Goal: Information Seeking & Learning: Learn about a topic

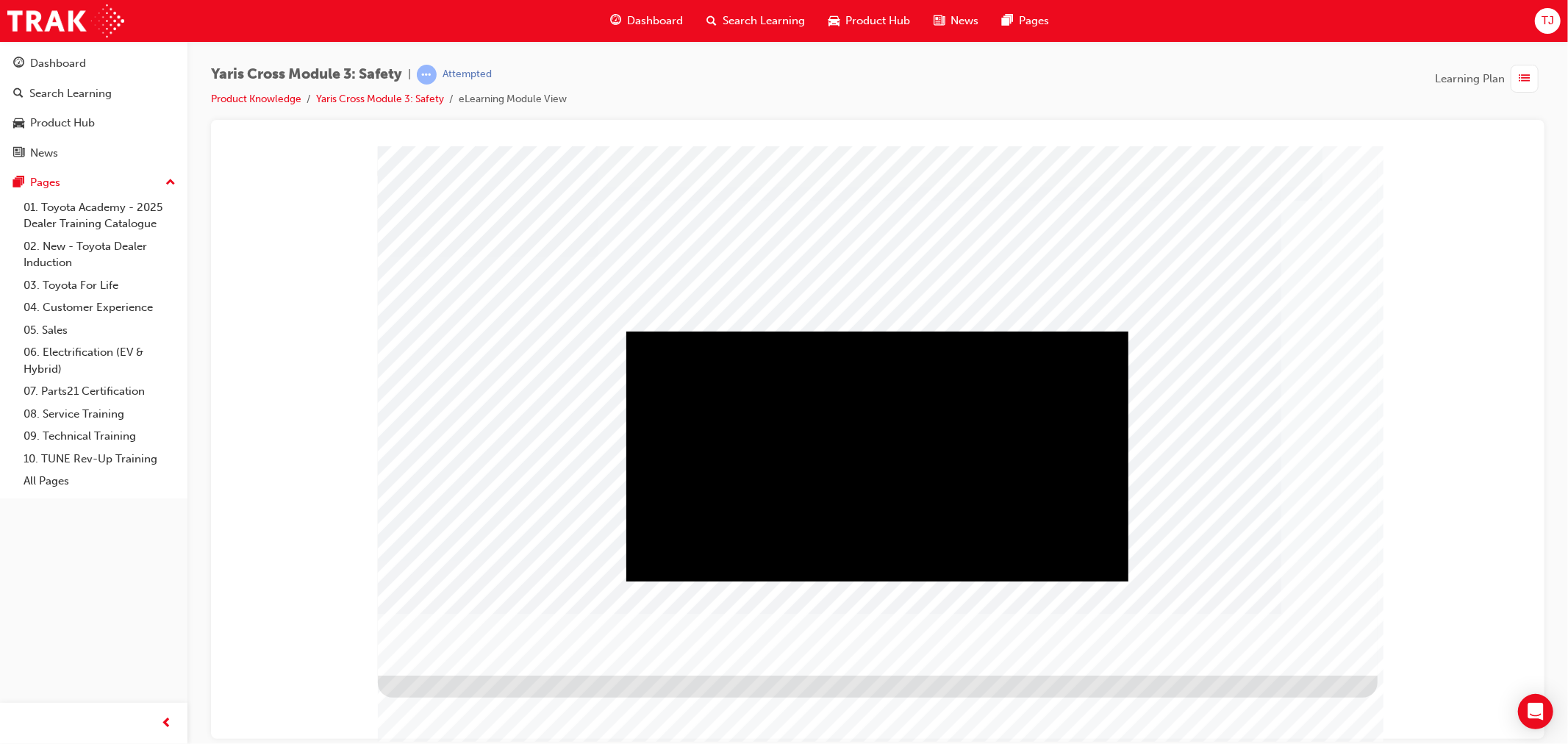
drag, startPoint x: 0, startPoint y: 0, endPoint x: 1167, endPoint y: 72, distance: 1169.2
click at [1167, 72] on div "Yaris Cross Module 3: Safety | Attempted Product Knowledge Yaris Cross Module 3…" at bounding box center [878, 92] width 1333 height 56
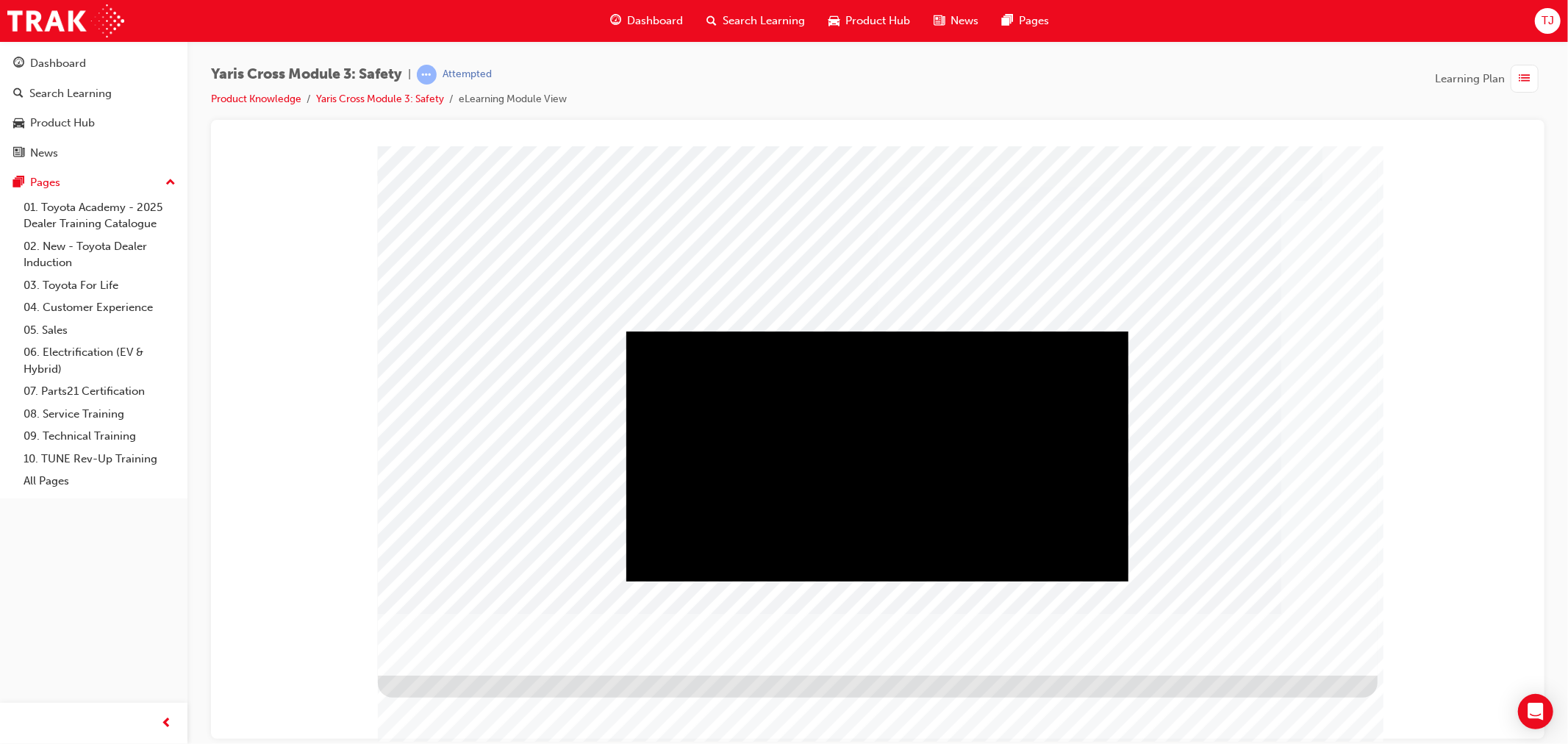
click at [857, 330] on div "Play" at bounding box center [876, 330] width 502 height 0
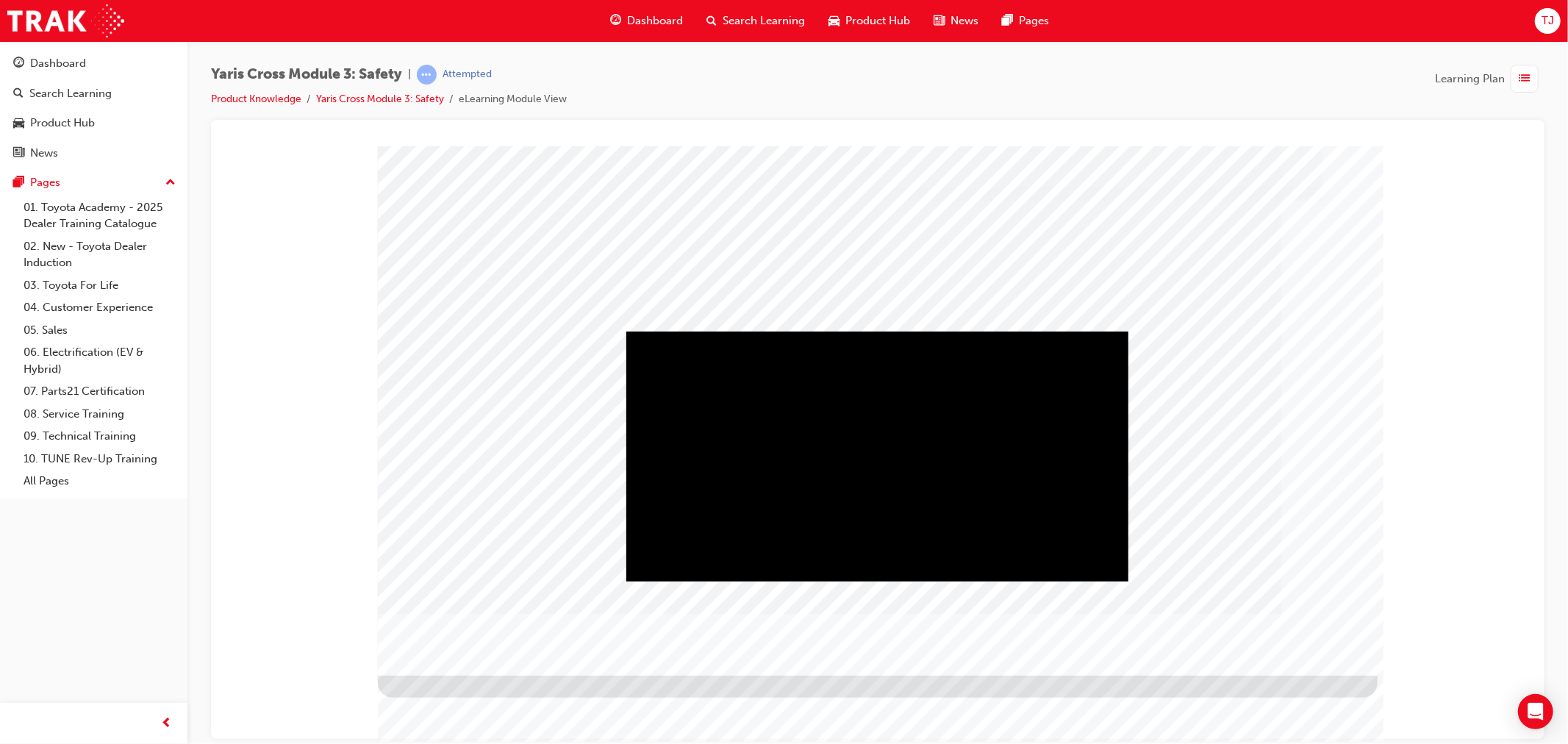
click at [896, 330] on div "Play" at bounding box center [876, 330] width 502 height 0
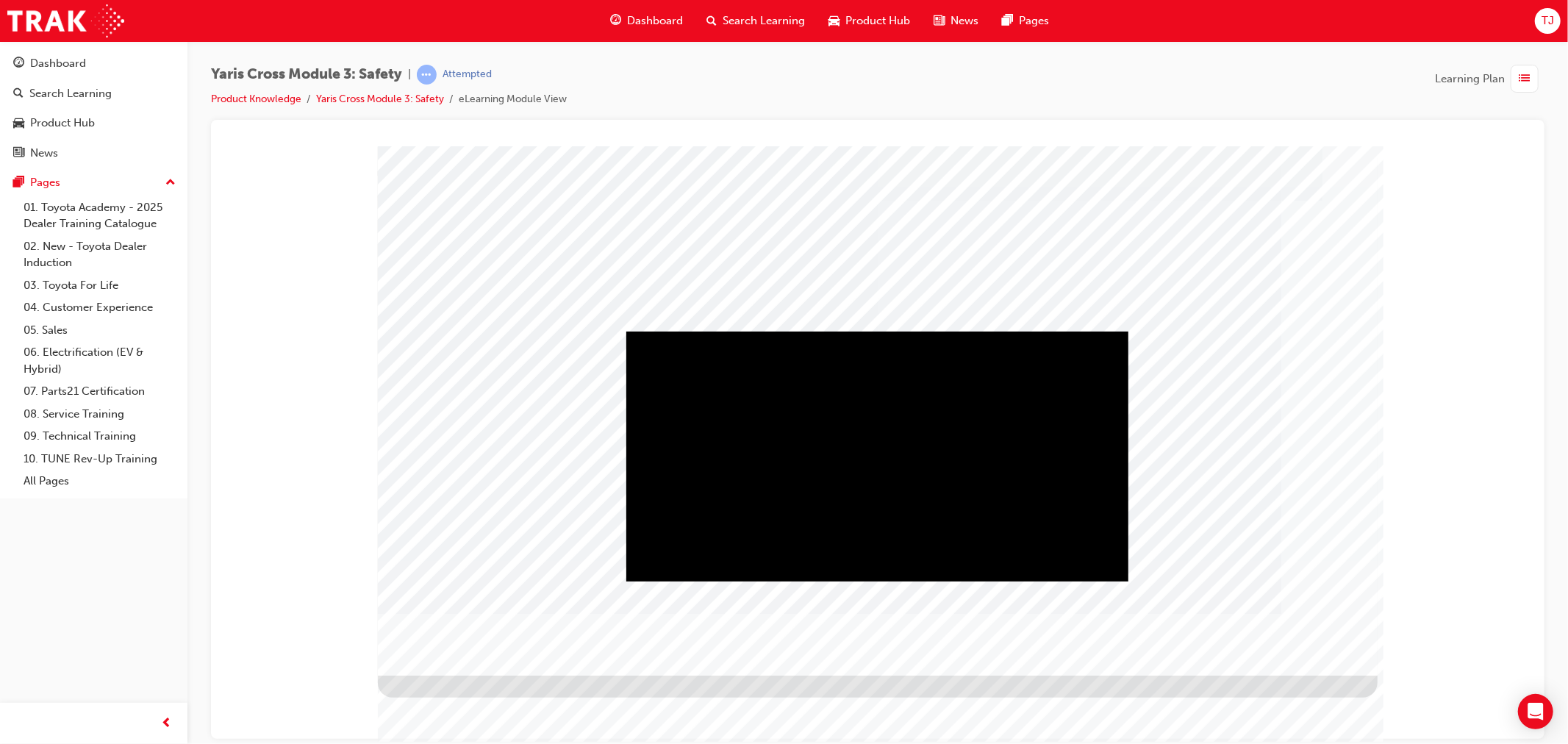
click at [864, 330] on div "Play" at bounding box center [876, 330] width 502 height 0
click at [1019, 330] on div "Mute" at bounding box center [876, 330] width 502 height 0
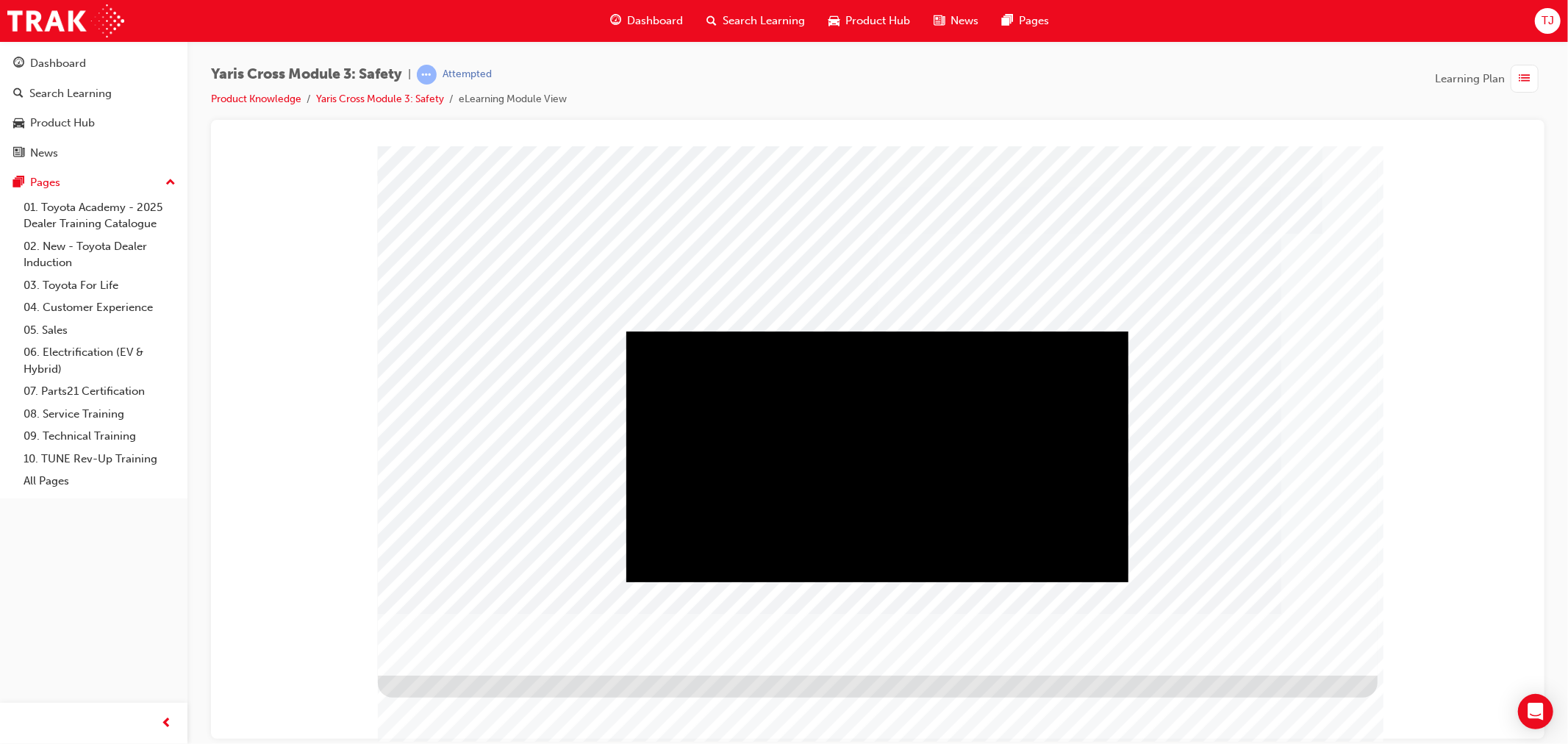
click at [871, 330] on div "Play" at bounding box center [876, 330] width 502 height 0
drag, startPoint x: 1279, startPoint y: 634, endPoint x: 1279, endPoint y: 644, distance: 10.0
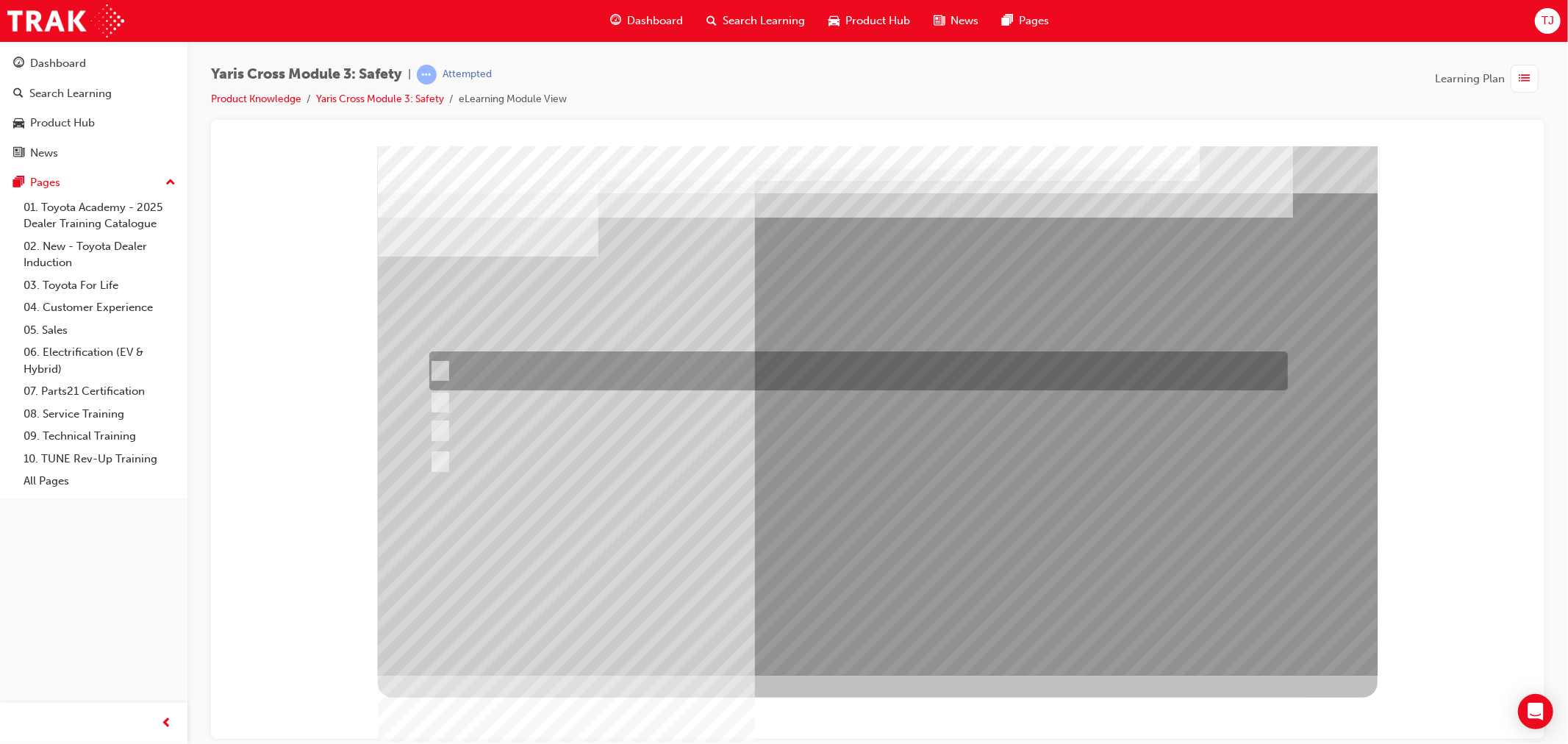
click at [512, 383] on div at bounding box center [853, 371] width 859 height 39
checkbox input "true"
click at [510, 408] on div at bounding box center [853, 402] width 859 height 27
checkbox input "true"
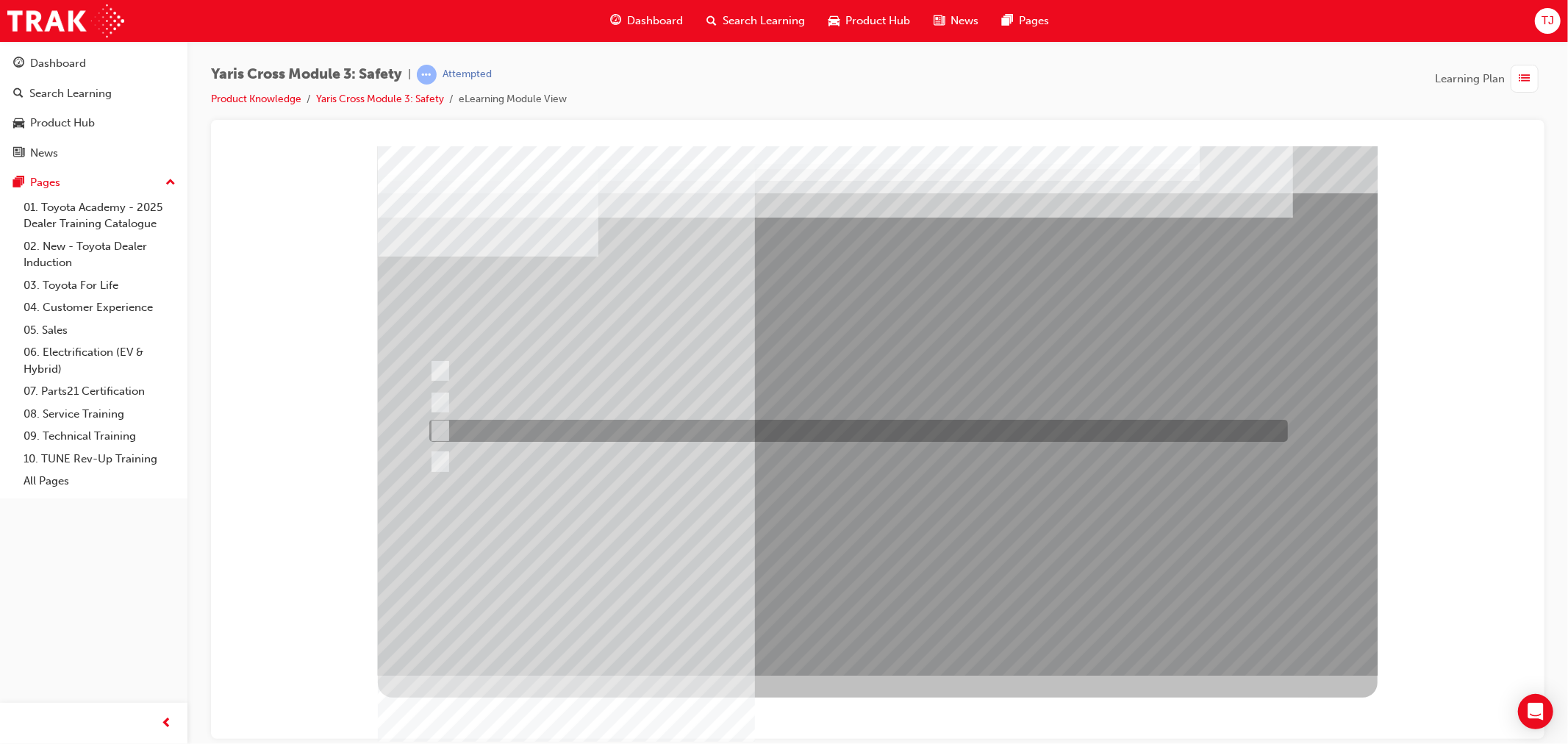
click at [507, 424] on div at bounding box center [853, 431] width 859 height 22
checkbox input "true"
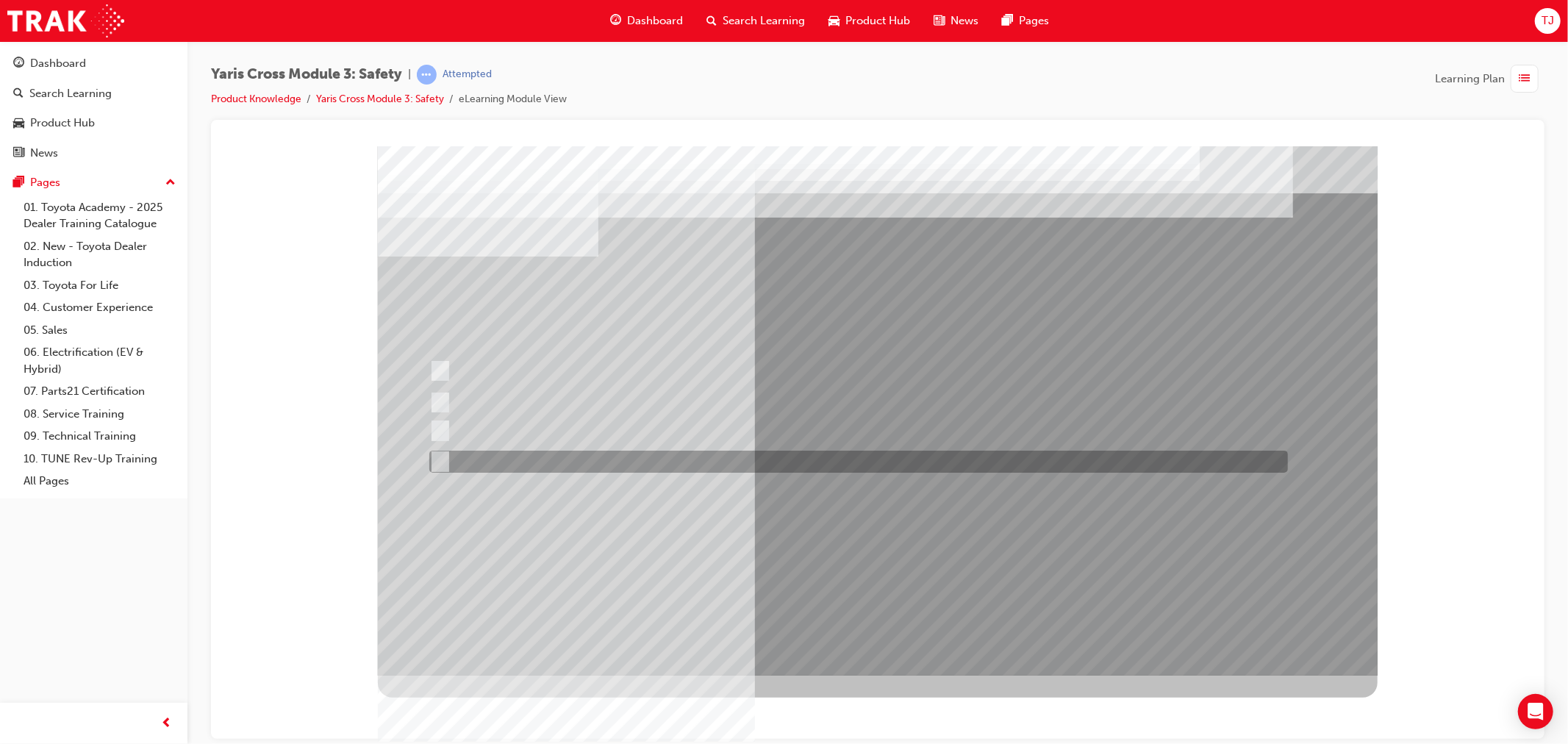
click at [510, 450] on div at bounding box center [853, 461] width 859 height 22
checkbox input "true"
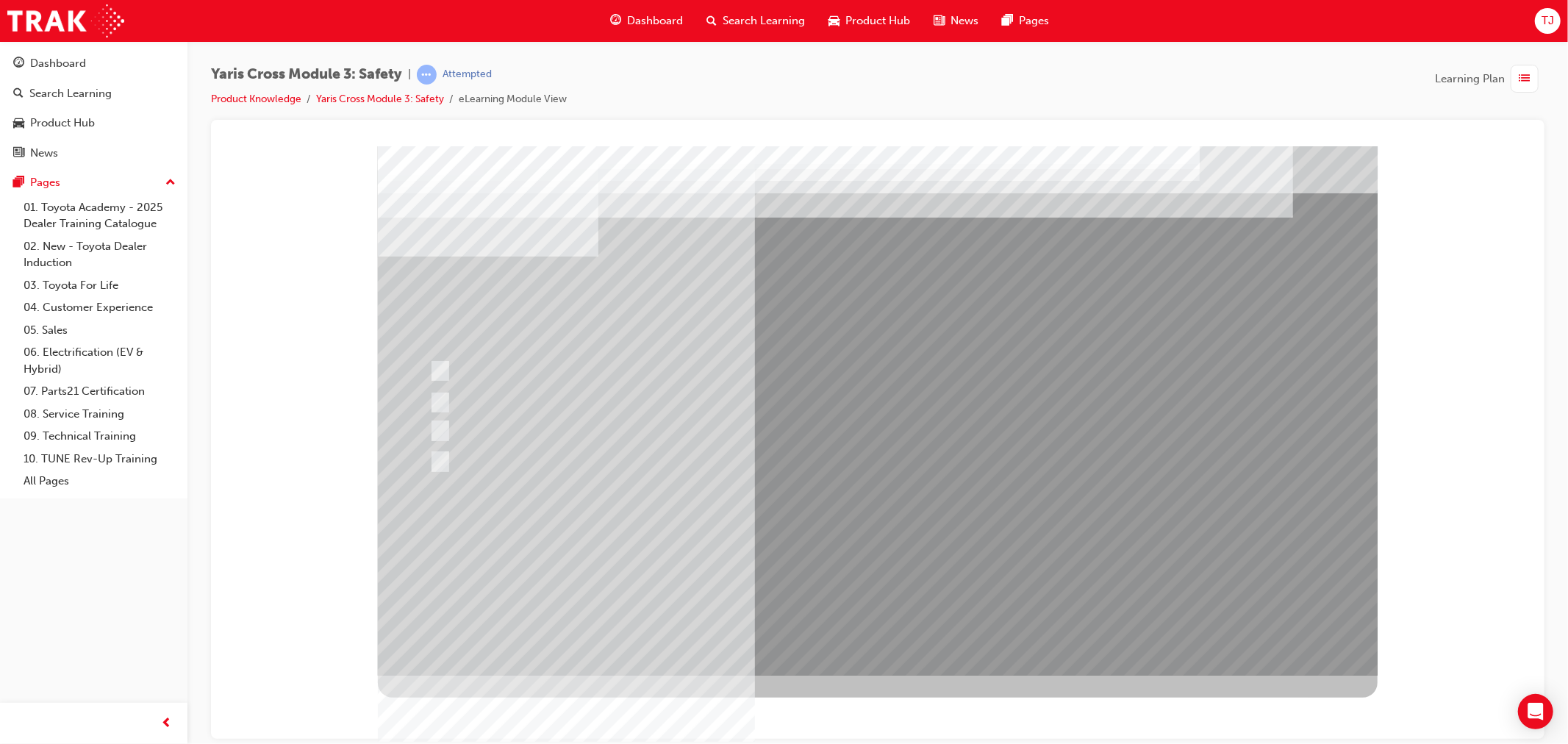
click at [818, 559] on div at bounding box center [877, 410] width 999 height 529
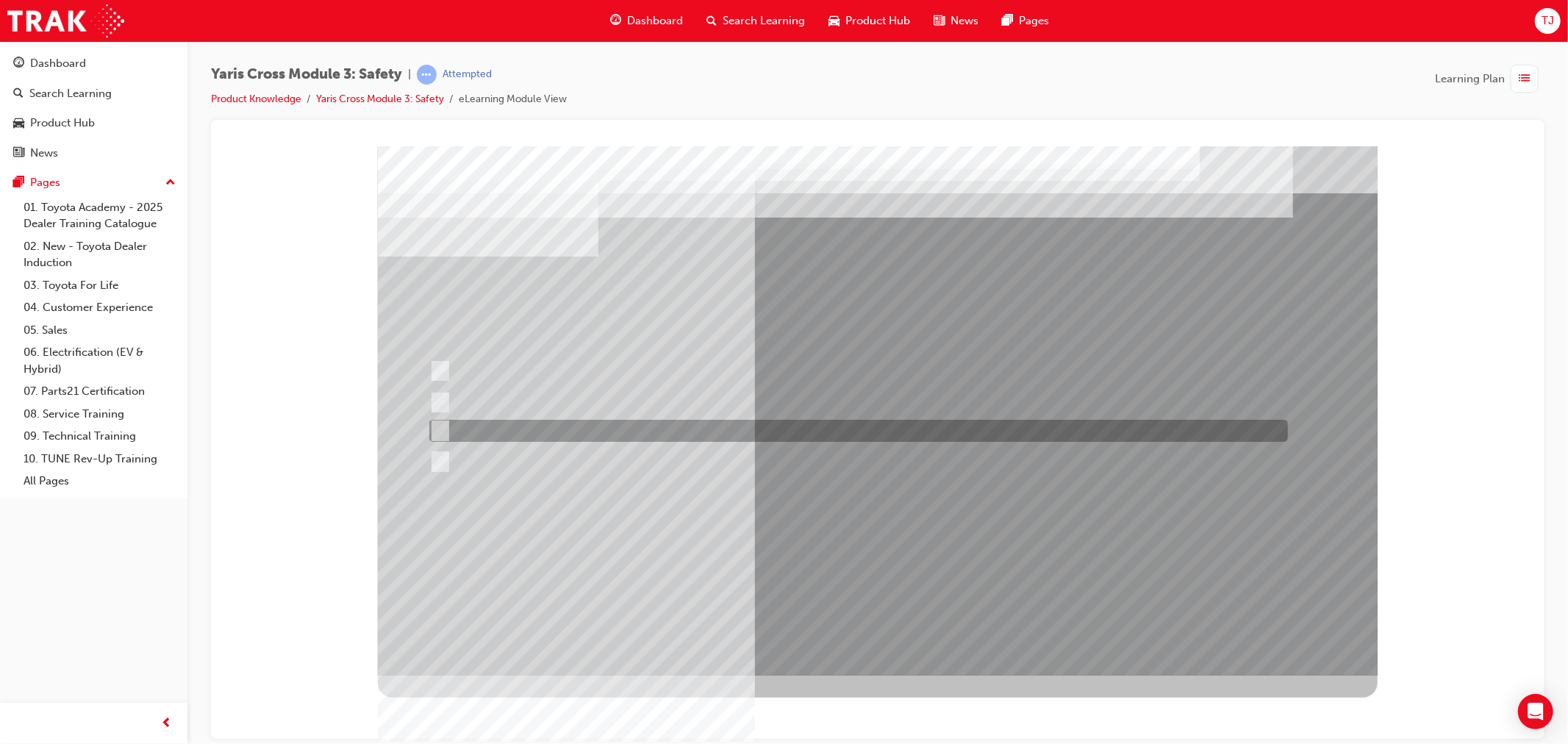
drag, startPoint x: 597, startPoint y: 429, endPoint x: 597, endPoint y: 447, distance: 18.0
click at [598, 429] on div at bounding box center [853, 431] width 859 height 22
radio input "true"
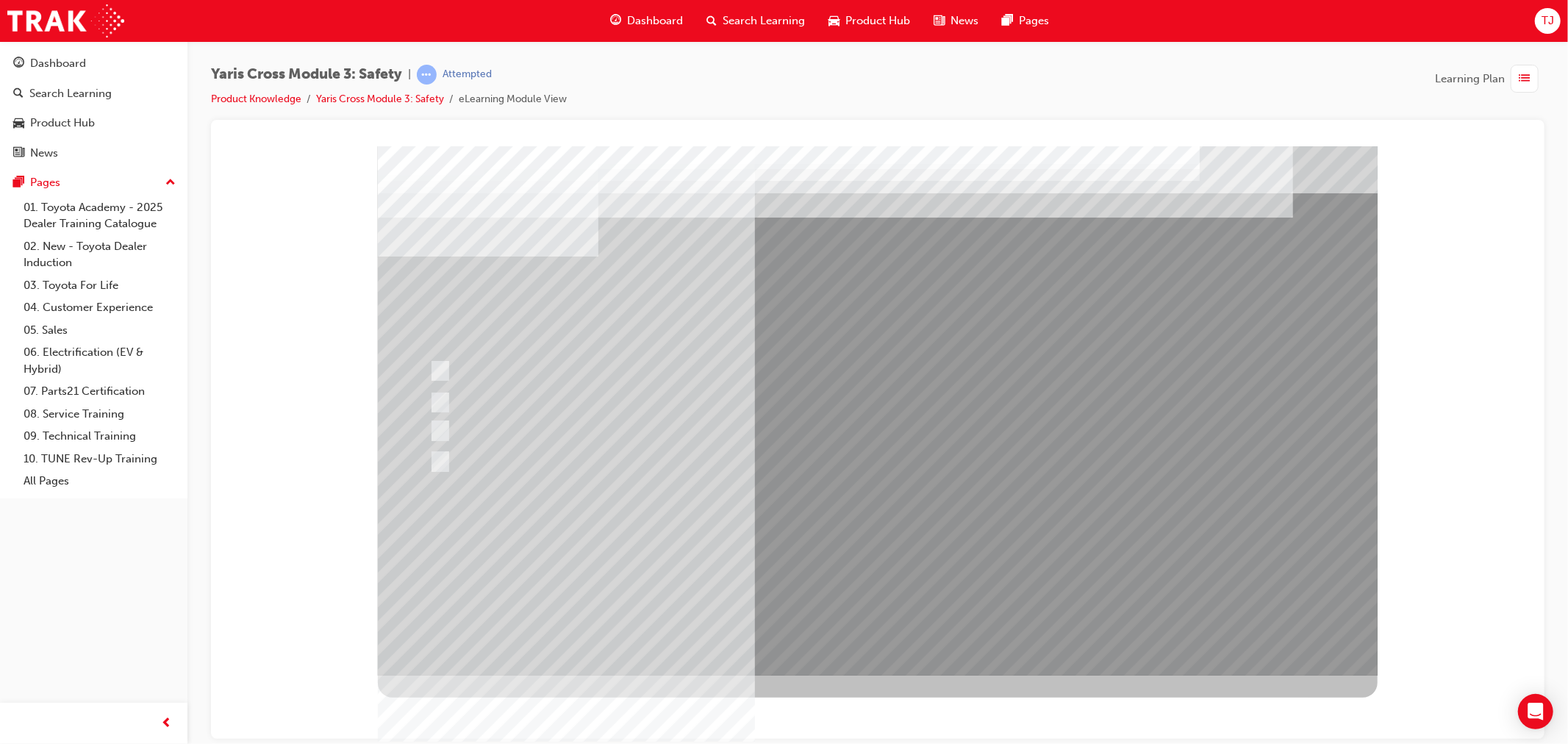
click at [828, 559] on div at bounding box center [877, 410] width 999 height 529
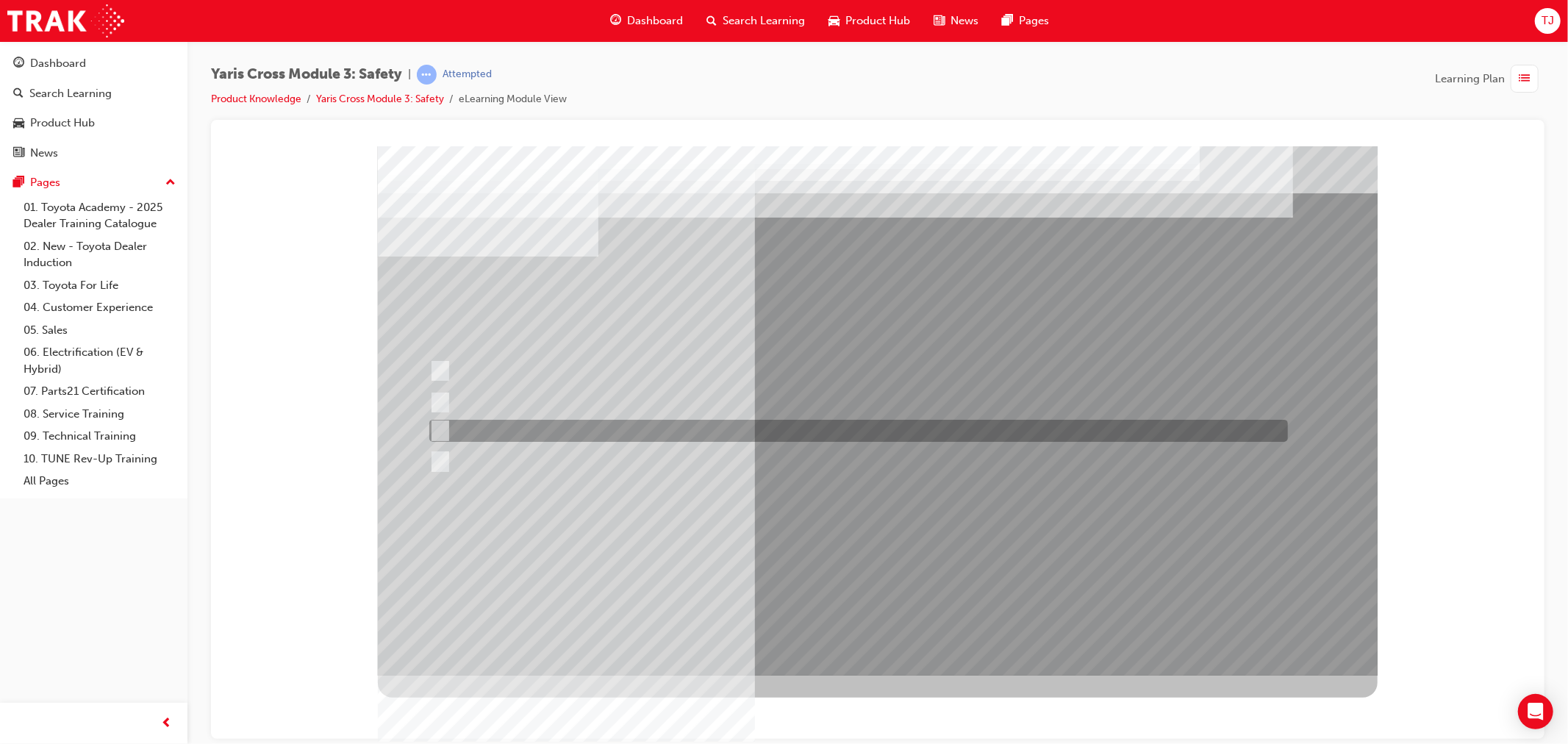
click at [564, 434] on div at bounding box center [853, 431] width 859 height 22
radio input "true"
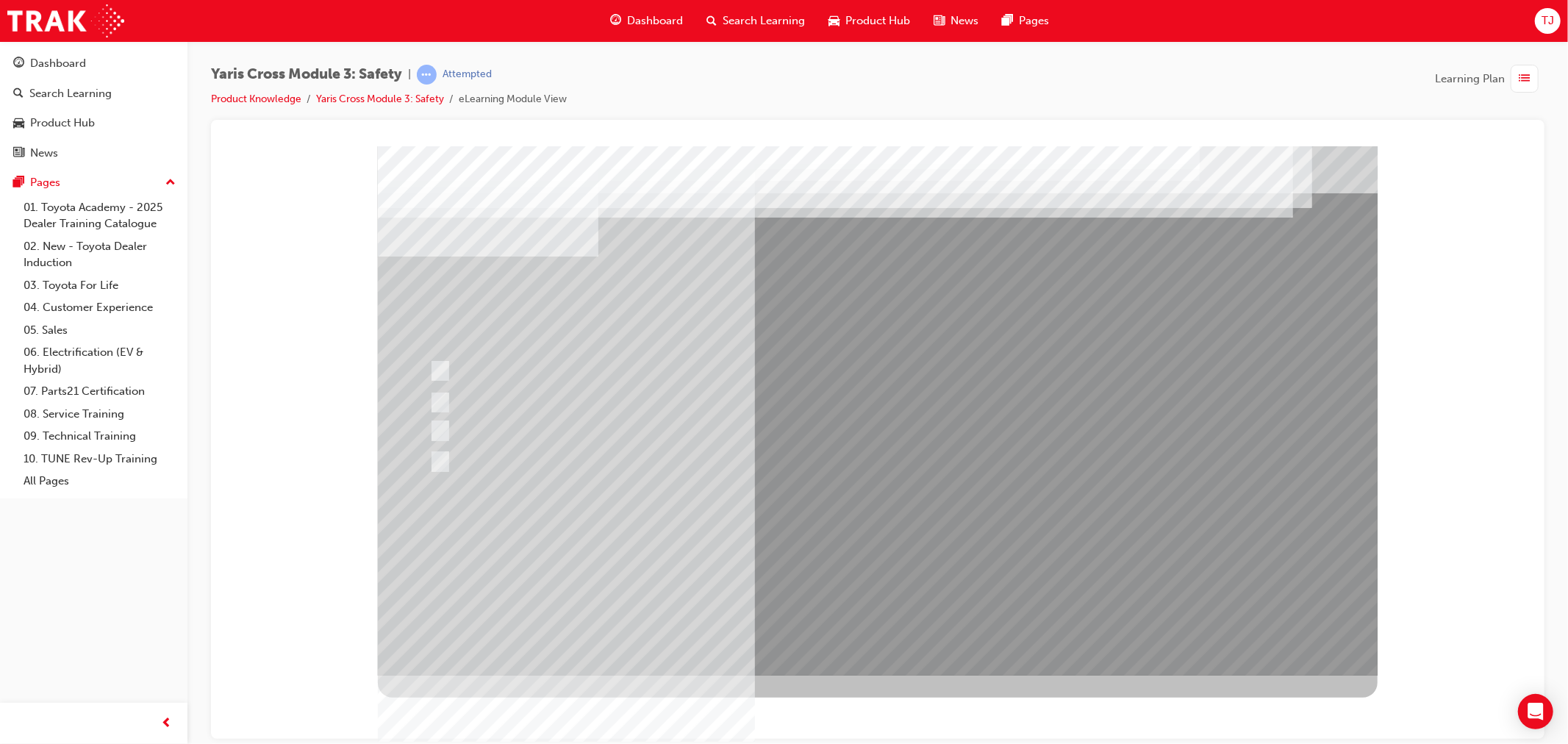
click at [858, 558] on div at bounding box center [877, 410] width 999 height 529
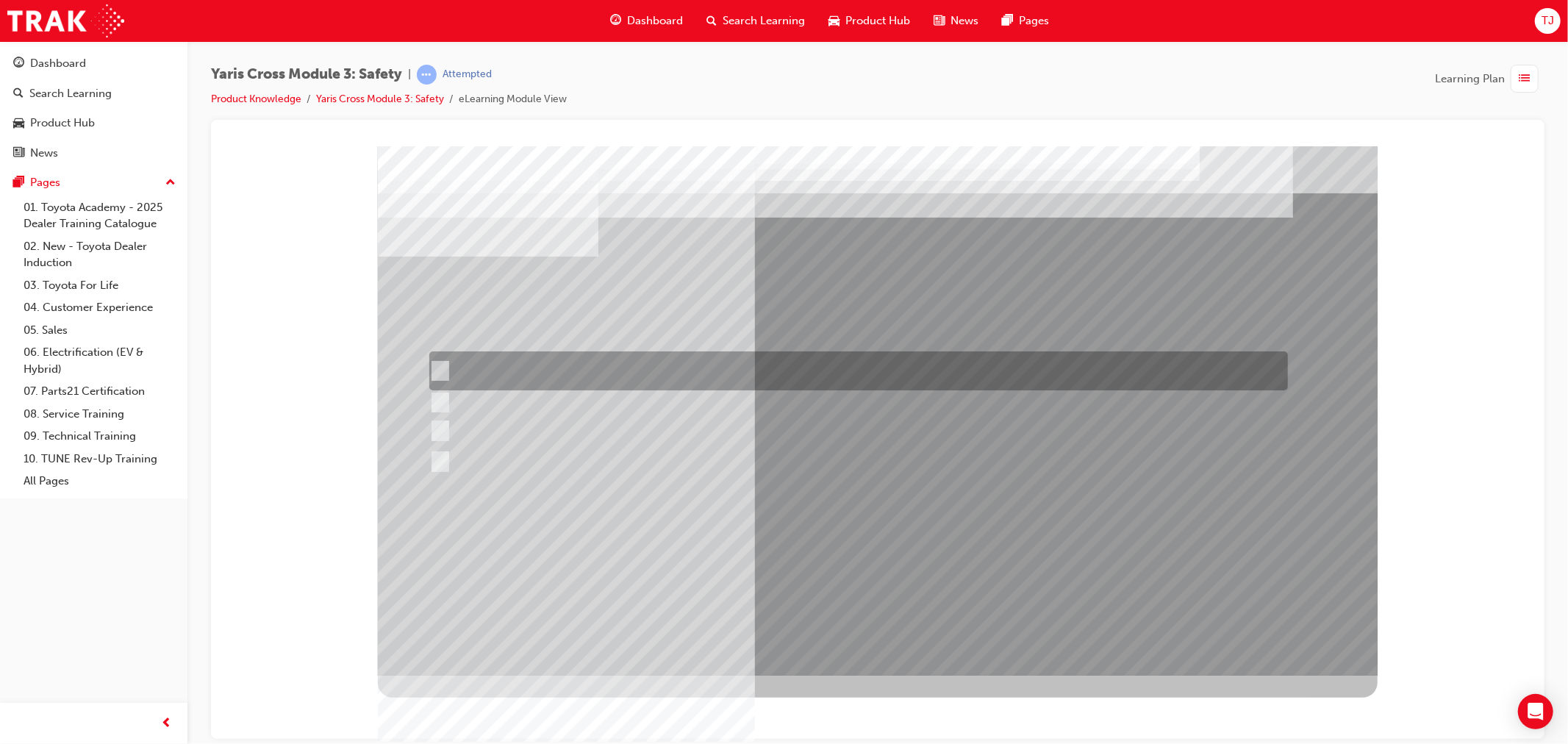
click at [707, 370] on div at bounding box center [853, 371] width 859 height 39
radio input "true"
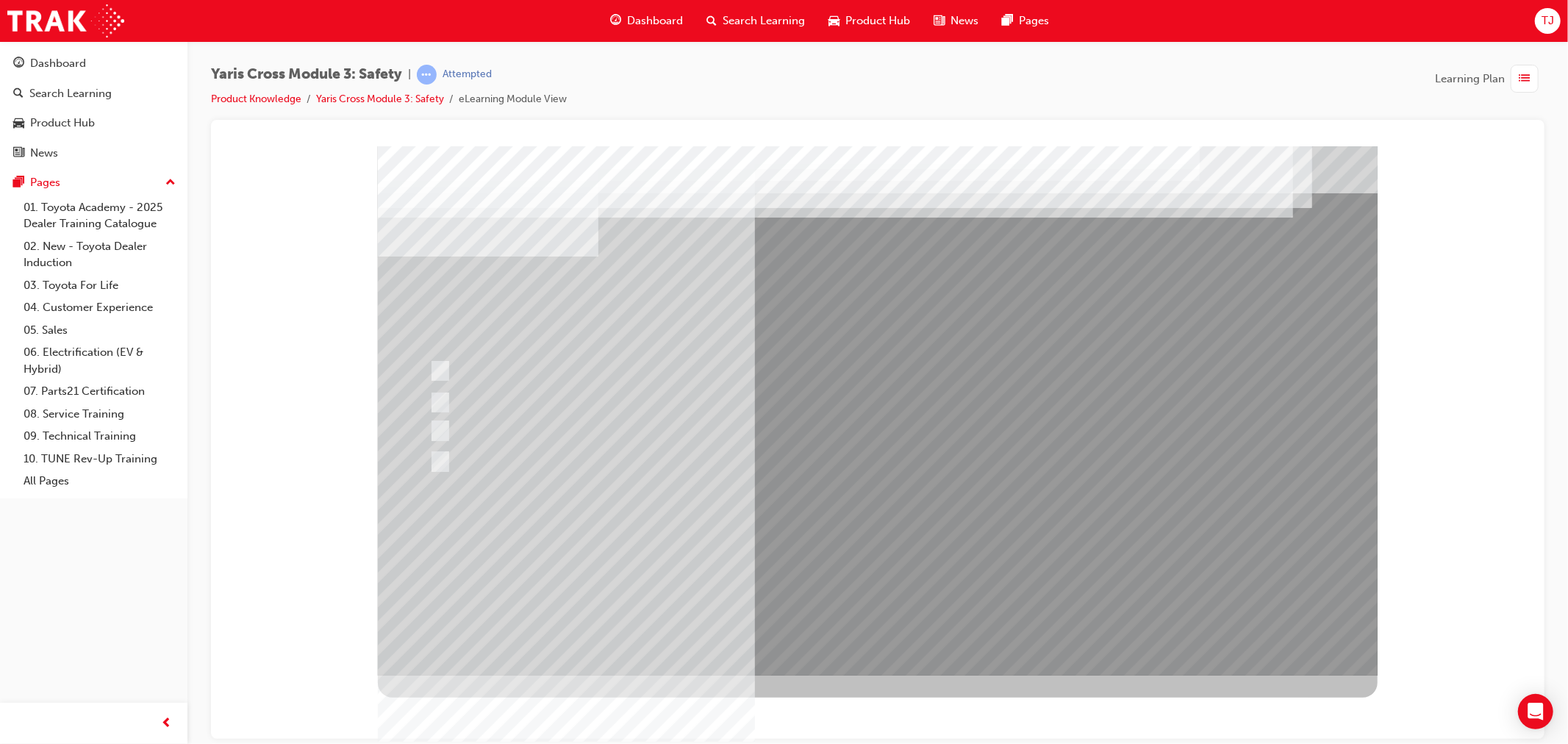
click at [844, 560] on div at bounding box center [877, 410] width 999 height 529
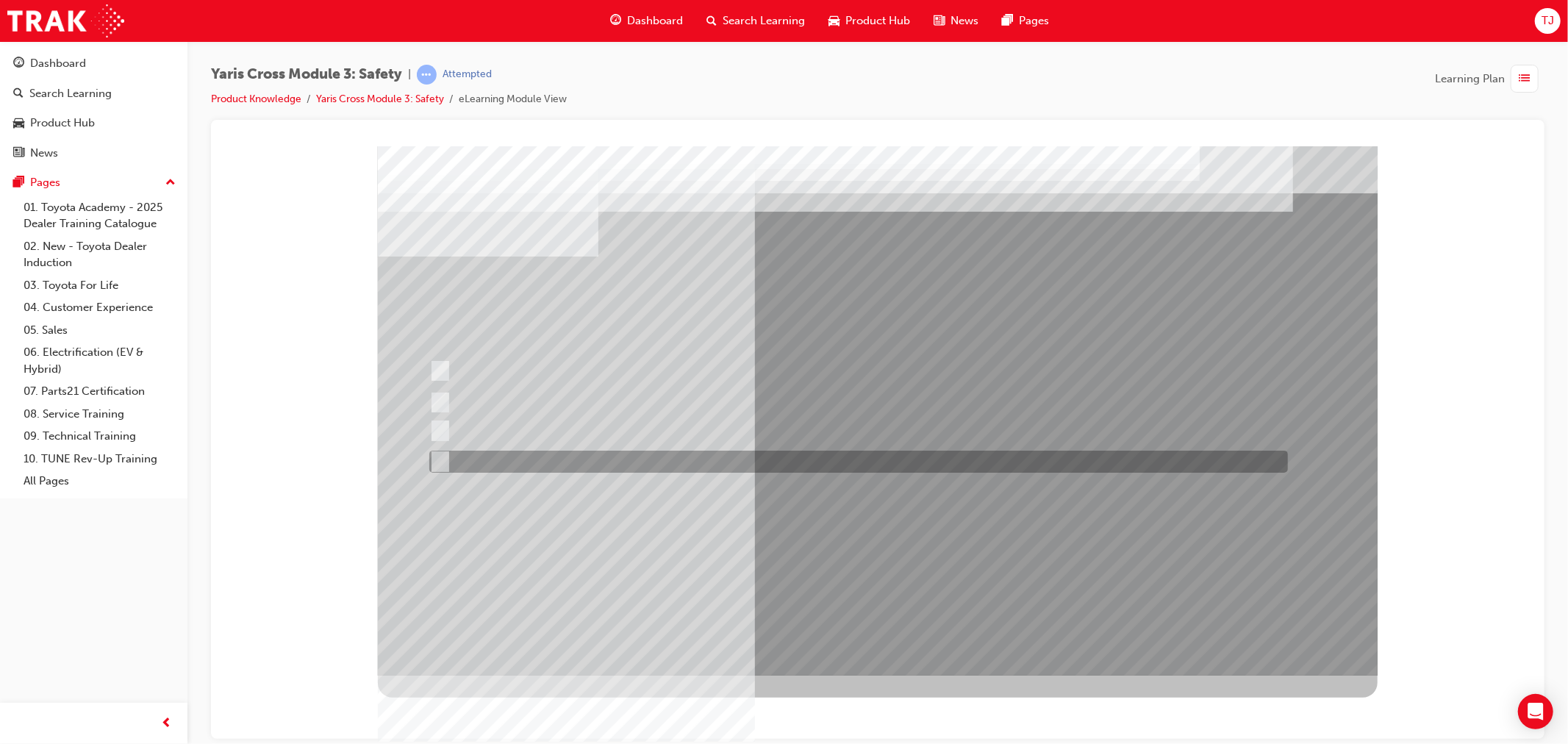
click at [516, 458] on div at bounding box center [853, 461] width 859 height 22
radio input "true"
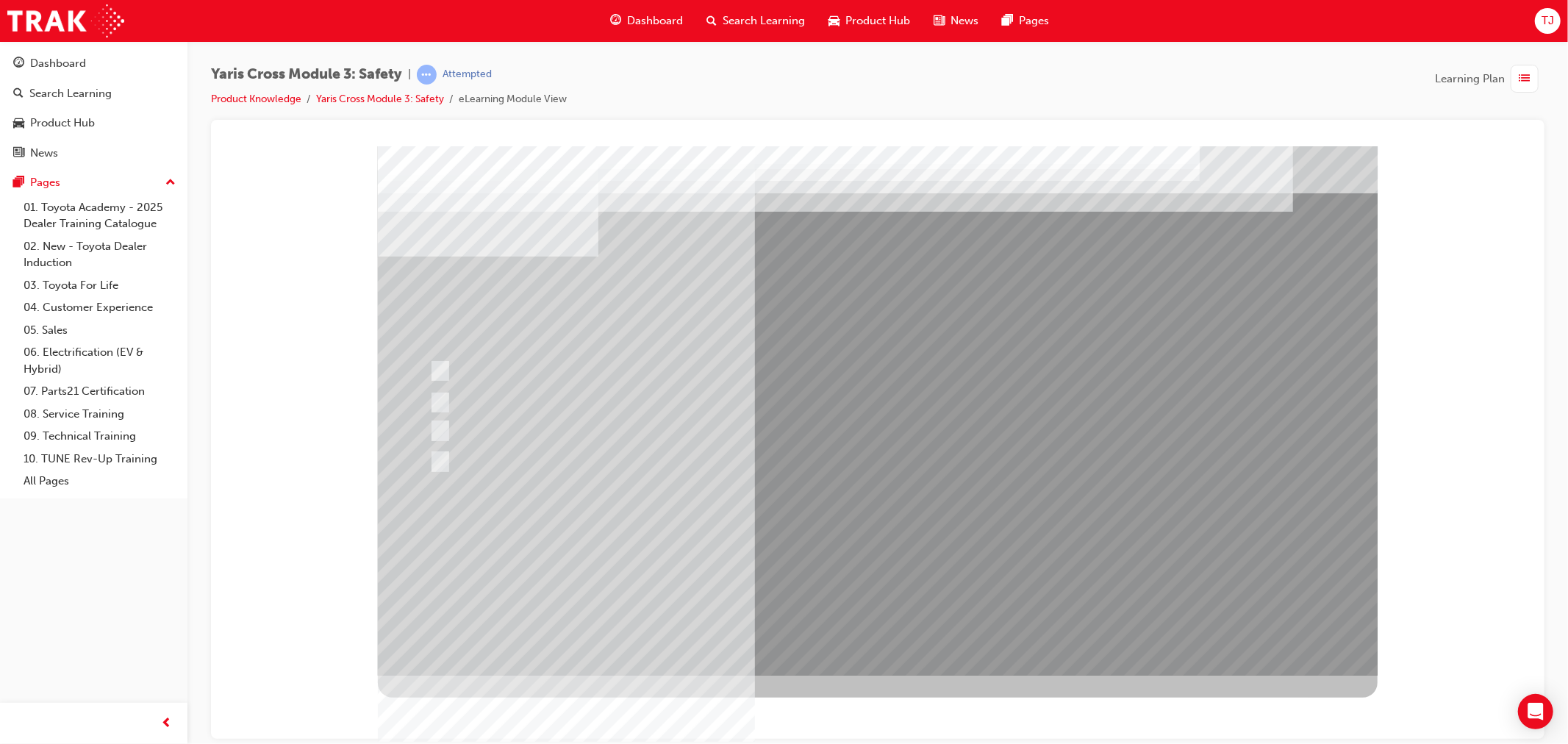
click at [827, 549] on div at bounding box center [877, 410] width 999 height 529
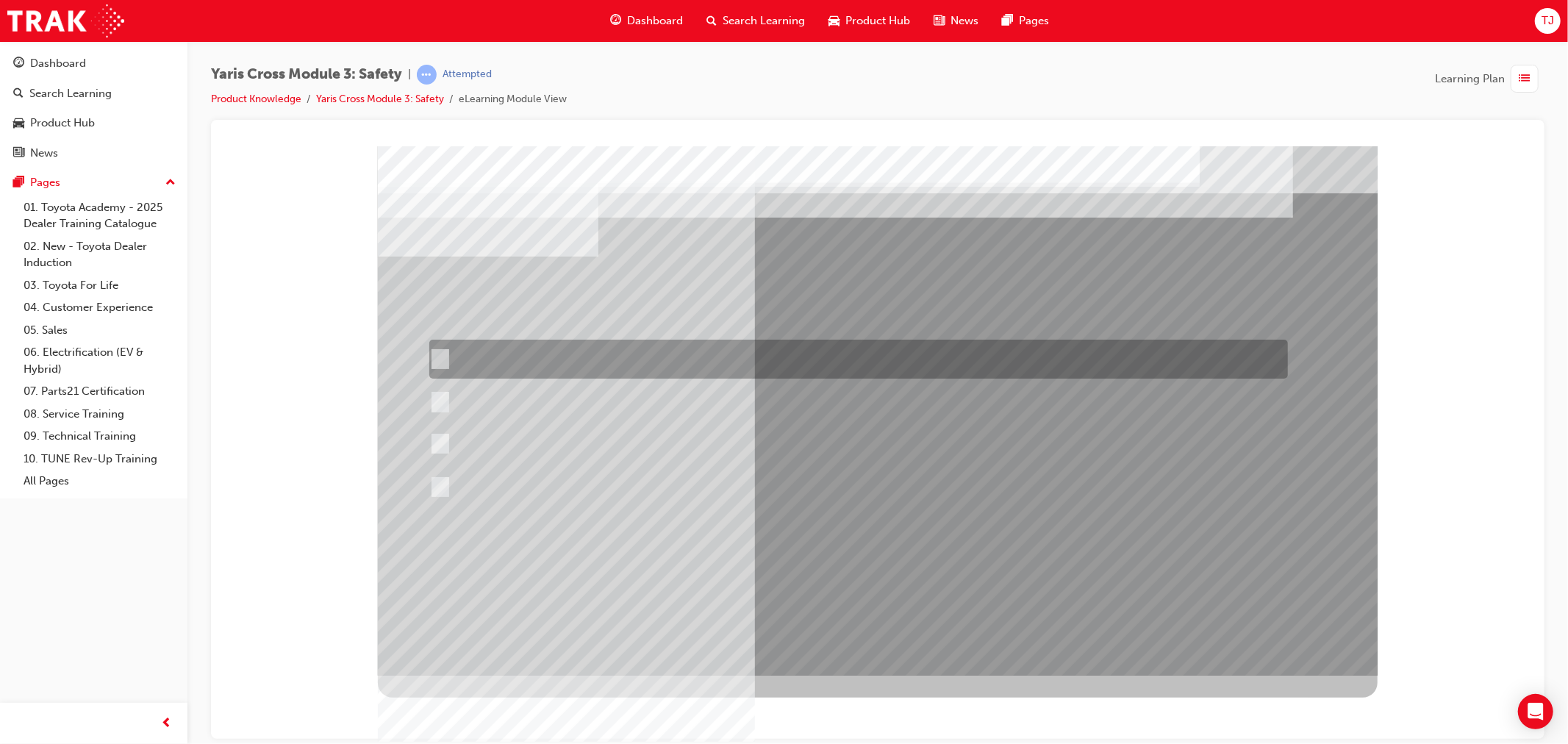
click at [676, 351] on div at bounding box center [853, 359] width 859 height 39
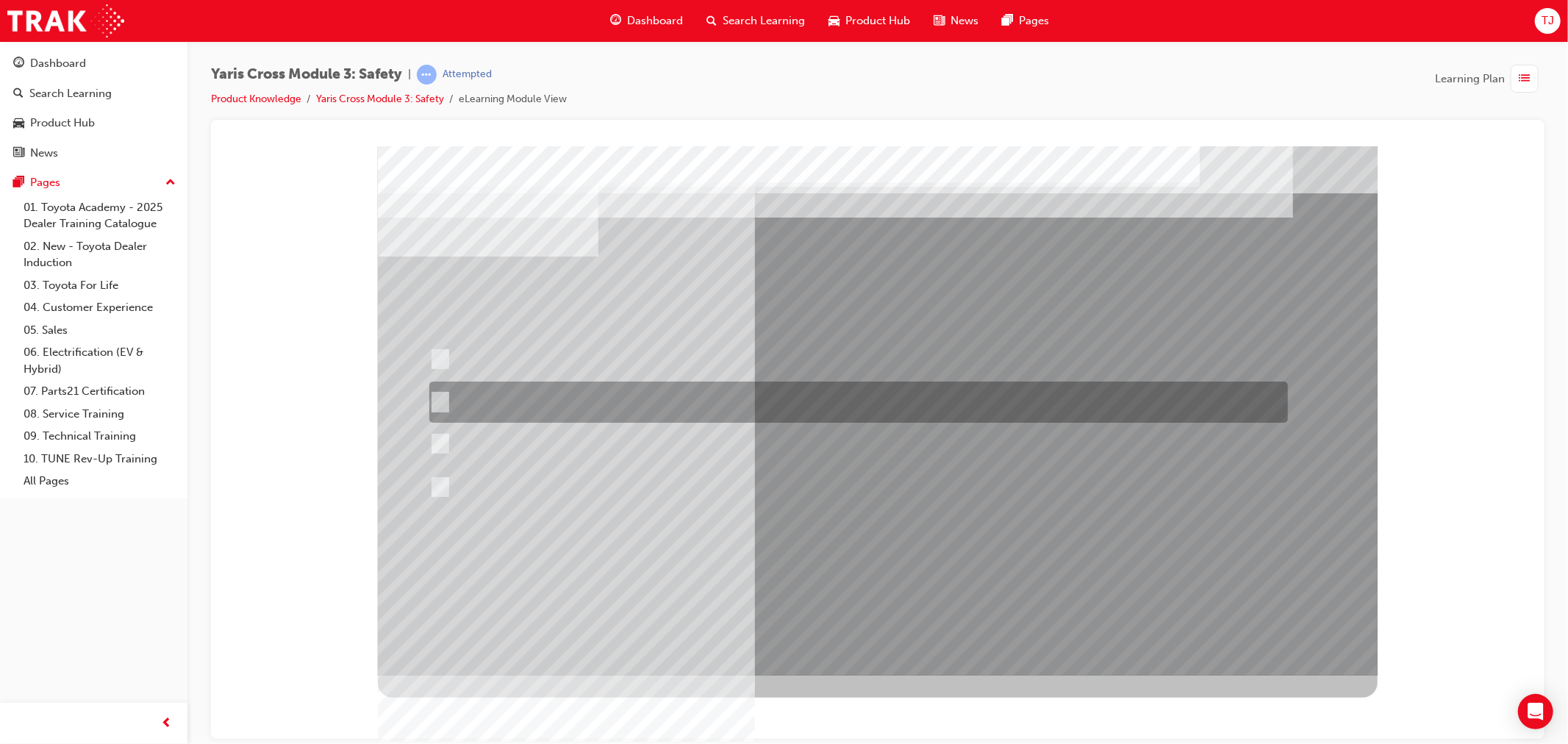
click at [671, 388] on div at bounding box center [853, 402] width 859 height 41
radio input "false"
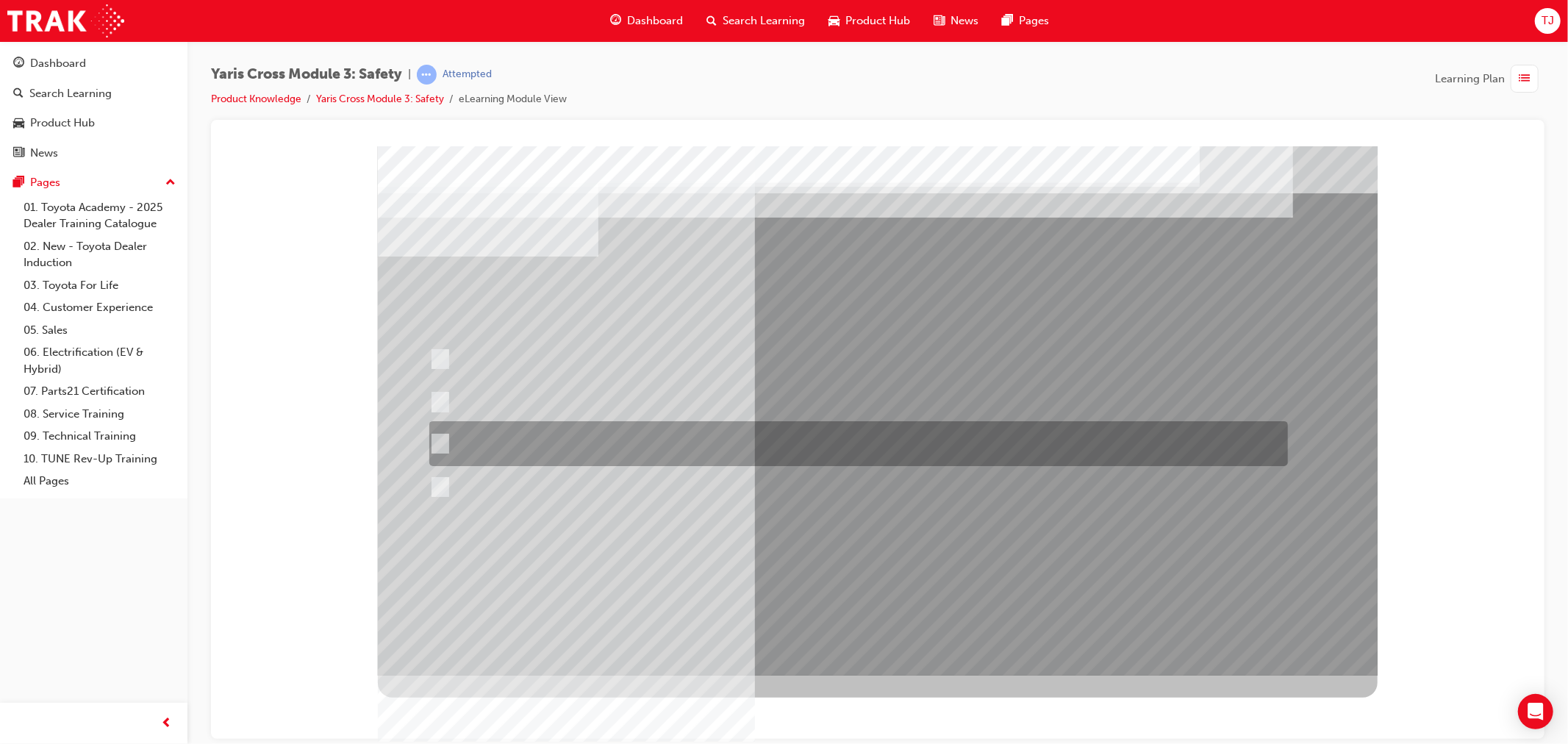
click at [671, 440] on div at bounding box center [853, 443] width 859 height 45
radio input "false"
click at [671, 475] on div at bounding box center [853, 486] width 859 height 40
radio input "false"
radio input "true"
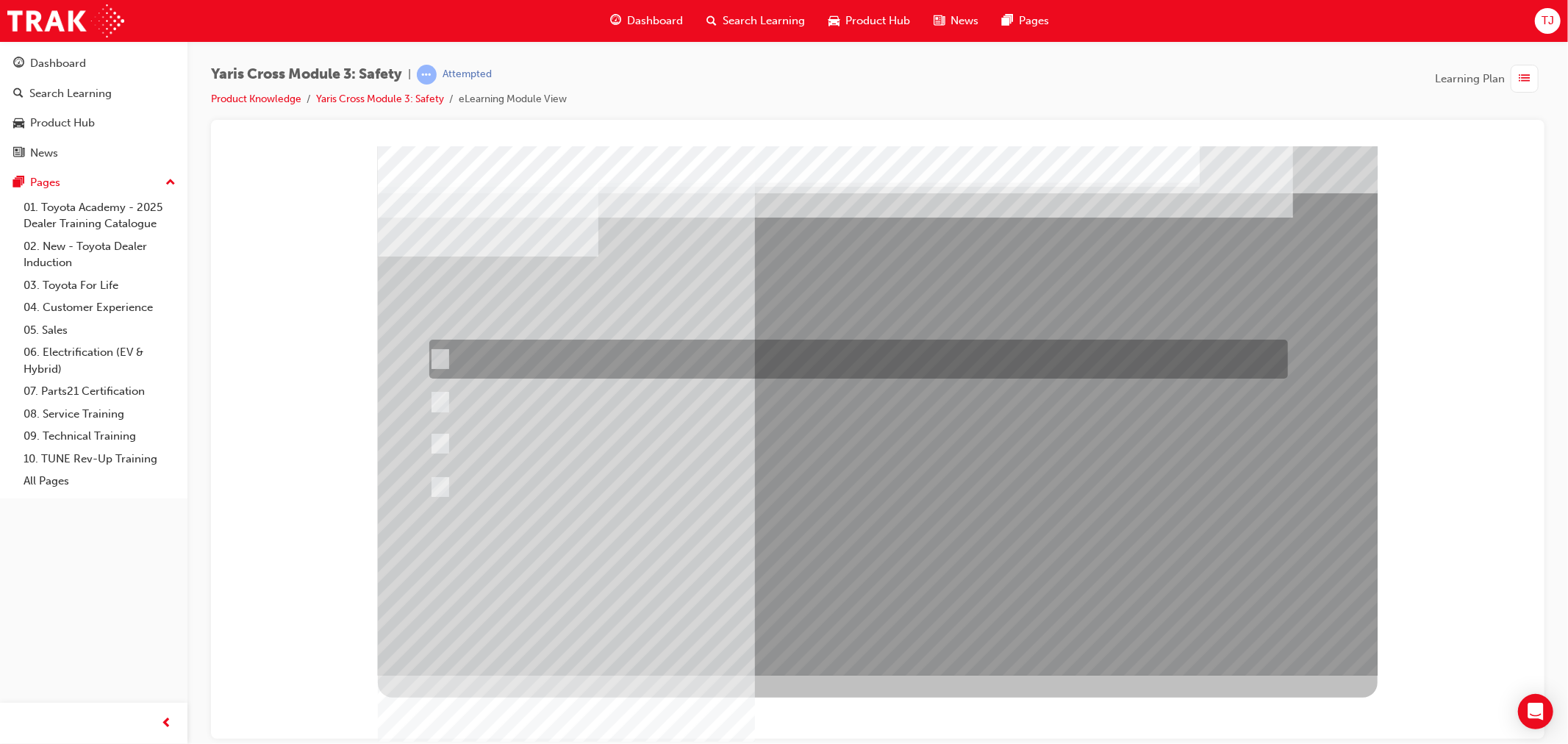
click at [695, 355] on div at bounding box center [853, 359] width 859 height 39
radio input "true"
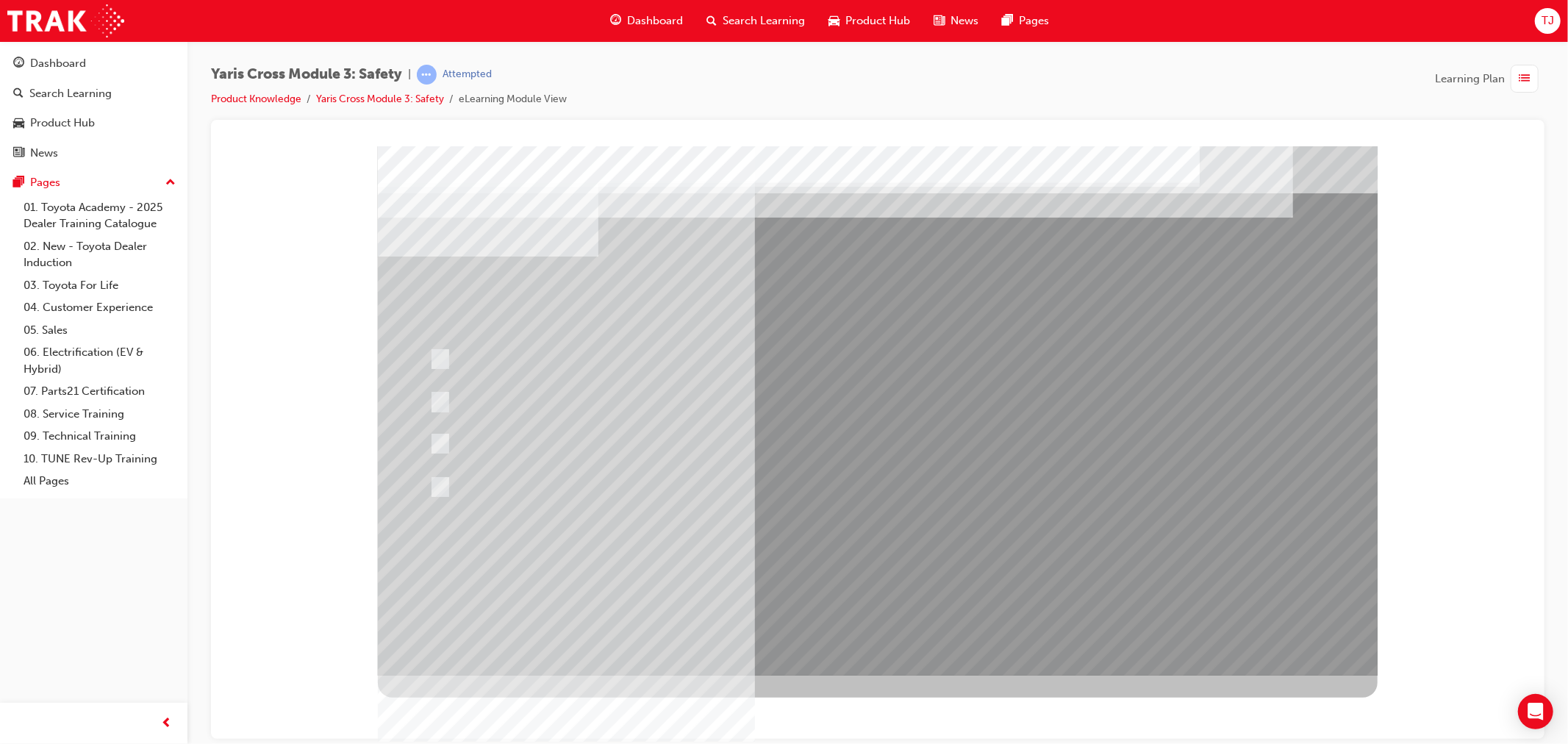
click at [605, 471] on div at bounding box center [877, 410] width 999 height 529
click at [605, 475] on div at bounding box center [853, 486] width 859 height 40
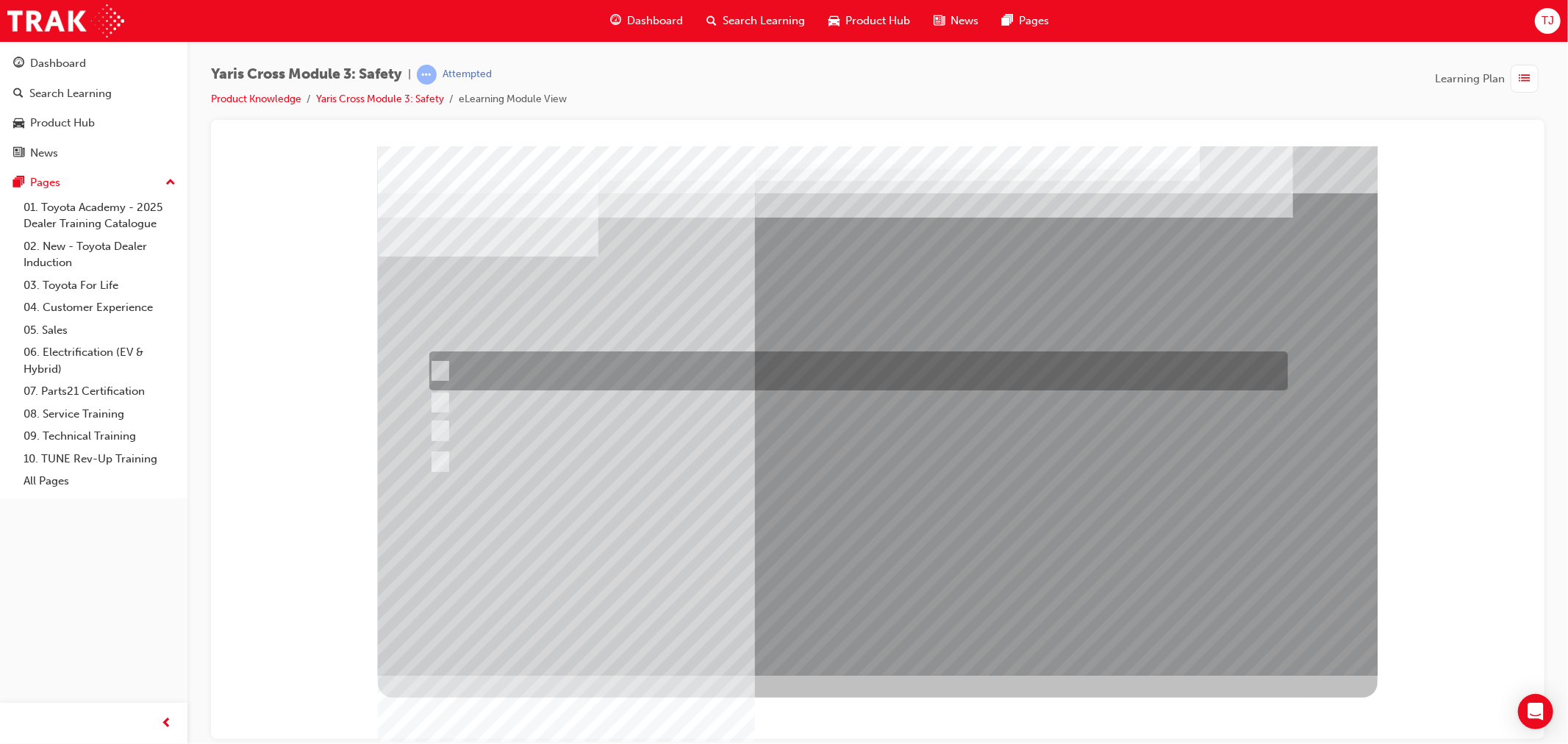
click at [668, 369] on div at bounding box center [853, 371] width 859 height 39
radio input "true"
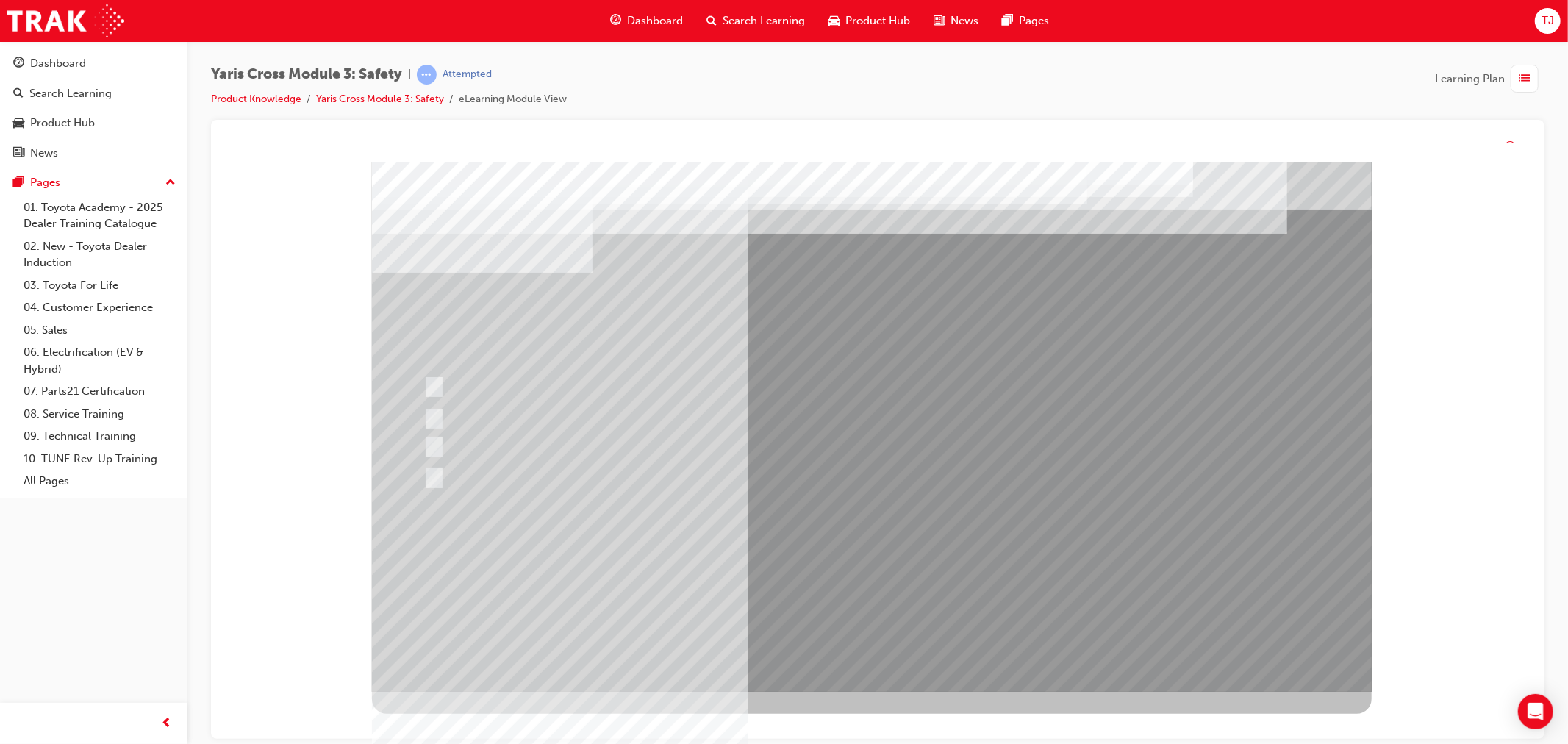
click at [818, 573] on div at bounding box center [870, 426] width 999 height 529
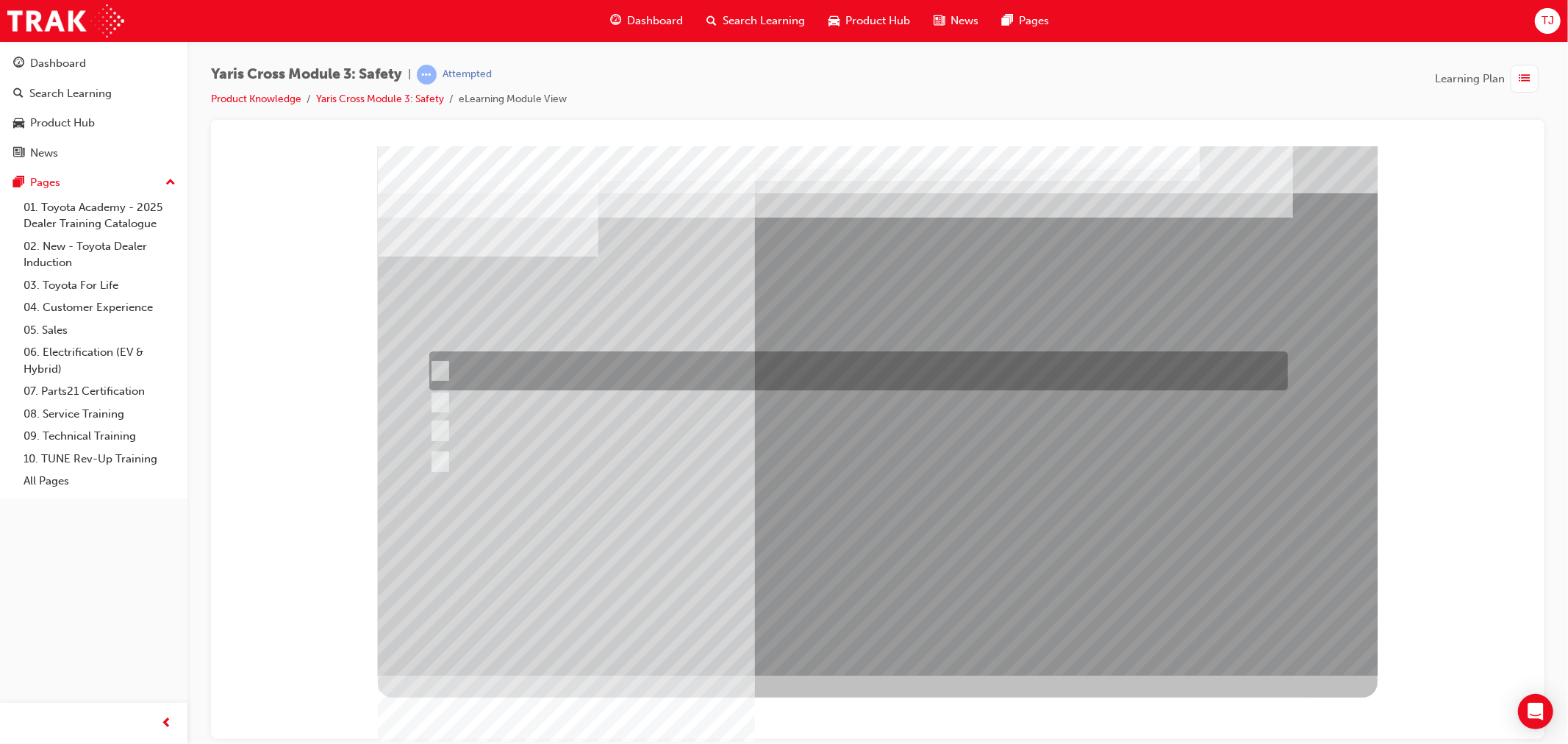
click at [556, 374] on div at bounding box center [853, 371] width 859 height 39
checkbox input "true"
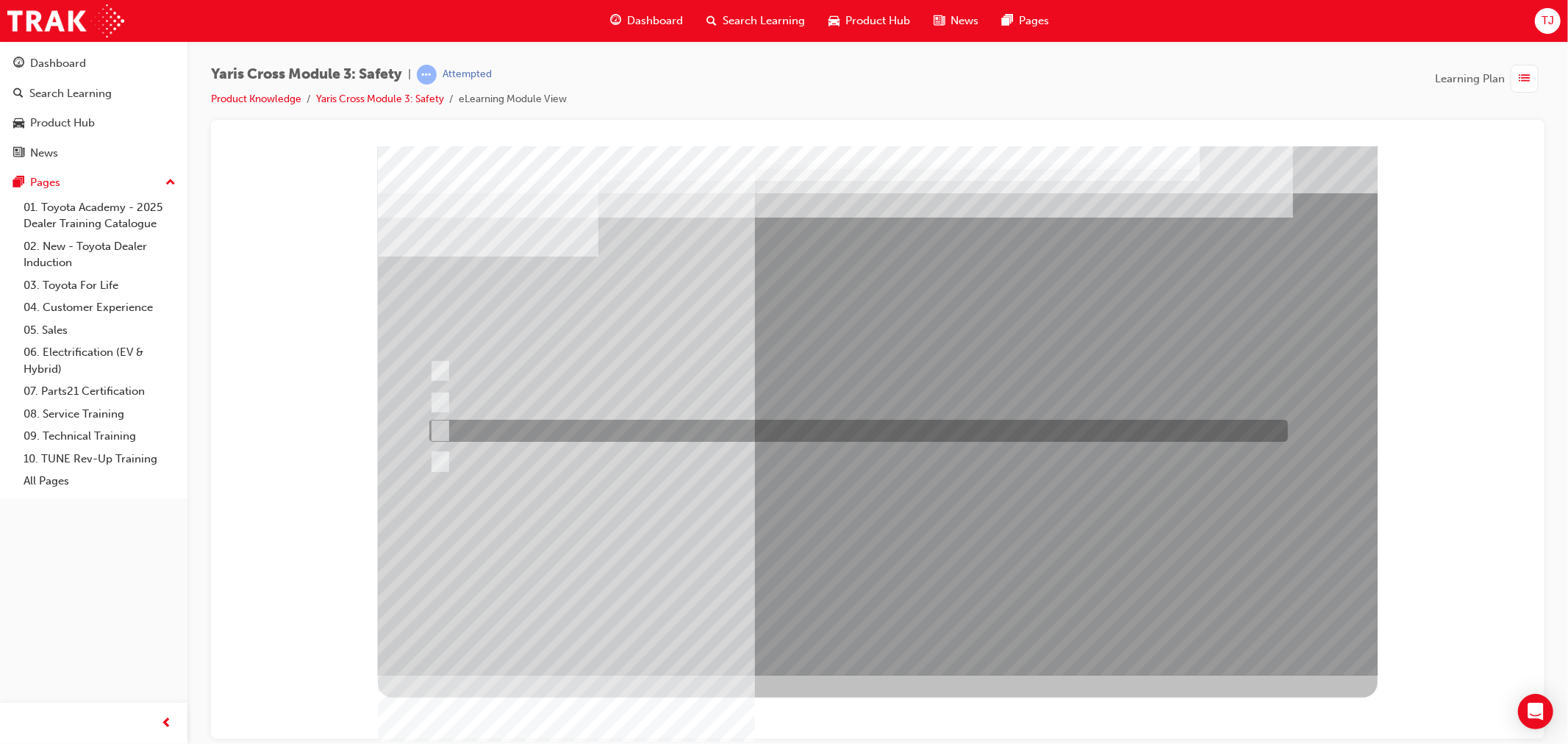
click at [556, 421] on div at bounding box center [853, 431] width 859 height 22
checkbox input "true"
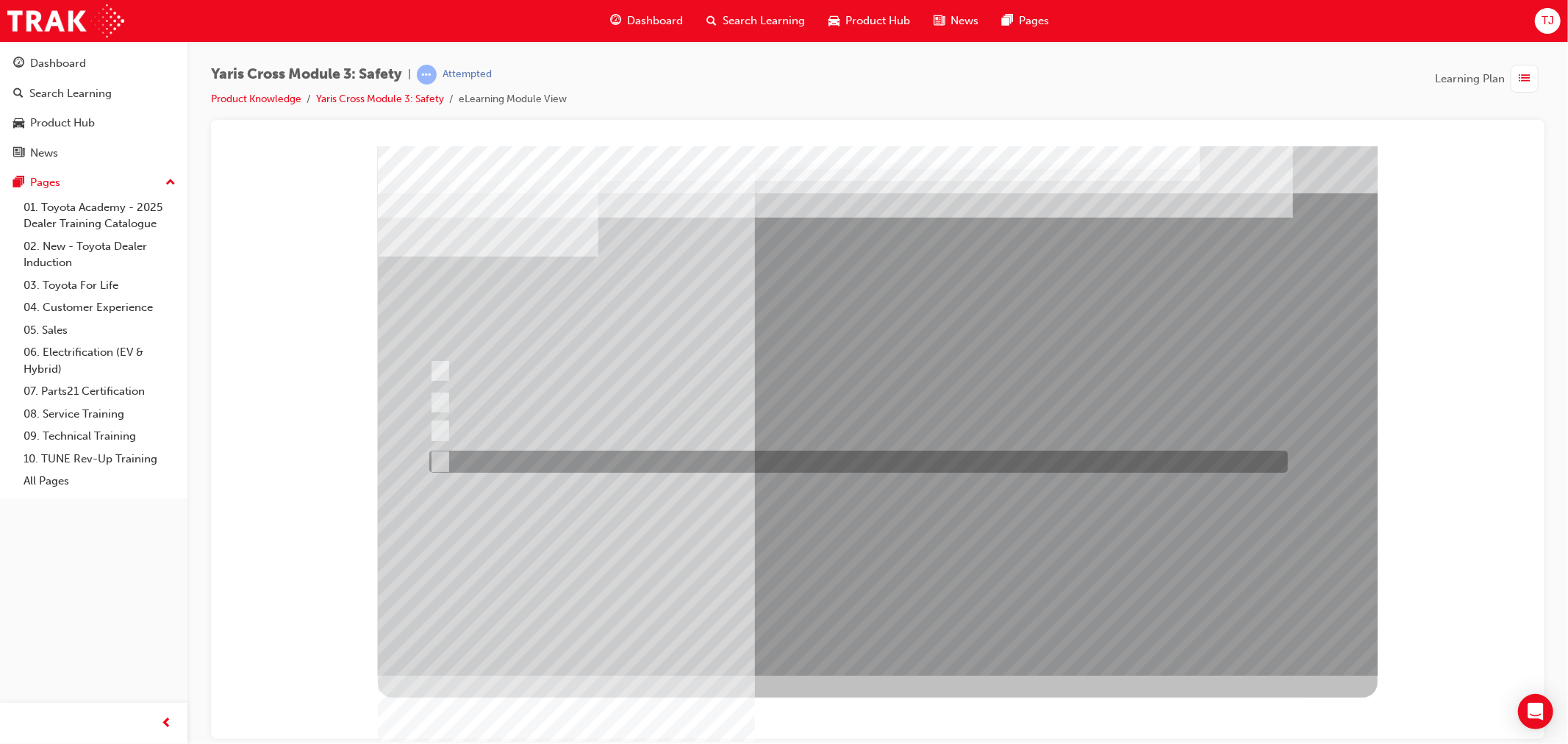
click at [562, 457] on div at bounding box center [853, 461] width 859 height 22
checkbox input "true"
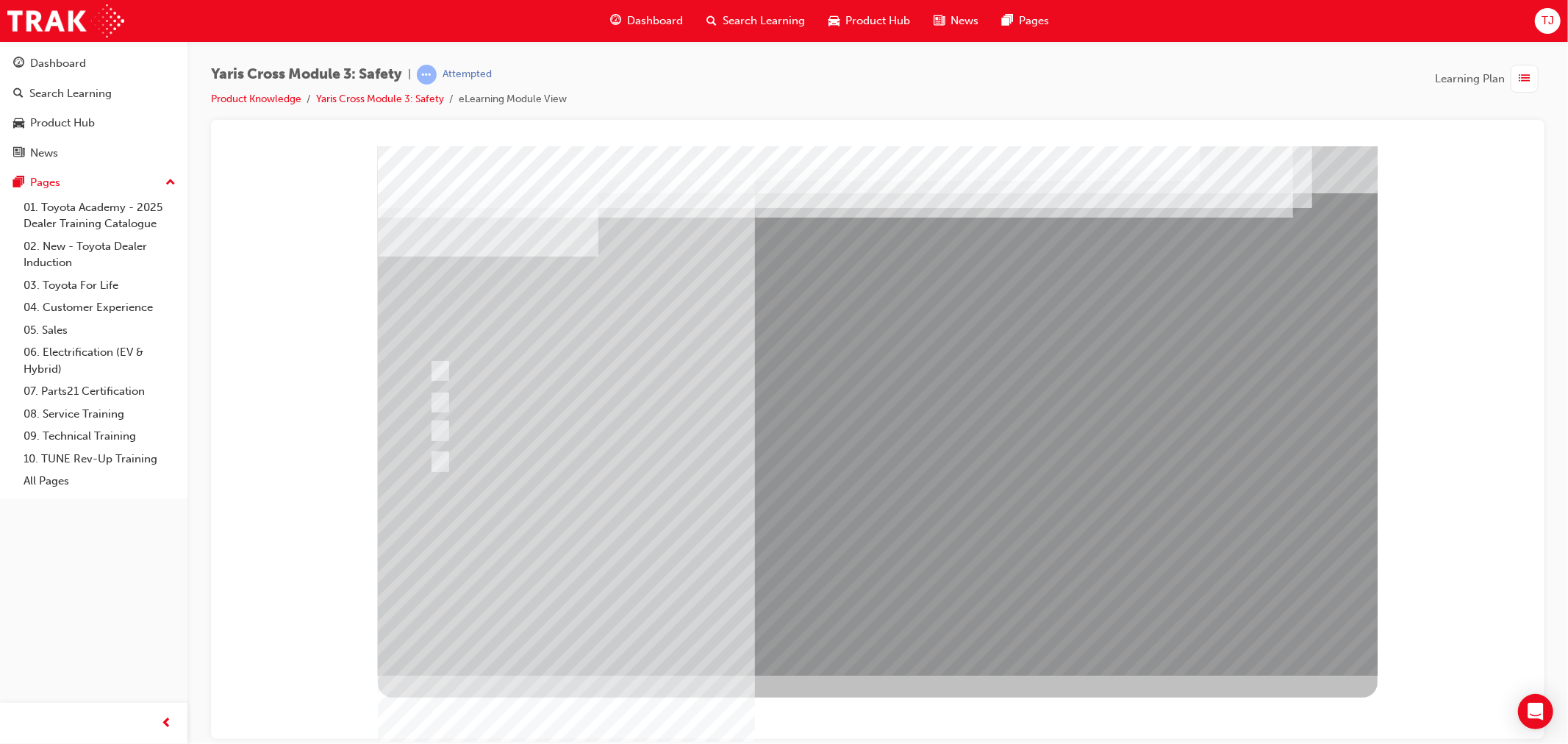
click at [864, 560] on div at bounding box center [877, 410] width 999 height 529
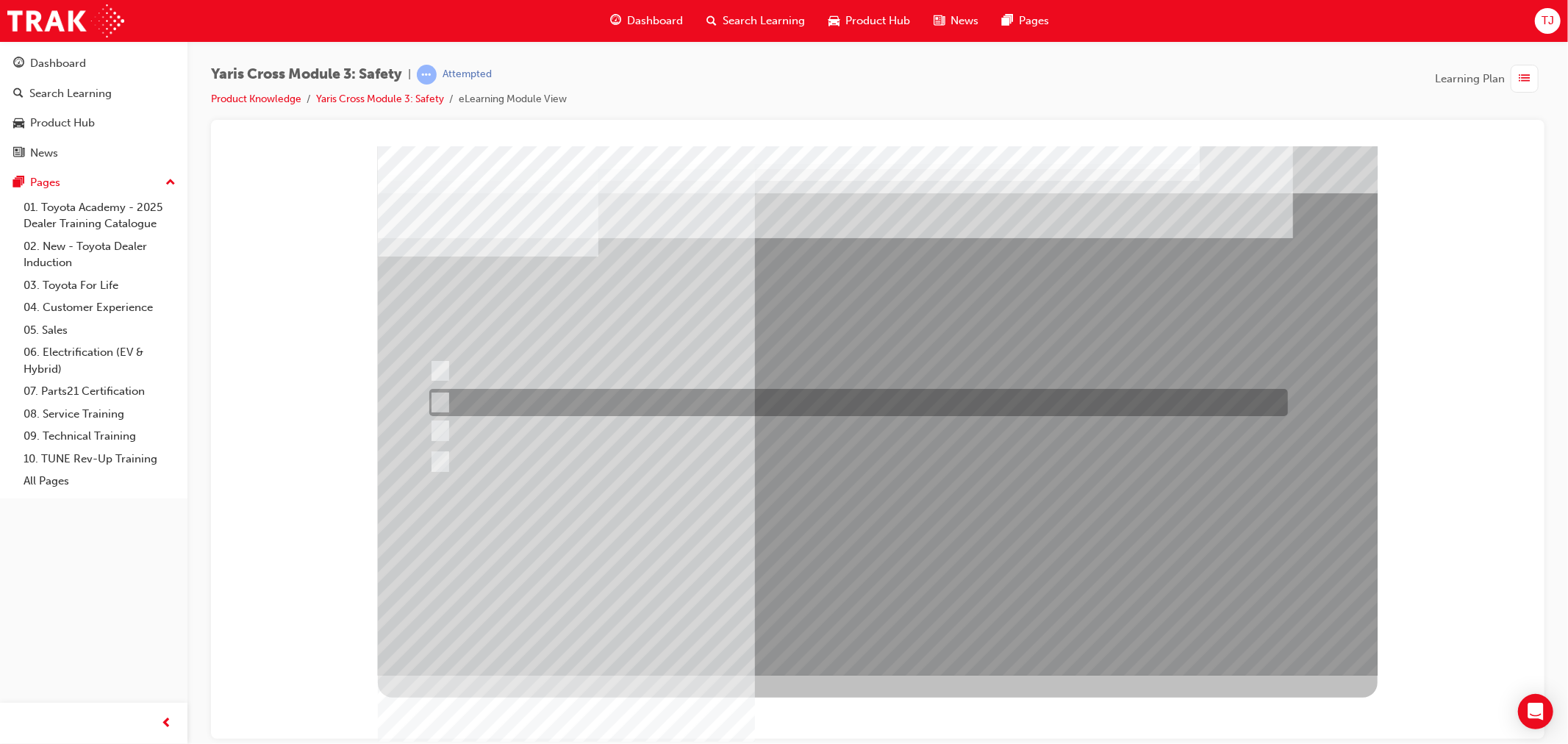
click at [523, 408] on div at bounding box center [853, 402] width 859 height 27
radio input "true"
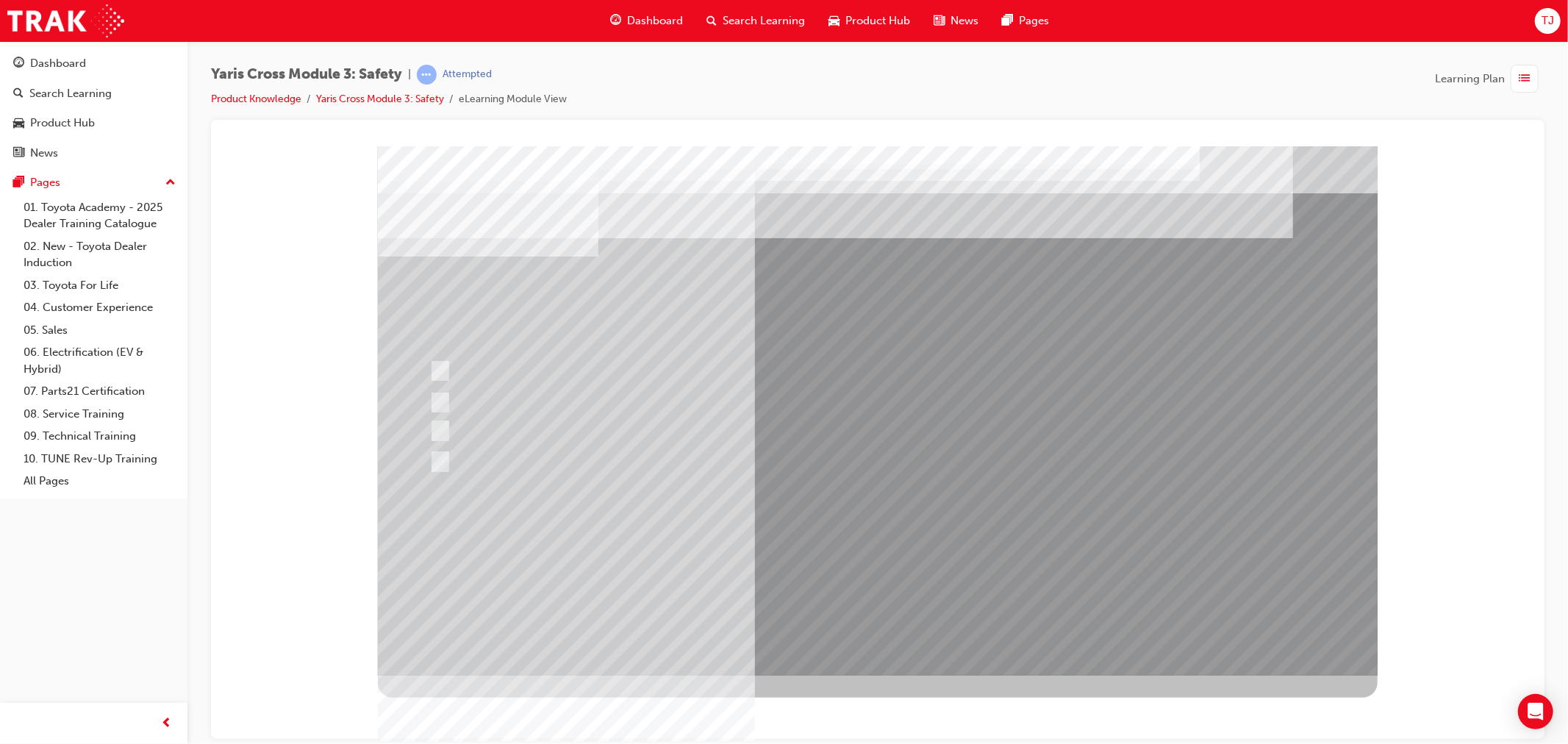
click at [810, 560] on div at bounding box center [877, 410] width 999 height 529
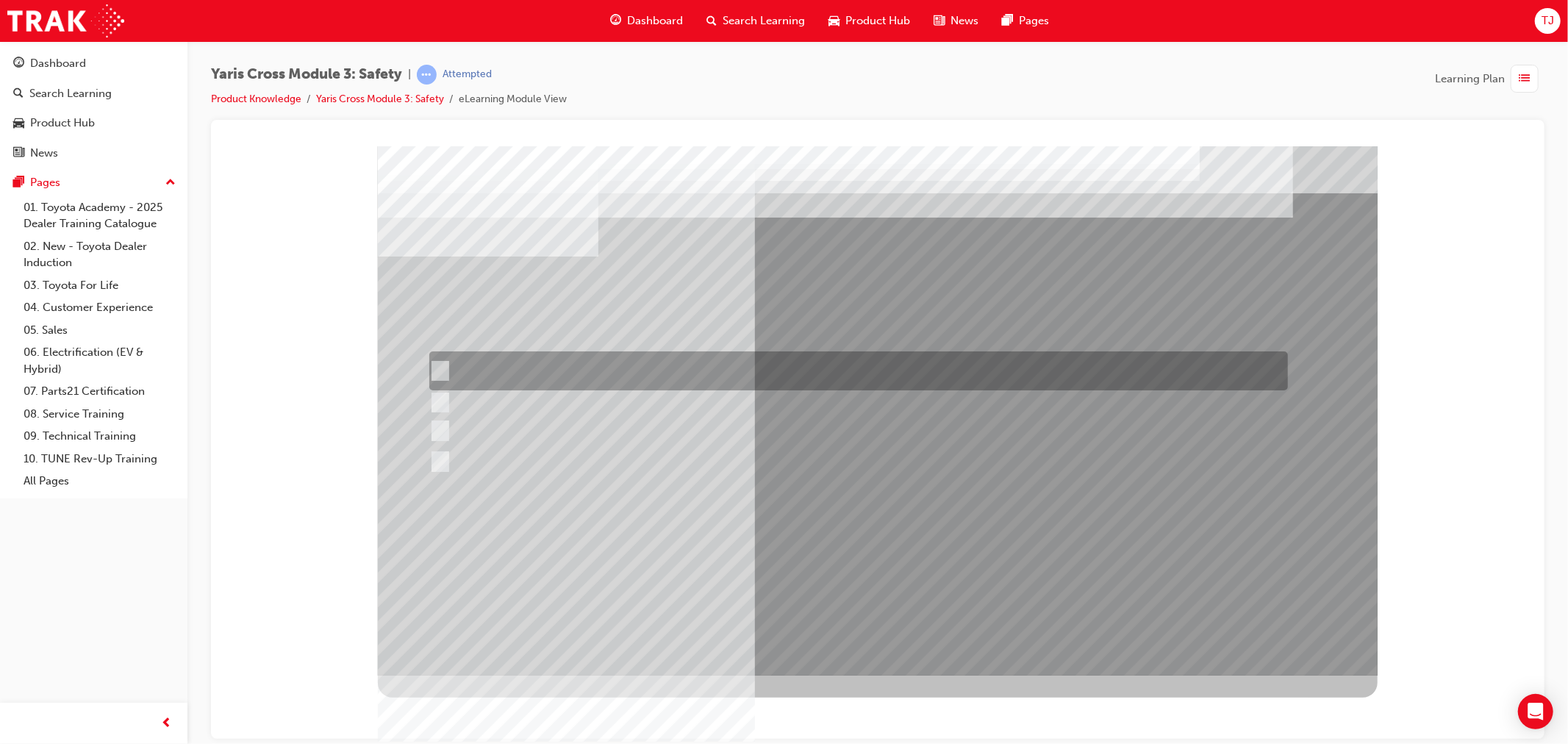
click at [510, 373] on div at bounding box center [853, 371] width 859 height 39
radio input "true"
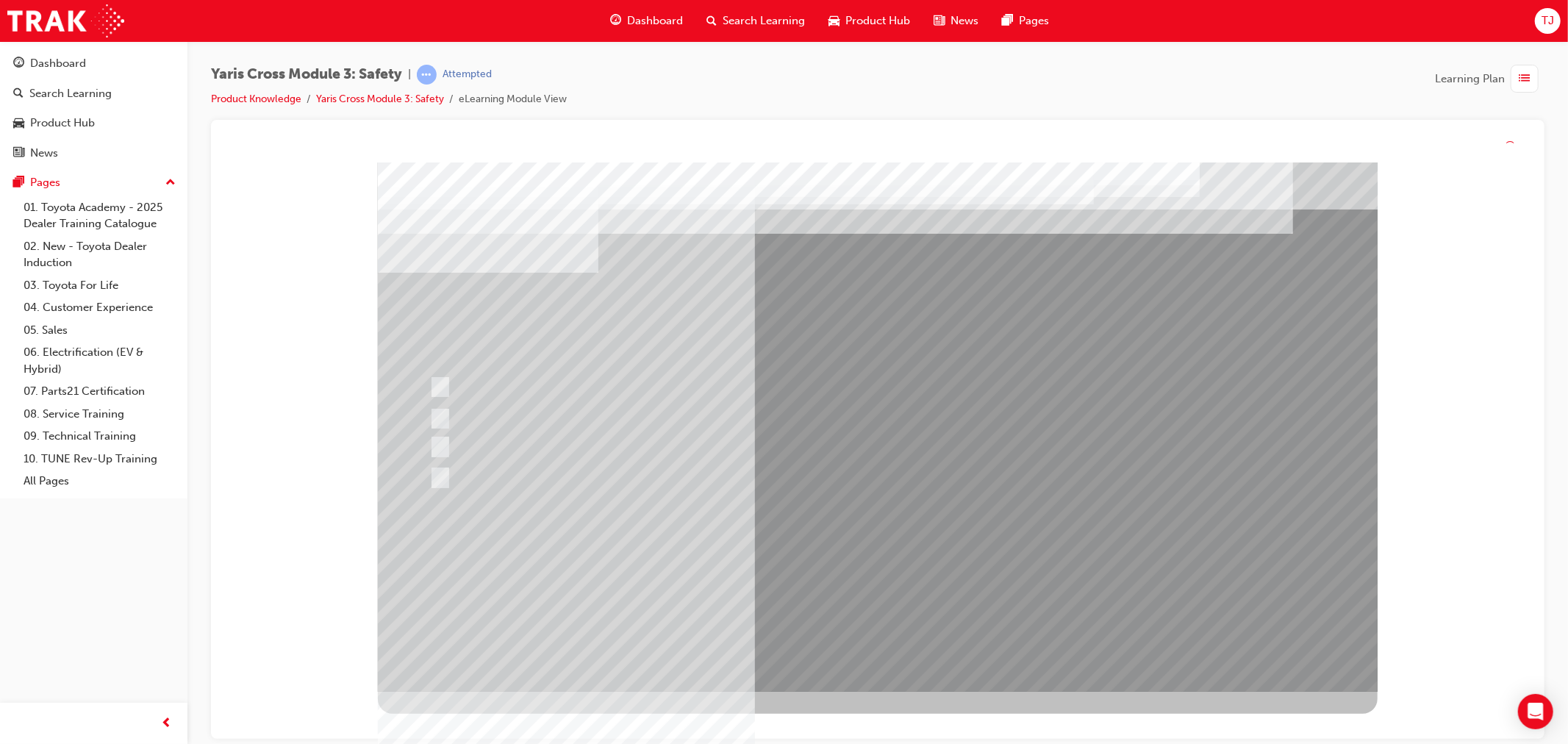
click at [824, 575] on div at bounding box center [877, 426] width 999 height 529
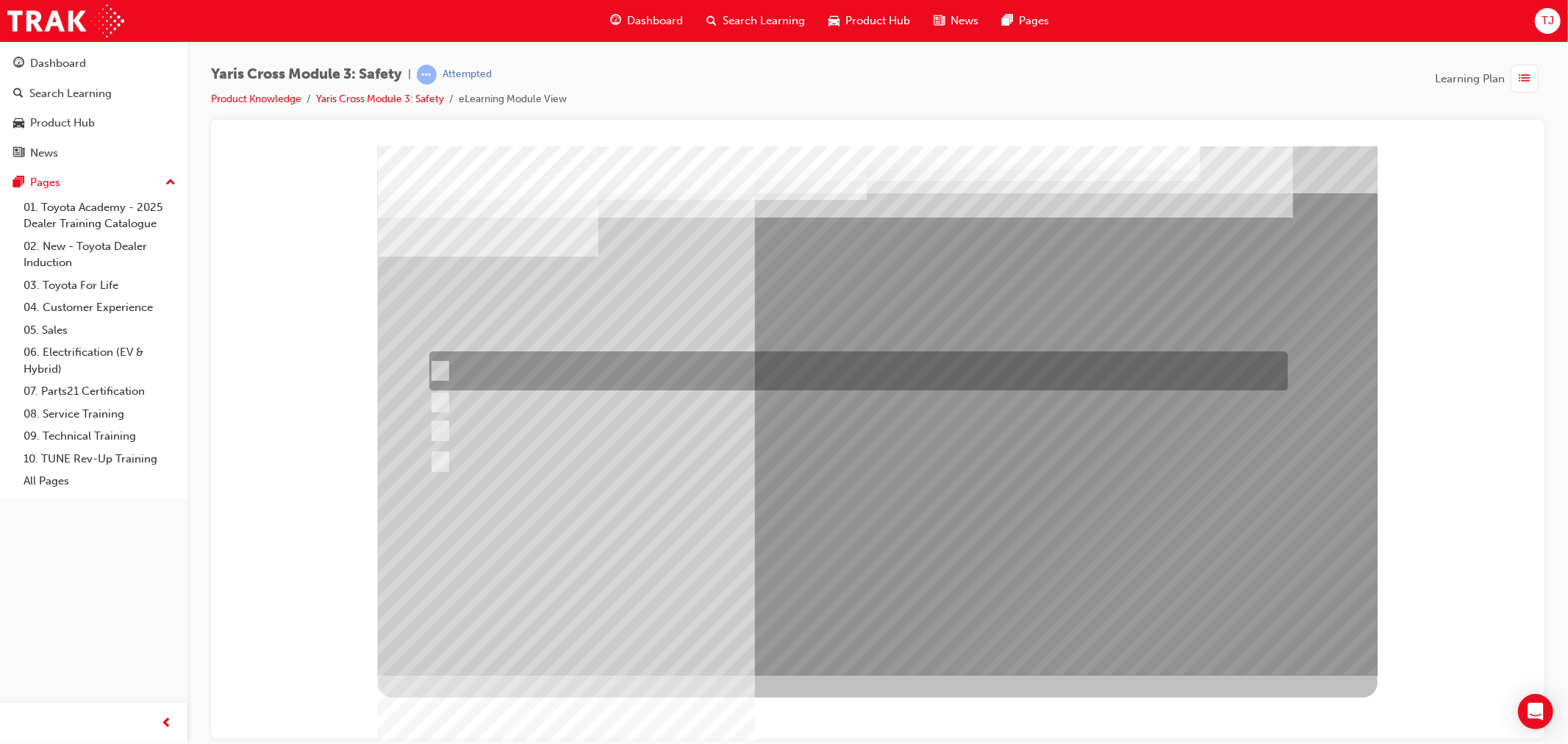
click at [598, 371] on div at bounding box center [853, 371] width 859 height 39
checkbox input "true"
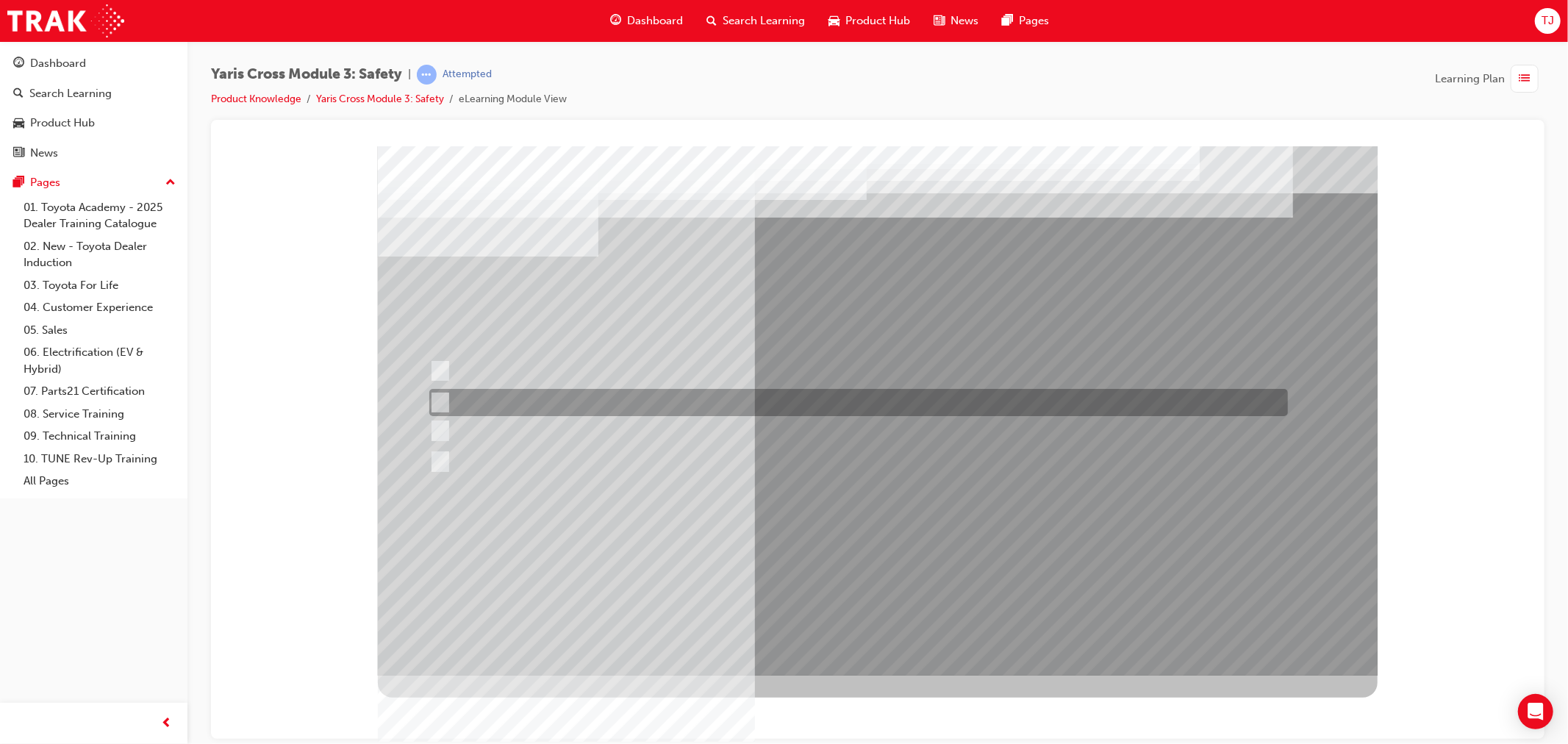
click at [588, 397] on div at bounding box center [853, 402] width 859 height 27
checkbox input "true"
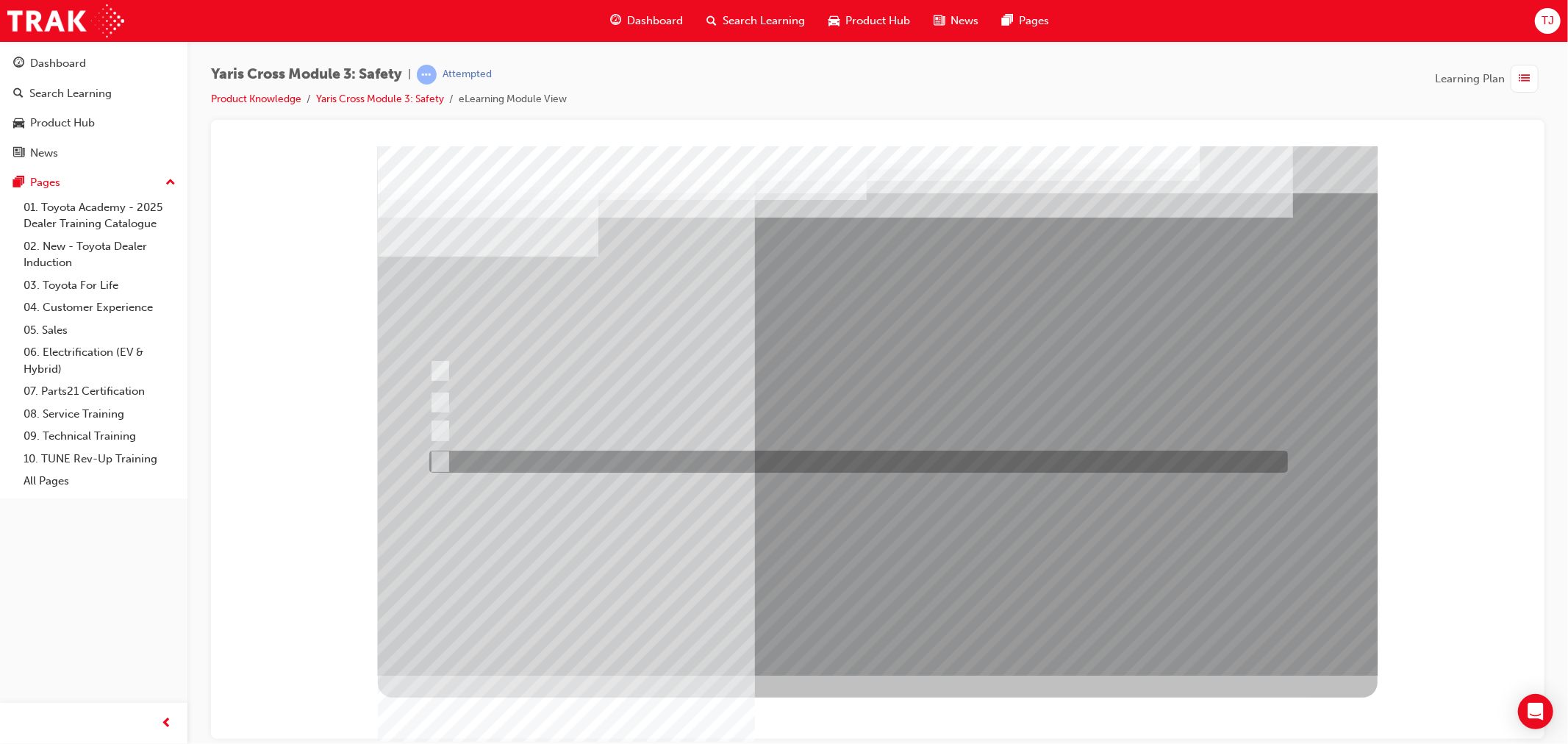
click at [583, 461] on div at bounding box center [853, 461] width 859 height 22
checkbox input "true"
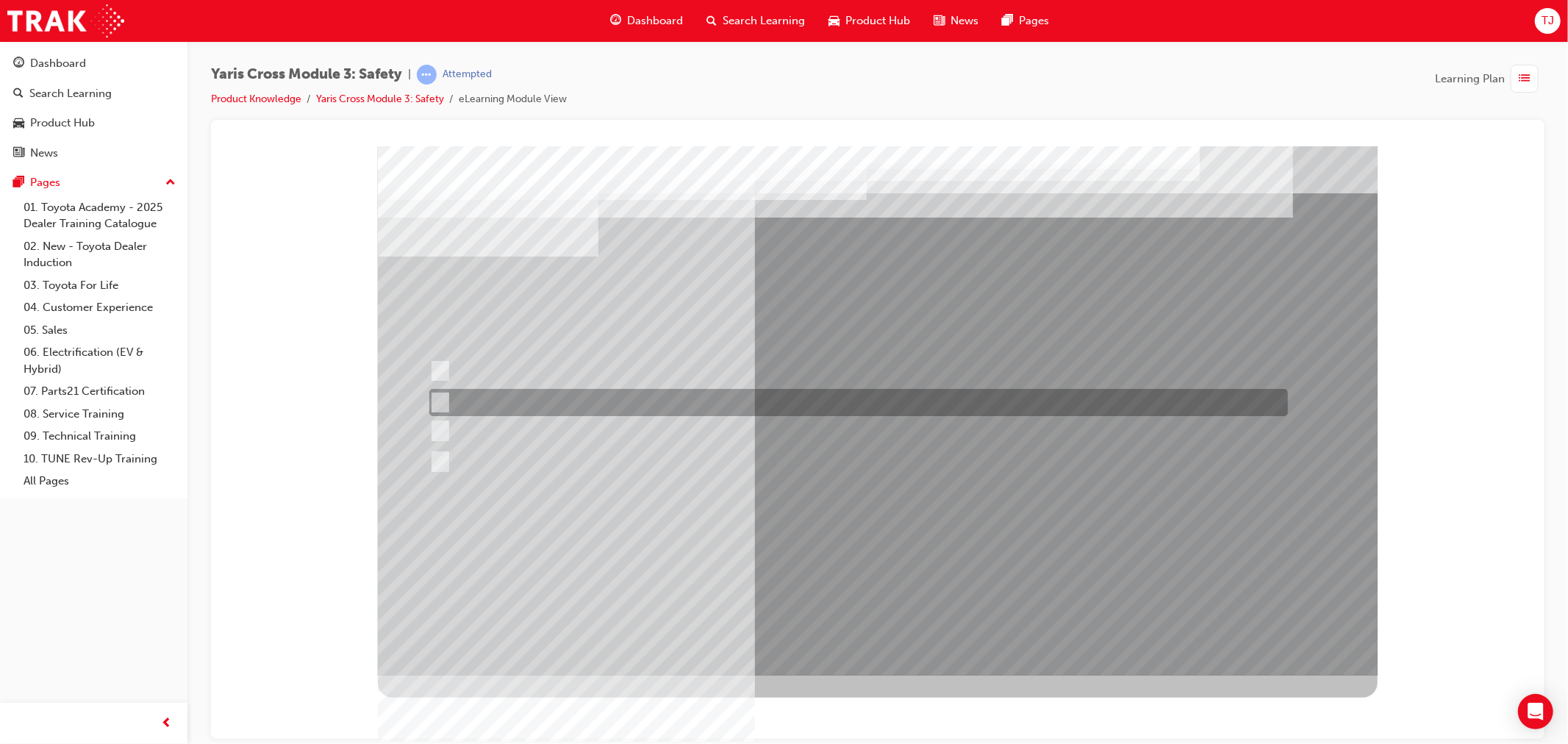
click at [515, 403] on div at bounding box center [853, 402] width 859 height 27
checkbox input "false"
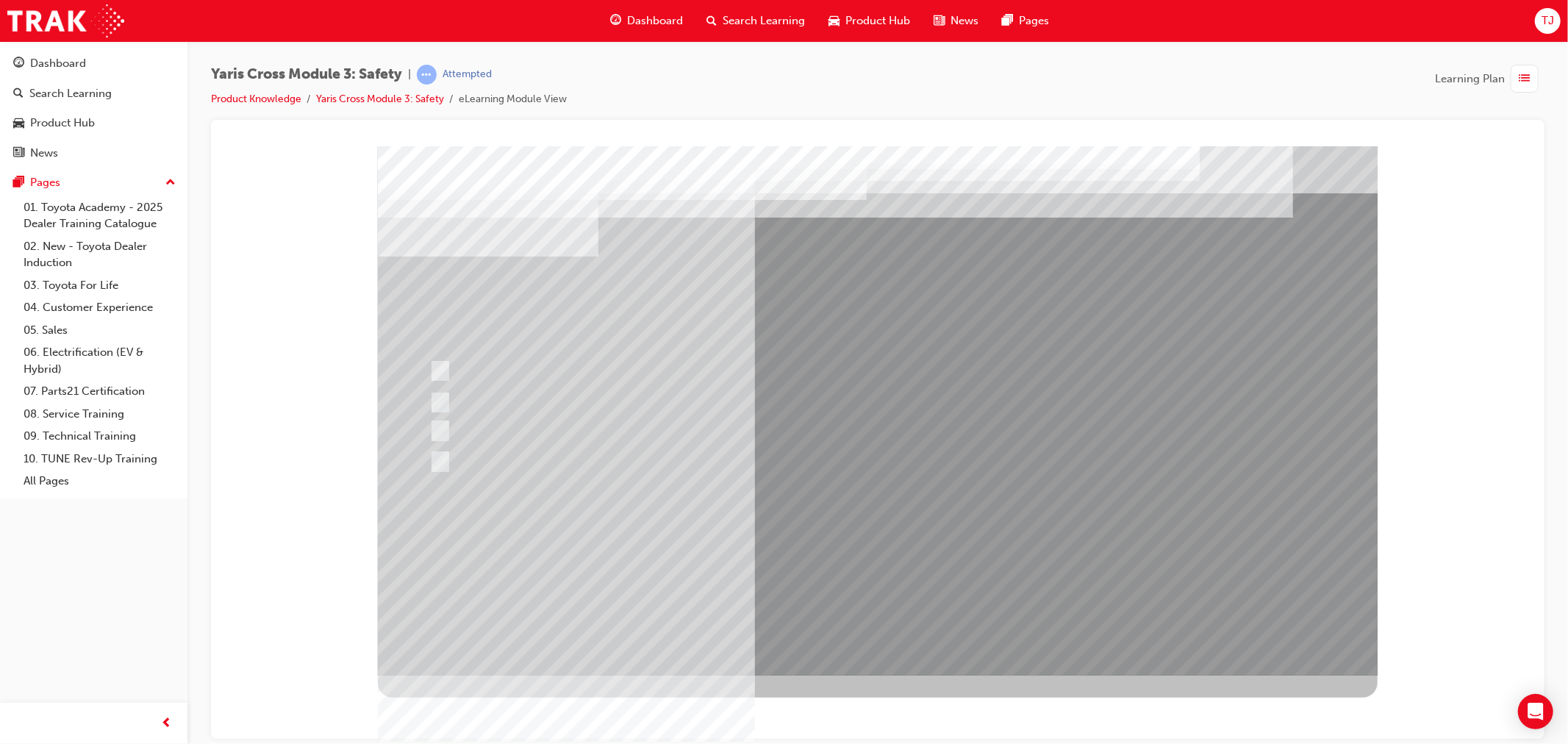
drag, startPoint x: 507, startPoint y: 449, endPoint x: 521, endPoint y: 433, distance: 21.3
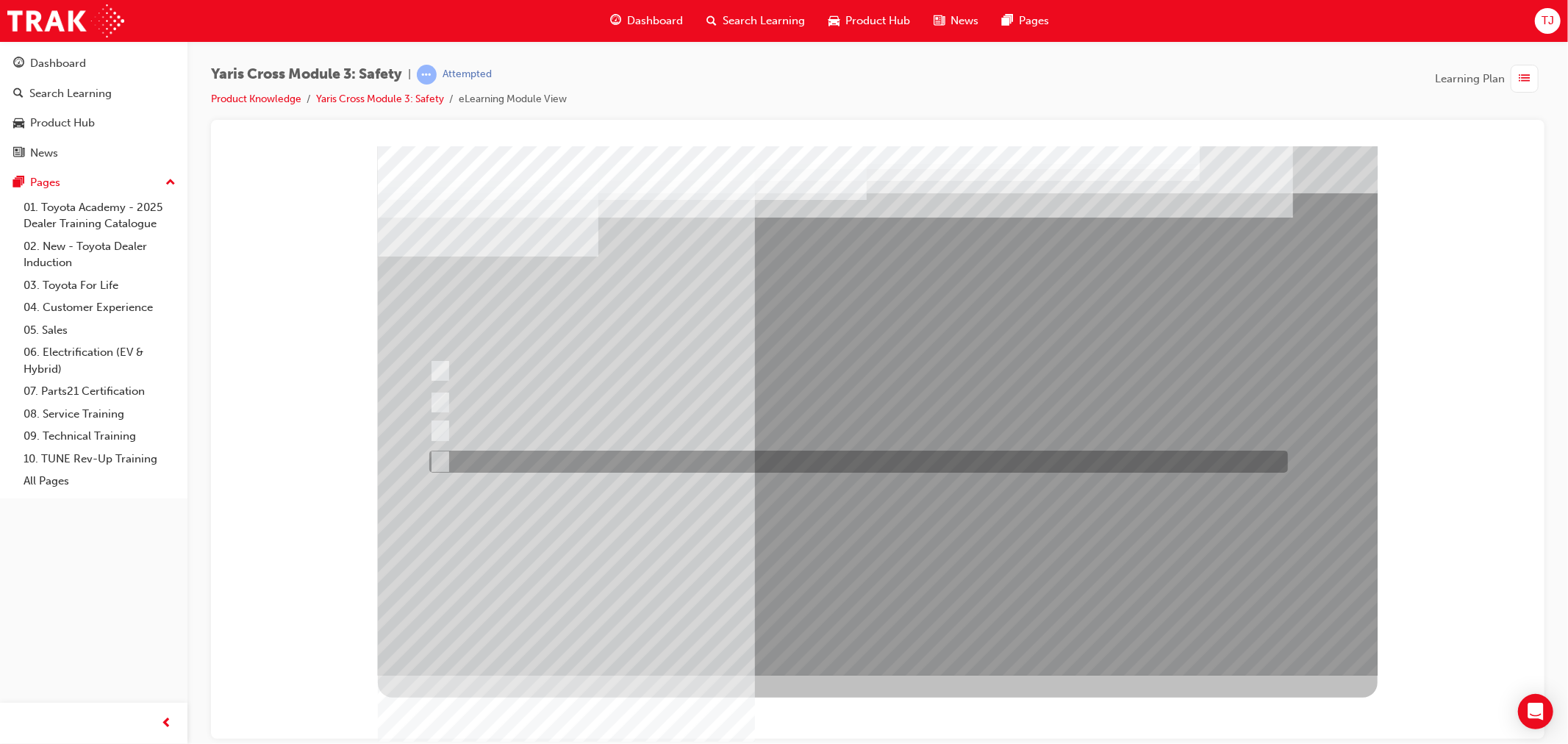
drag, startPoint x: 530, startPoint y: 453, endPoint x: 531, endPoint y: 445, distance: 8.1
click at [531, 453] on div at bounding box center [853, 461] width 859 height 22
checkbox input "false"
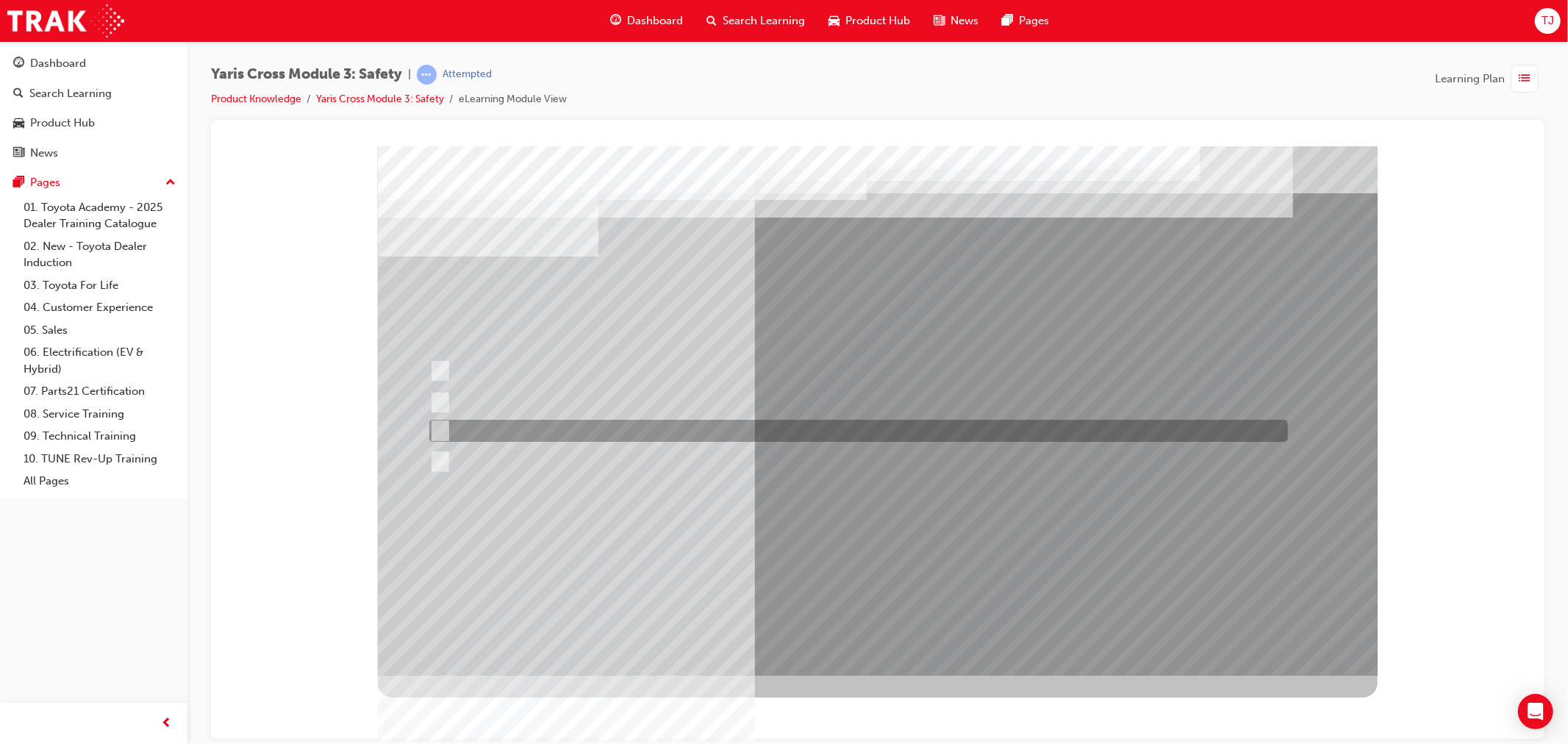
click at [531, 430] on div at bounding box center [853, 431] width 859 height 22
checkbox input "true"
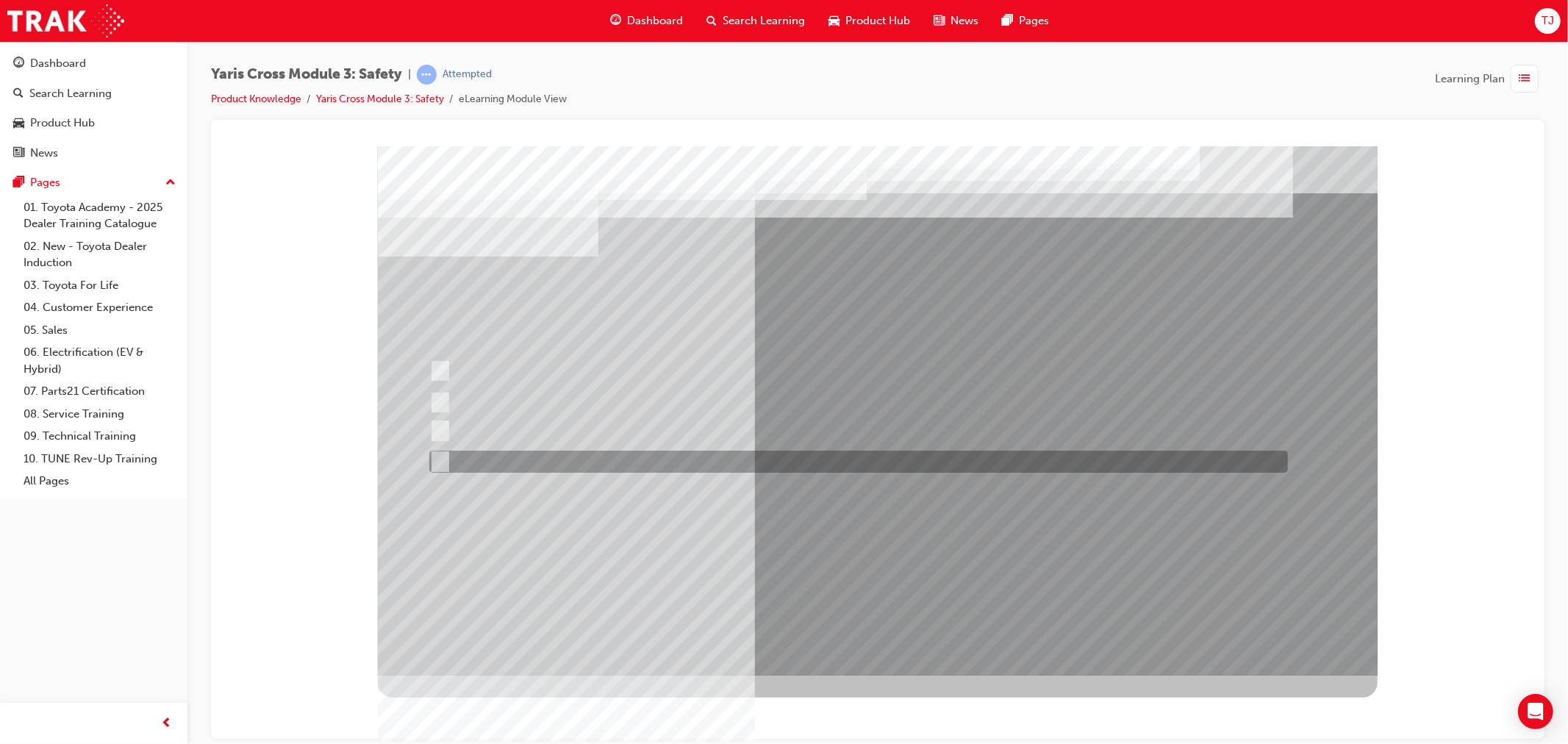
click at [546, 467] on div at bounding box center [853, 461] width 859 height 22
checkbox input "true"
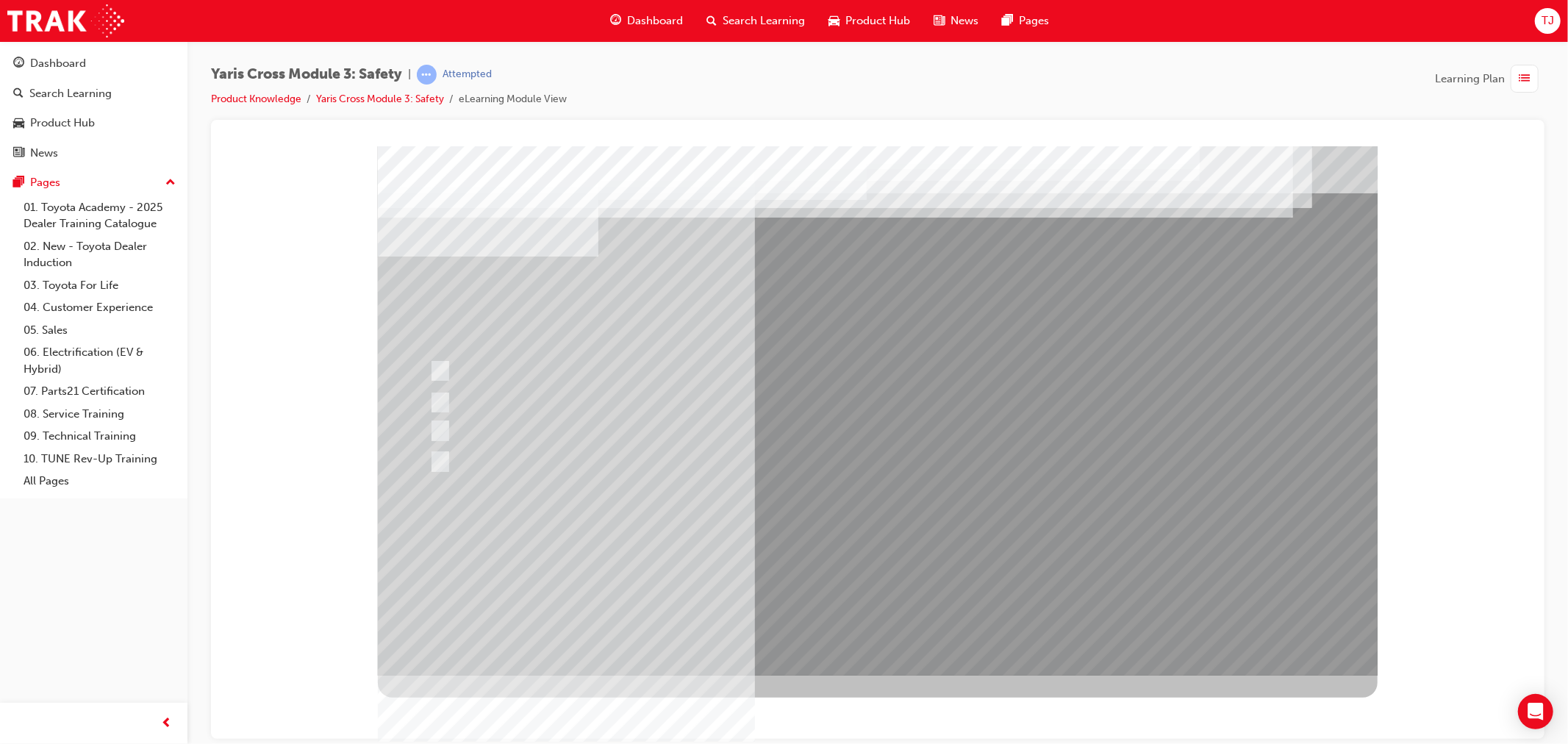
click at [823, 553] on div at bounding box center [877, 410] width 999 height 529
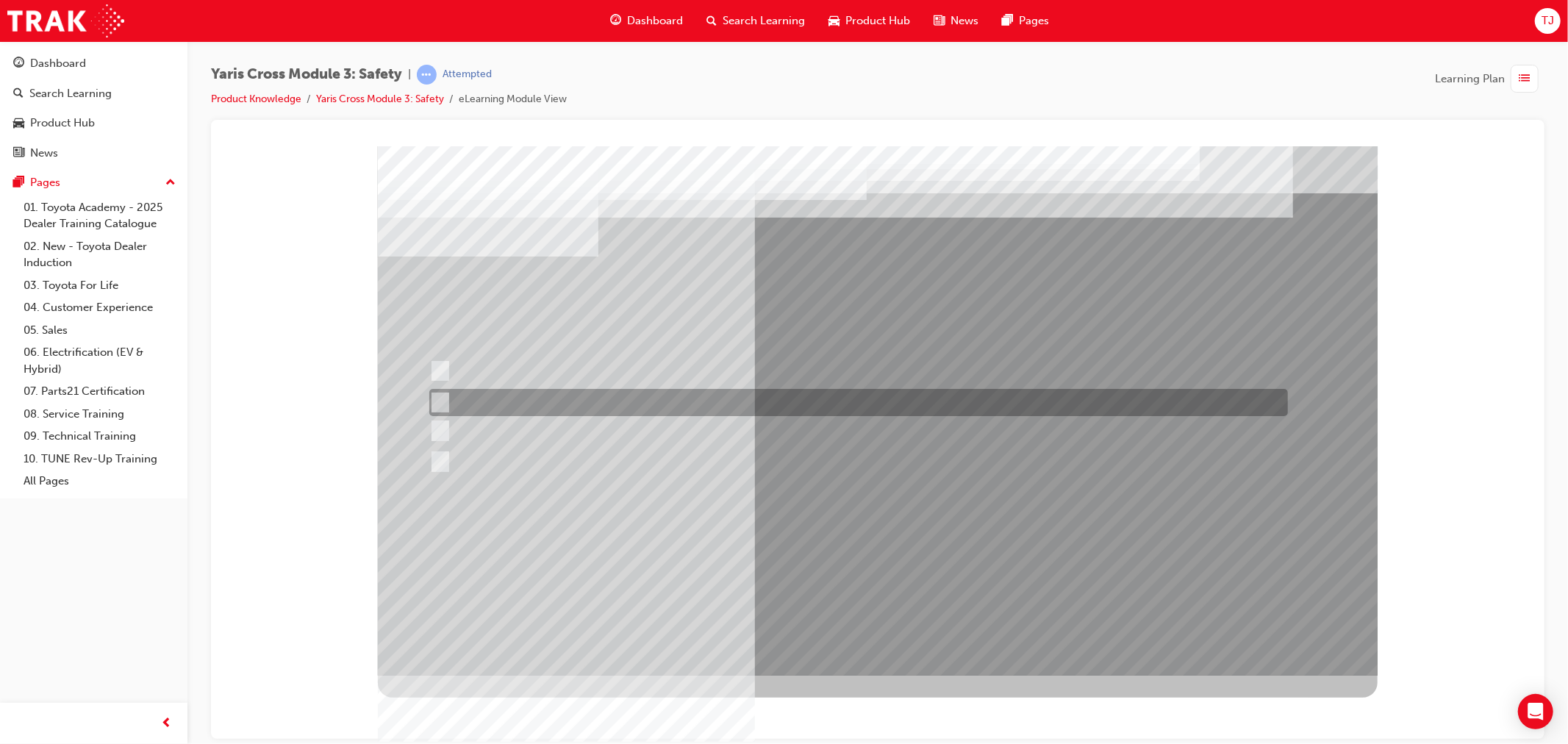
click at [487, 406] on div at bounding box center [853, 402] width 859 height 27
radio input "true"
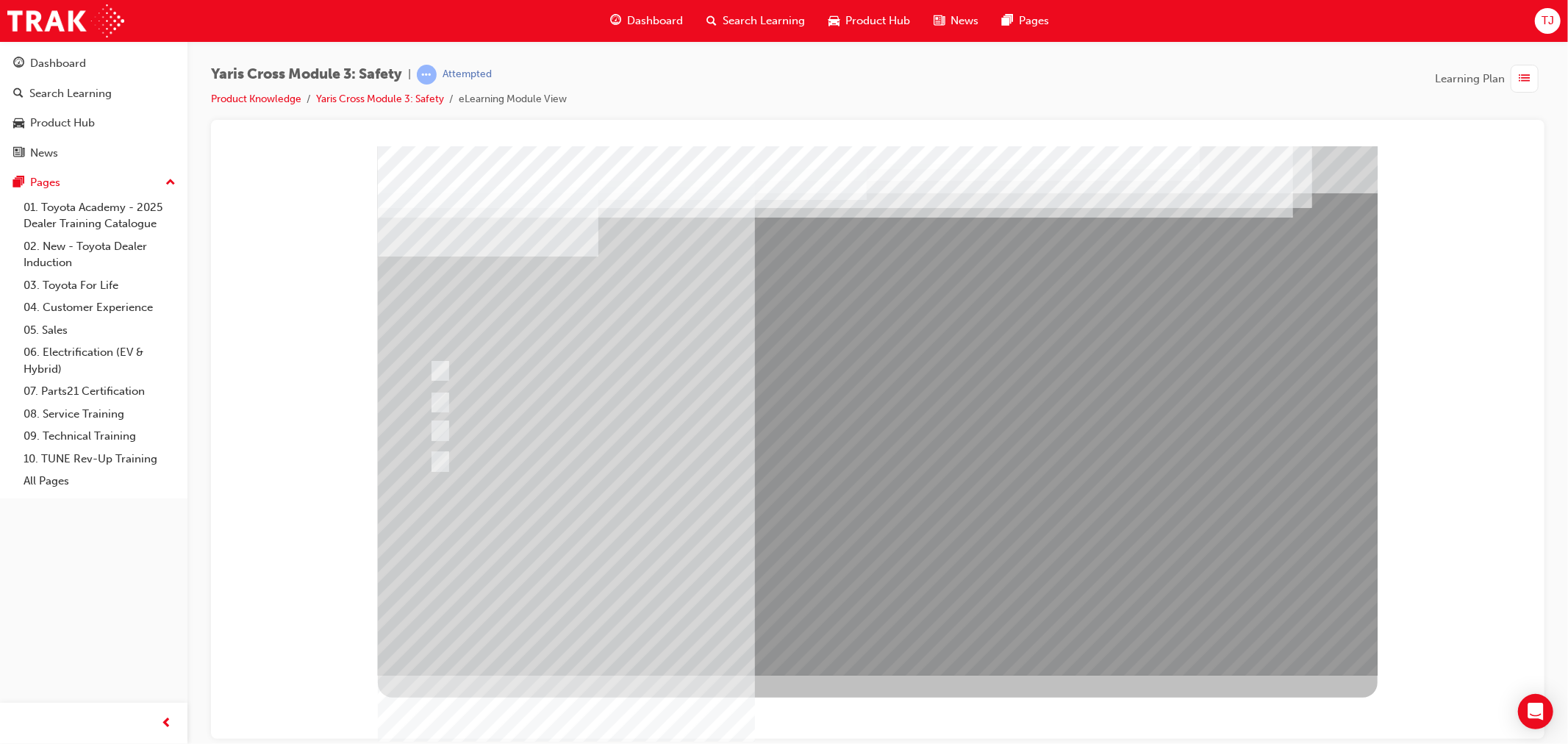
click at [847, 564] on div at bounding box center [877, 410] width 999 height 529
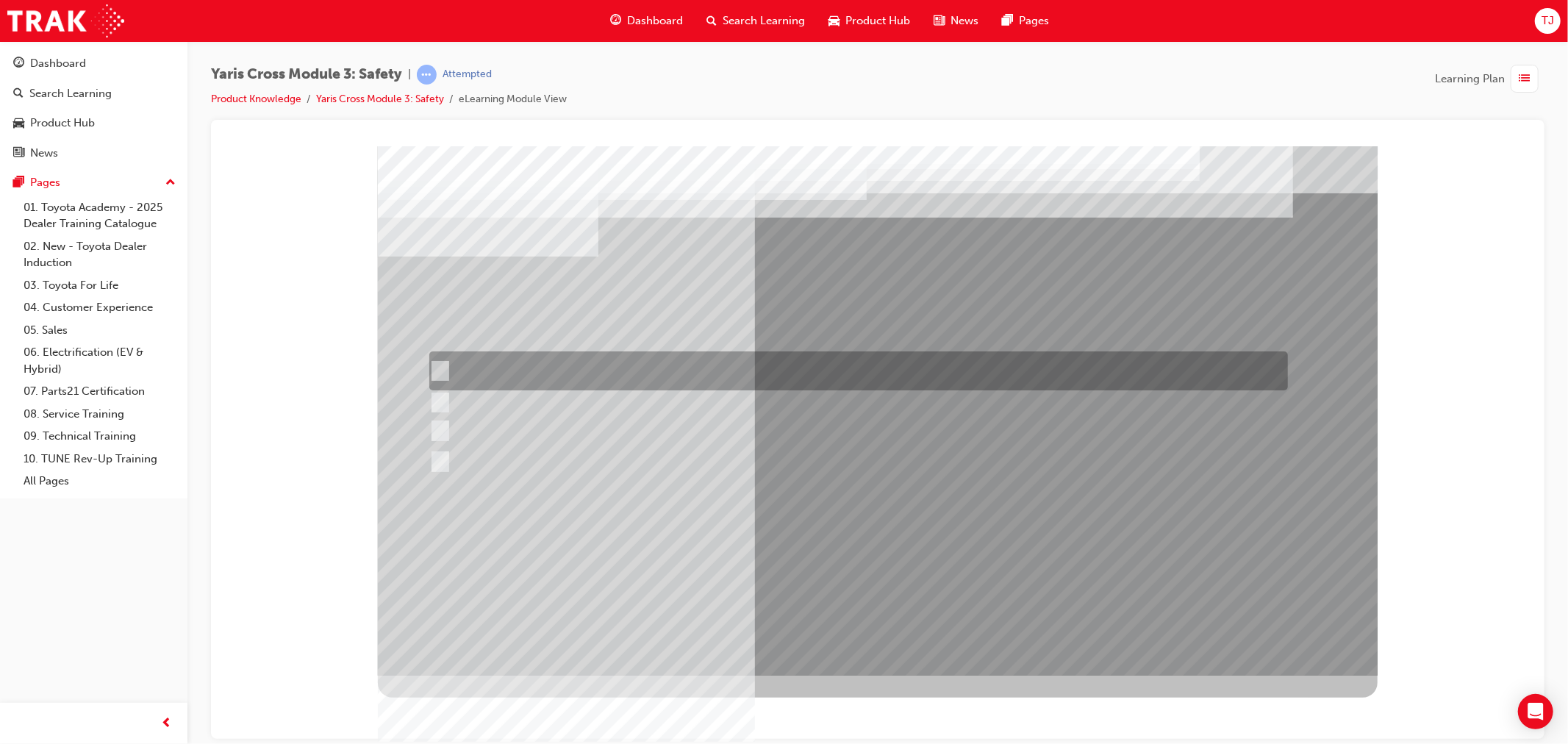
click at [530, 362] on div at bounding box center [853, 371] width 859 height 39
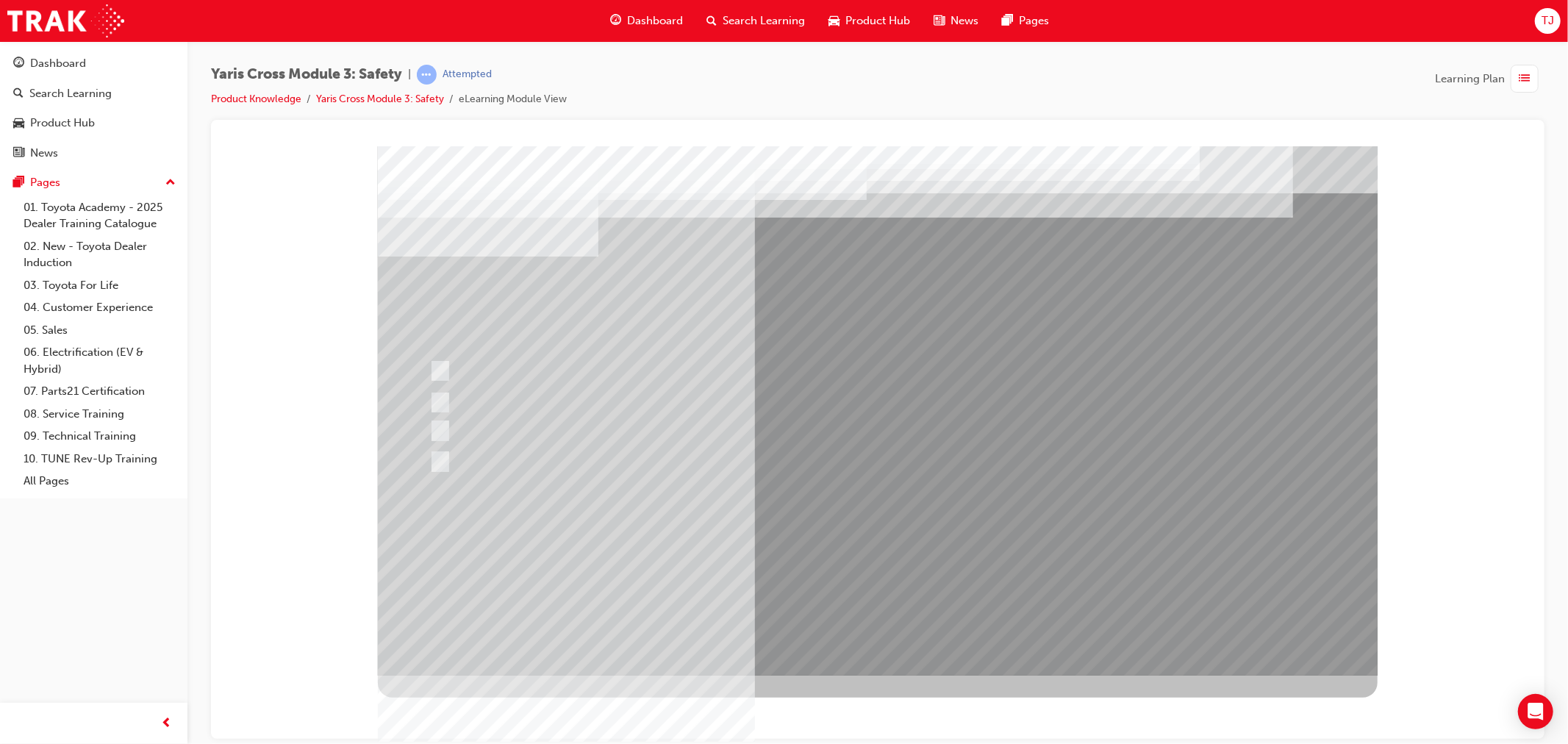
click at [507, 441] on div at bounding box center [858, 431] width 859 height 22
radio input "false"
radio input "true"
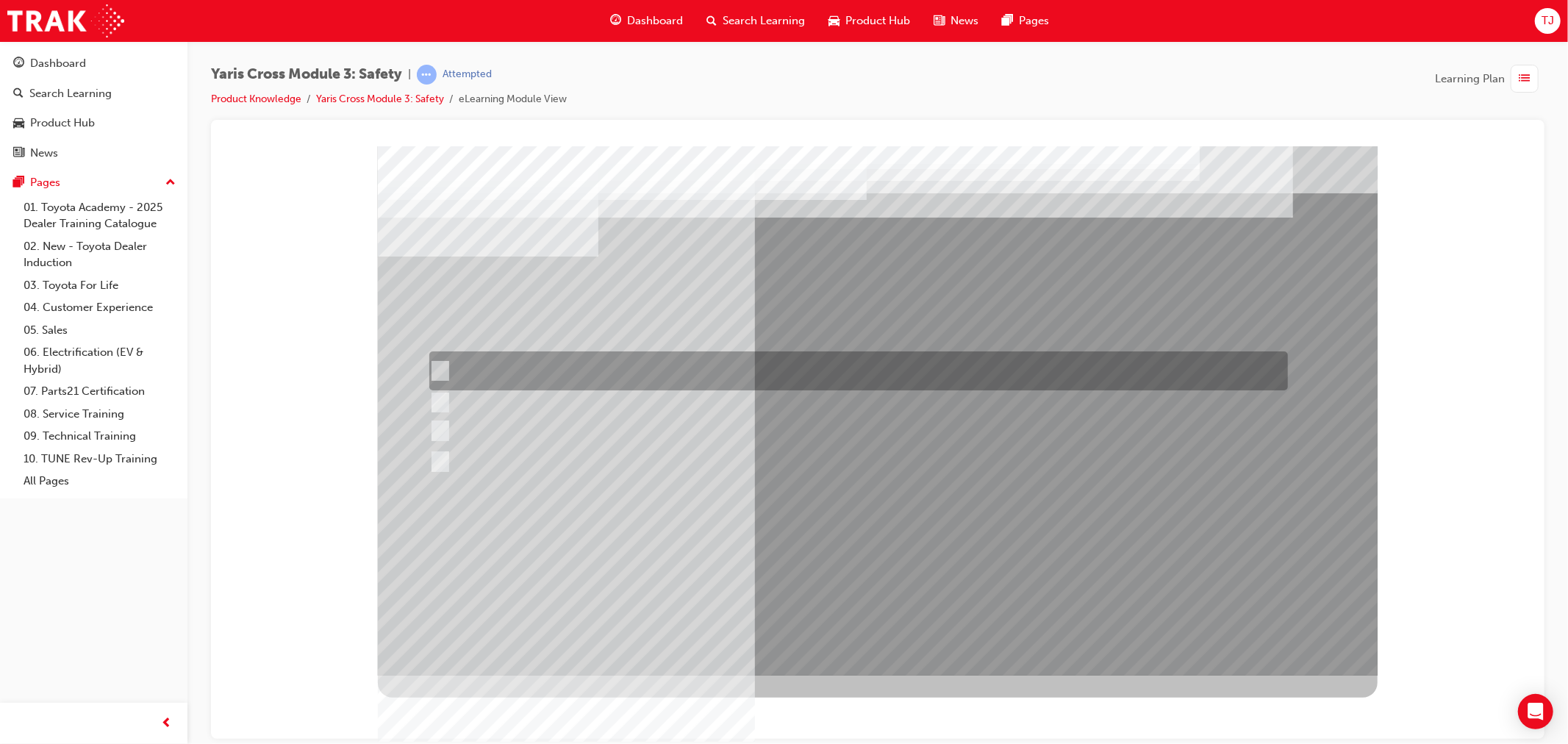
click at [502, 364] on div at bounding box center [853, 371] width 859 height 39
radio input "true"
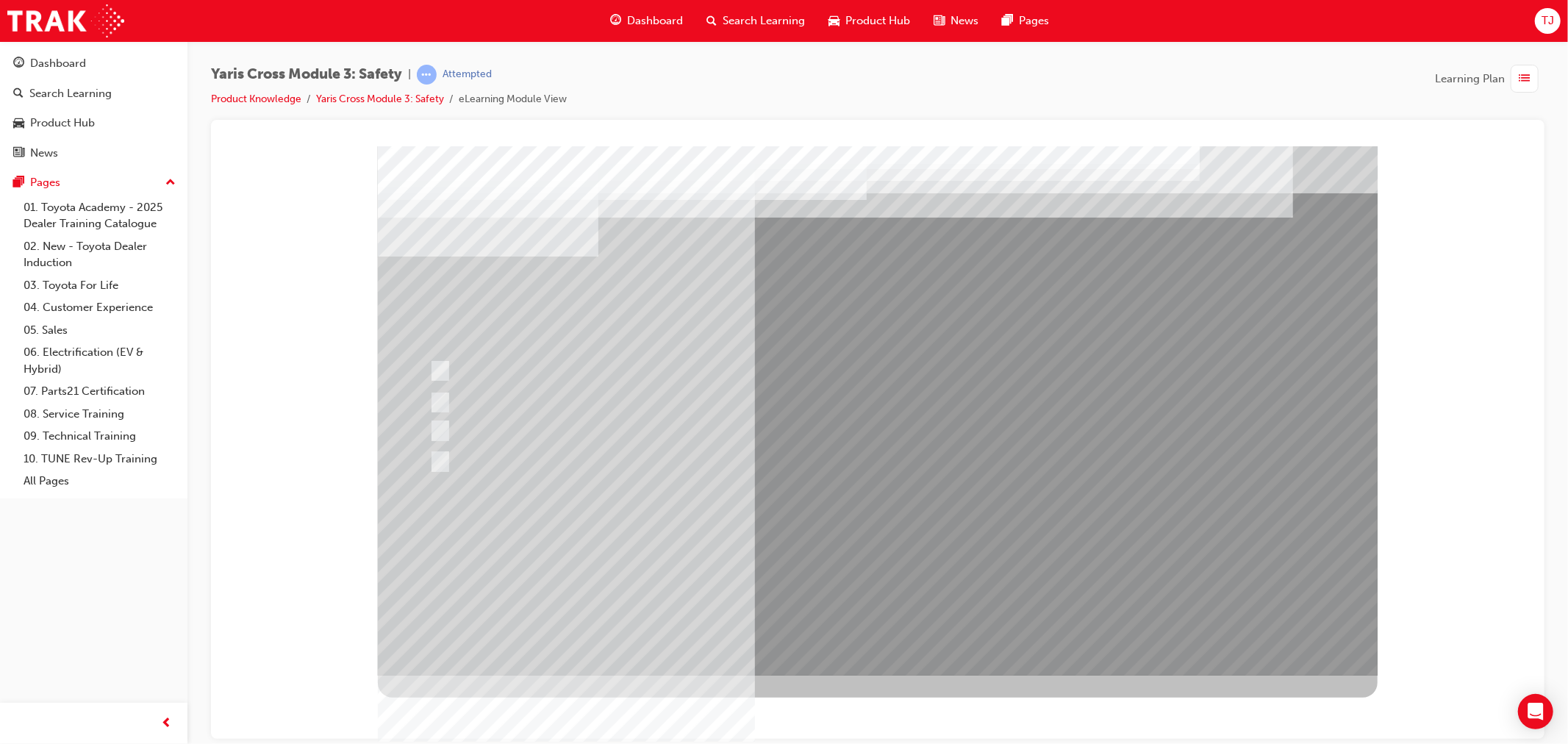
click at [838, 556] on div at bounding box center [877, 410] width 999 height 529
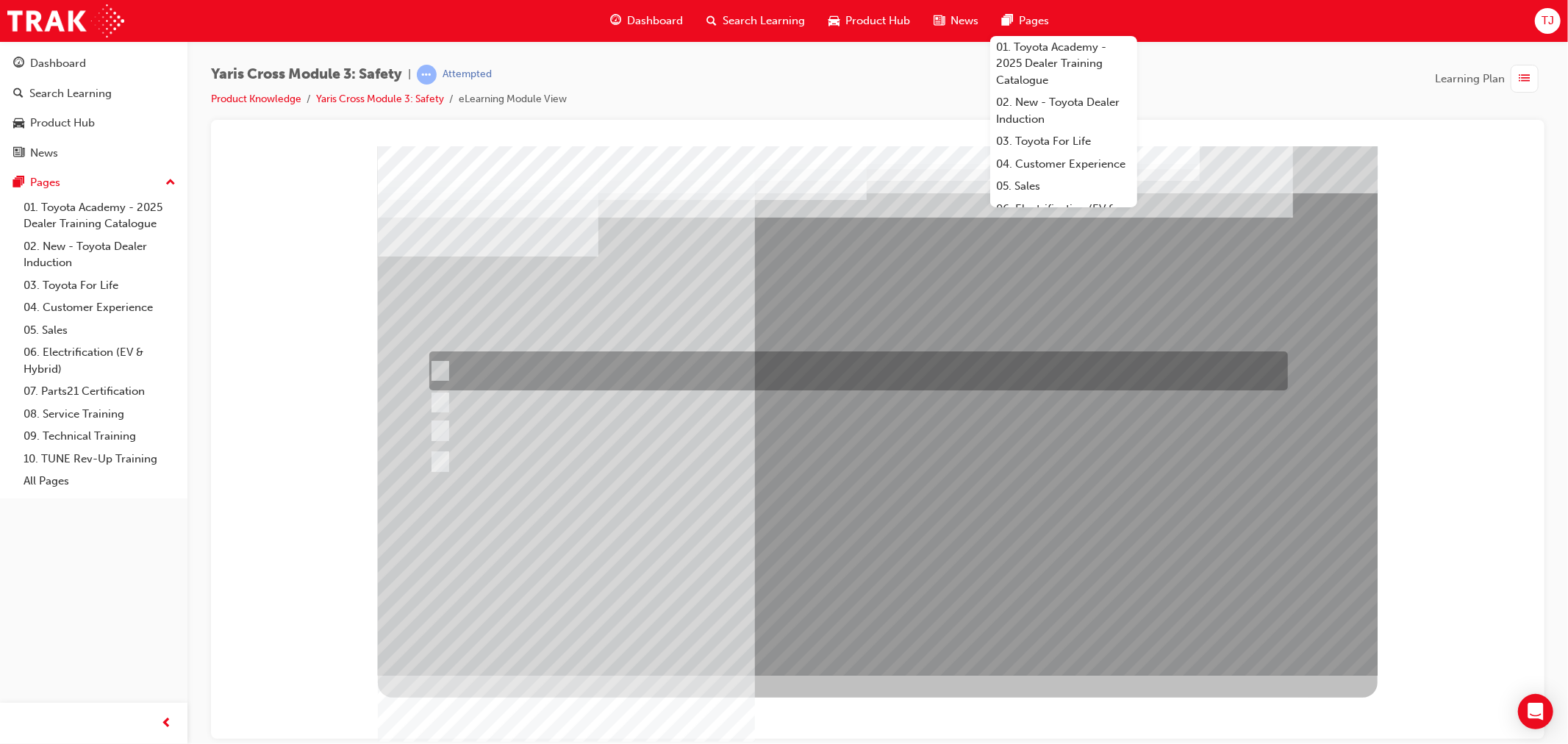
click at [629, 355] on div at bounding box center [853, 371] width 859 height 39
radio input "true"
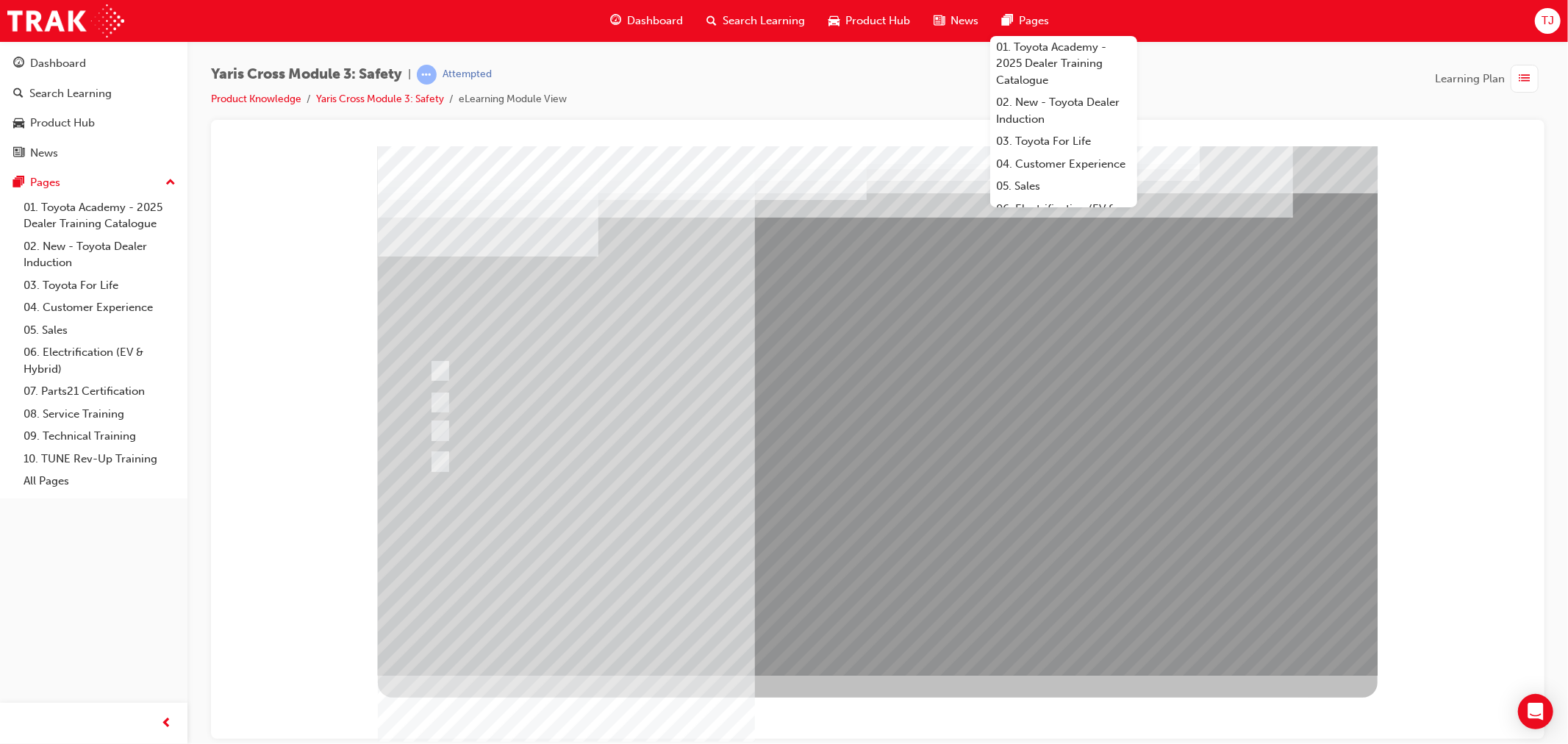
click at [825, 539] on div at bounding box center [877, 410] width 999 height 529
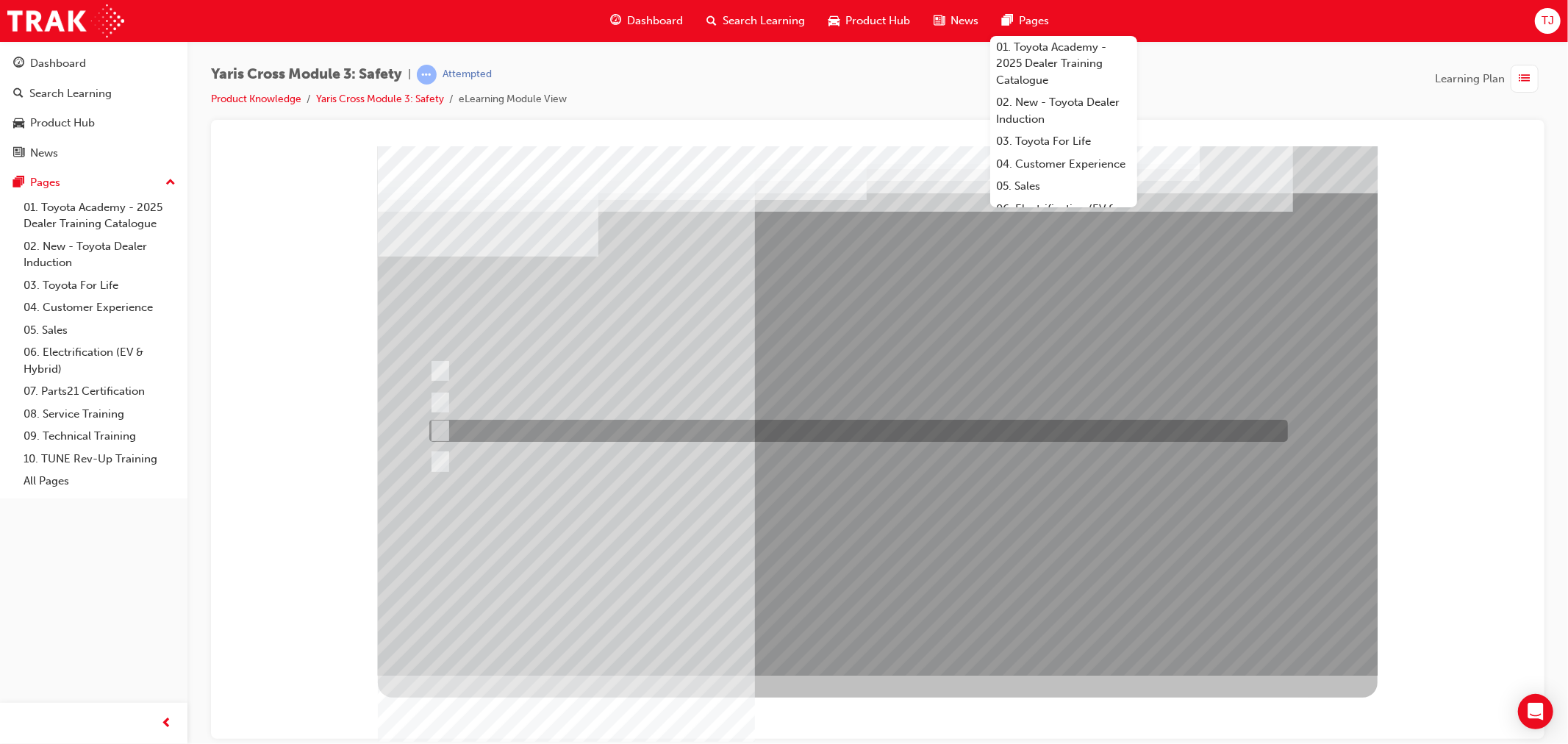
click at [487, 420] on div at bounding box center [853, 431] width 859 height 22
radio input "true"
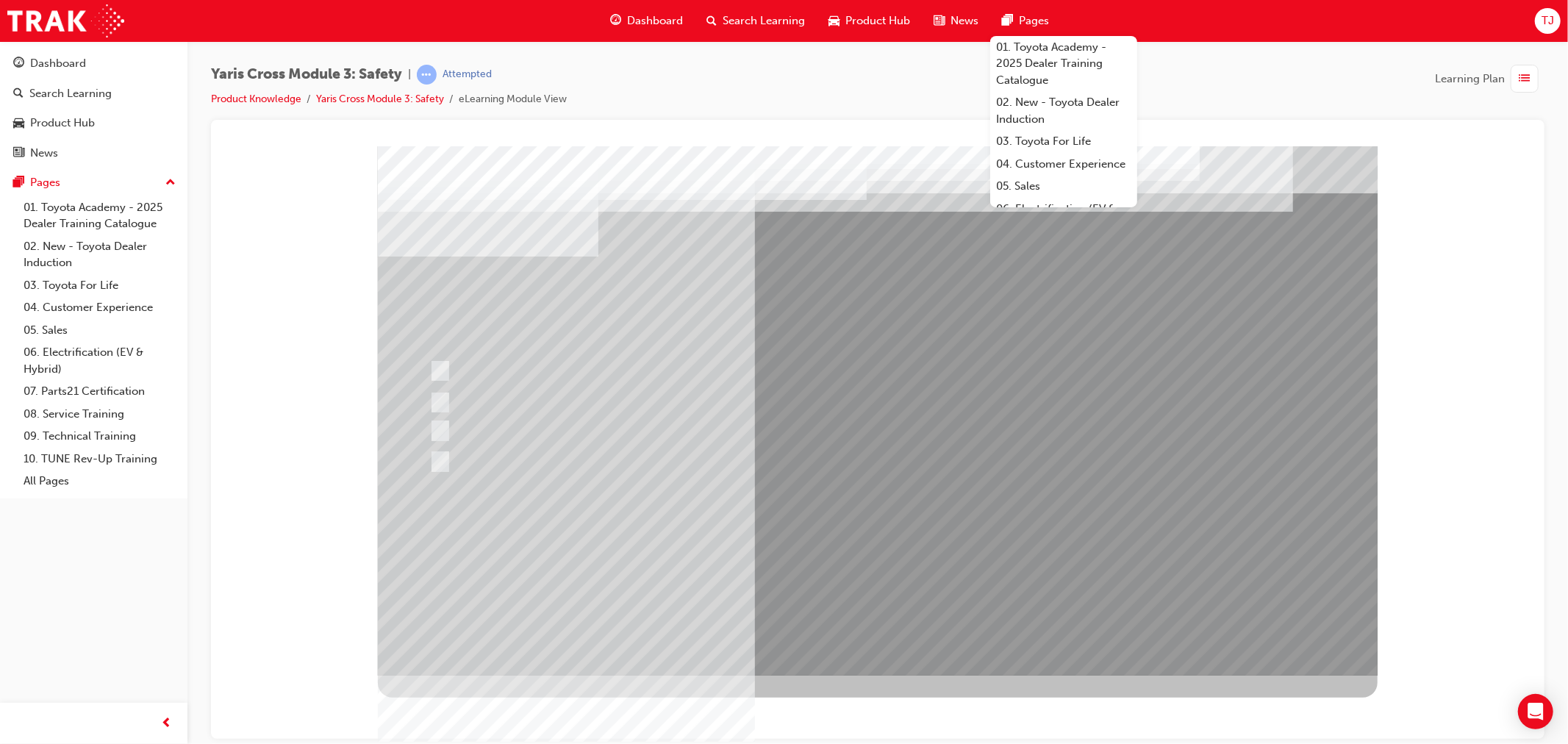
click at [861, 565] on div at bounding box center [877, 410] width 999 height 529
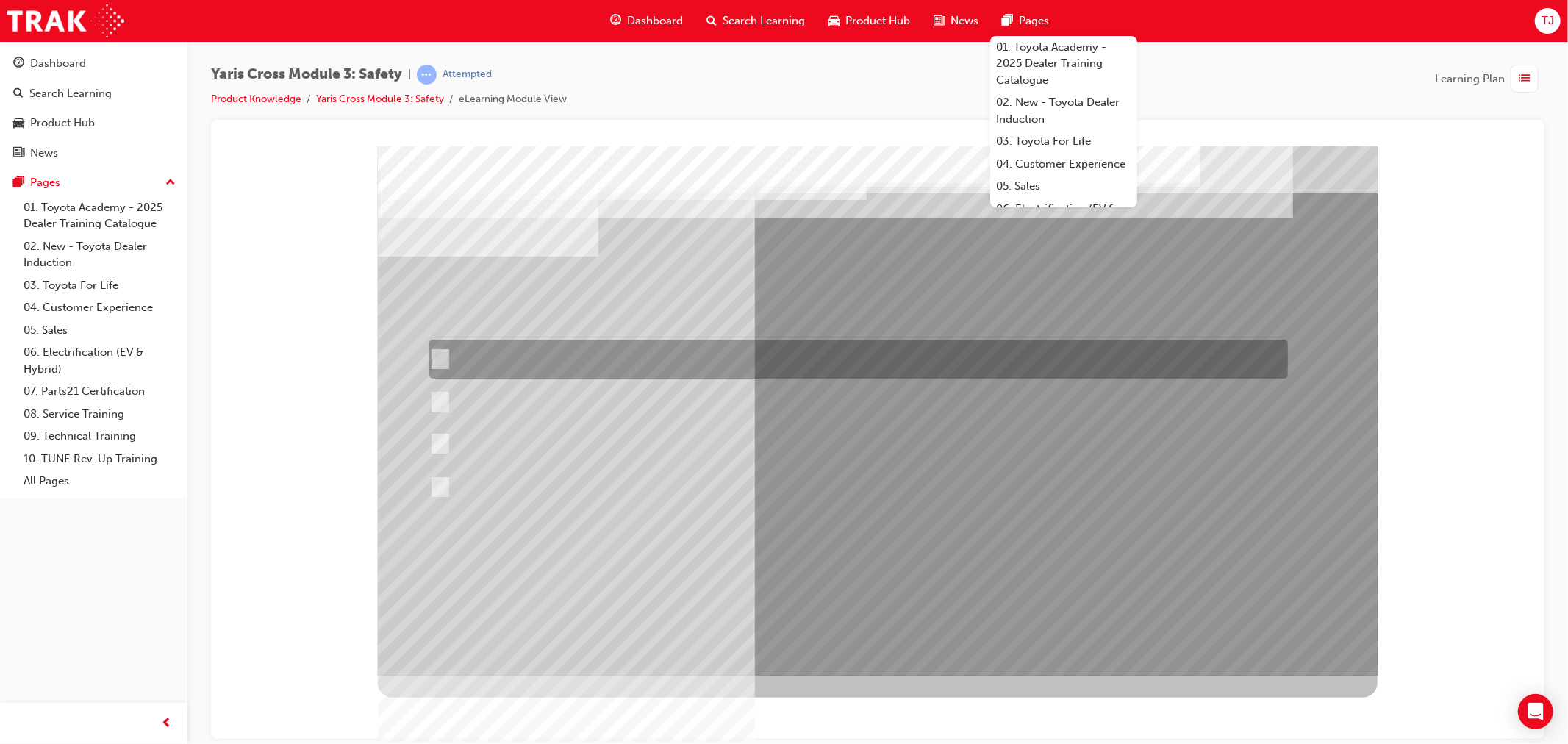
click at [564, 351] on div at bounding box center [853, 359] width 859 height 39
radio input "true"
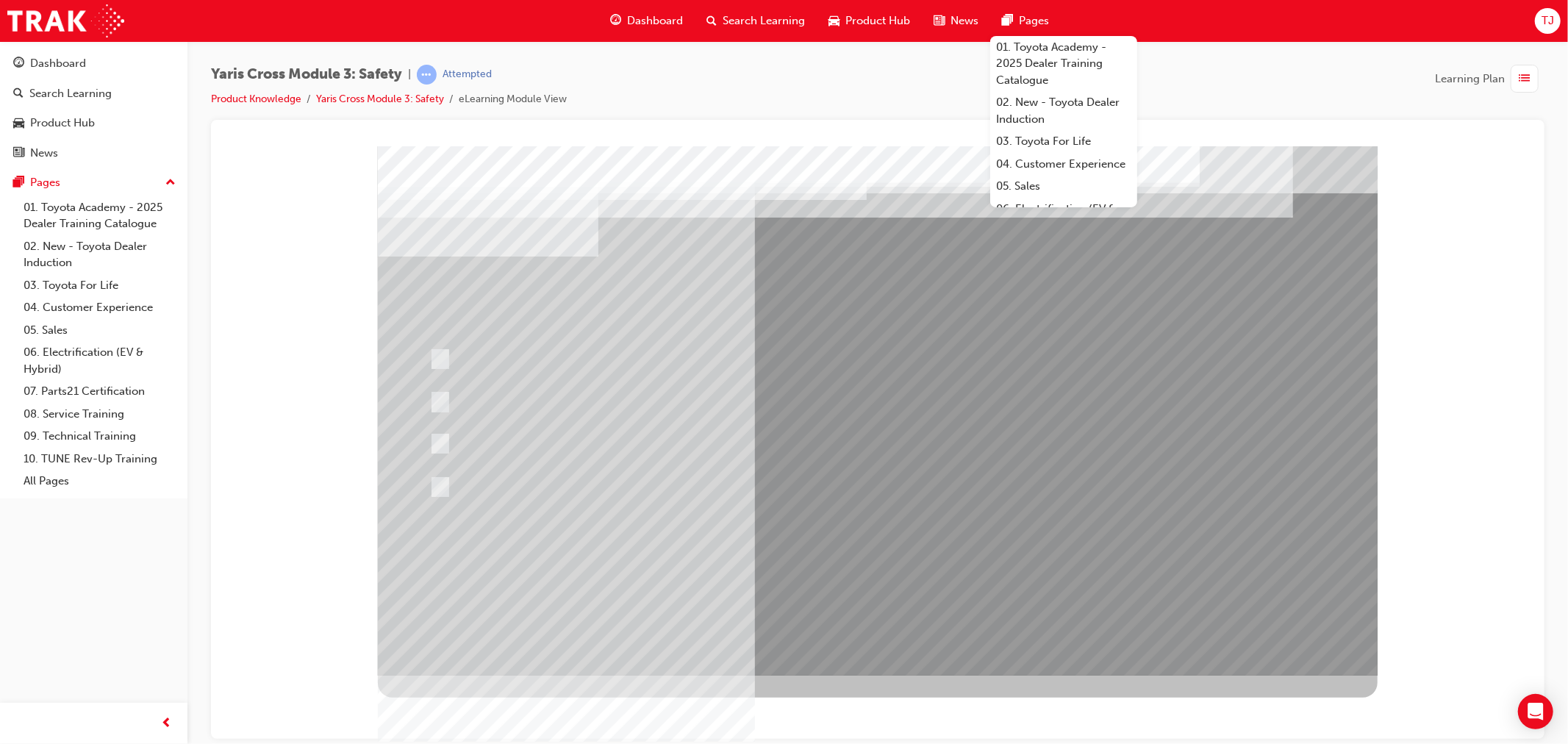
click at [838, 552] on div at bounding box center [877, 410] width 999 height 529
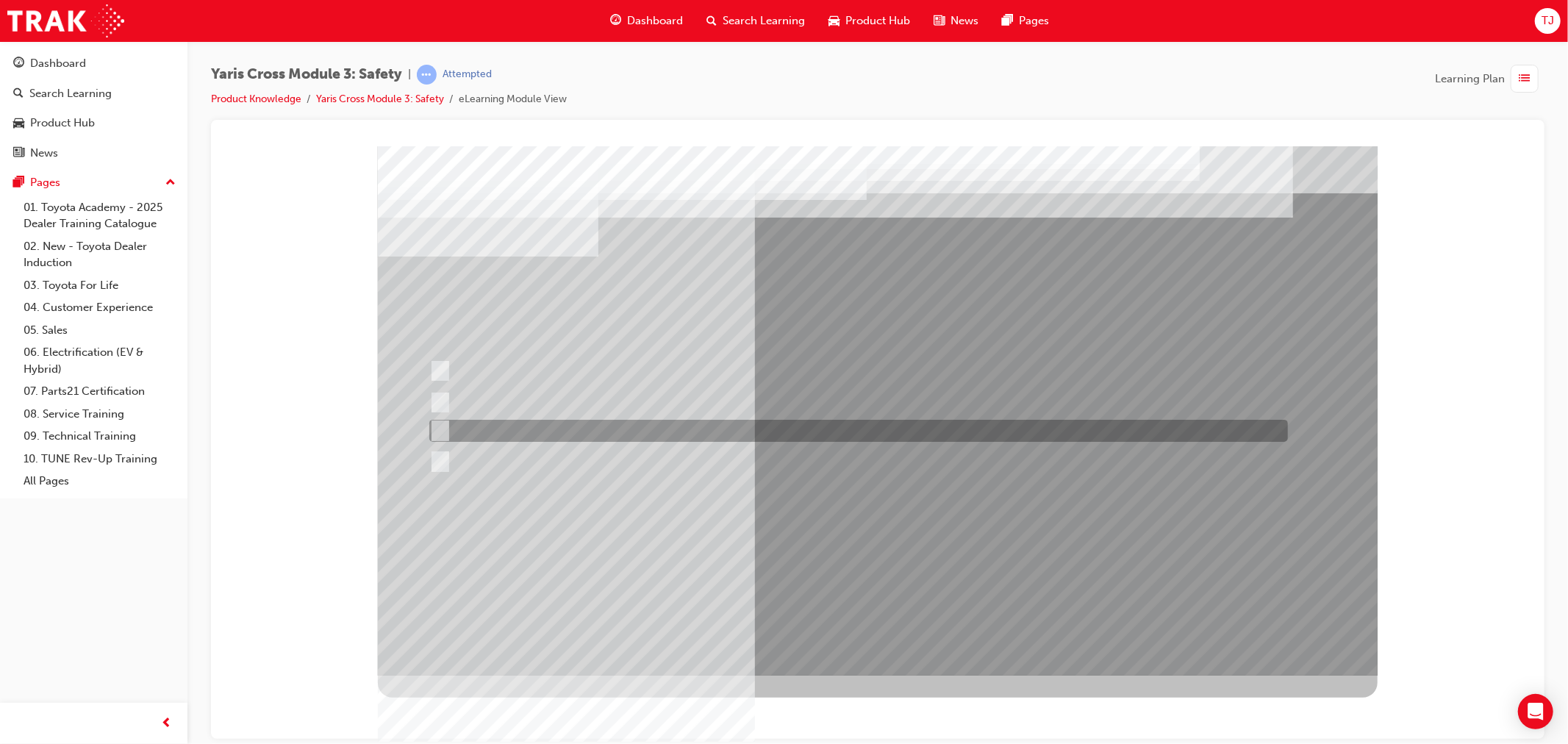
click at [868, 431] on div at bounding box center [853, 431] width 859 height 22
radio input "true"
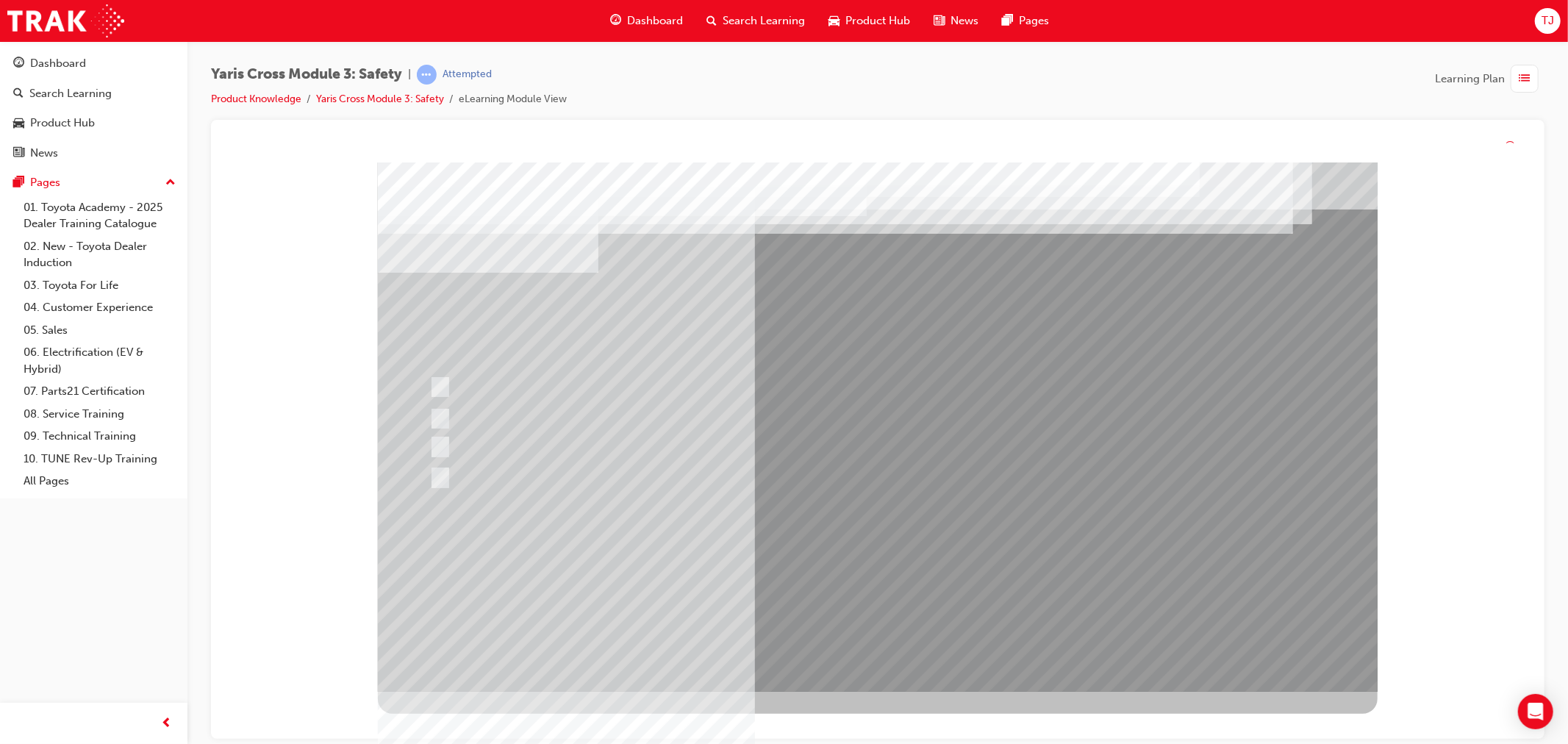
click at [862, 574] on div at bounding box center [877, 426] width 999 height 529
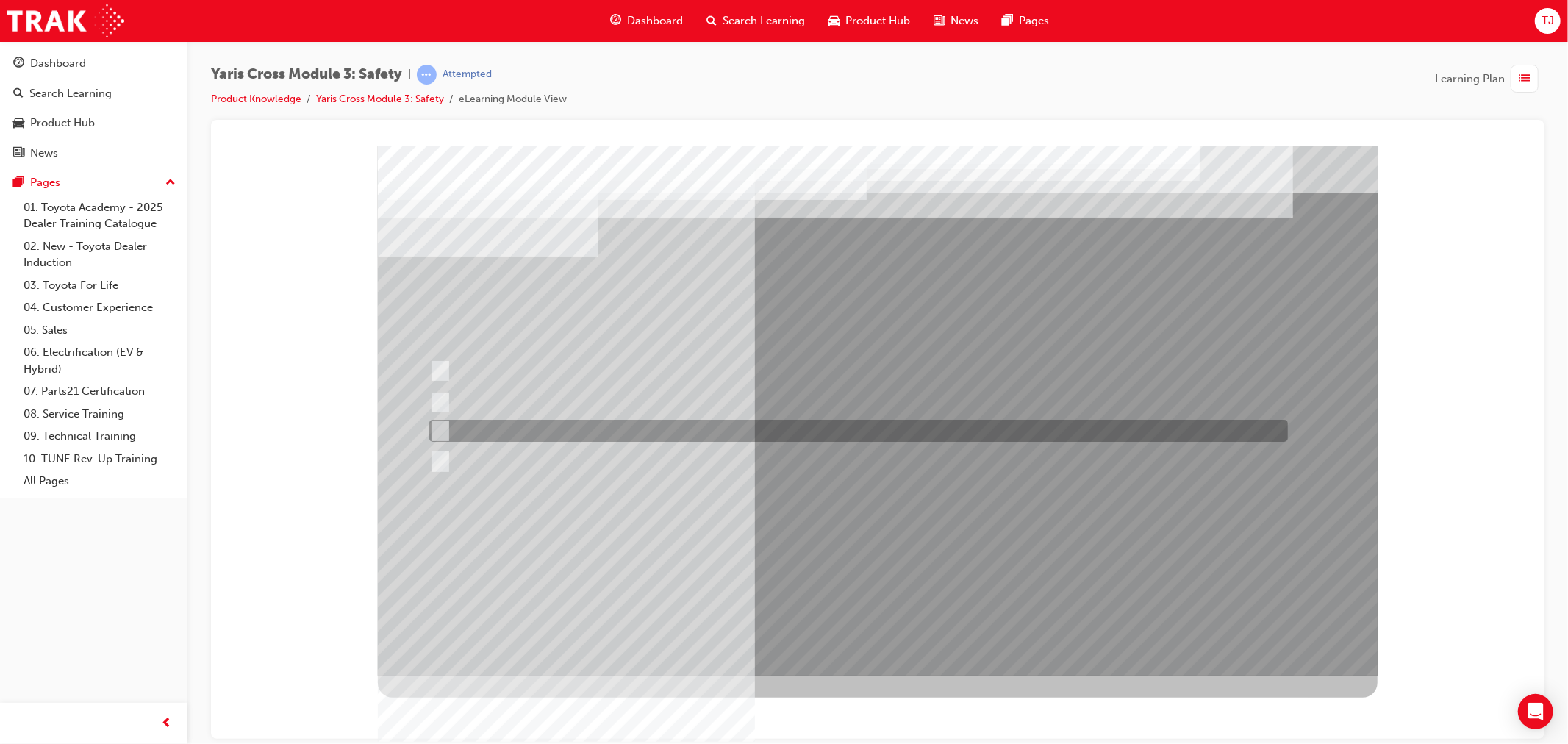
click at [537, 435] on div at bounding box center [853, 431] width 859 height 22
checkbox input "true"
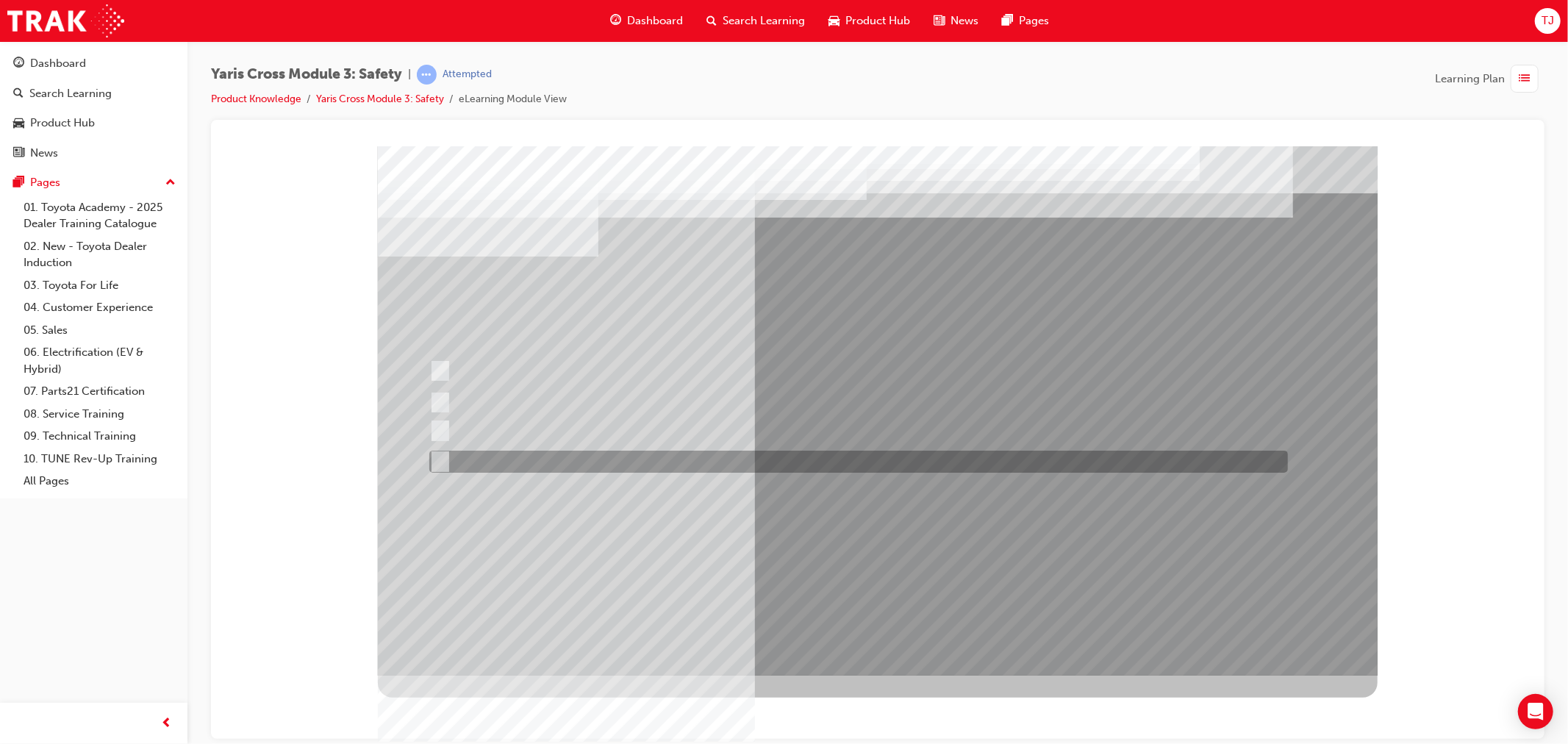
click at [538, 465] on div at bounding box center [853, 461] width 859 height 22
checkbox input "true"
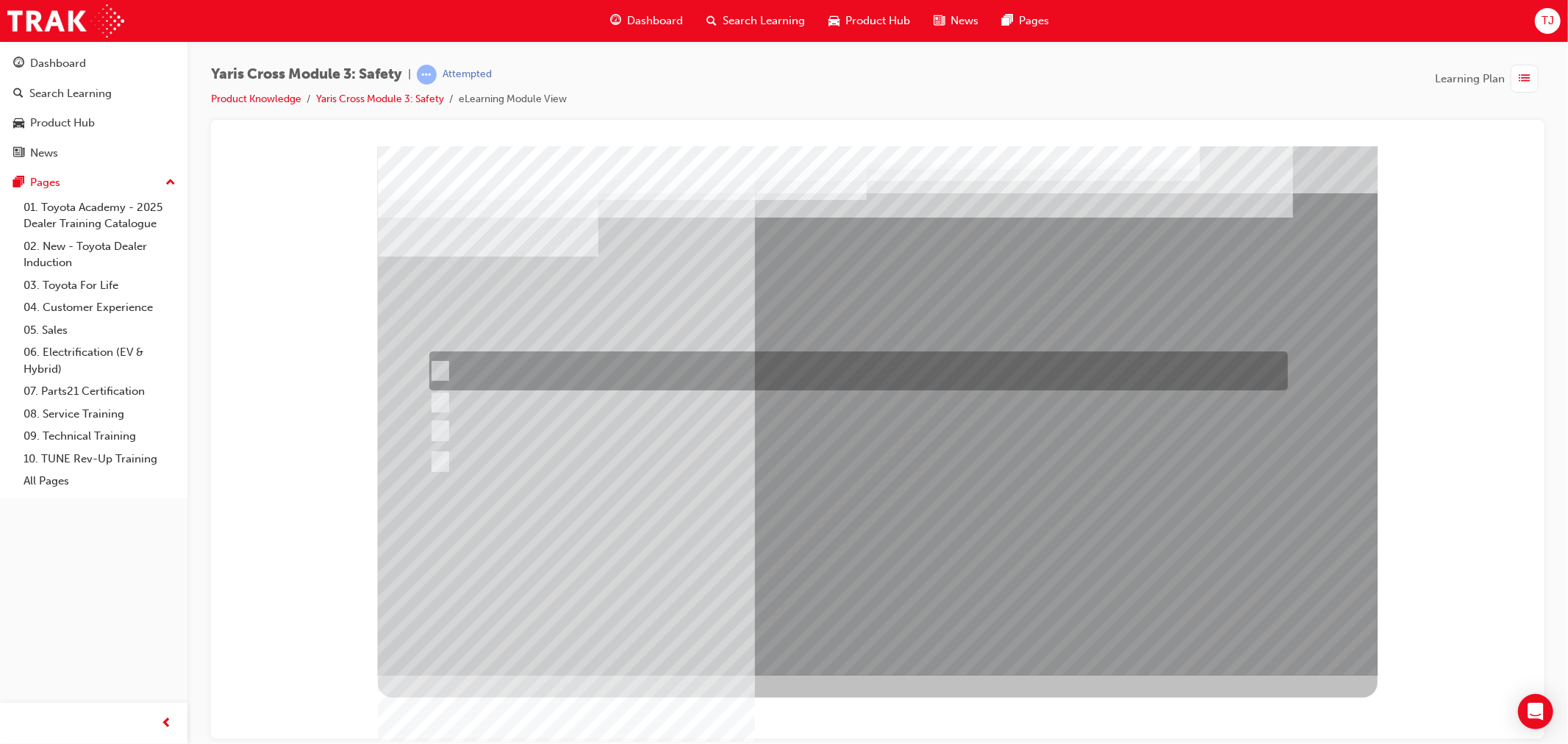
click at [537, 366] on div at bounding box center [853, 371] width 859 height 39
checkbox input "true"
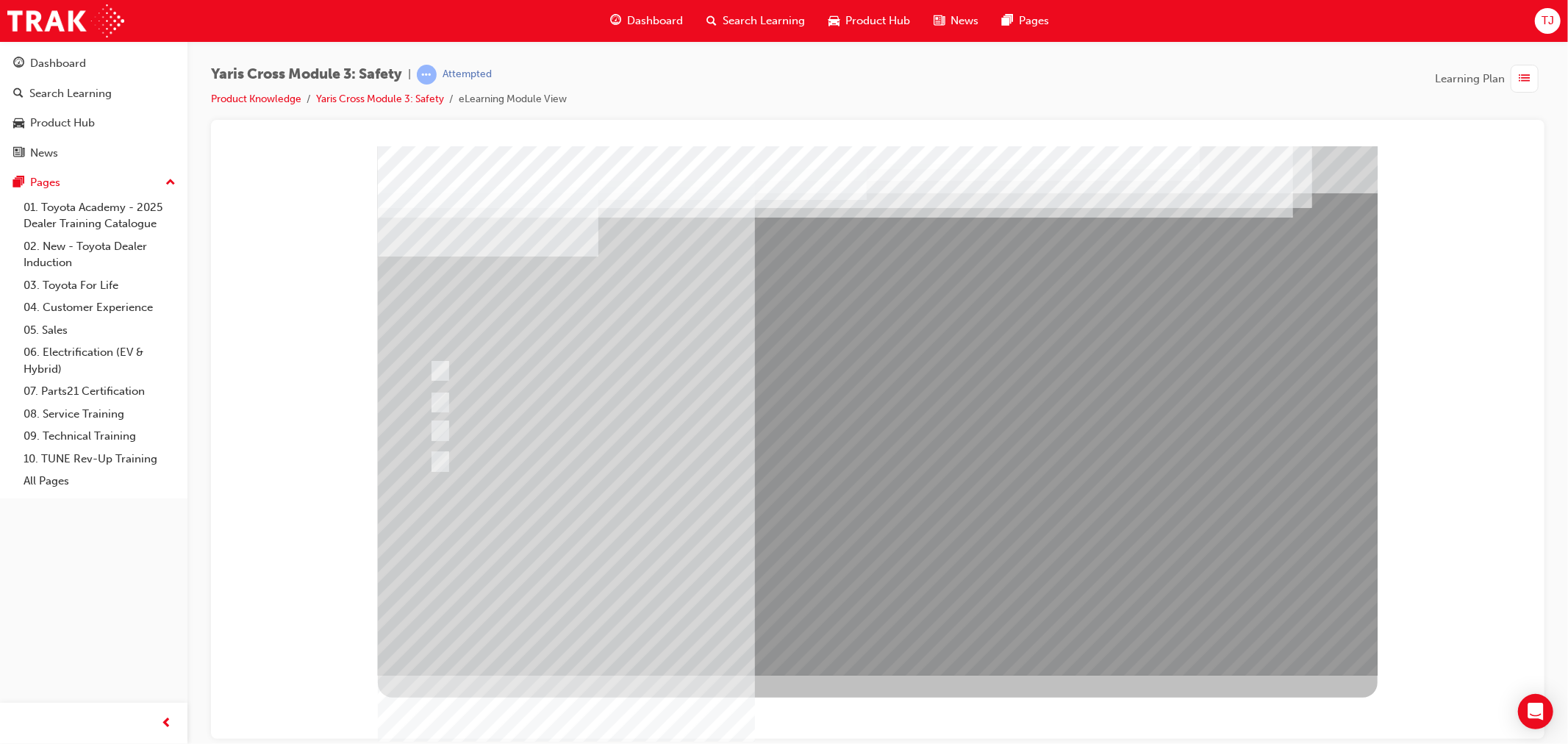
click at [876, 573] on div at bounding box center [877, 410] width 999 height 529
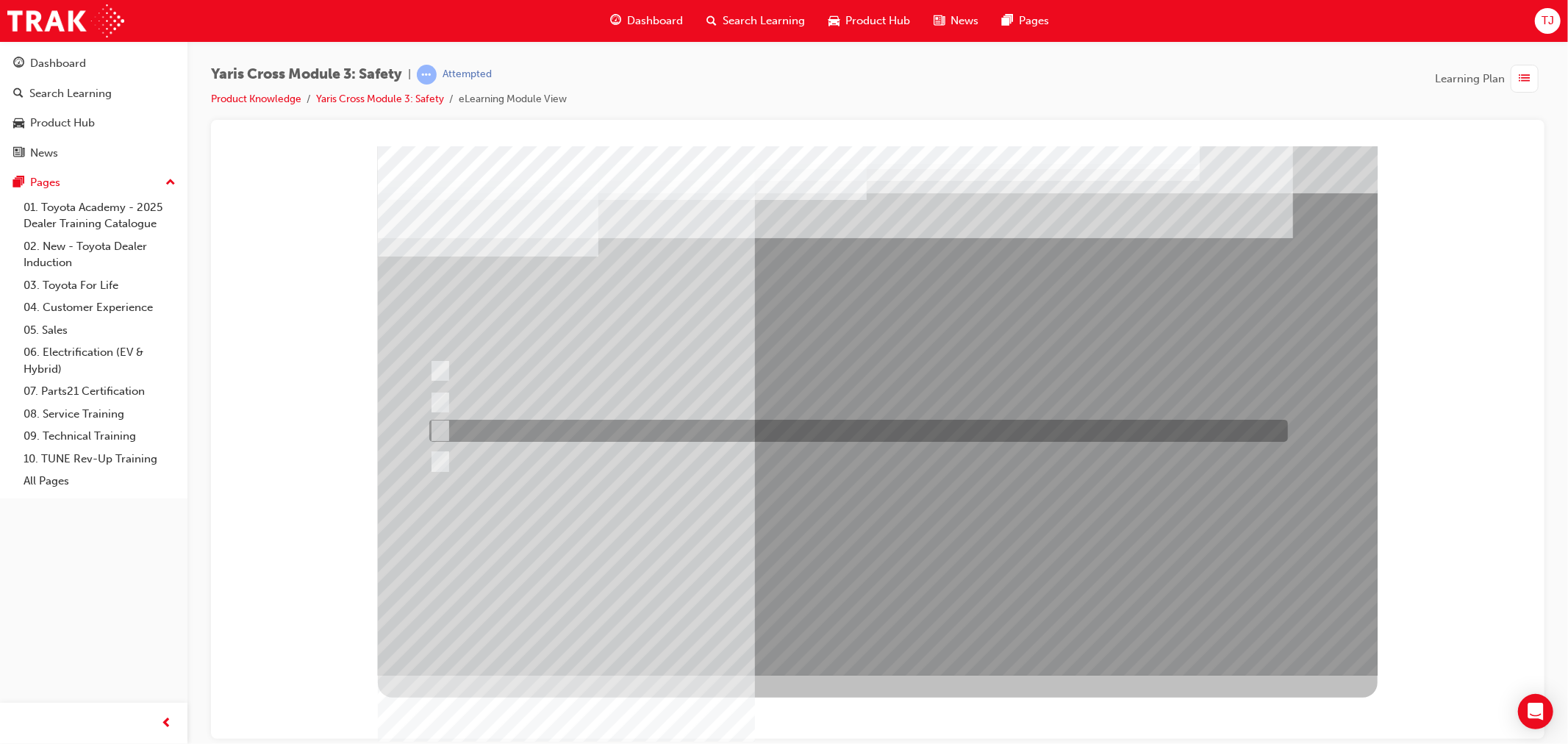
click at [515, 435] on div at bounding box center [853, 431] width 859 height 22
radio input "true"
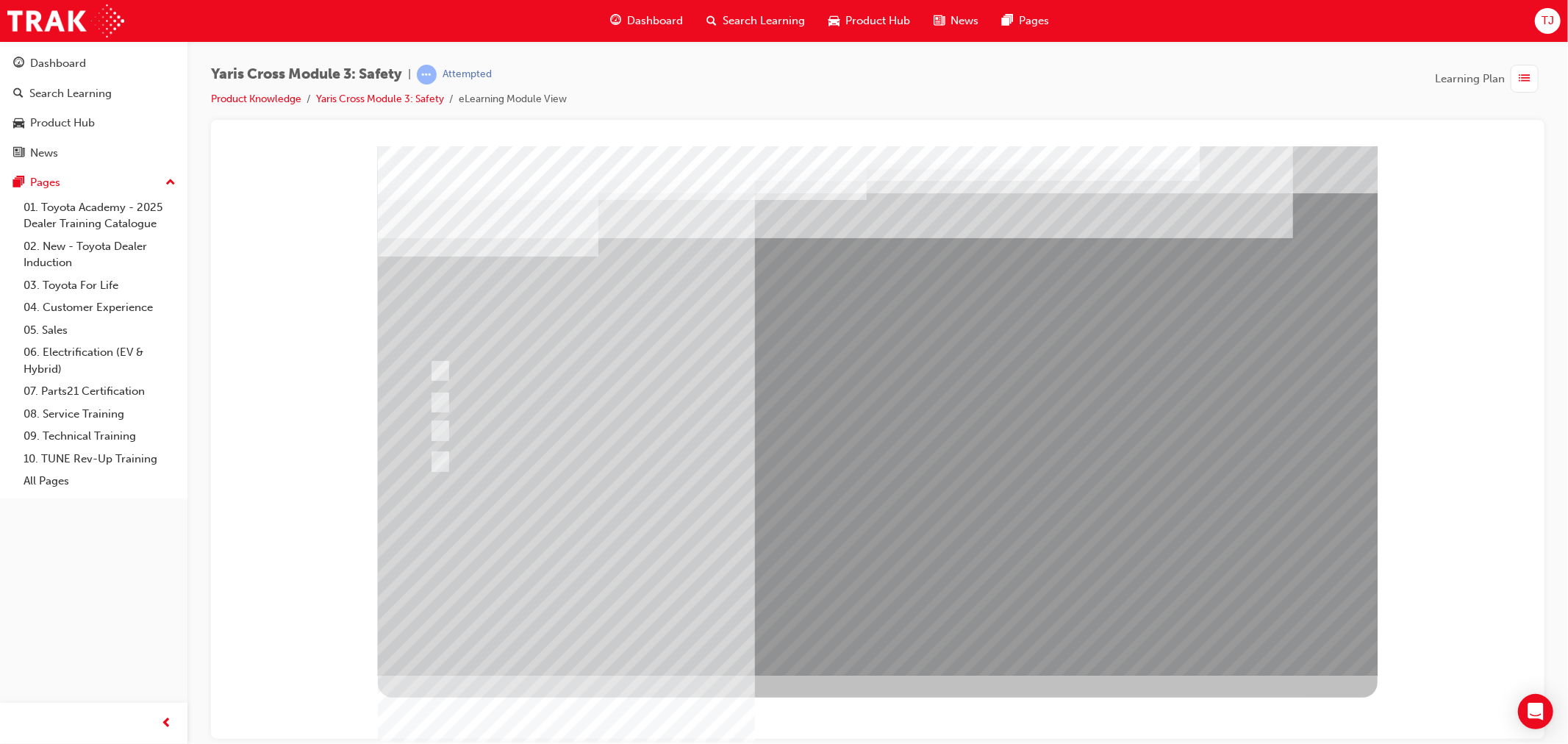
click at [862, 557] on div at bounding box center [877, 410] width 999 height 529
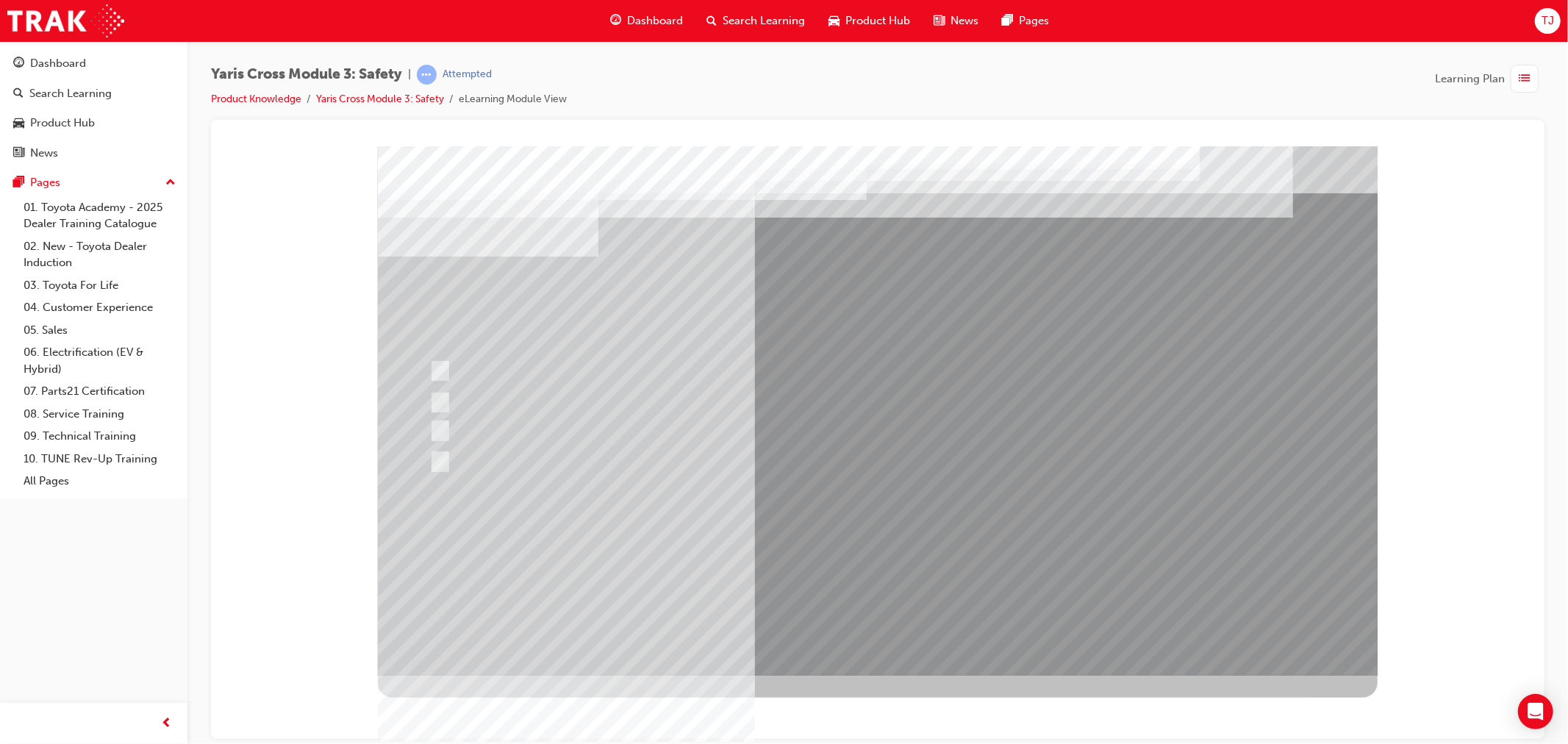
click at [554, 430] on div at bounding box center [853, 431] width 859 height 22
radio input "true"
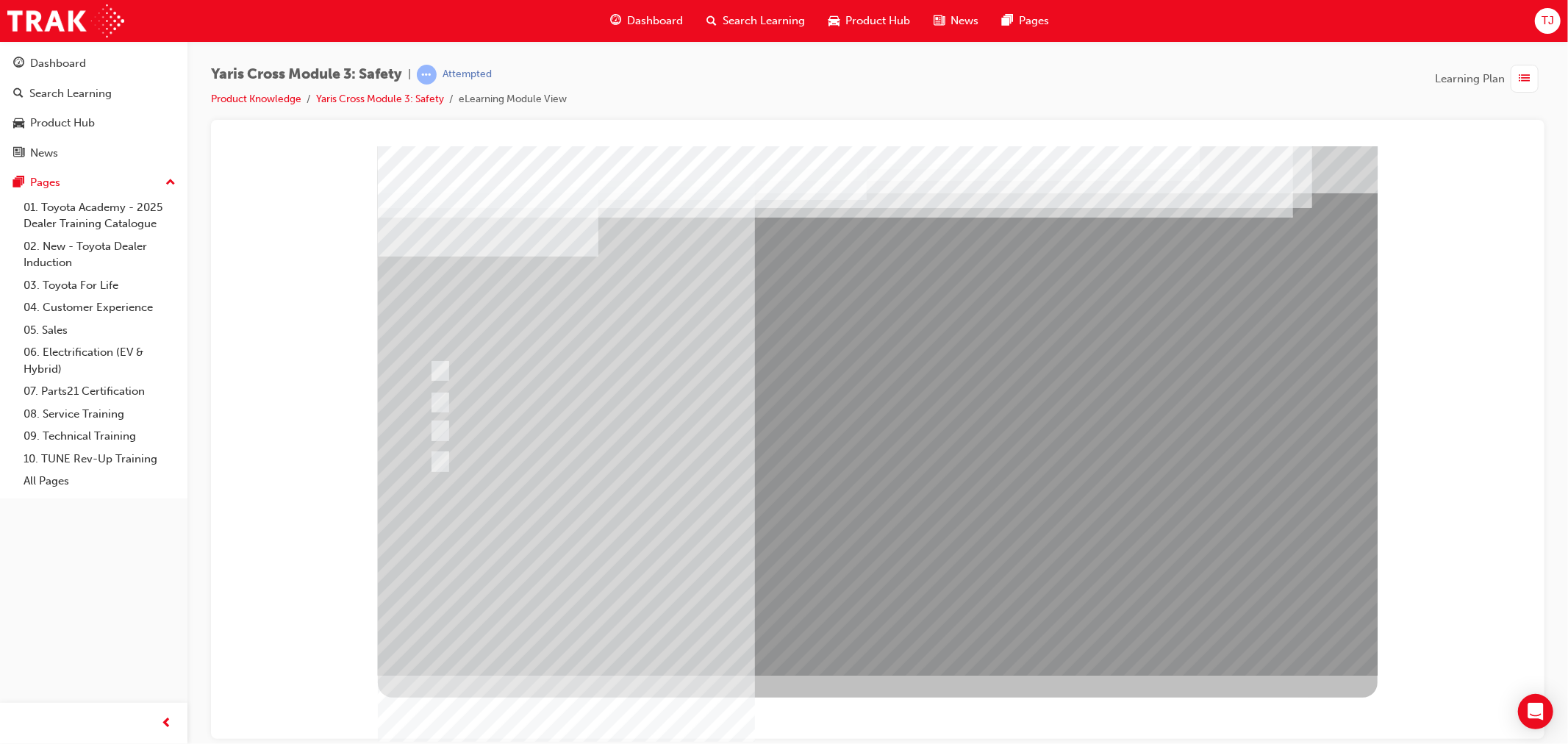
click at [830, 556] on div at bounding box center [877, 410] width 999 height 529
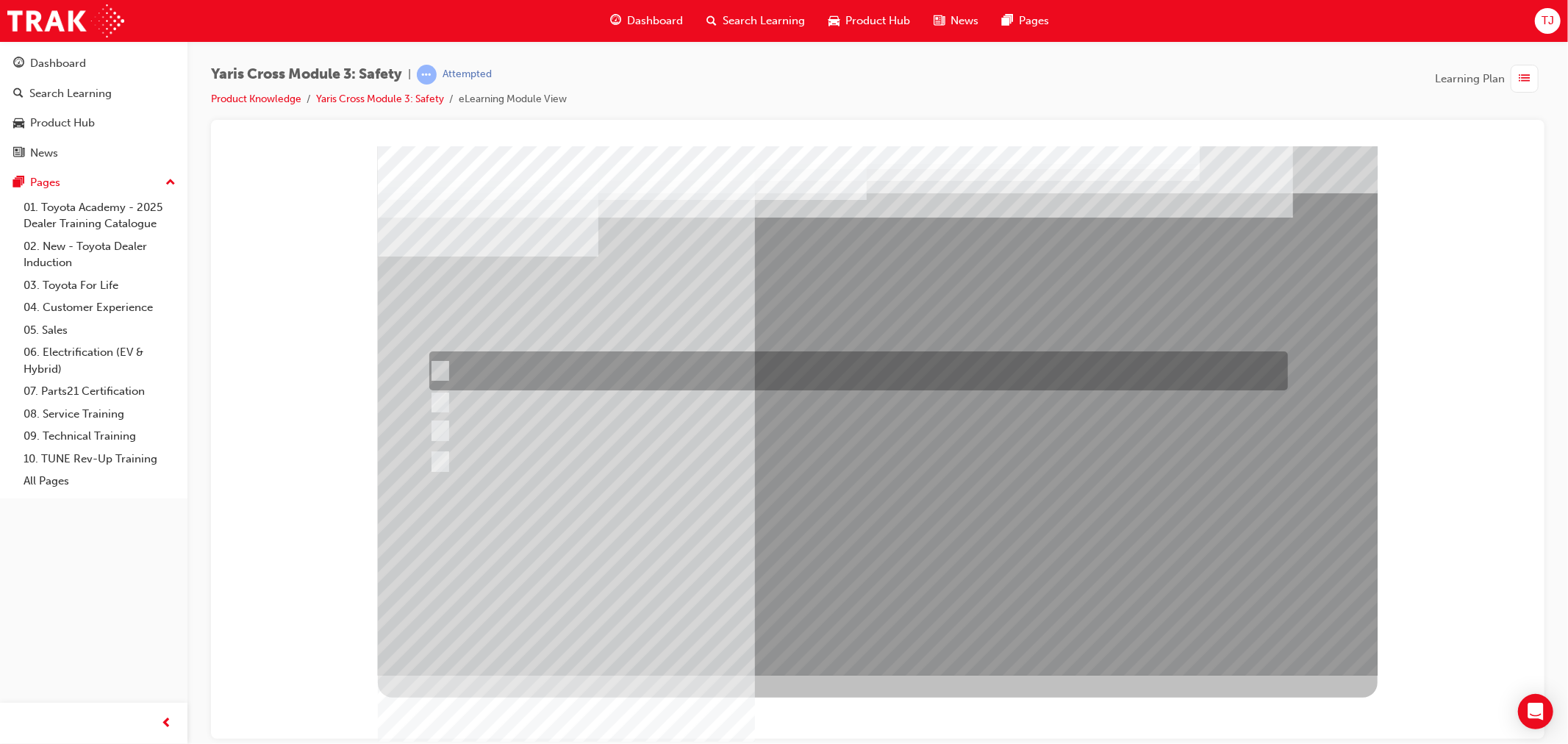
click at [552, 366] on div at bounding box center [853, 371] width 859 height 39
checkbox input "true"
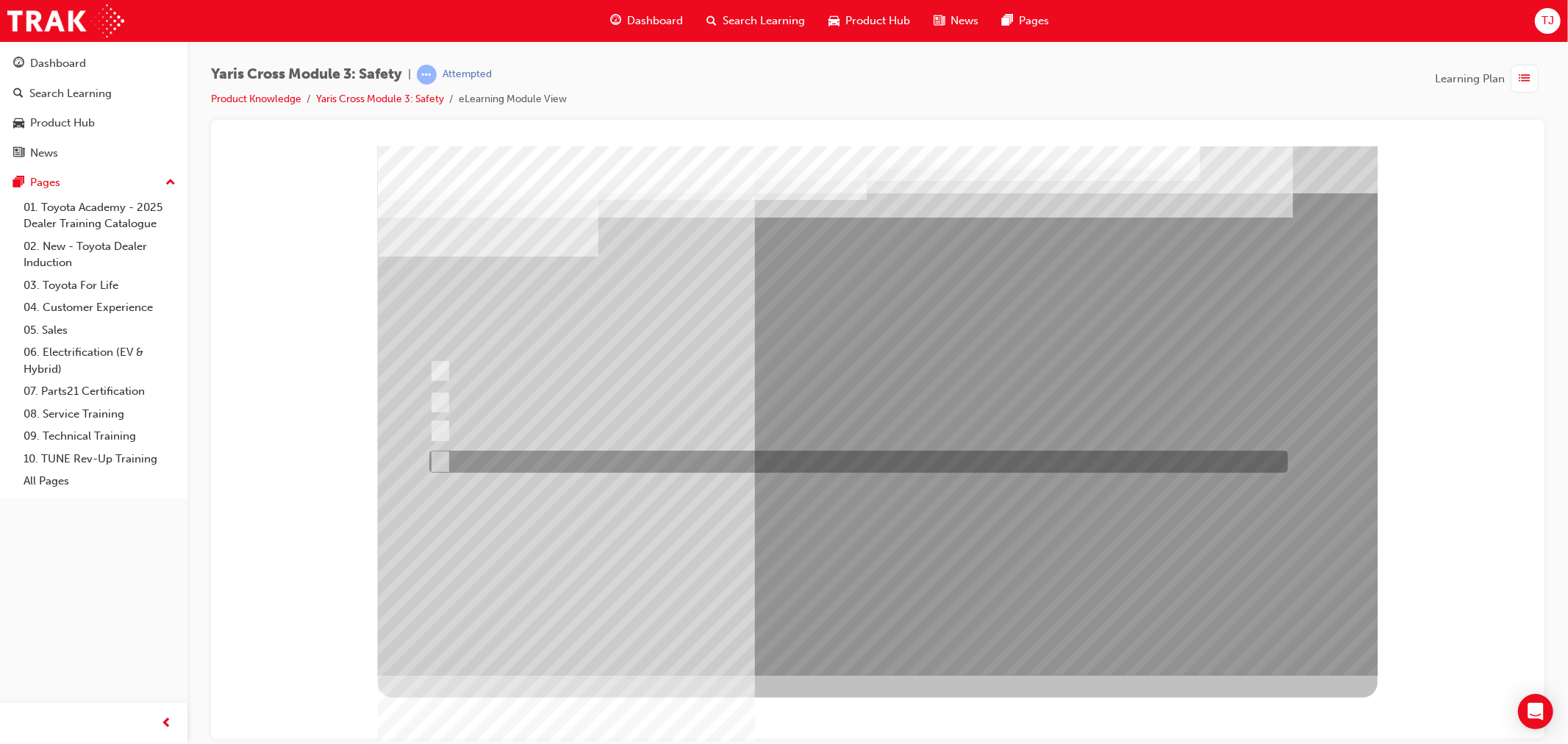
drag, startPoint x: 558, startPoint y: 461, endPoint x: 560, endPoint y: 449, distance: 12.2
click at [559, 461] on div at bounding box center [853, 461] width 859 height 22
checkbox input "true"
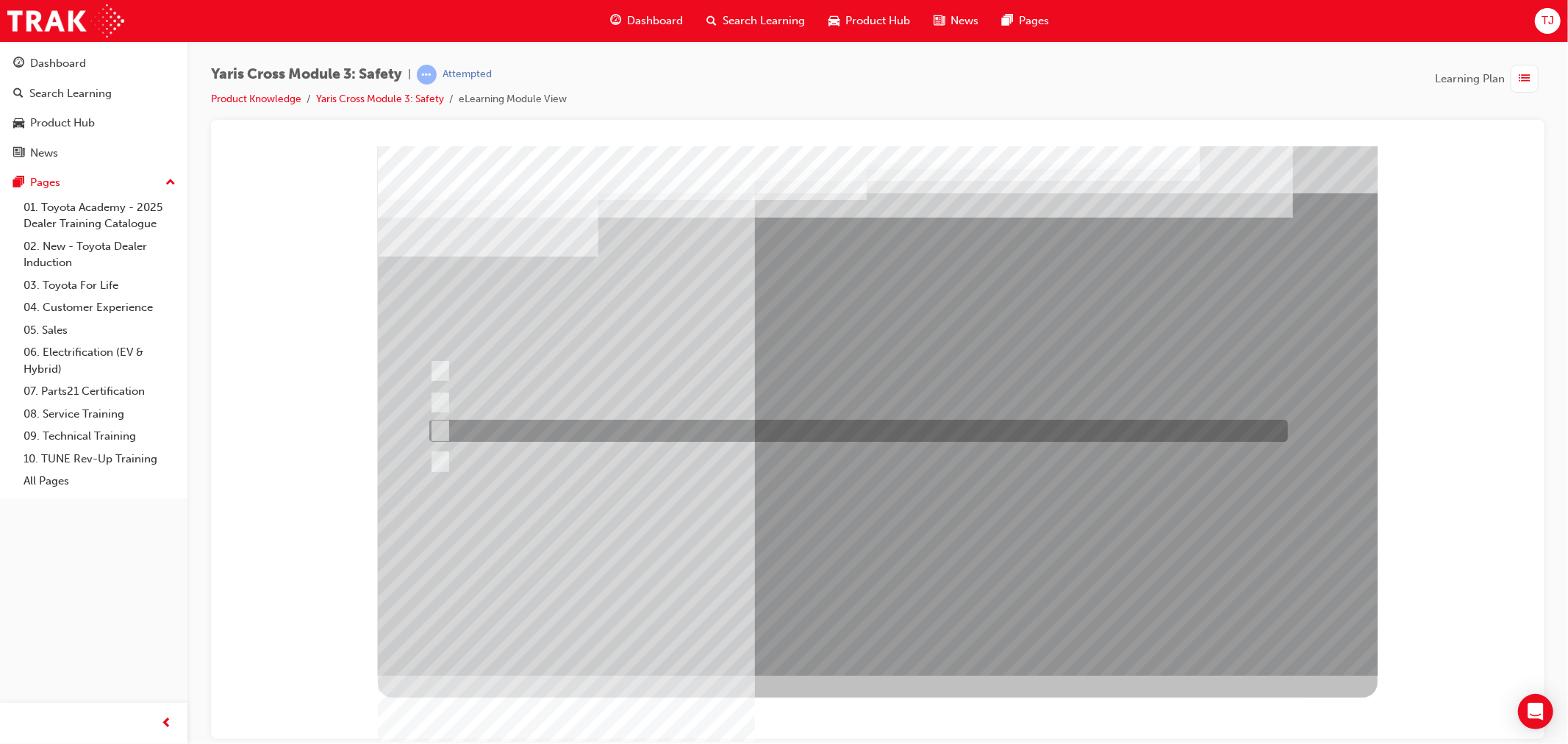
click at [562, 434] on div at bounding box center [853, 431] width 859 height 22
checkbox input "true"
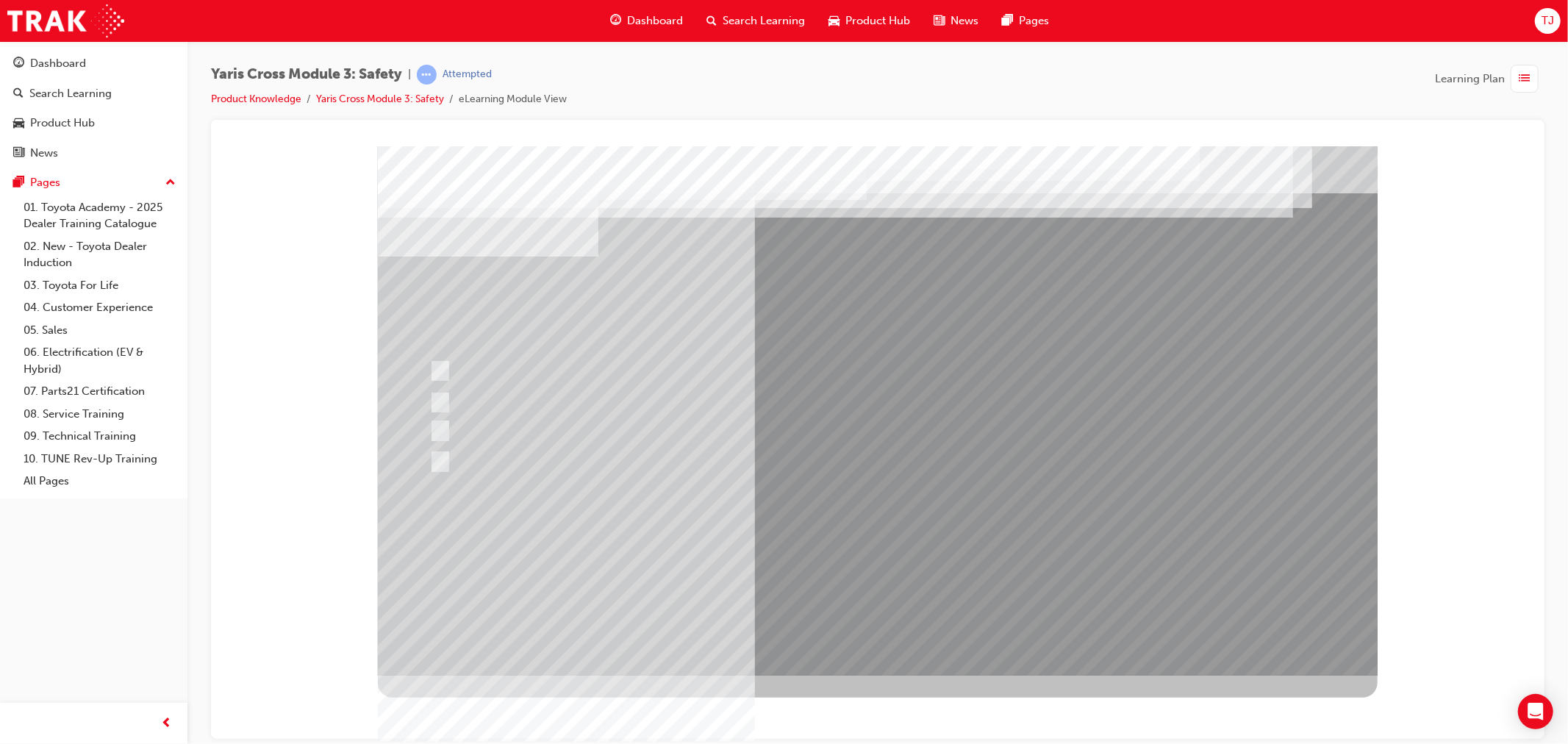
click at [908, 634] on div at bounding box center [877, 410] width 999 height 529
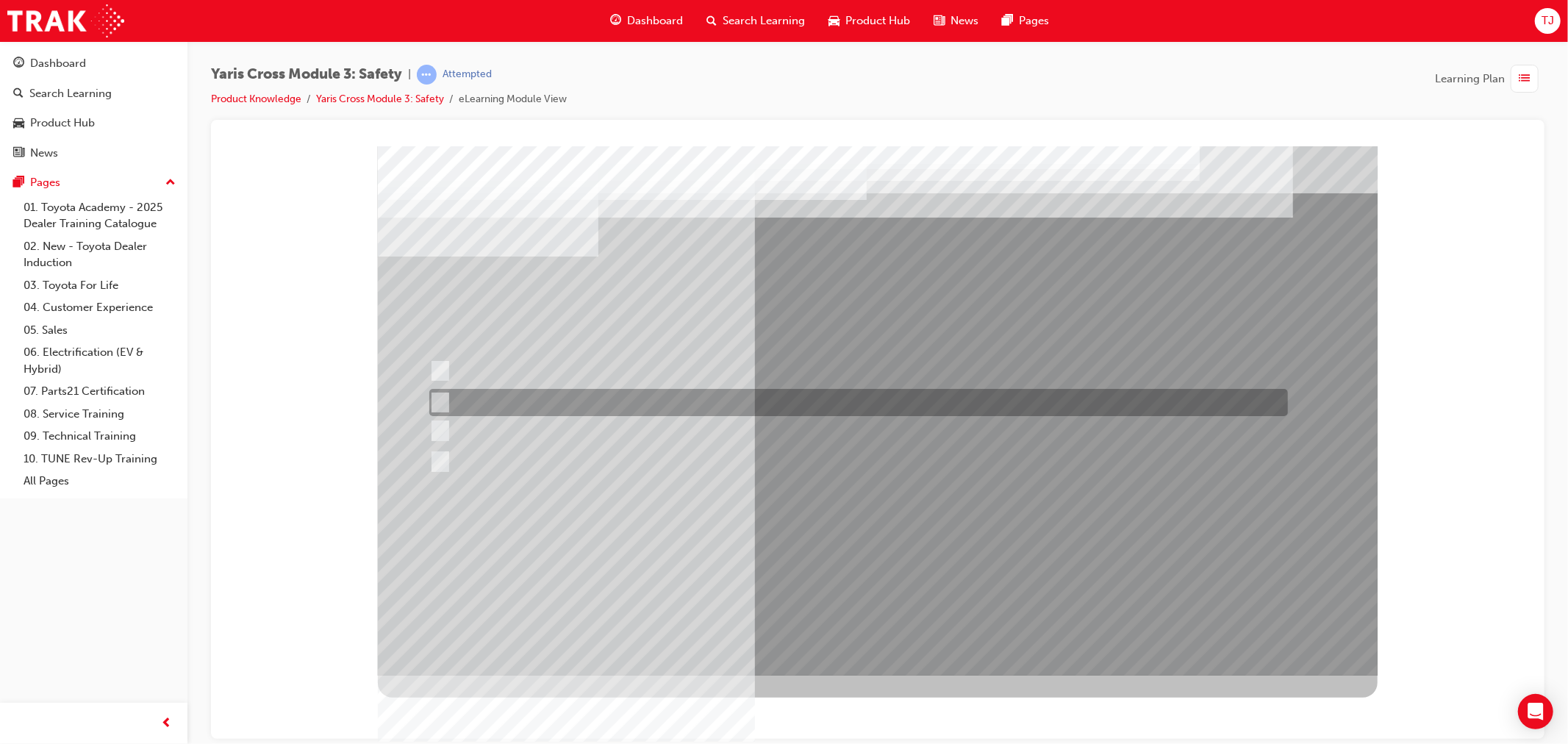
click at [532, 408] on div at bounding box center [853, 402] width 859 height 27
radio input "true"
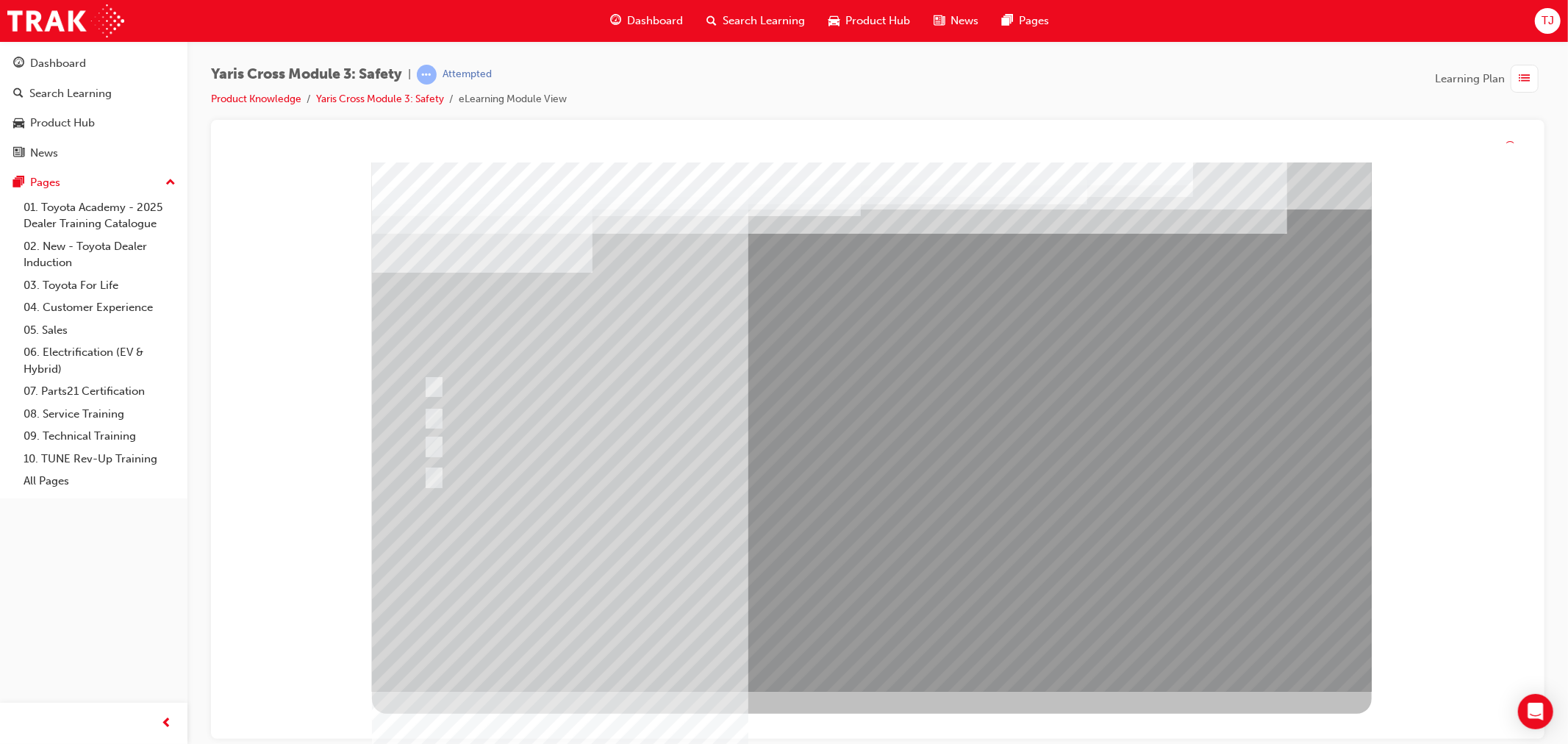
click at [828, 572] on div at bounding box center [870, 426] width 999 height 529
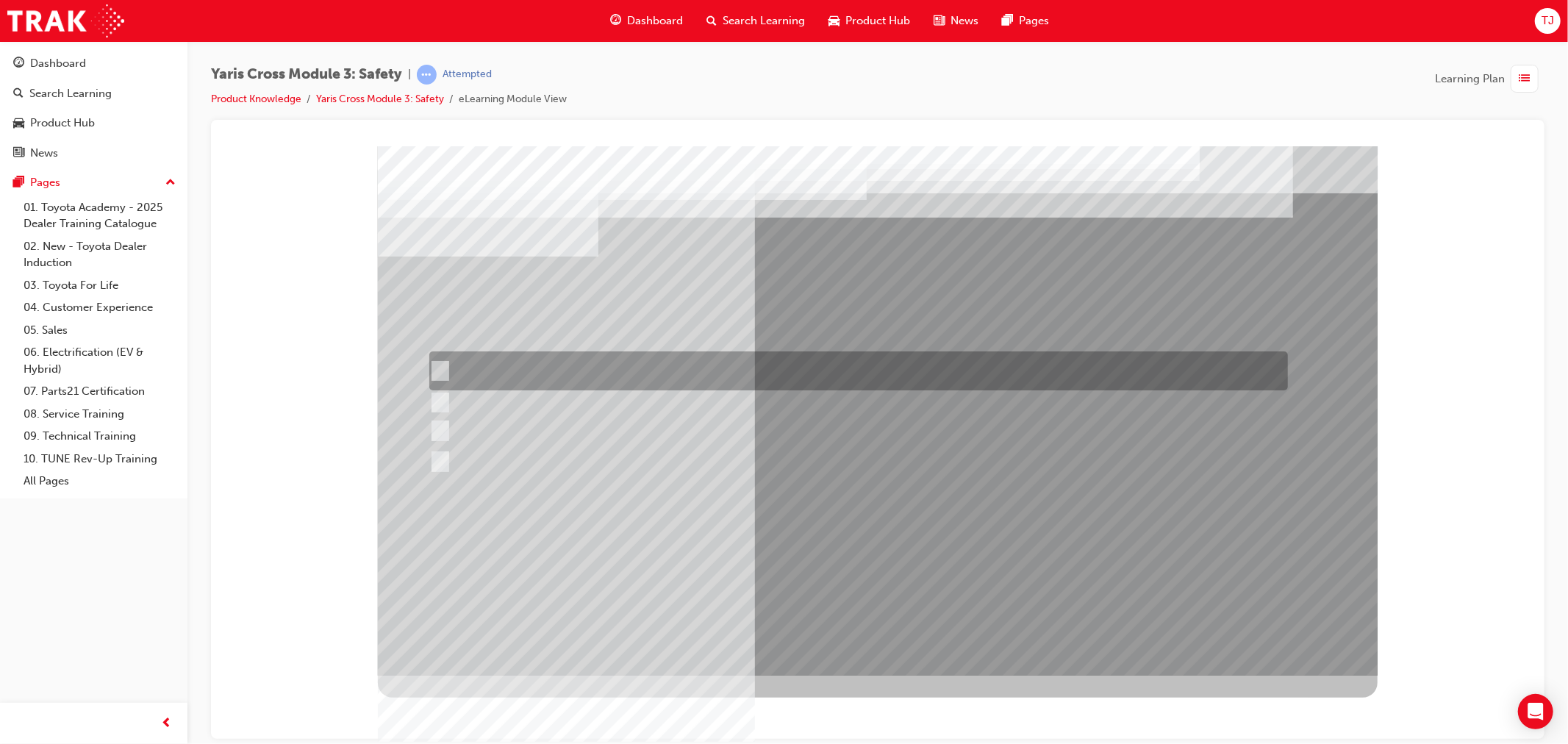
click at [630, 375] on div at bounding box center [853, 371] width 859 height 39
radio input "true"
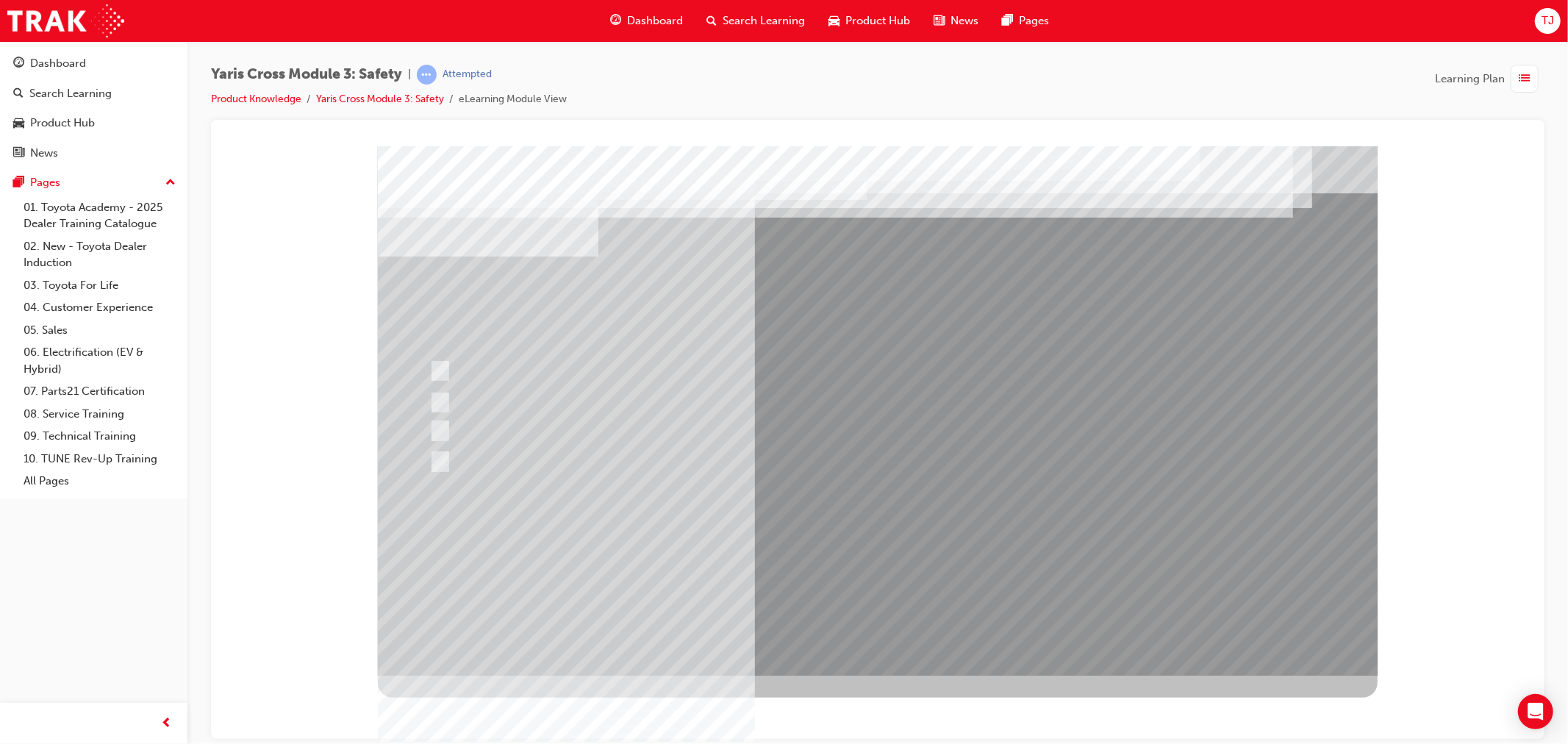
click at [871, 560] on div at bounding box center [877, 410] width 999 height 529
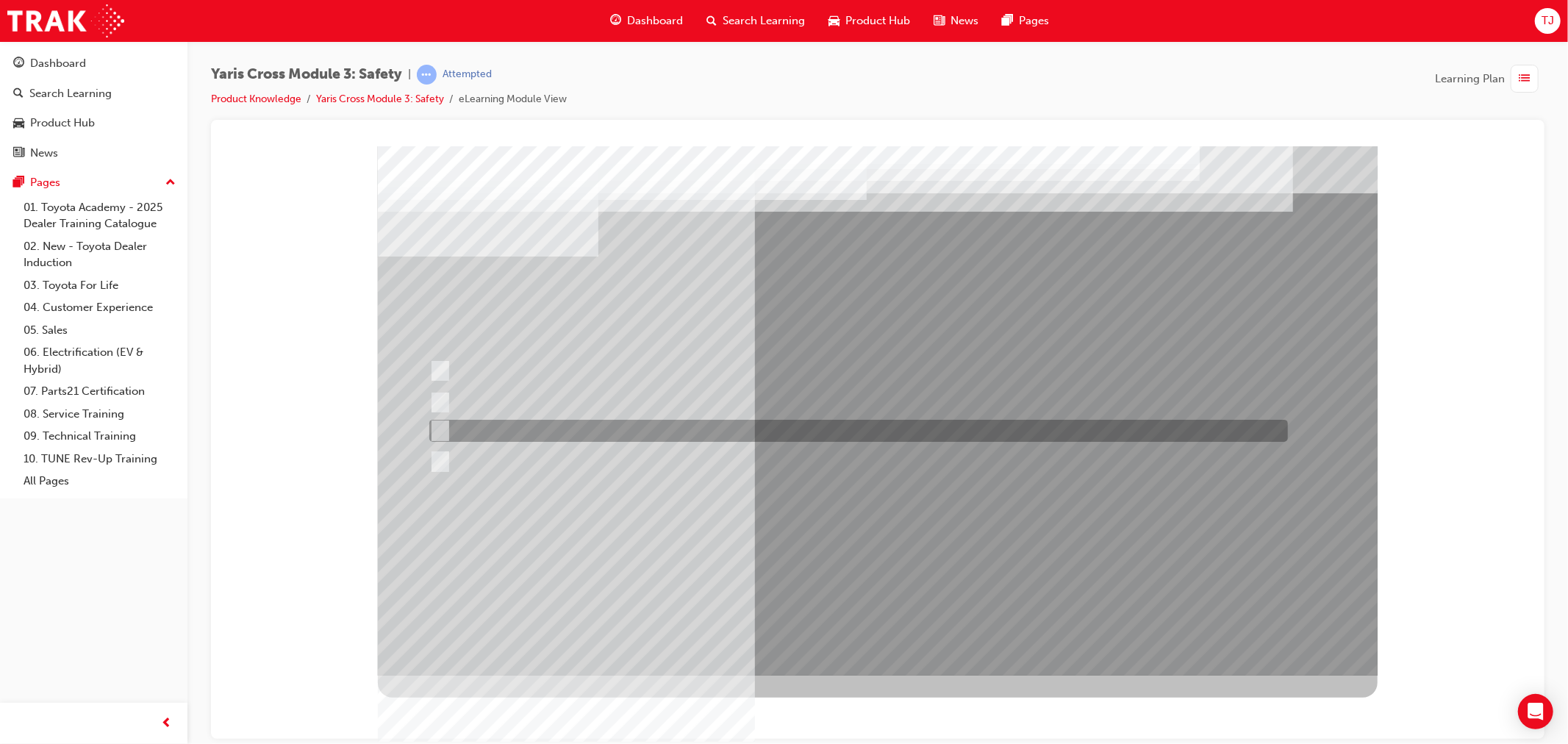
click at [601, 426] on div at bounding box center [853, 431] width 859 height 22
radio input "true"
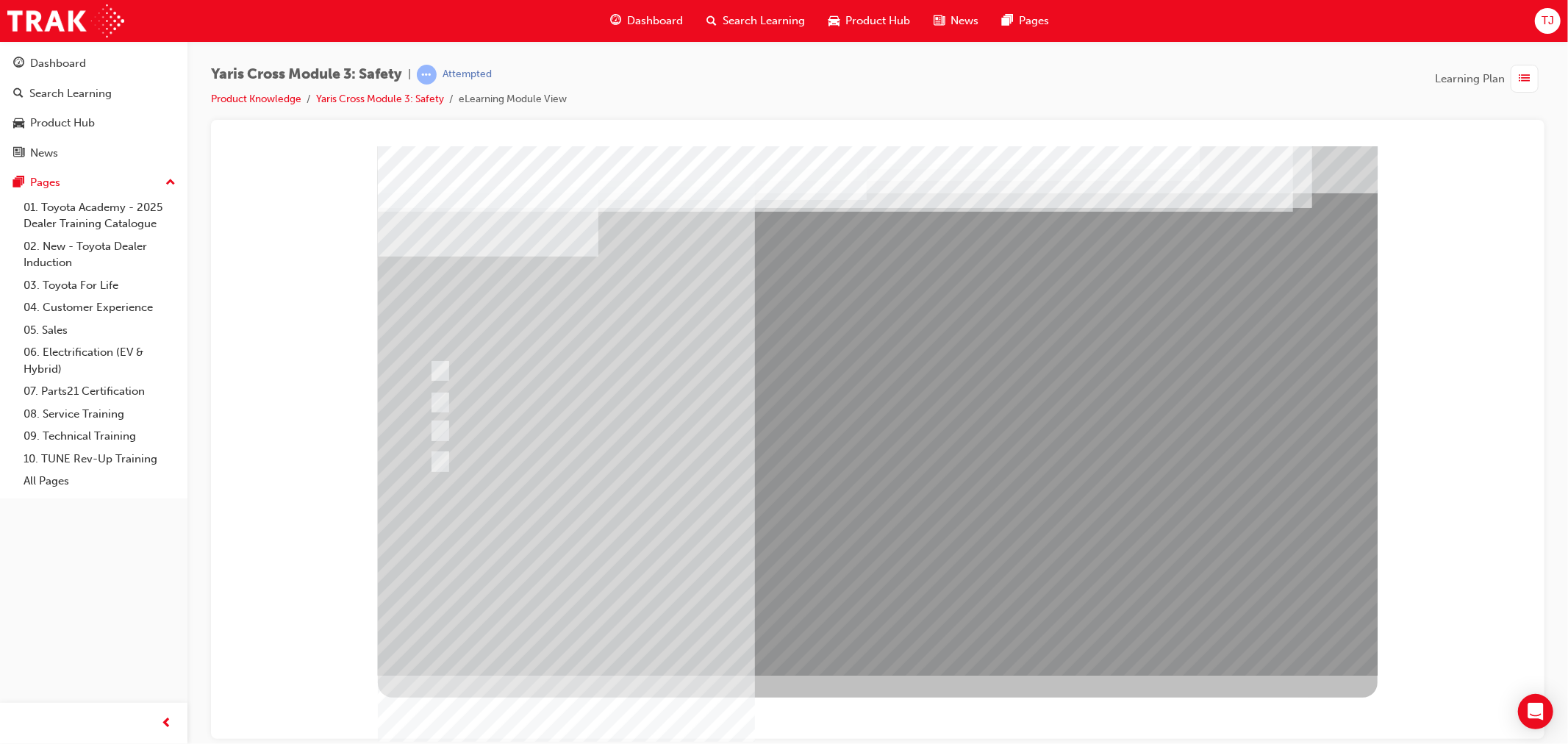
click at [865, 552] on div at bounding box center [877, 410] width 999 height 529
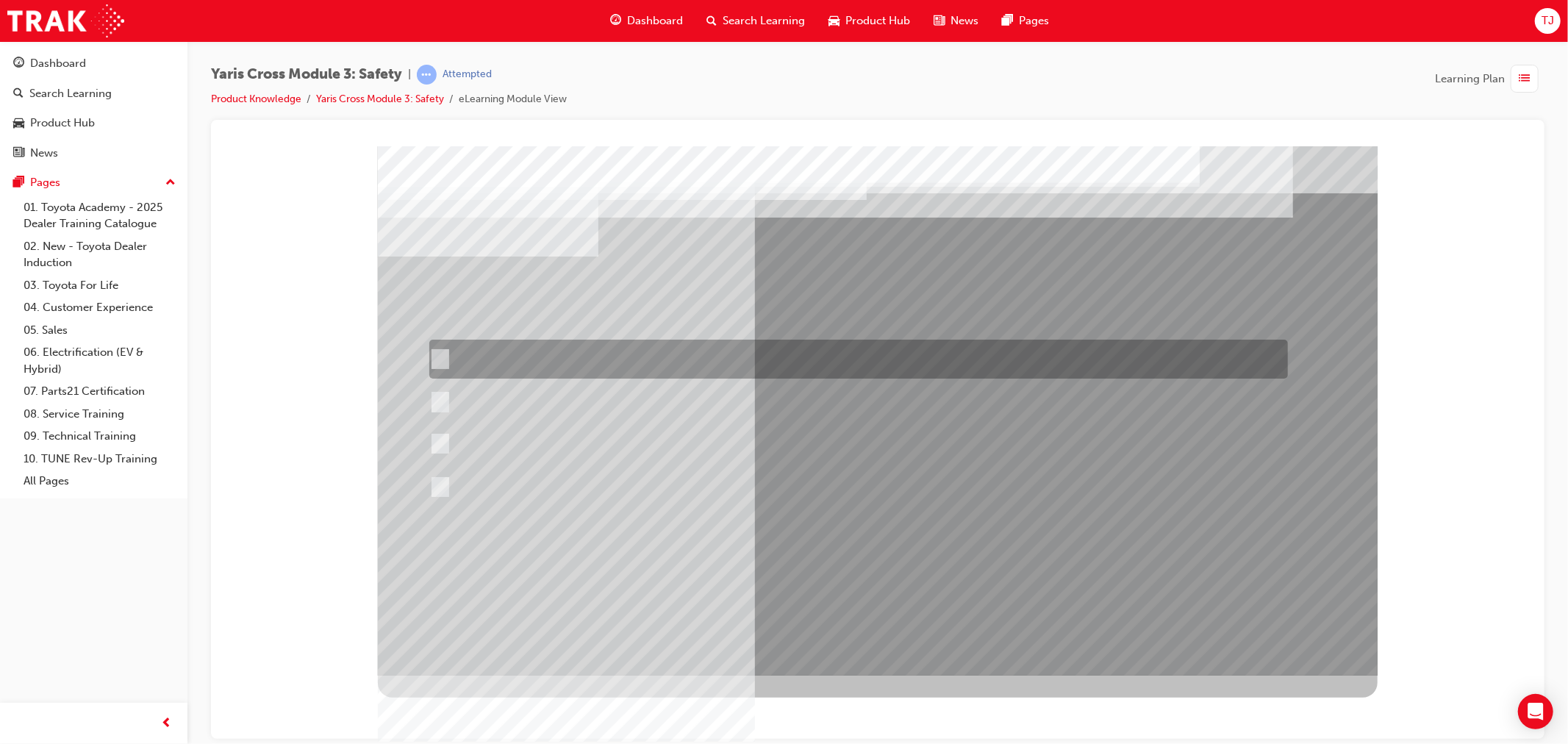
click at [703, 371] on div at bounding box center [853, 359] width 859 height 39
radio input "true"
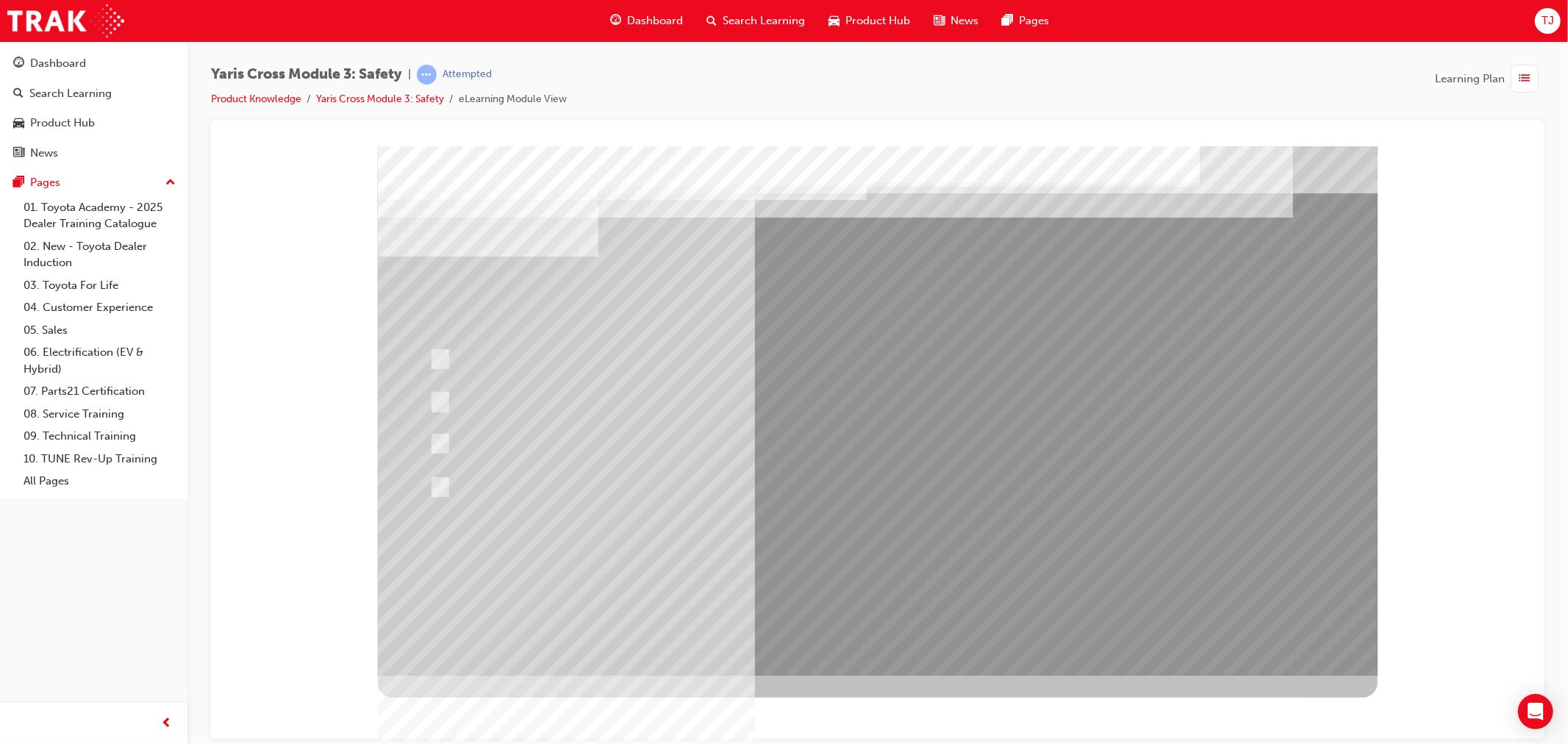
click at [831, 560] on div at bounding box center [877, 410] width 999 height 529
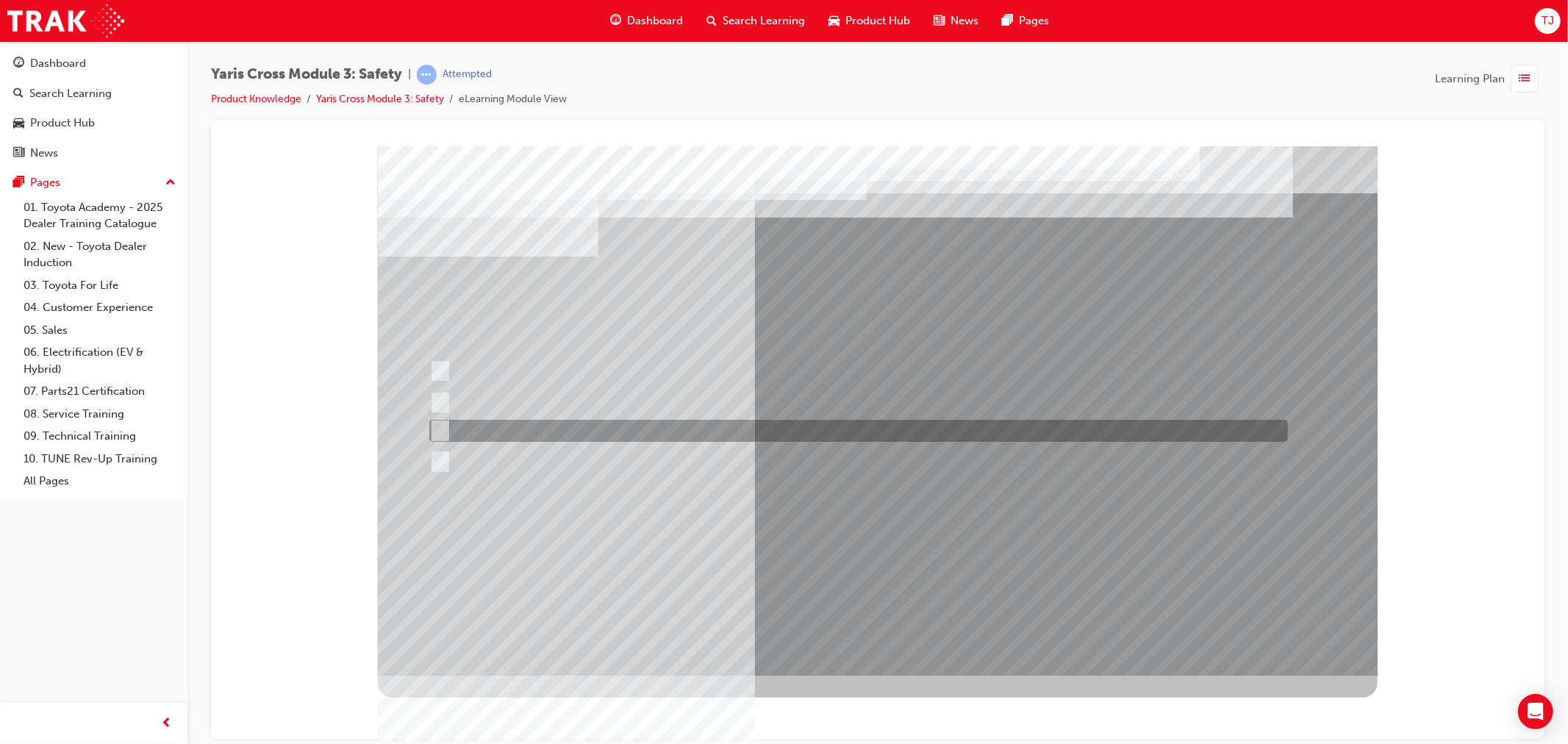
click at [674, 440] on div at bounding box center [853, 431] width 859 height 22
radio input "true"
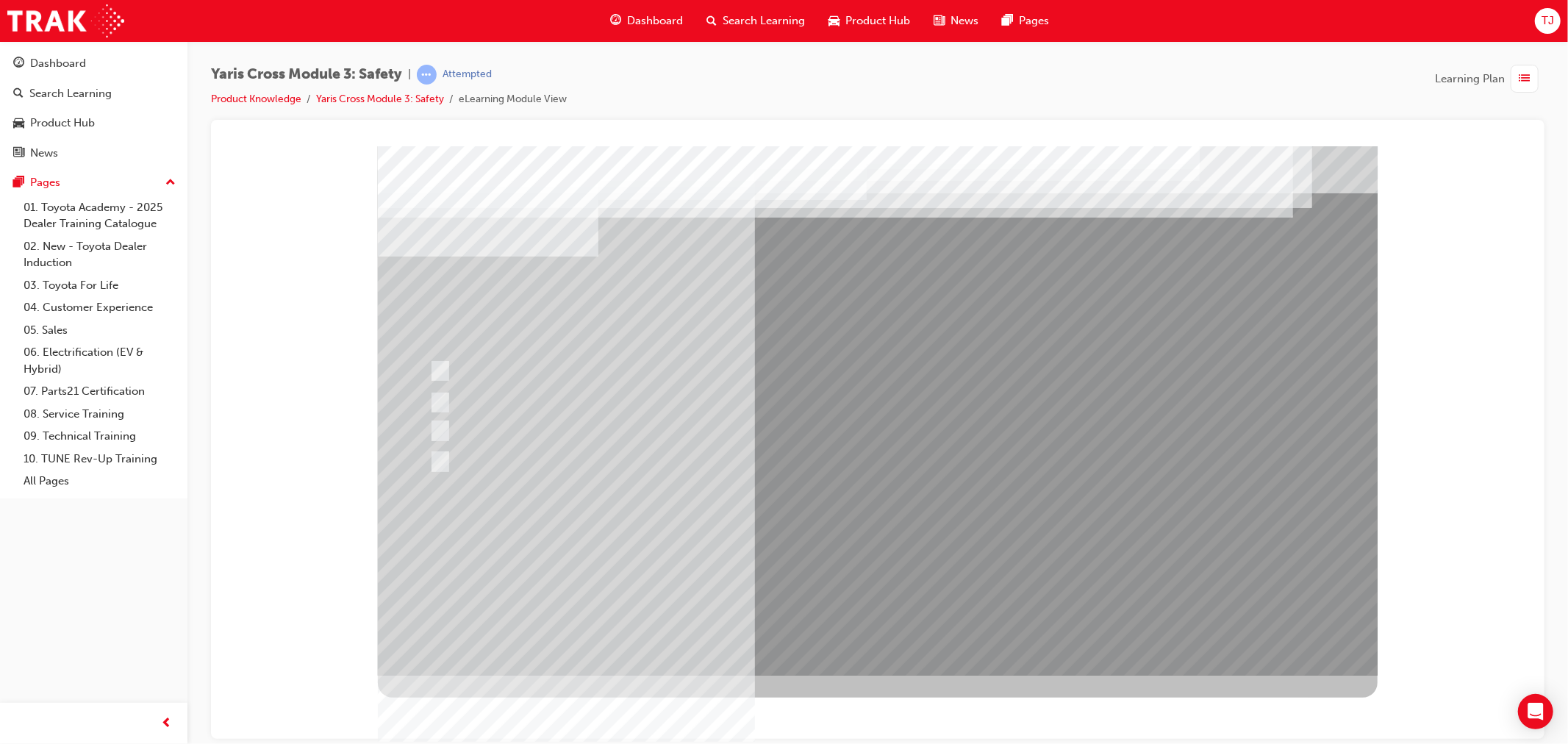
click at [852, 567] on div at bounding box center [877, 410] width 999 height 529
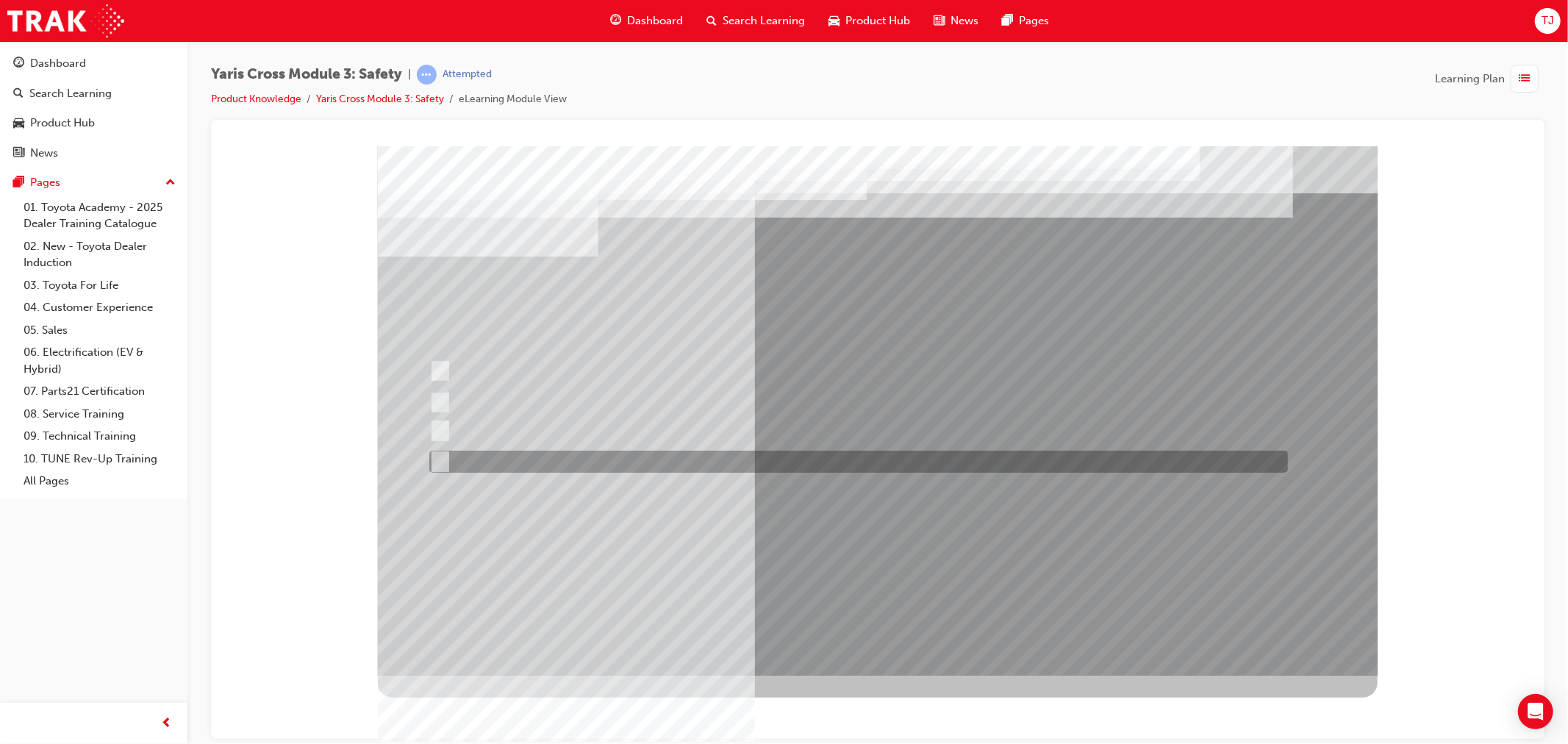
click at [626, 461] on div at bounding box center [853, 461] width 859 height 22
checkbox input "true"
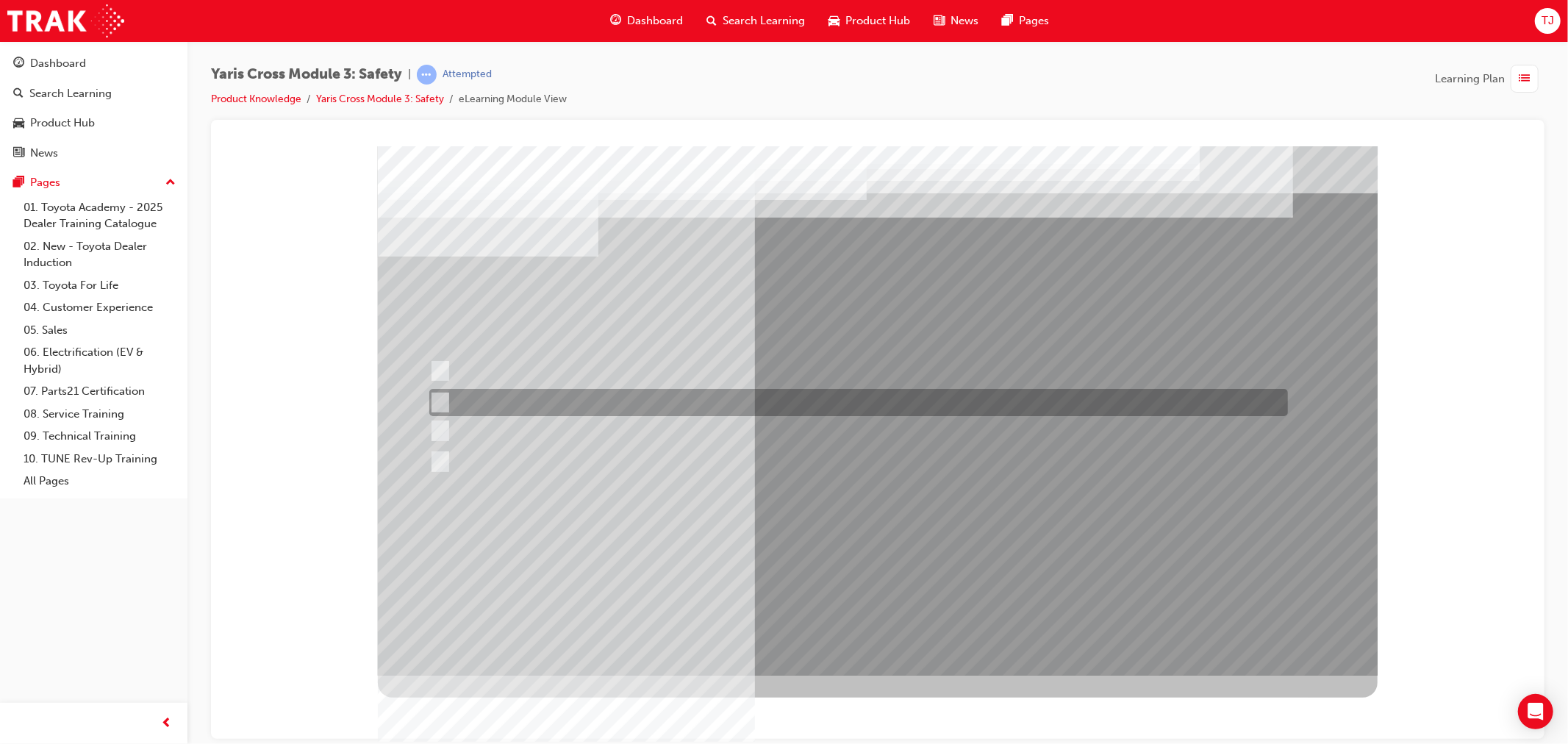
click at [634, 414] on div at bounding box center [853, 402] width 859 height 27
checkbox input "true"
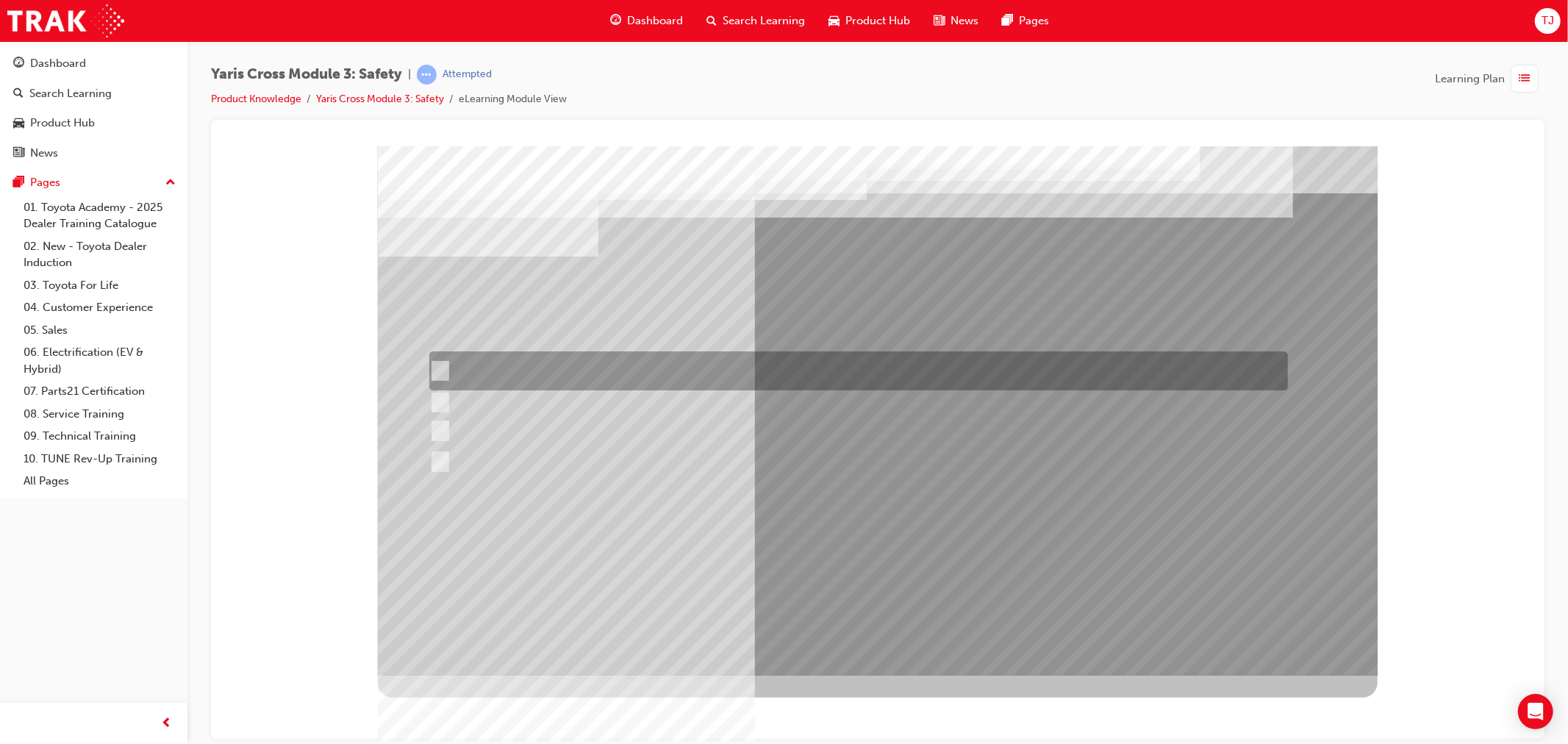
click at [629, 367] on div at bounding box center [853, 371] width 859 height 39
checkbox input "true"
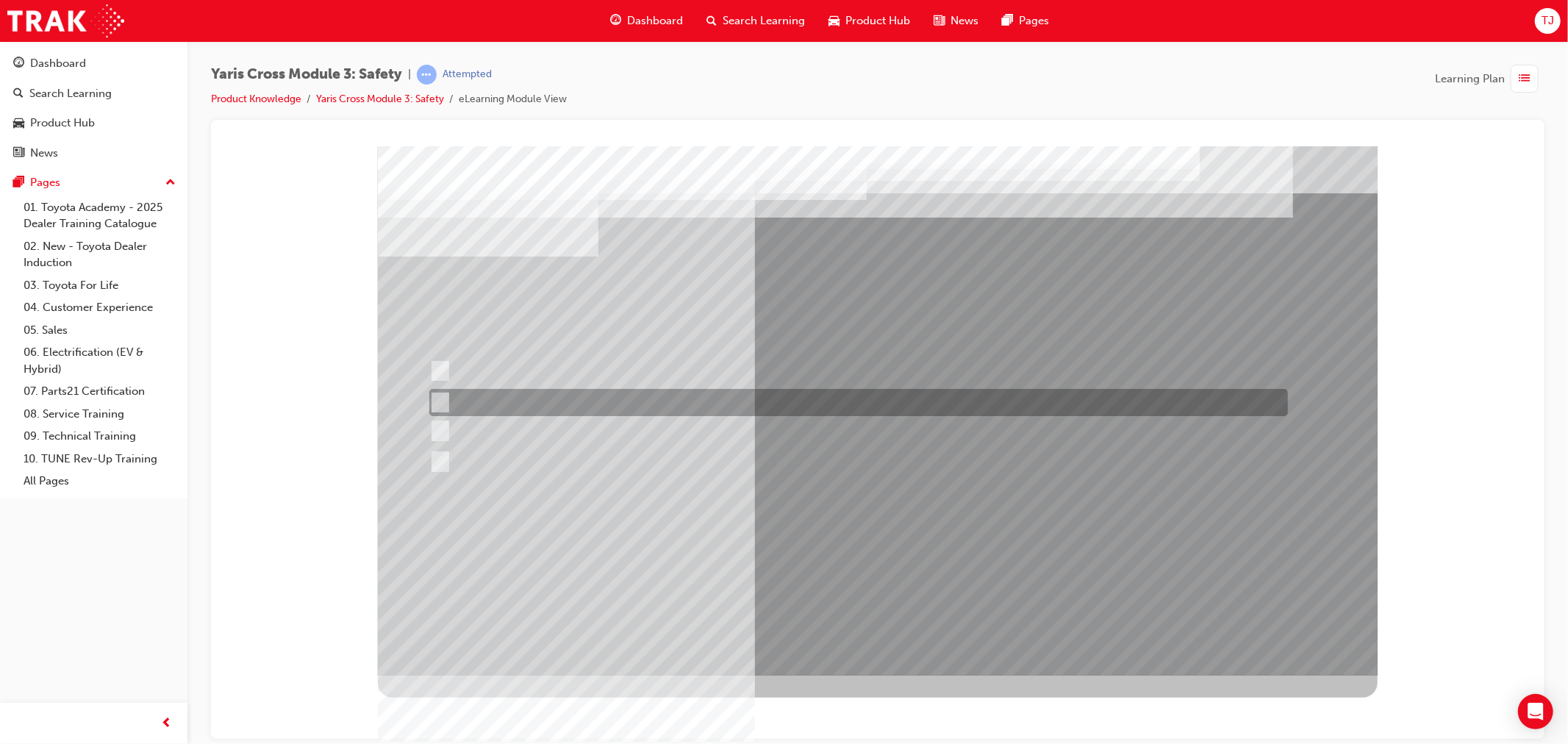
click at [629, 427] on div at bounding box center [853, 431] width 859 height 22
checkbox input "true"
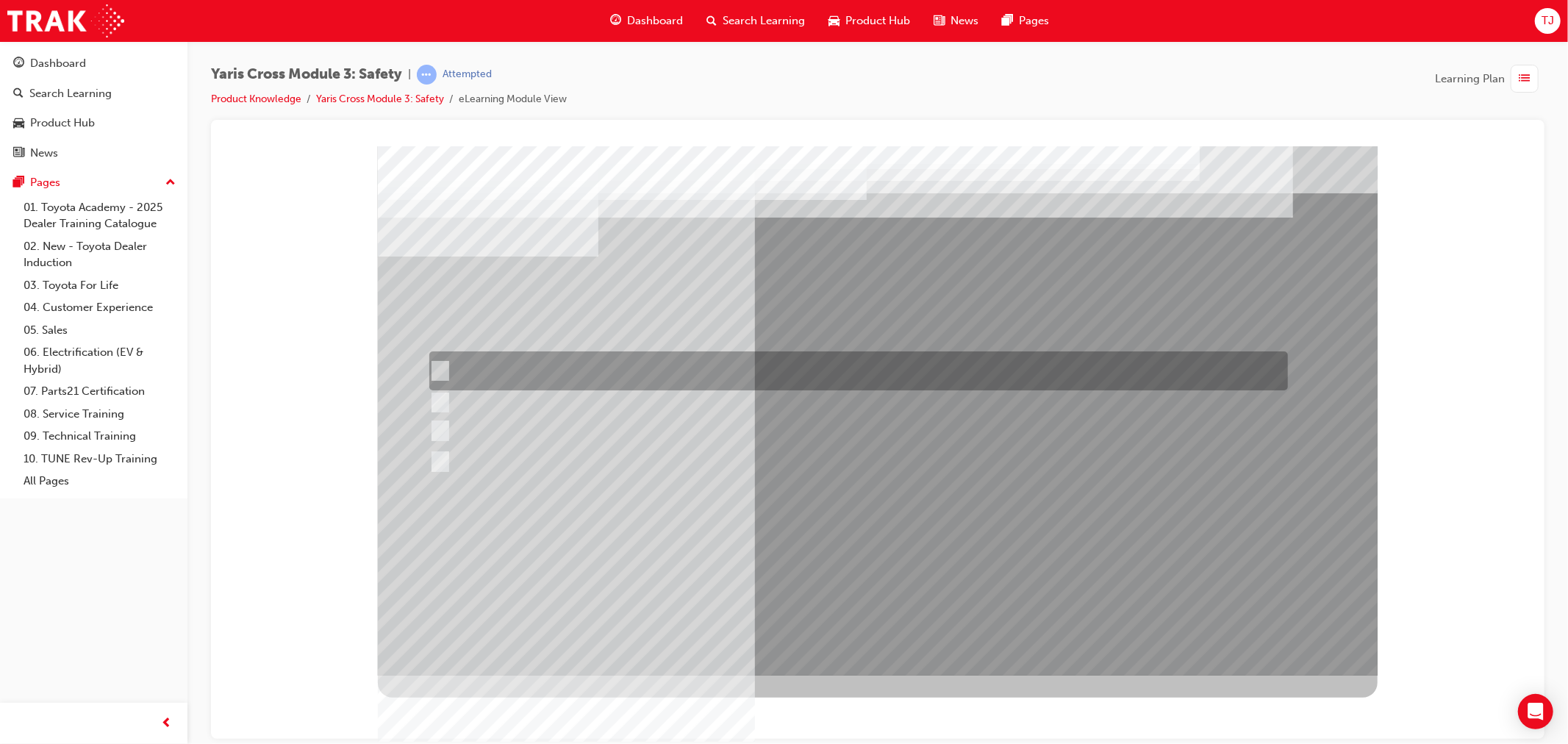
click at [629, 386] on div at bounding box center [853, 371] width 859 height 39
checkbox input "false"
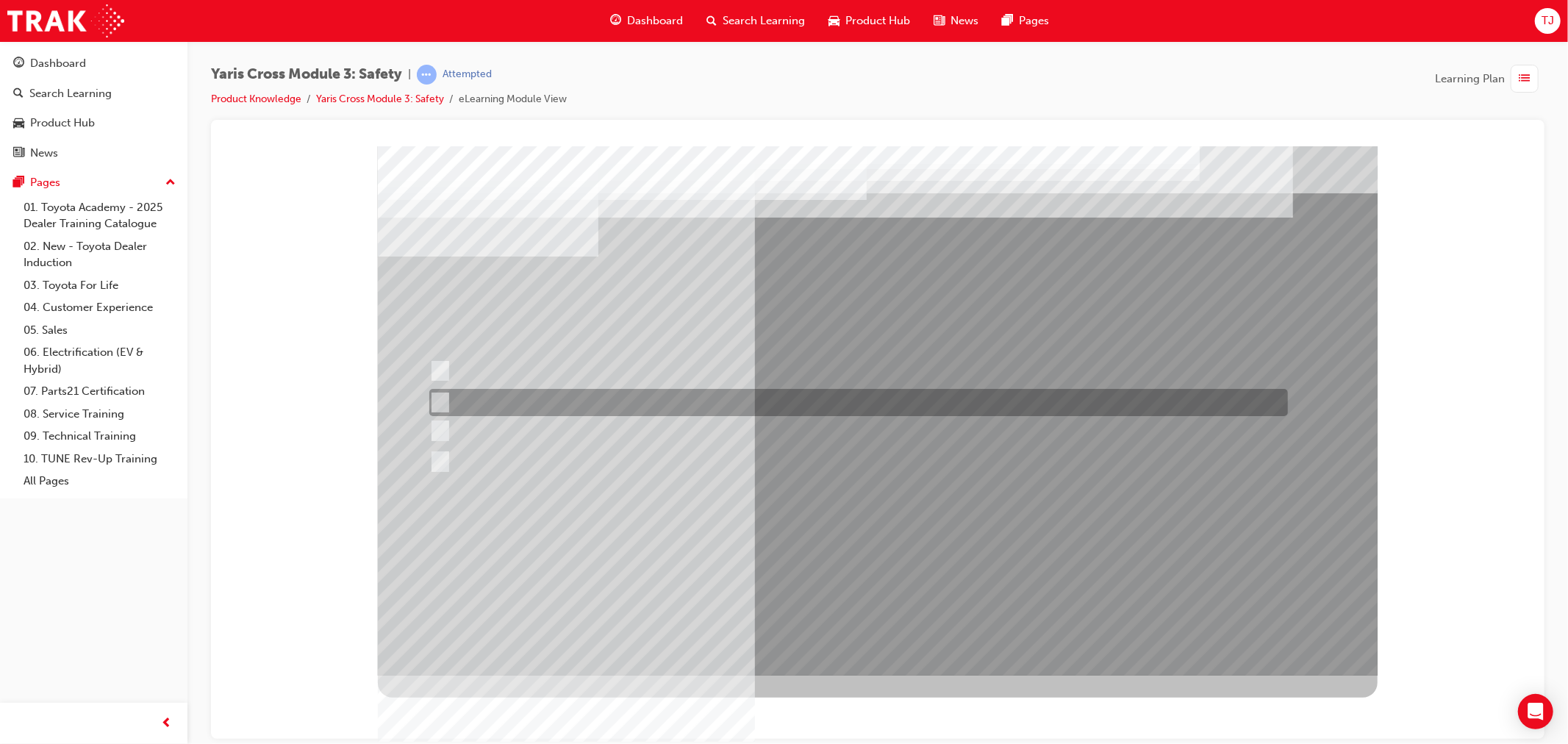
click at [656, 411] on div at bounding box center [853, 402] width 859 height 27
click at [652, 391] on div at bounding box center [853, 402] width 859 height 27
checkbox input "true"
click at [654, 387] on div at bounding box center [853, 371] width 859 height 39
checkbox input "true"
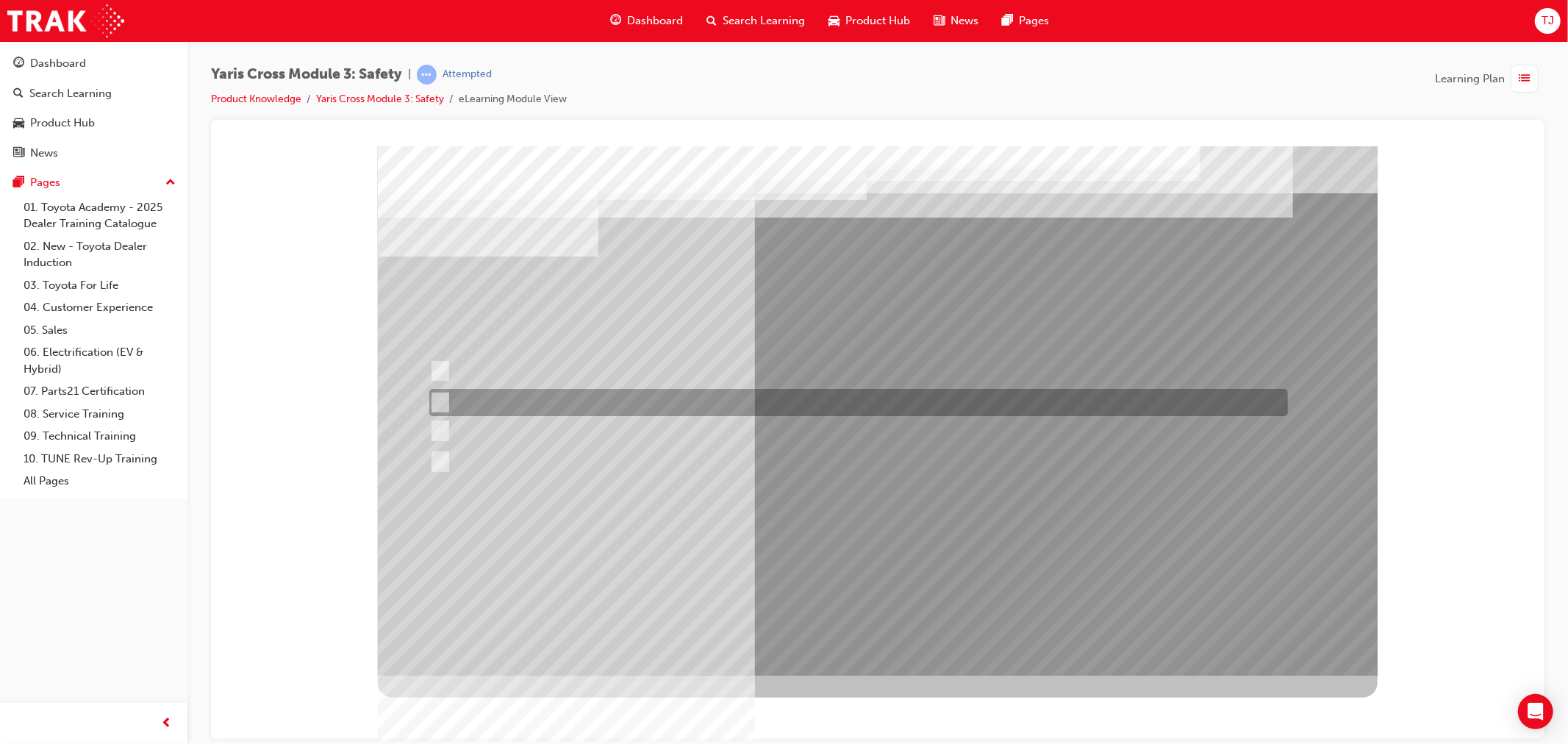
click at [654, 411] on div at bounding box center [853, 402] width 859 height 27
checkbox input "false"
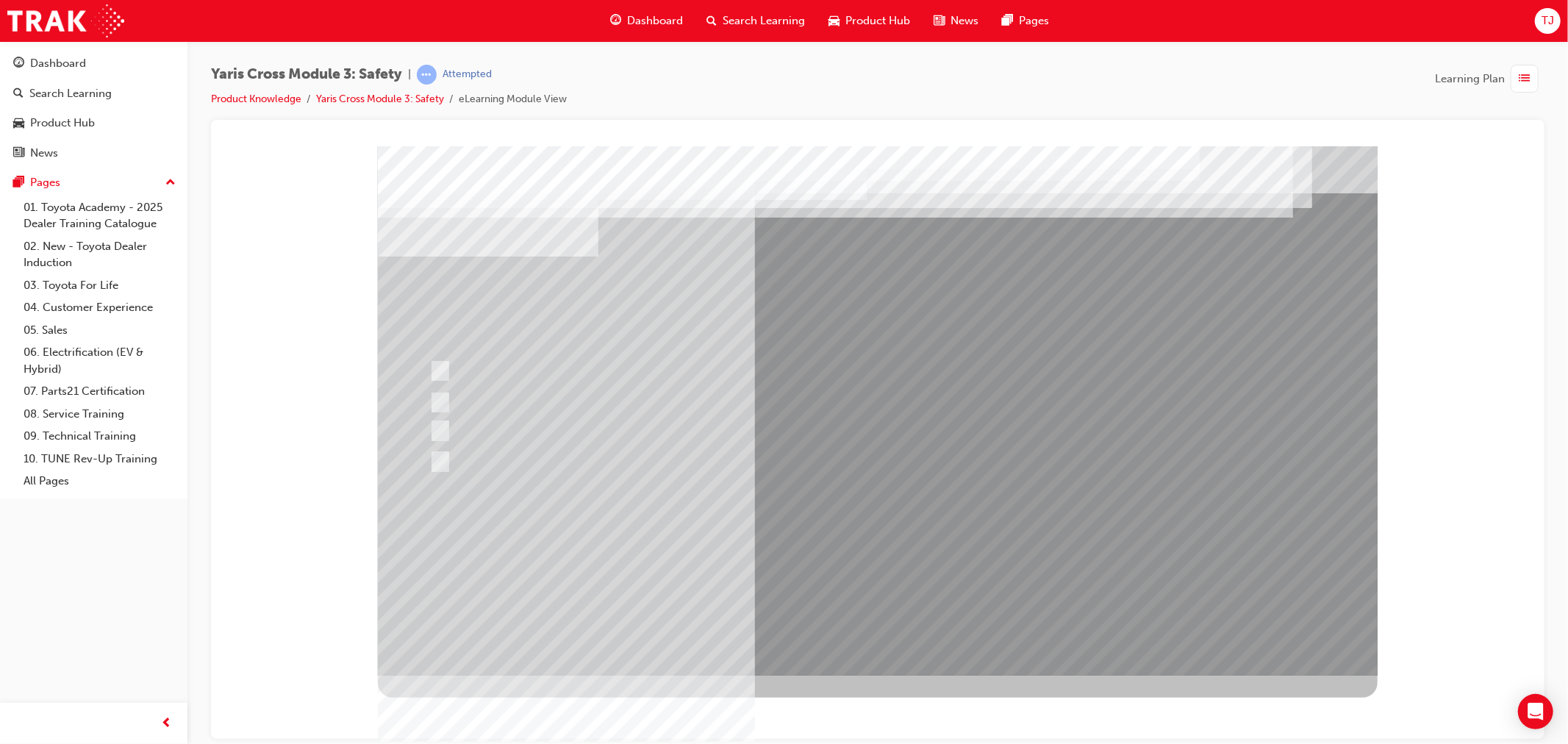
click at [854, 551] on div at bounding box center [877, 410] width 999 height 529
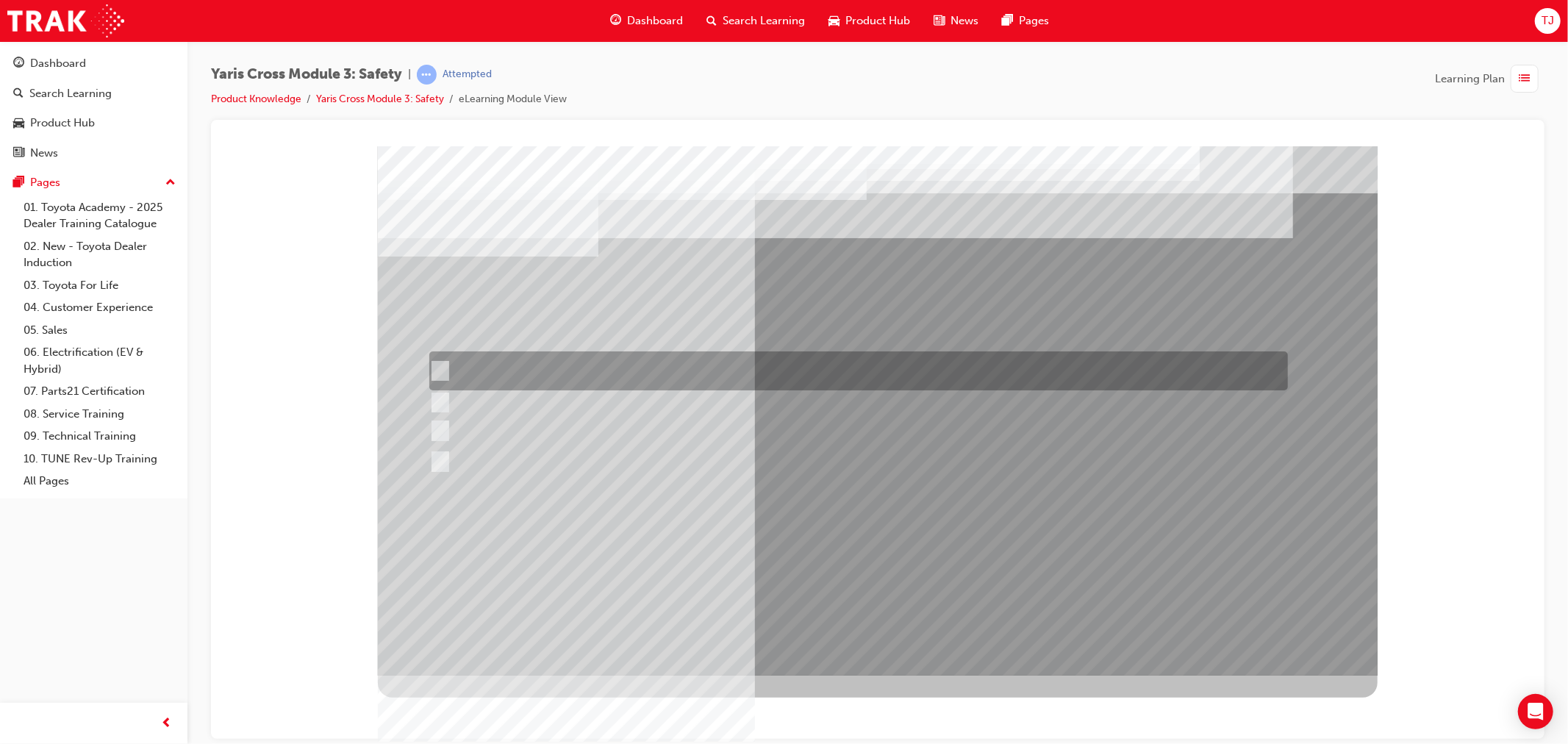
click at [590, 372] on div at bounding box center [853, 371] width 859 height 39
radio input "true"
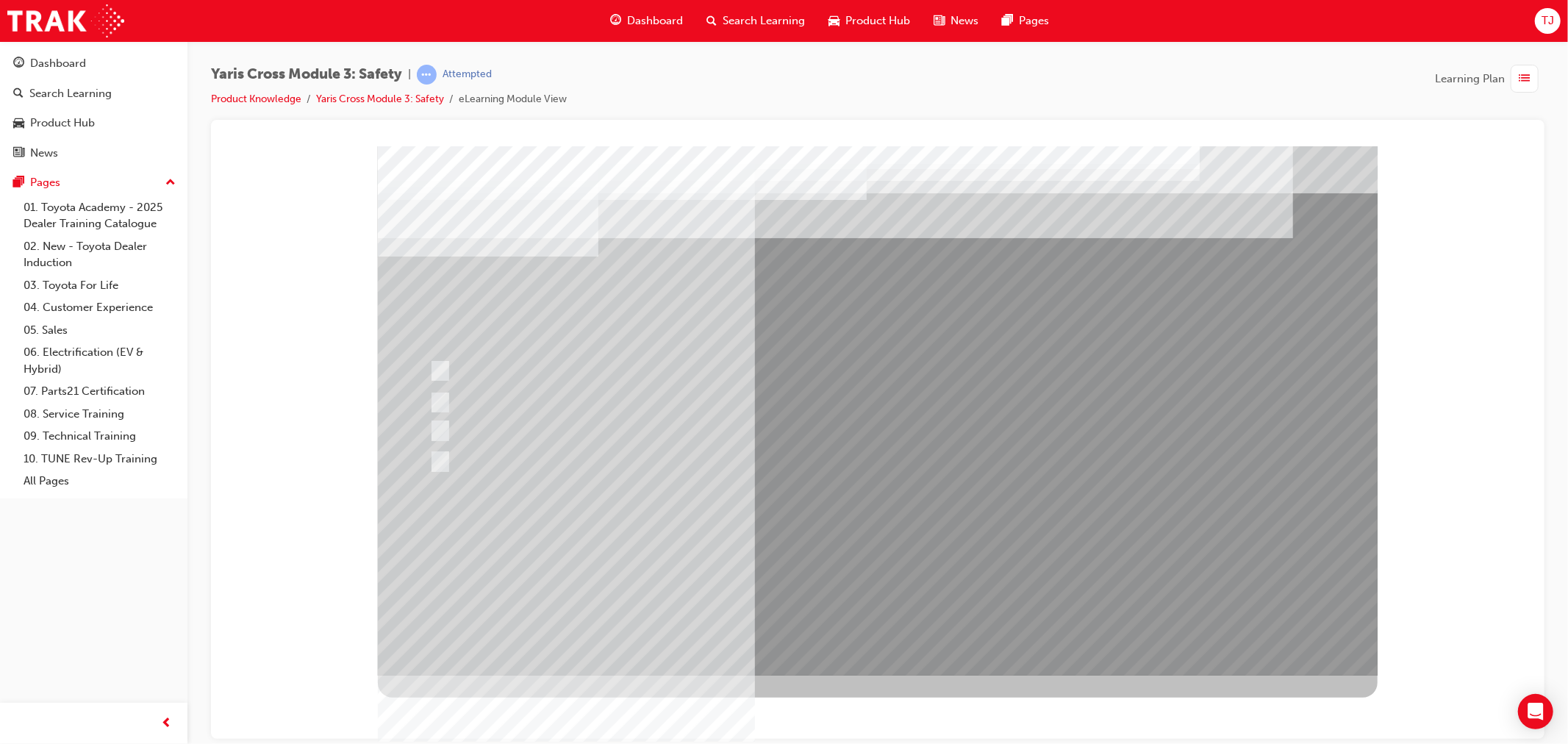
click at [854, 557] on div at bounding box center [877, 410] width 999 height 529
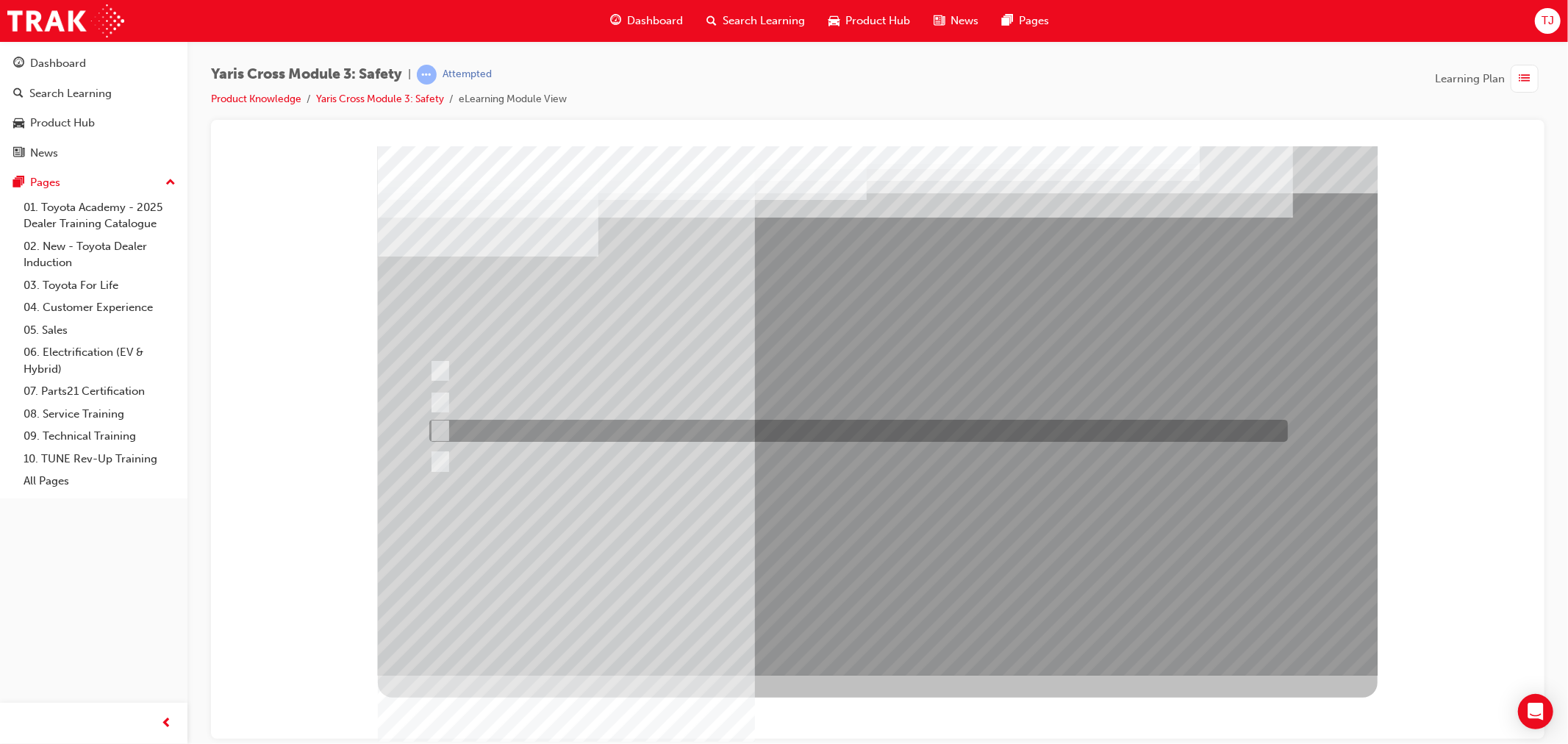
click at [537, 432] on div at bounding box center [853, 431] width 859 height 22
radio input "true"
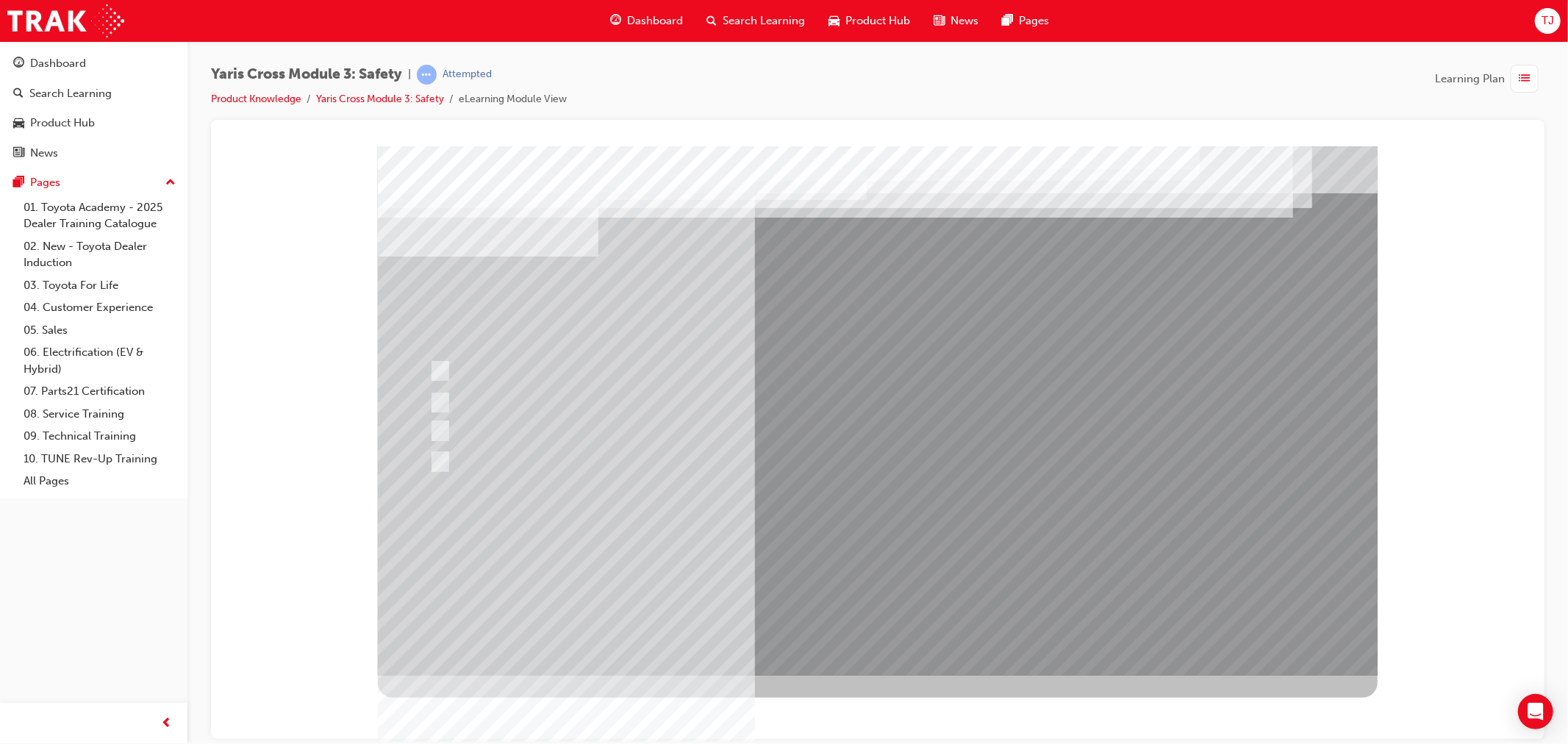
click at [868, 563] on div at bounding box center [877, 410] width 999 height 529
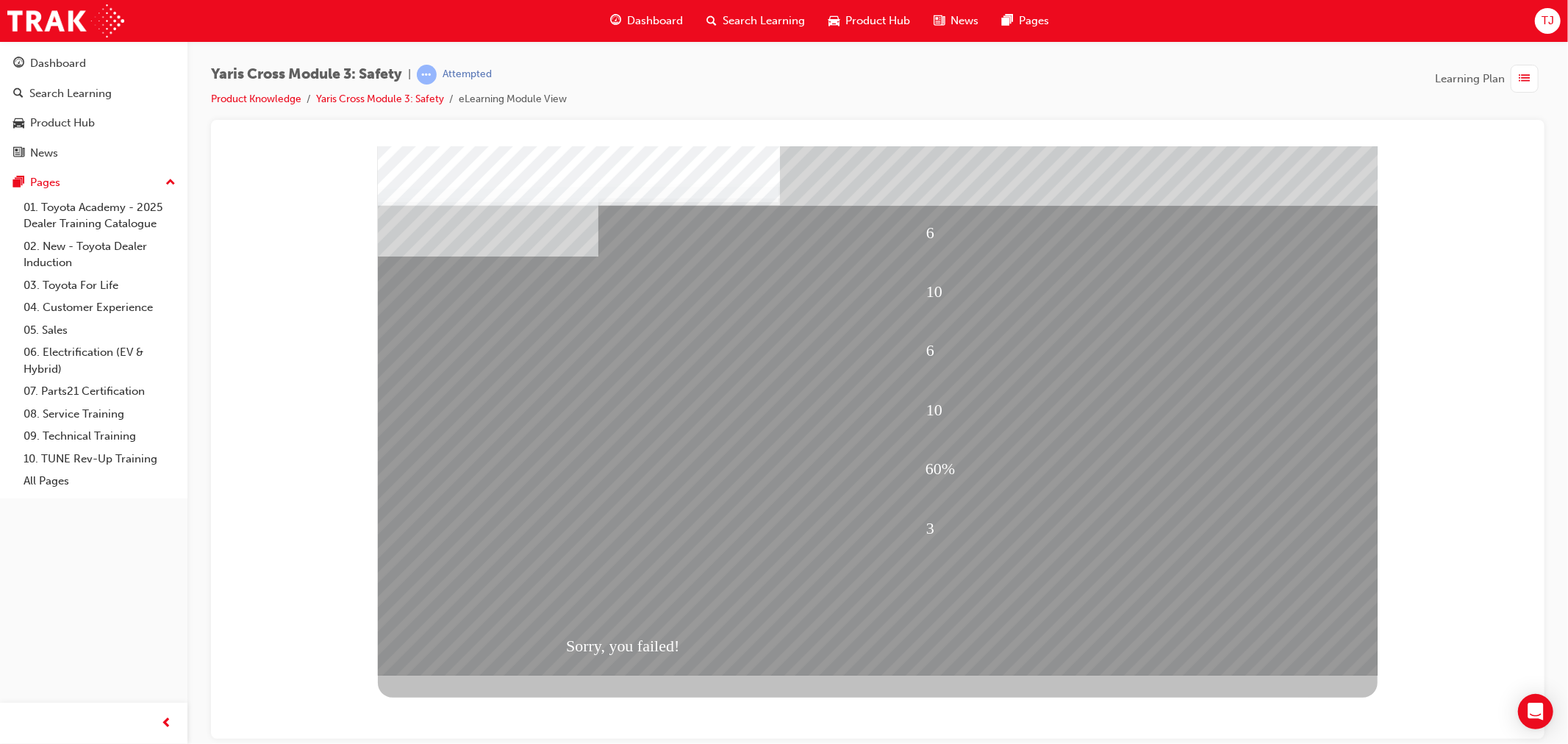
click at [856, 621] on div "Sorry, you failed!" at bounding box center [877, 646] width 624 height 59
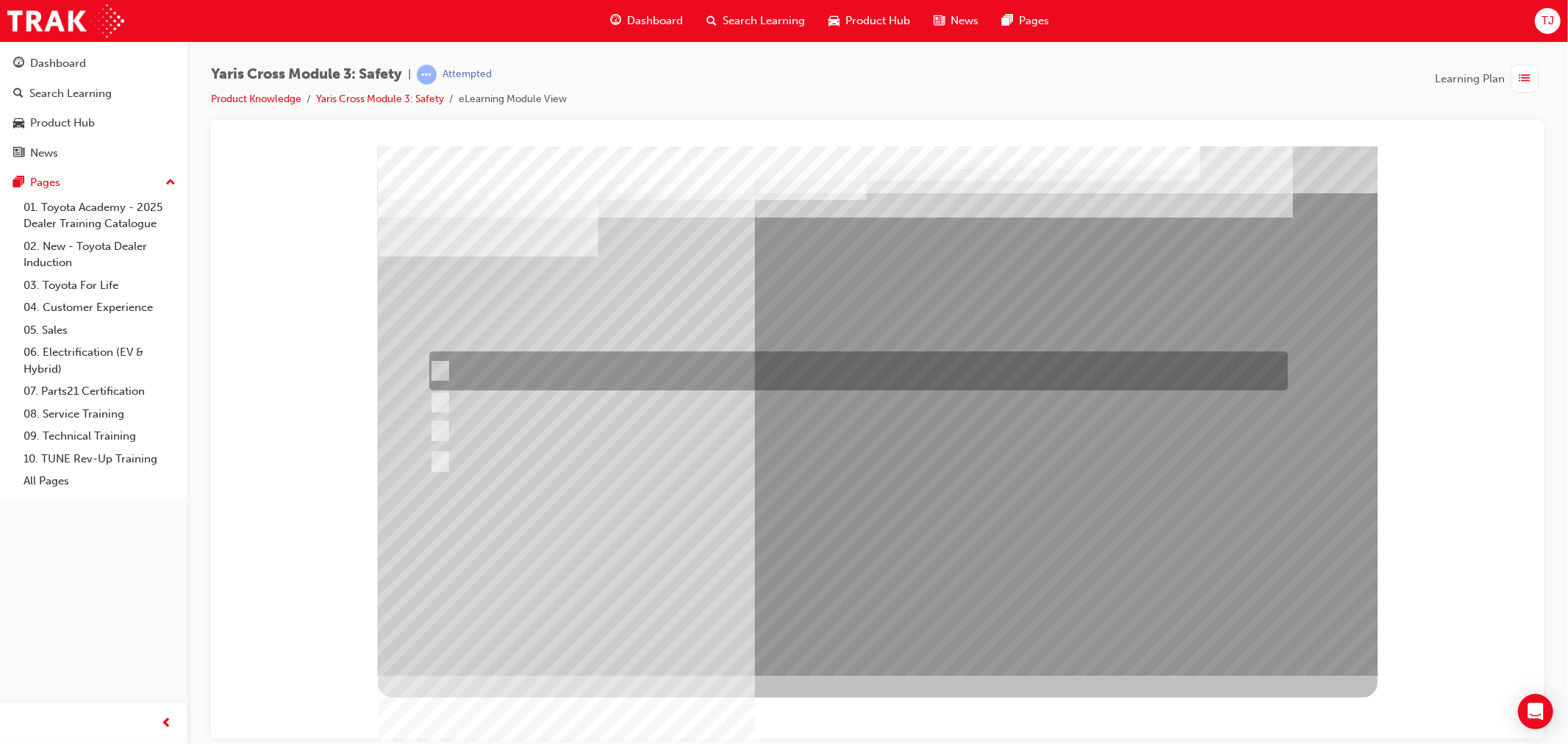
click at [703, 368] on div at bounding box center [853, 371] width 859 height 39
checkbox input "true"
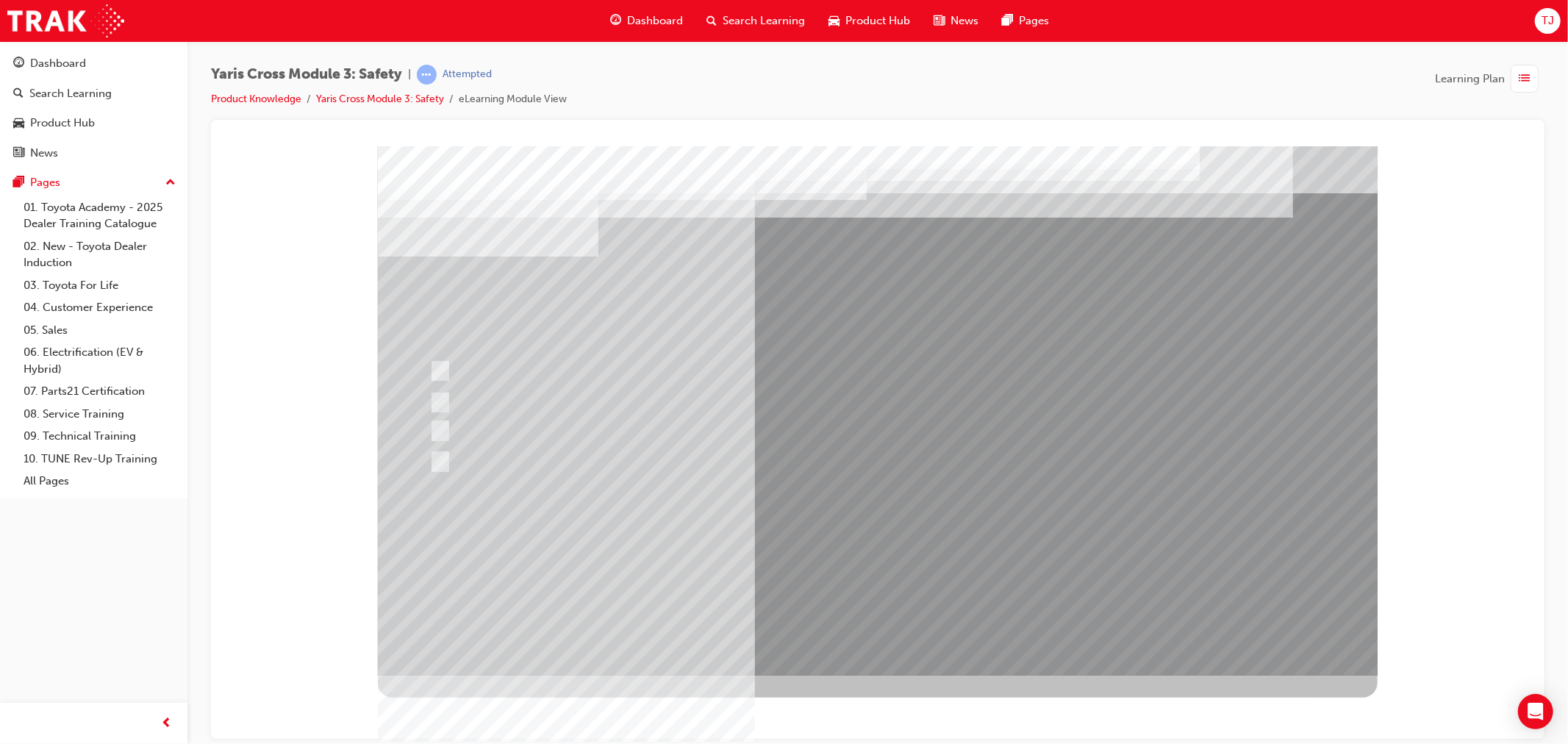
click at [682, 420] on div at bounding box center [853, 431] width 859 height 22
checkbox input "true"
click at [676, 461] on div at bounding box center [853, 461] width 859 height 22
checkbox input "true"
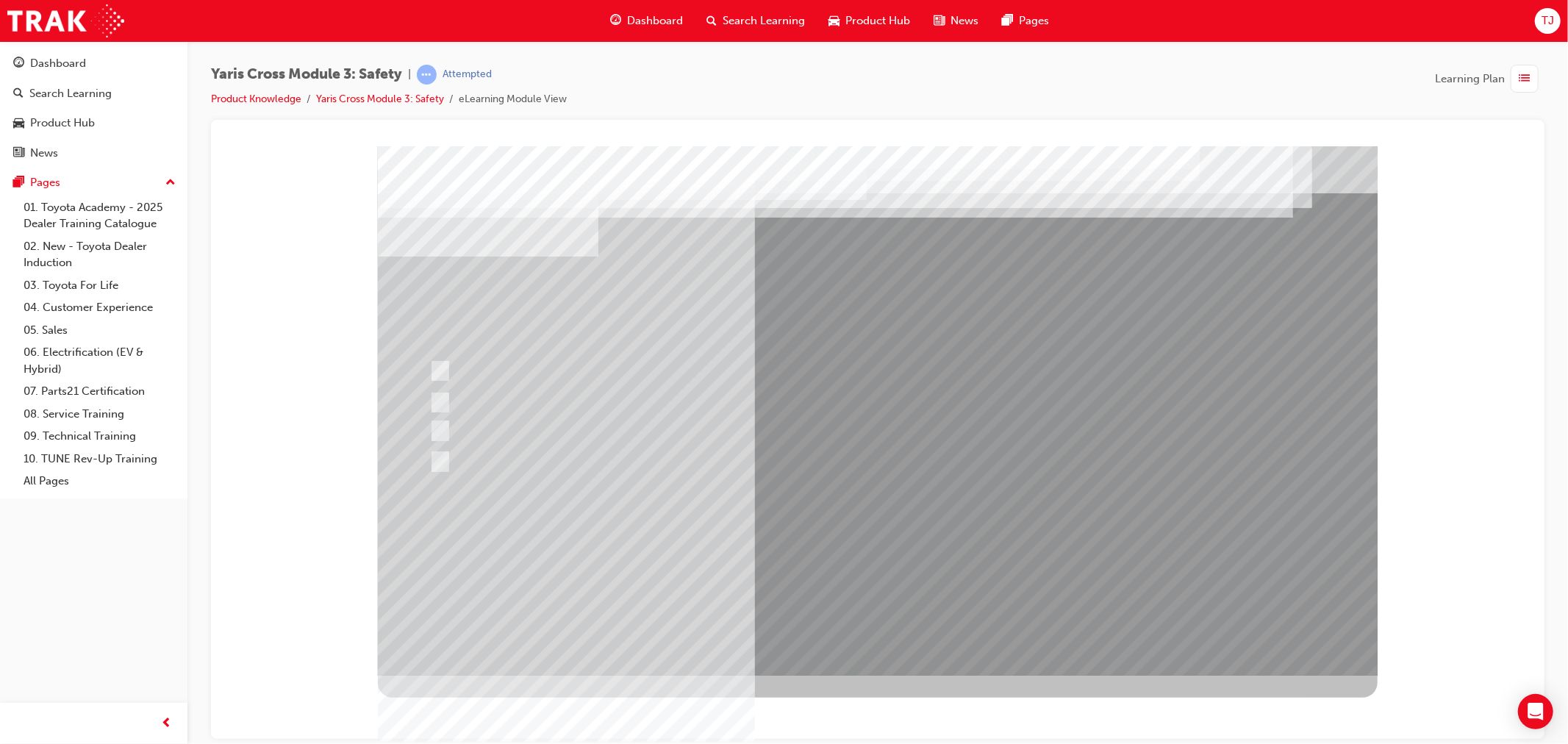
click at [926, 631] on div at bounding box center [877, 410] width 999 height 529
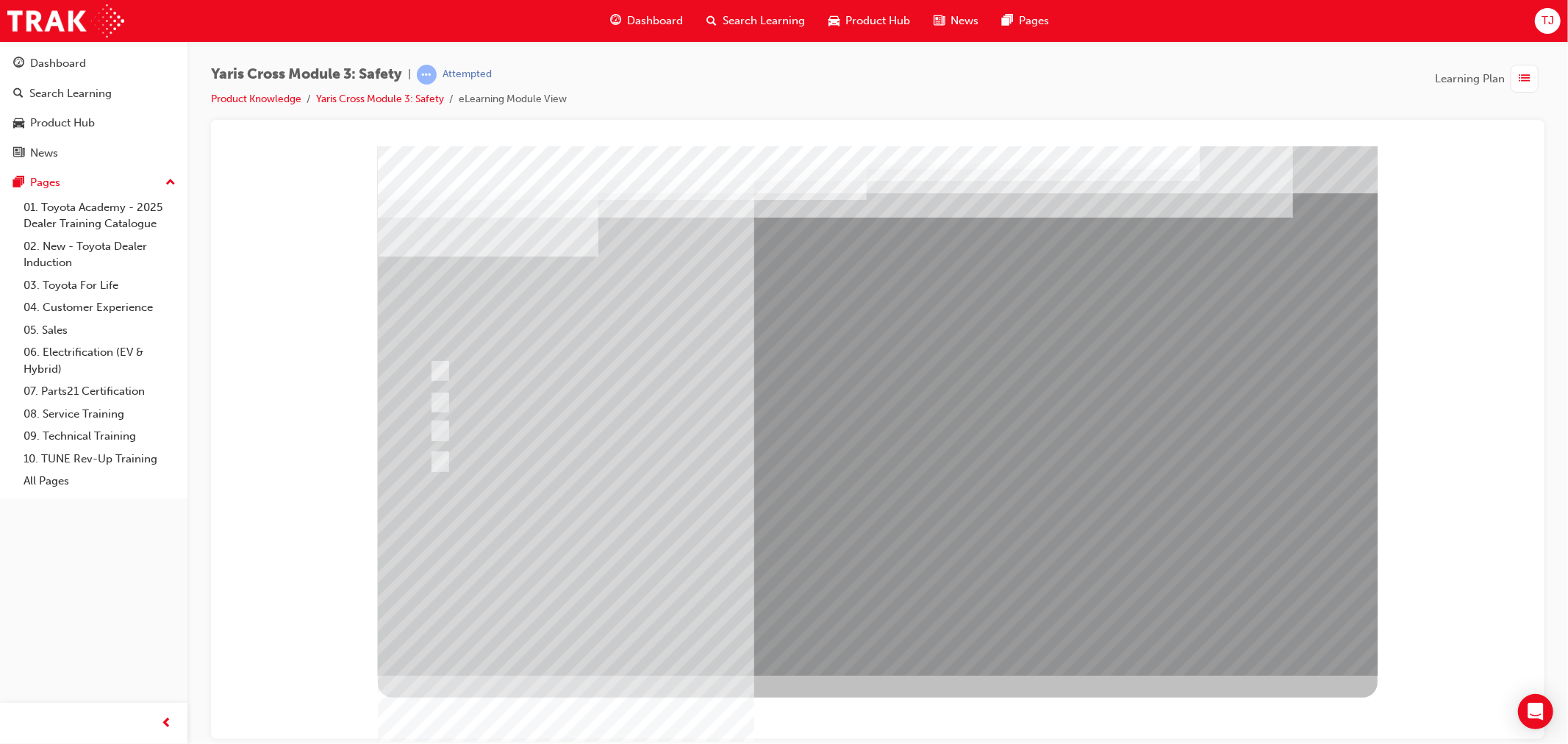
drag, startPoint x: 853, startPoint y: 633, endPoint x: 855, endPoint y: 610, distance: 23.1
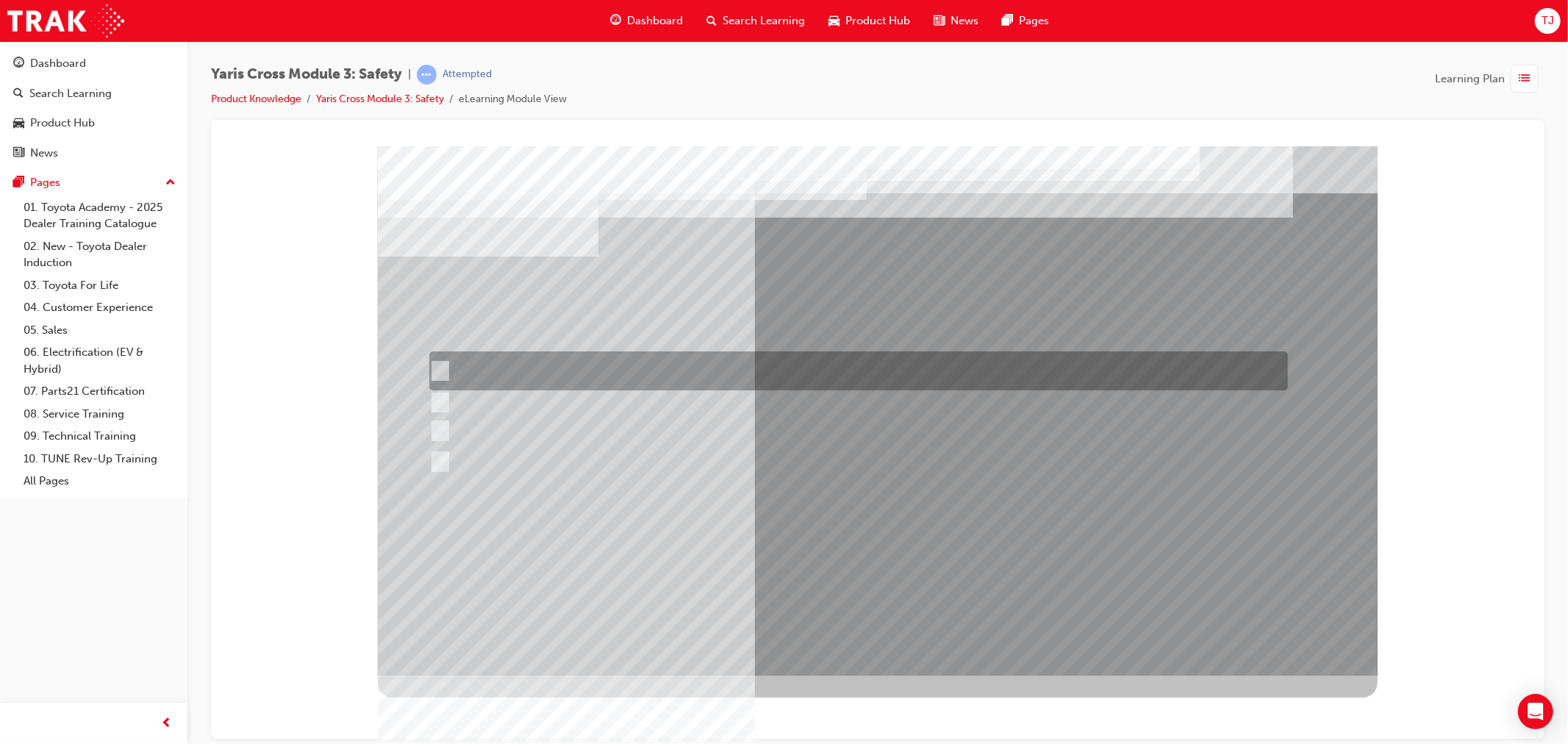
click at [462, 351] on div at bounding box center [853, 371] width 859 height 39
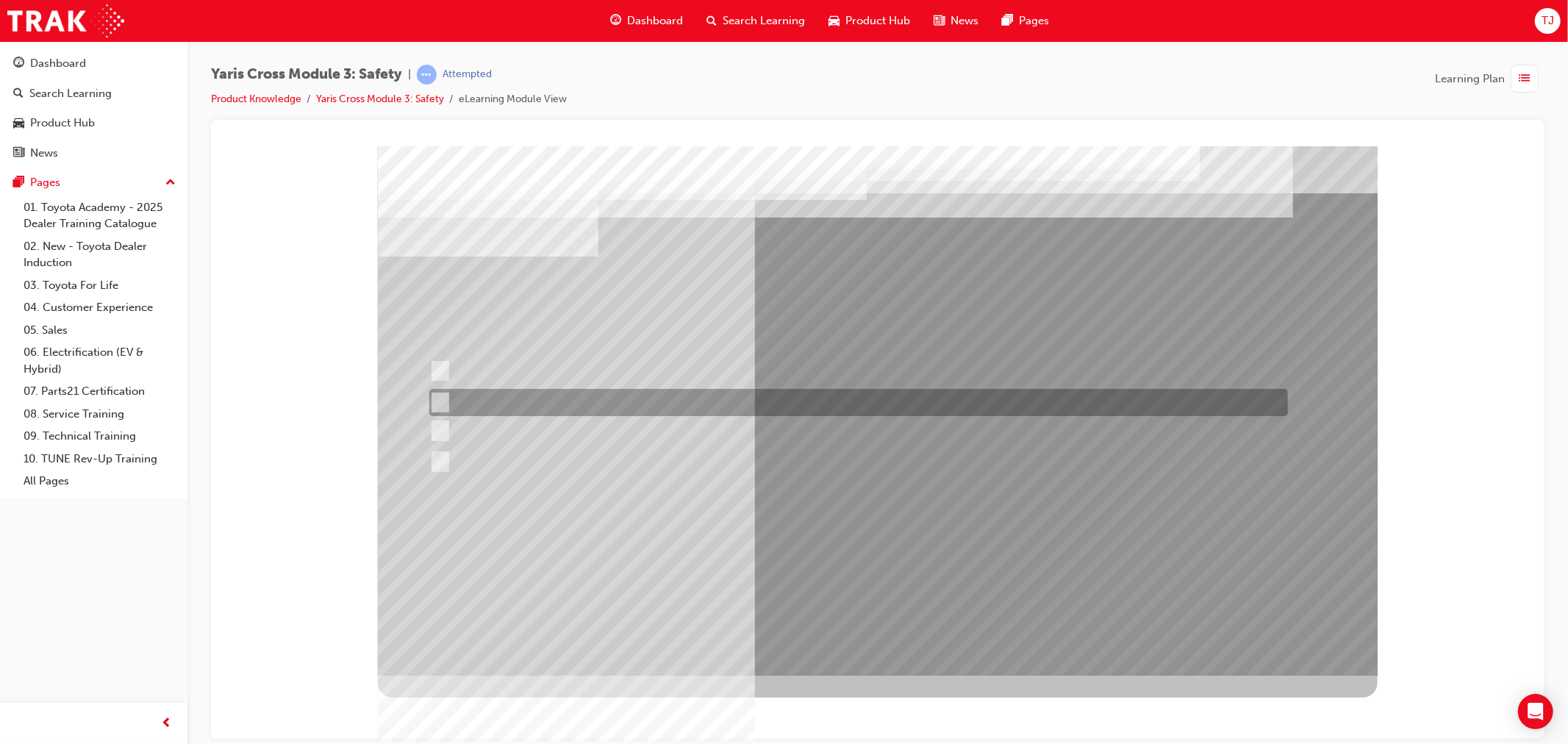
click at [485, 396] on div at bounding box center [853, 402] width 859 height 27
radio input "false"
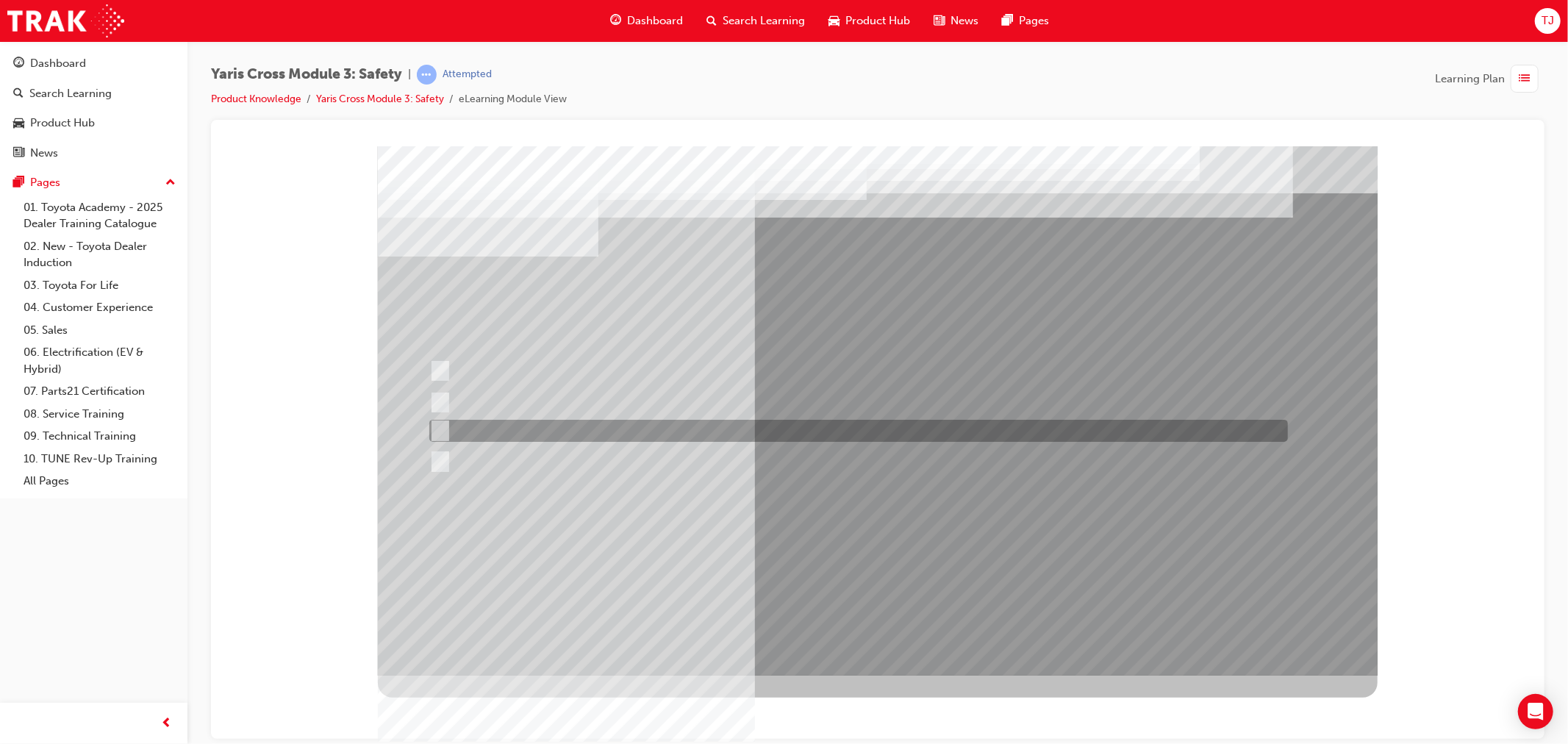
click at [493, 420] on div at bounding box center [853, 431] width 859 height 22
radio input "false"
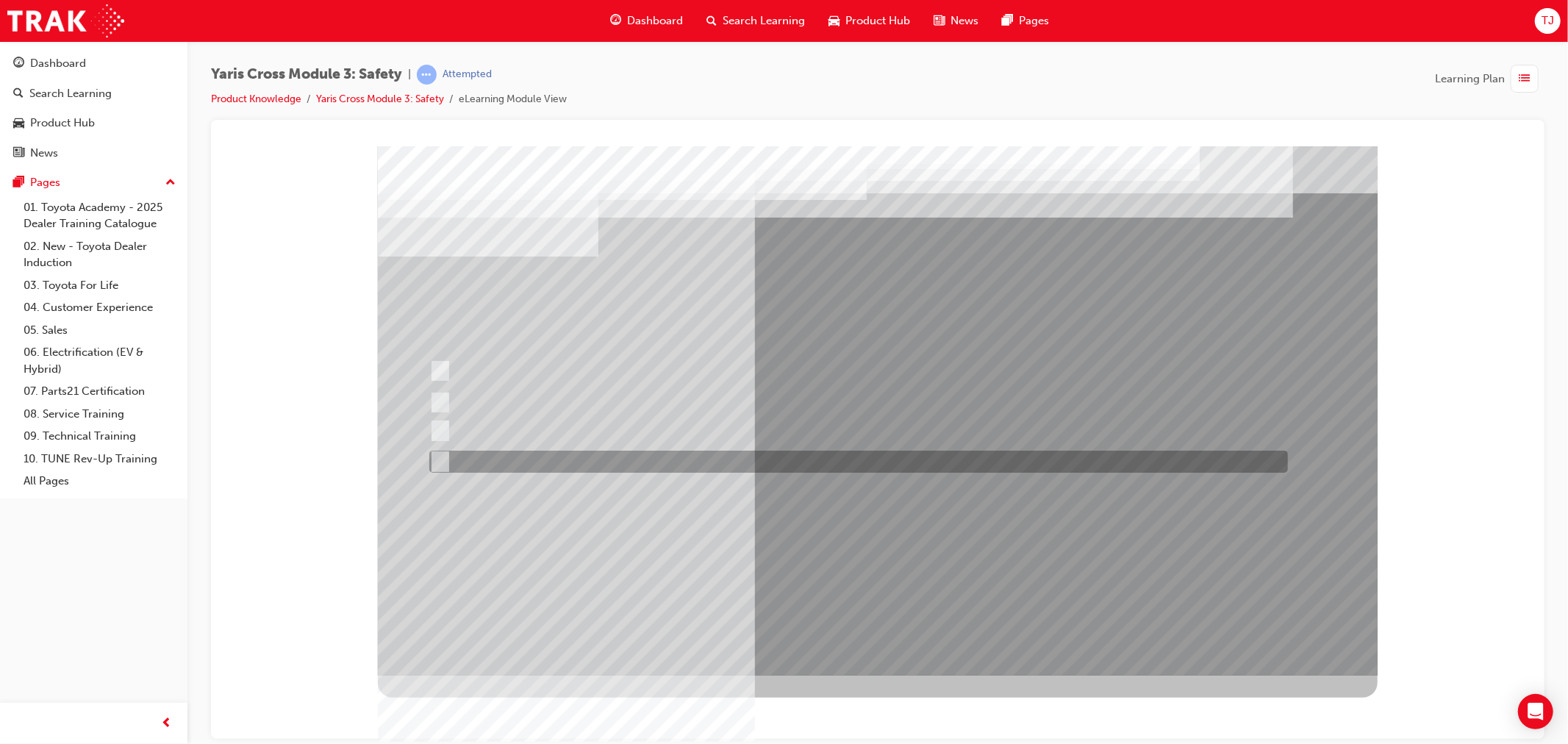
click at [496, 459] on div at bounding box center [853, 461] width 859 height 22
radio input "false"
radio input "true"
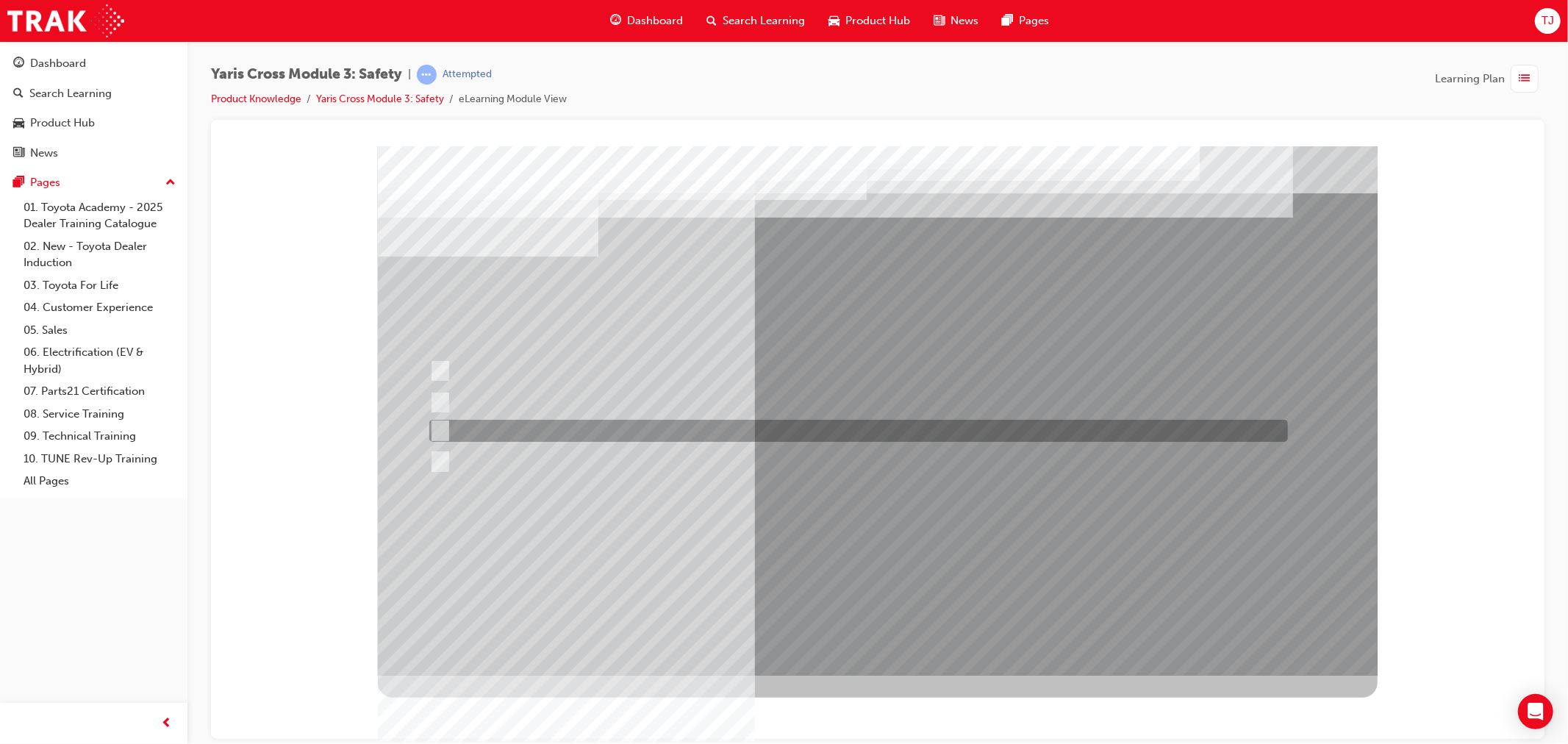
click at [499, 430] on div at bounding box center [853, 431] width 859 height 22
radio input "true"
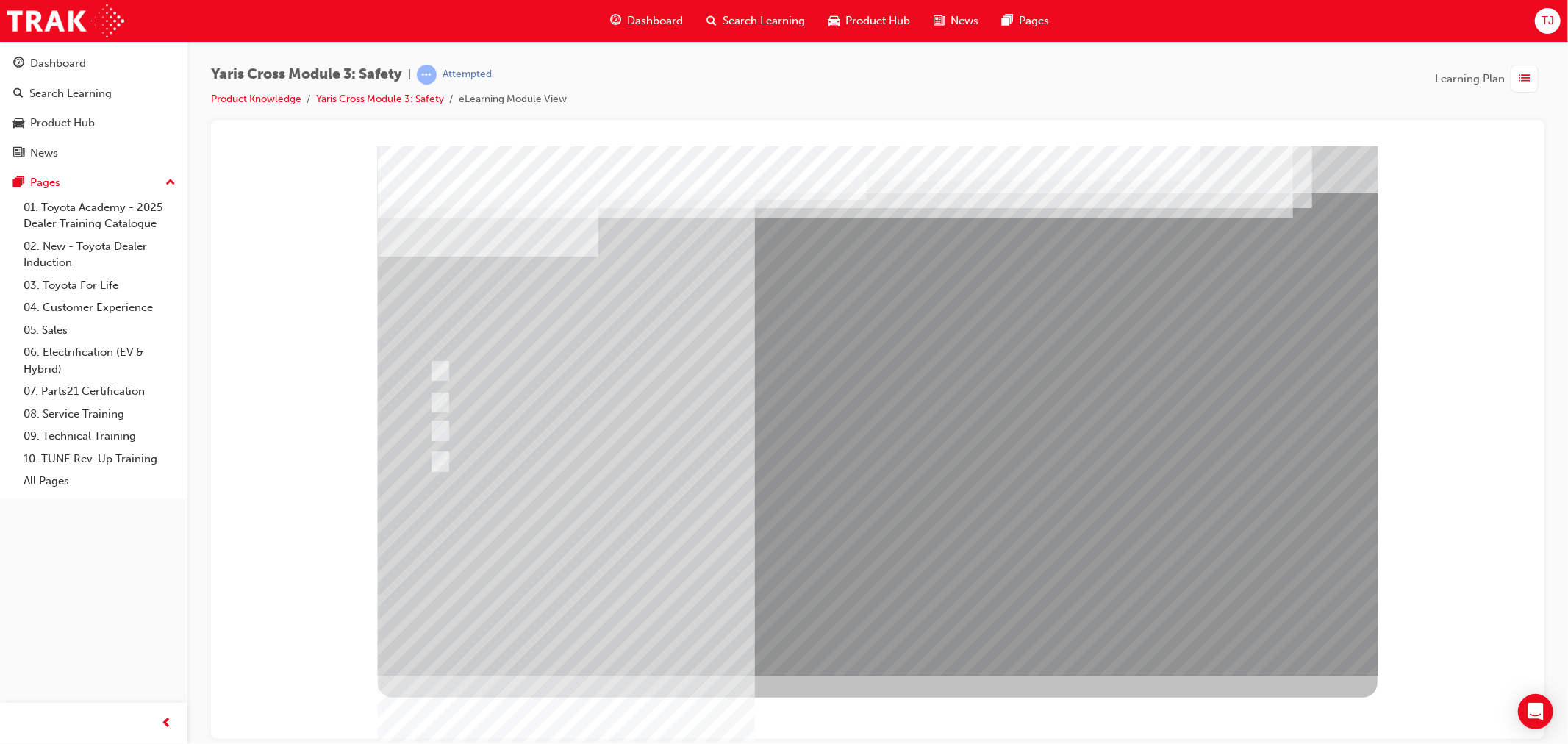
click at [824, 565] on div at bounding box center [877, 410] width 999 height 529
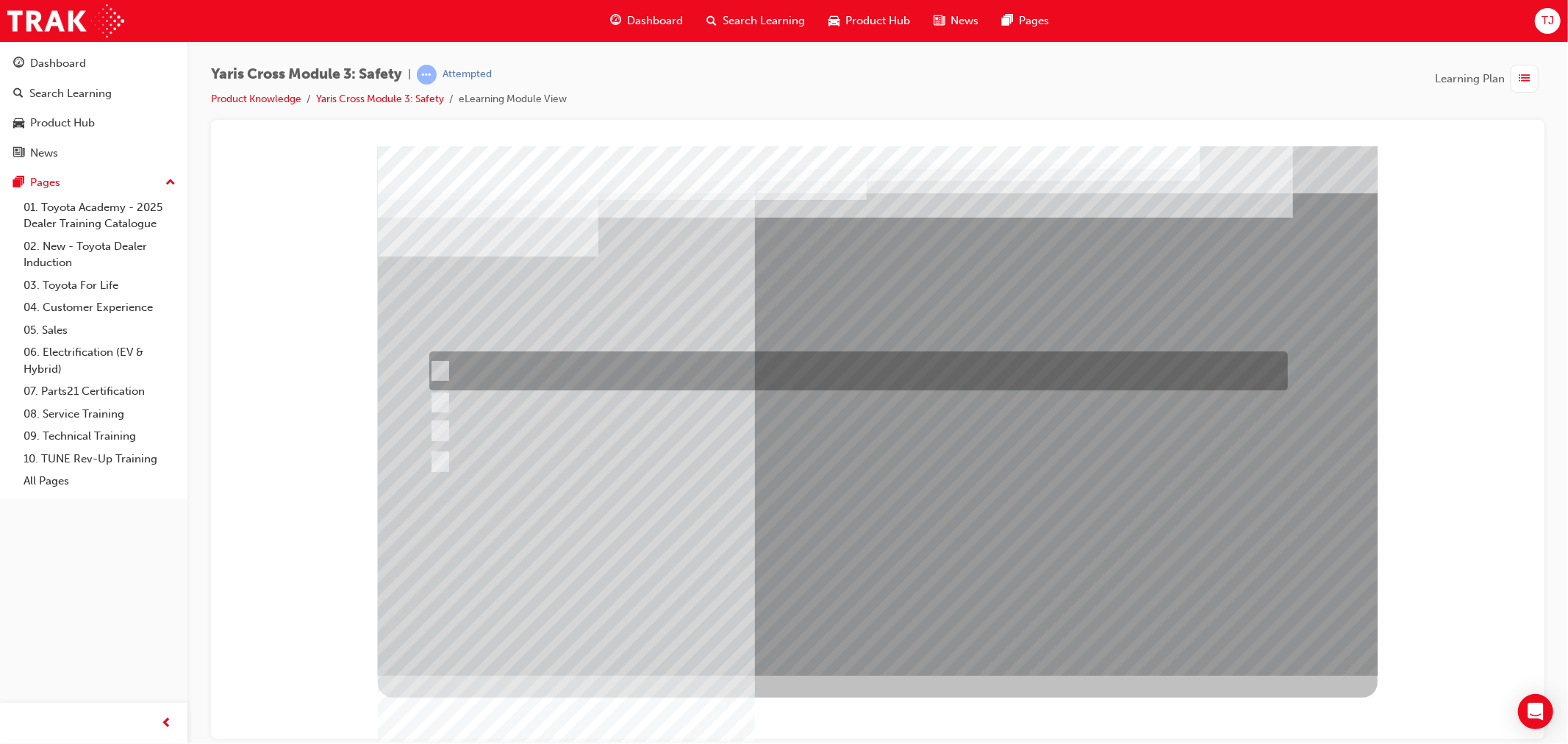
click at [758, 380] on div at bounding box center [853, 371] width 859 height 39
radio input "true"
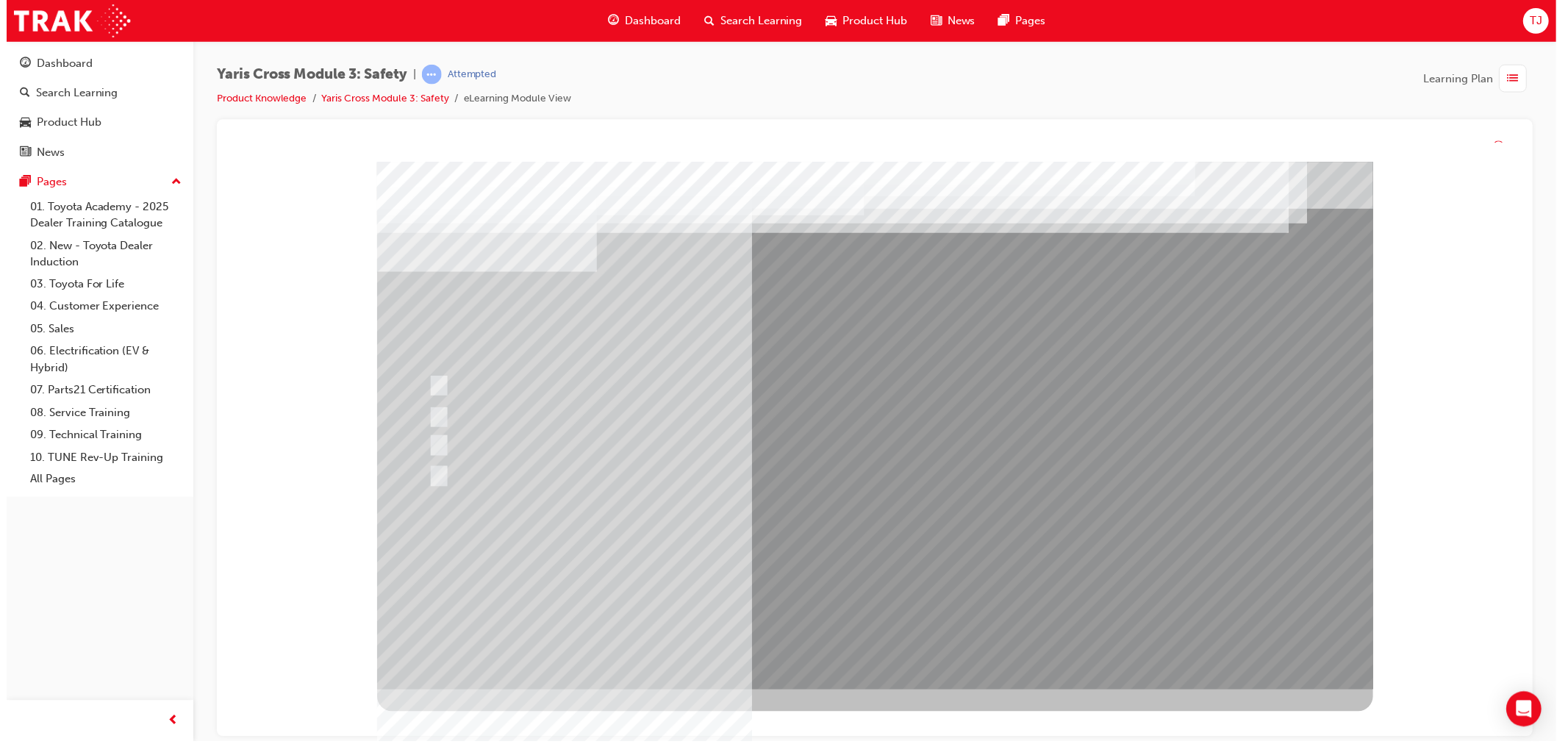
click at [876, 558] on div at bounding box center [877, 426] width 999 height 529
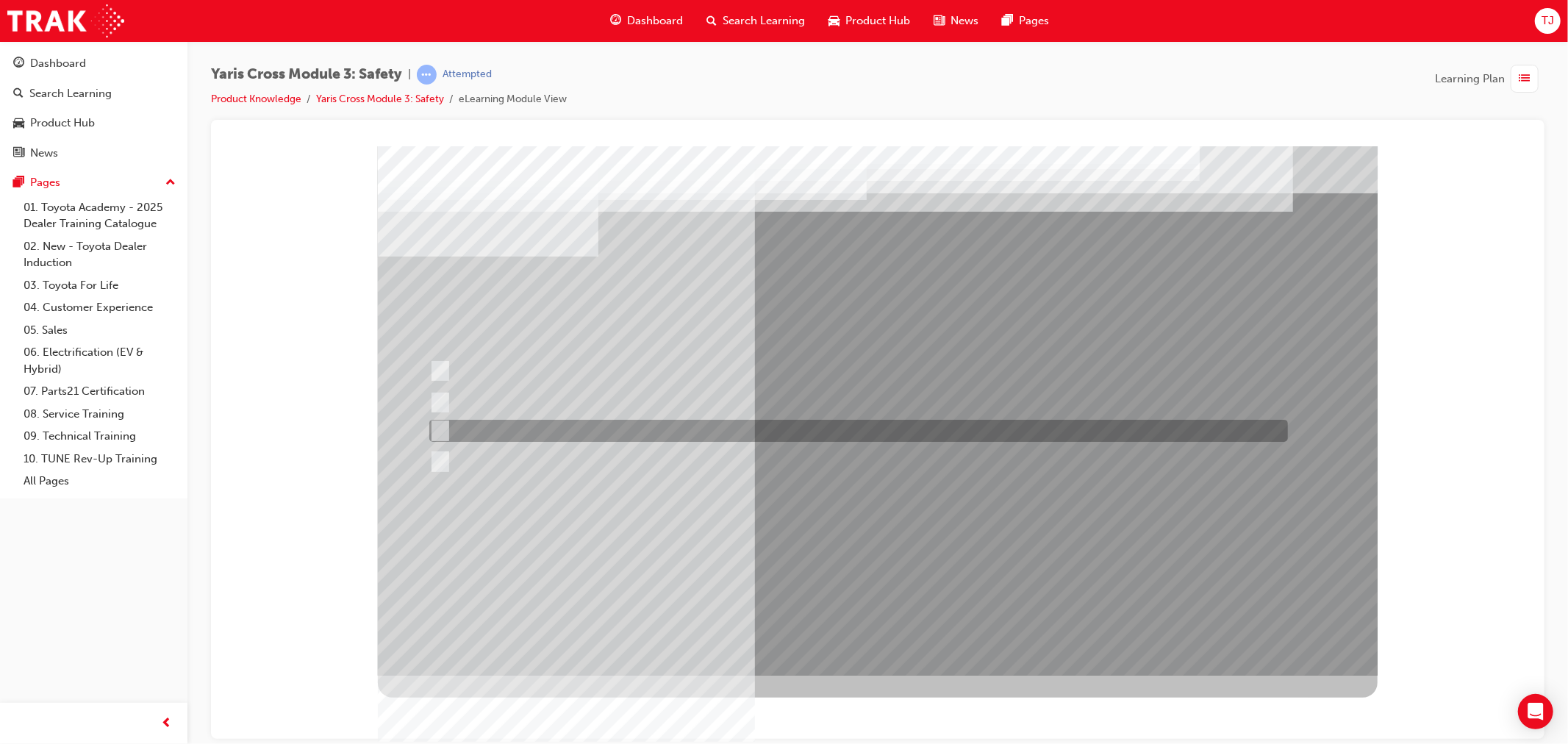
click at [511, 432] on div at bounding box center [853, 431] width 859 height 22
radio input "true"
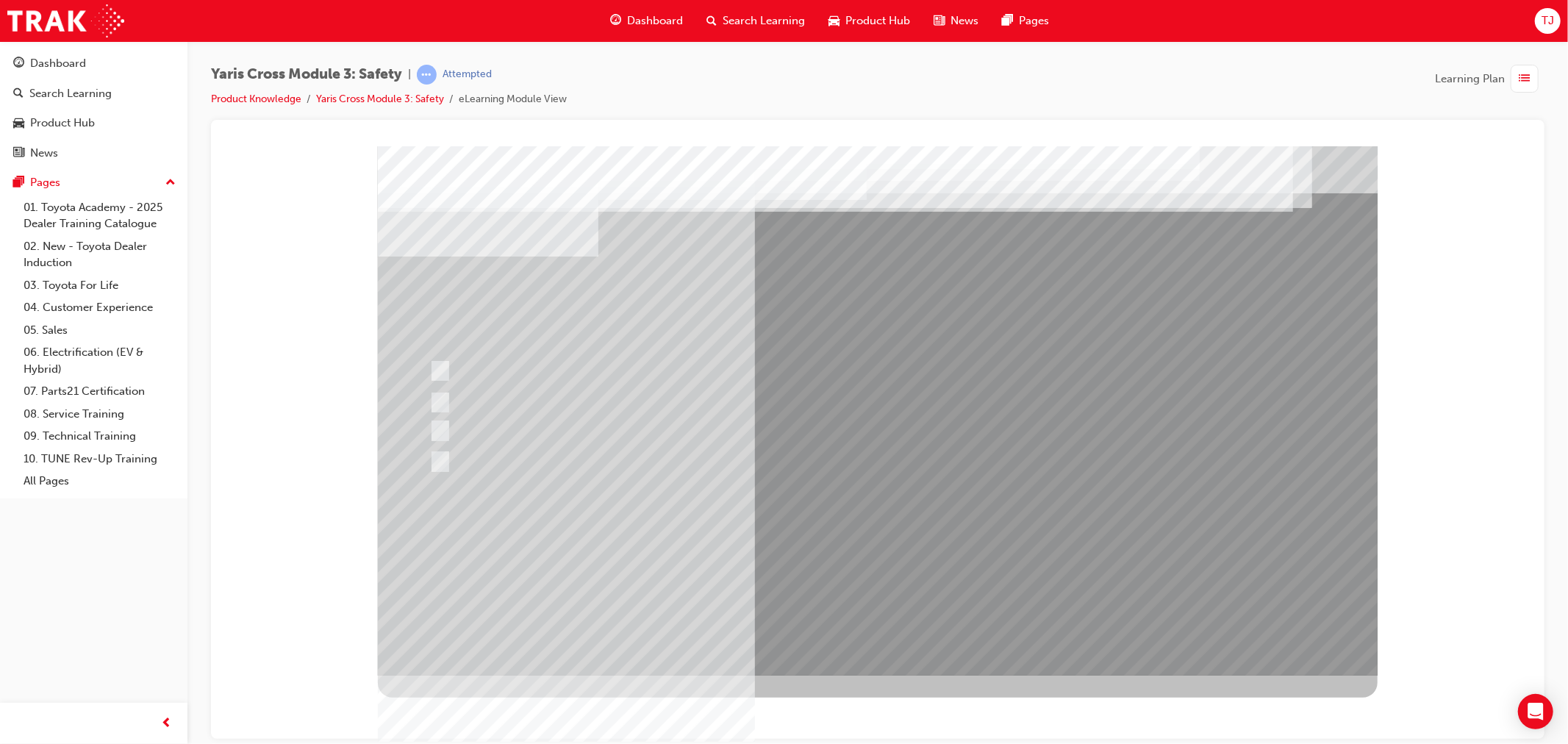
click at [853, 556] on div at bounding box center [877, 410] width 999 height 529
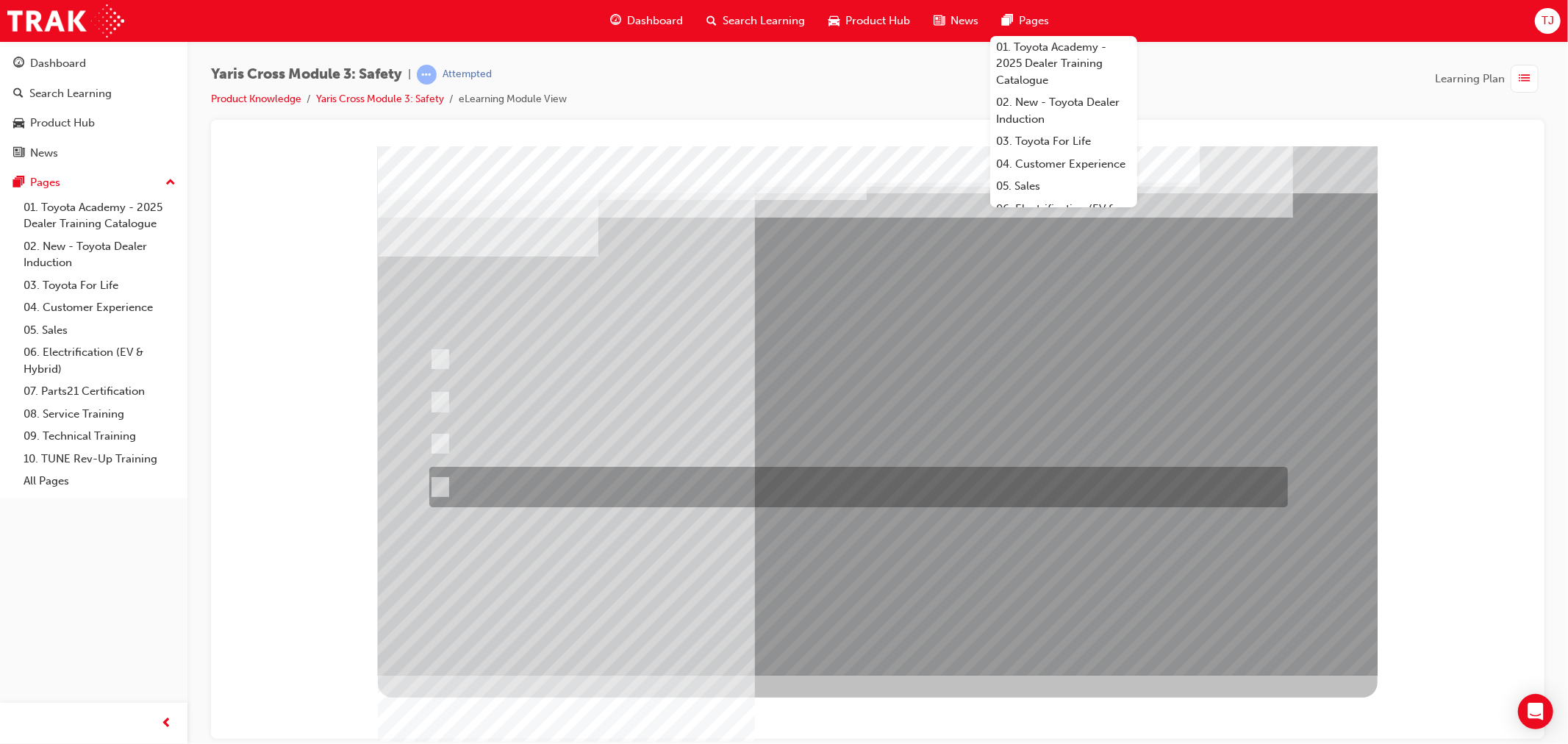
click at [638, 477] on div at bounding box center [853, 486] width 859 height 40
radio input "true"
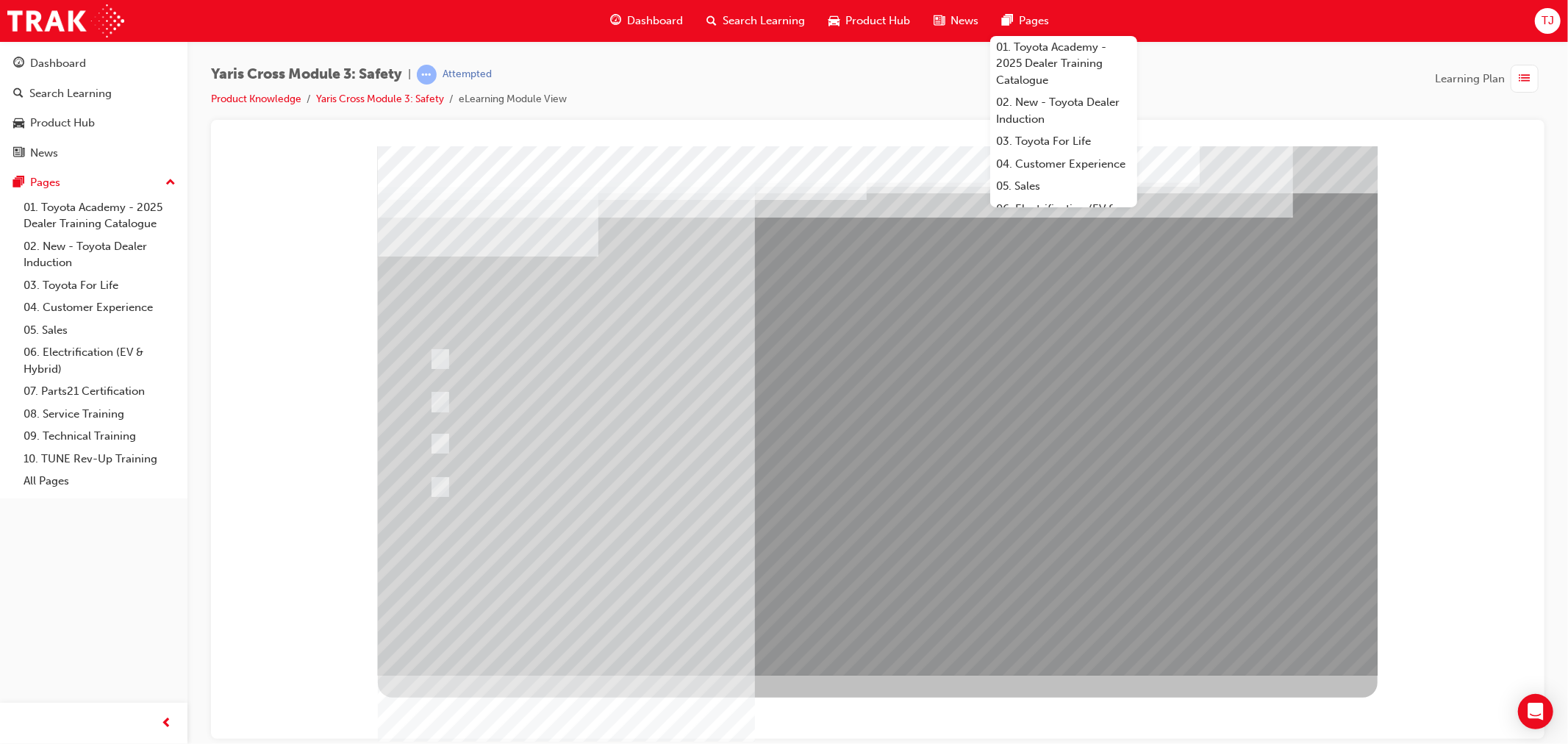
click at [790, 553] on div at bounding box center [877, 410] width 999 height 529
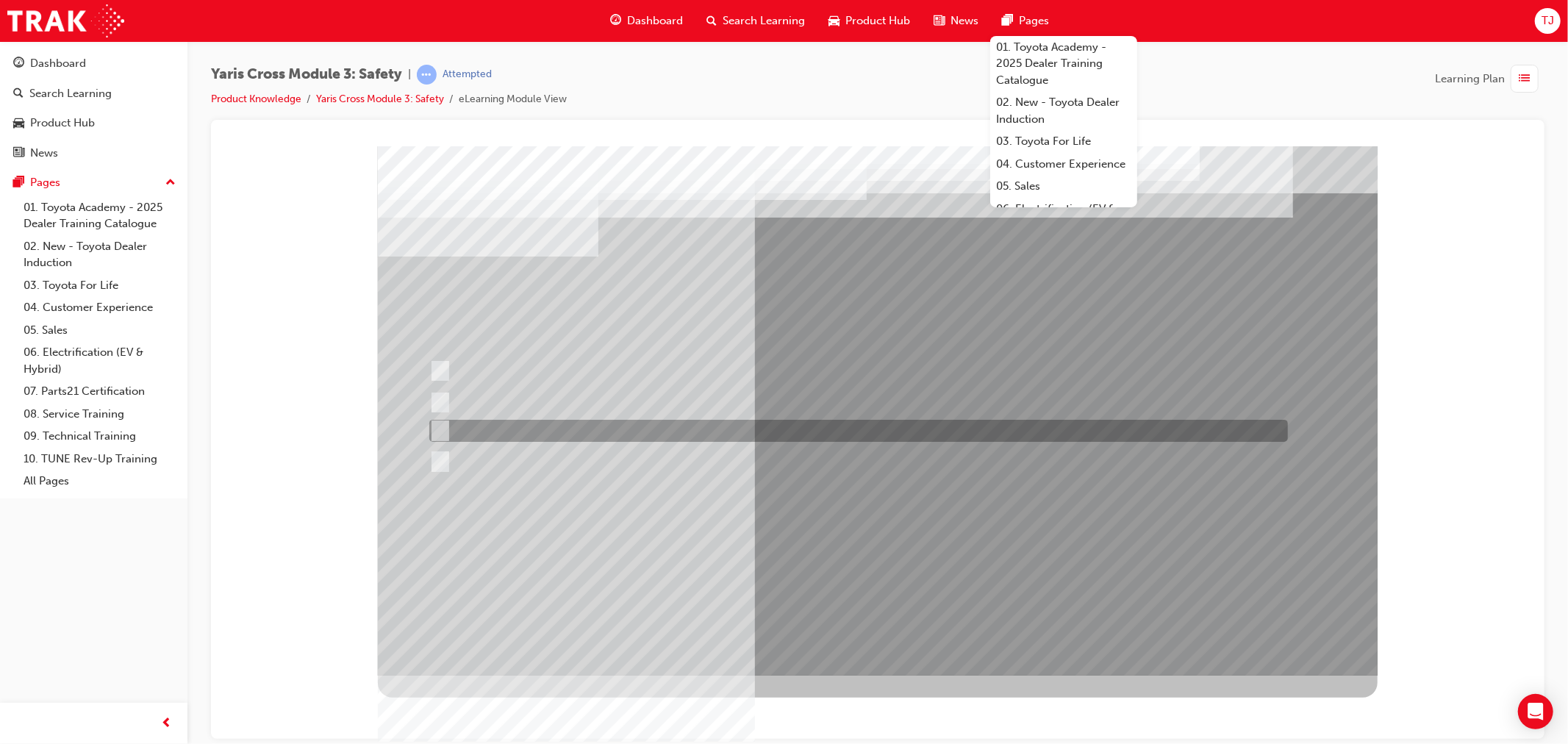
click at [669, 436] on div at bounding box center [853, 431] width 859 height 22
radio input "true"
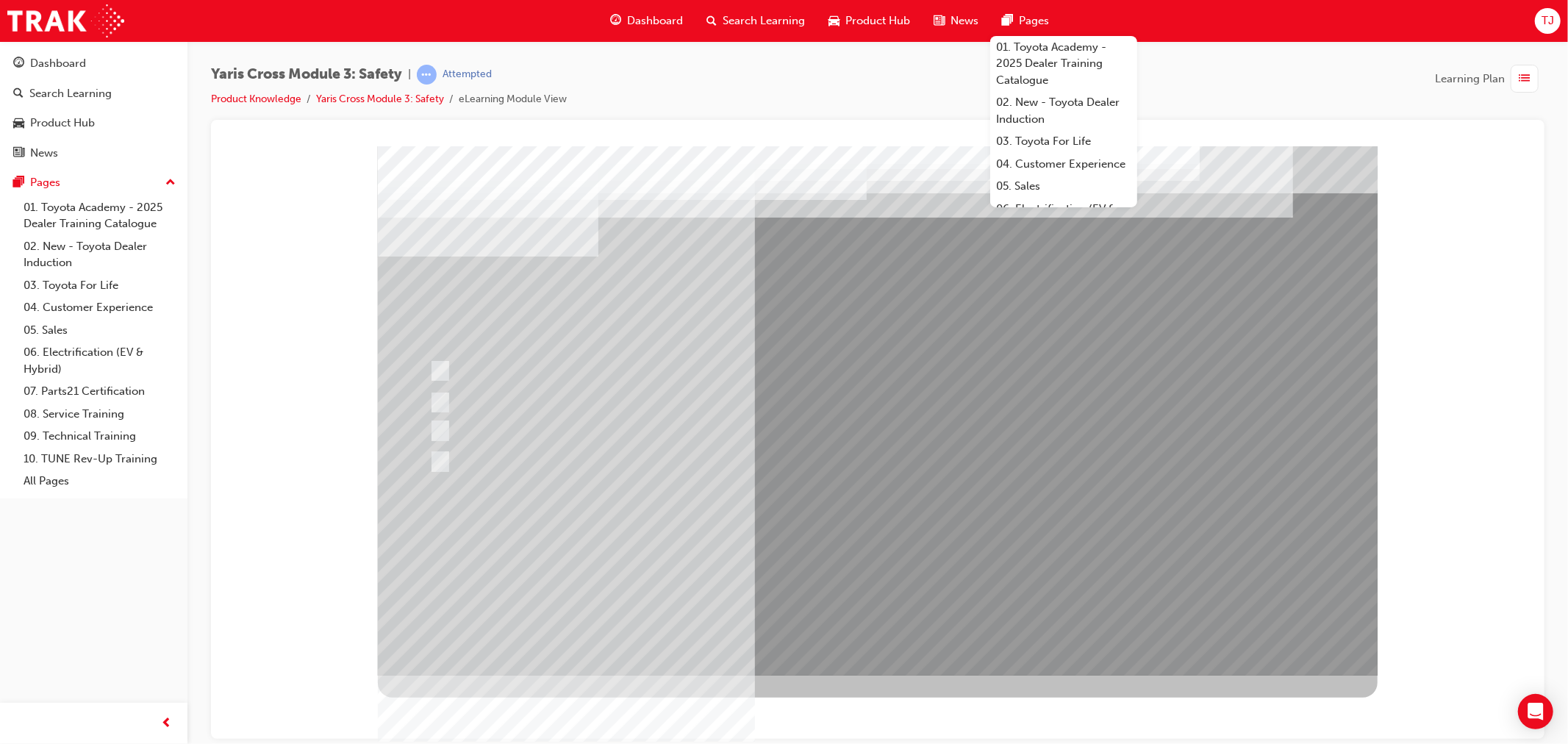
click at [843, 570] on div at bounding box center [877, 410] width 999 height 529
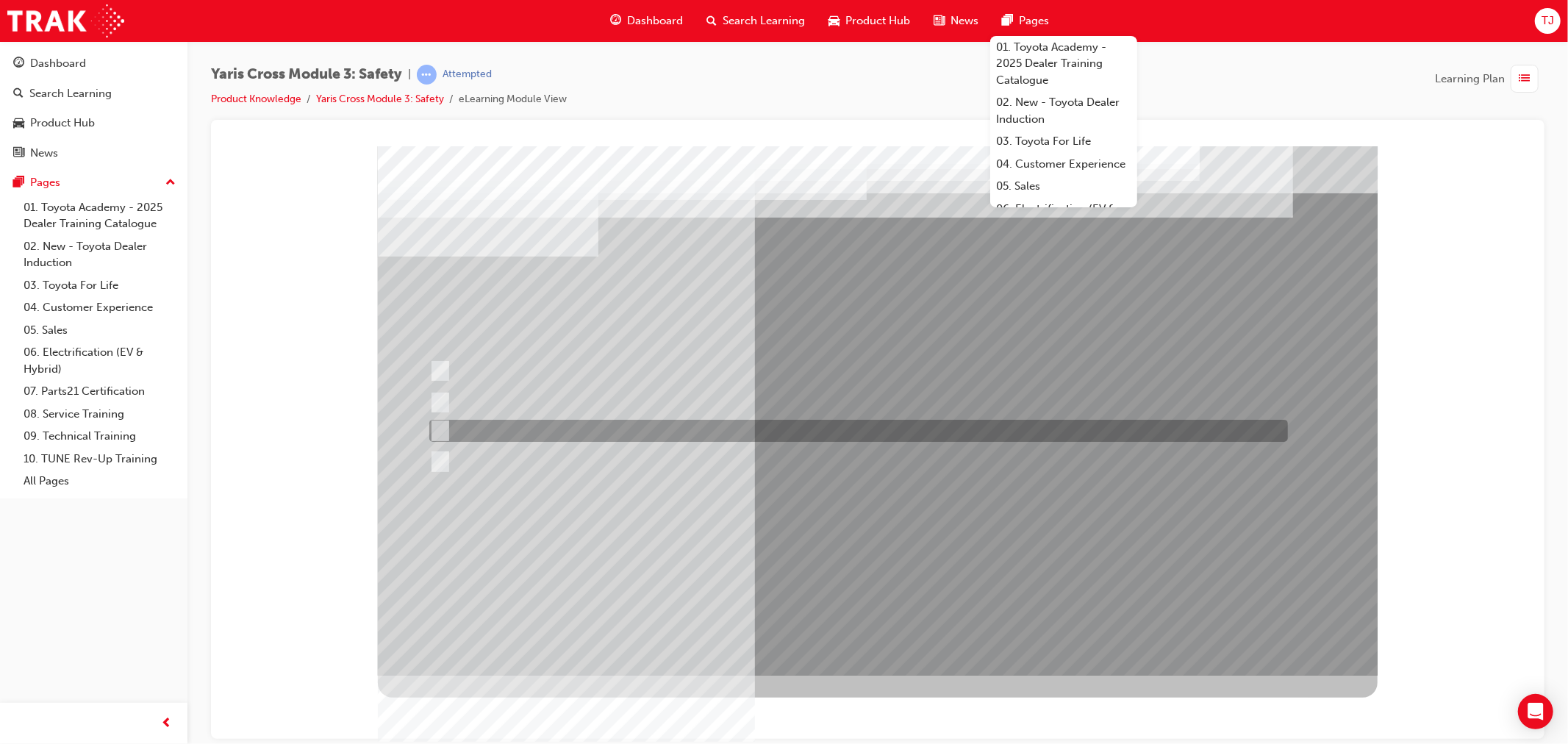
click at [562, 421] on div at bounding box center [853, 431] width 859 height 22
checkbox input "true"
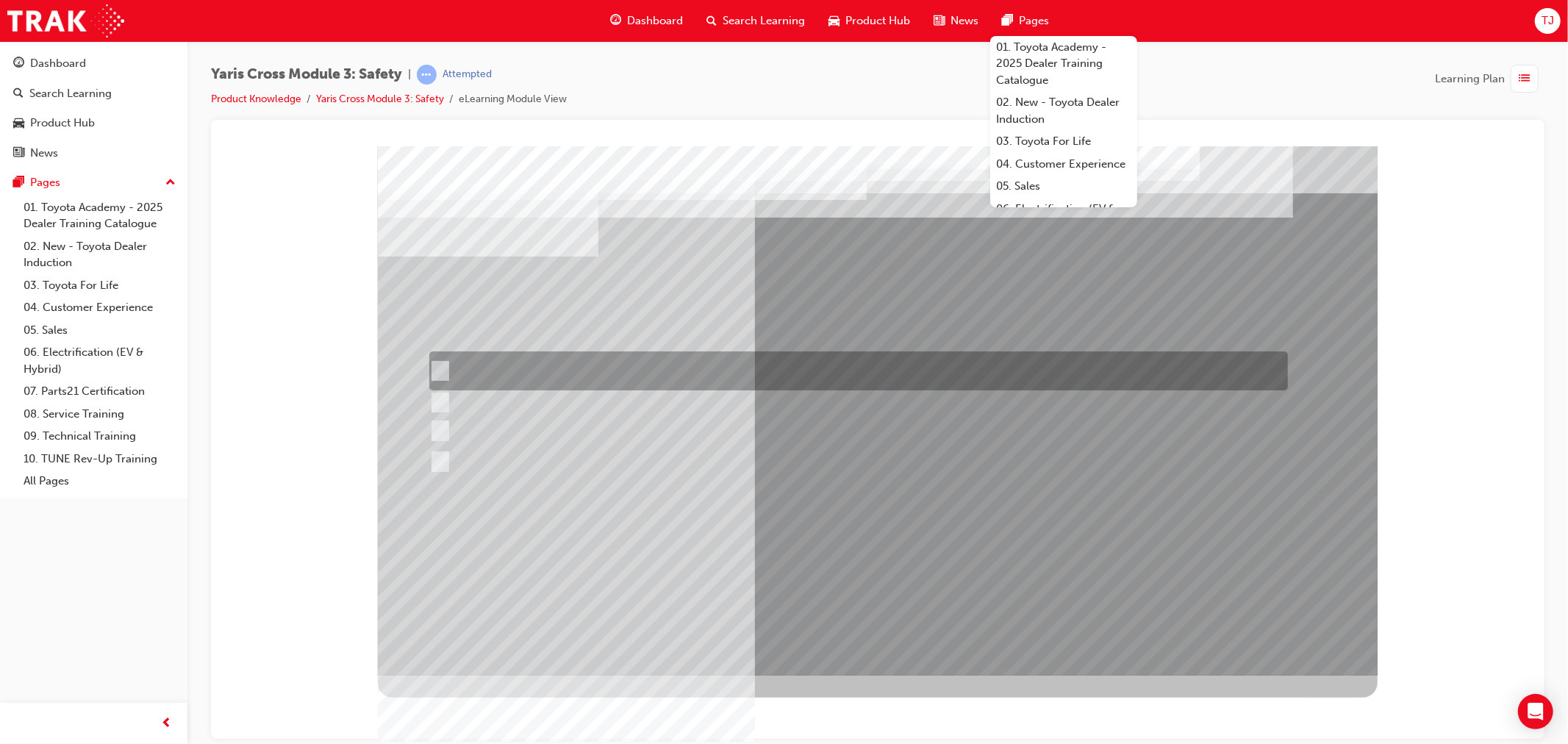
click at [570, 365] on div at bounding box center [853, 371] width 859 height 39
checkbox input "true"
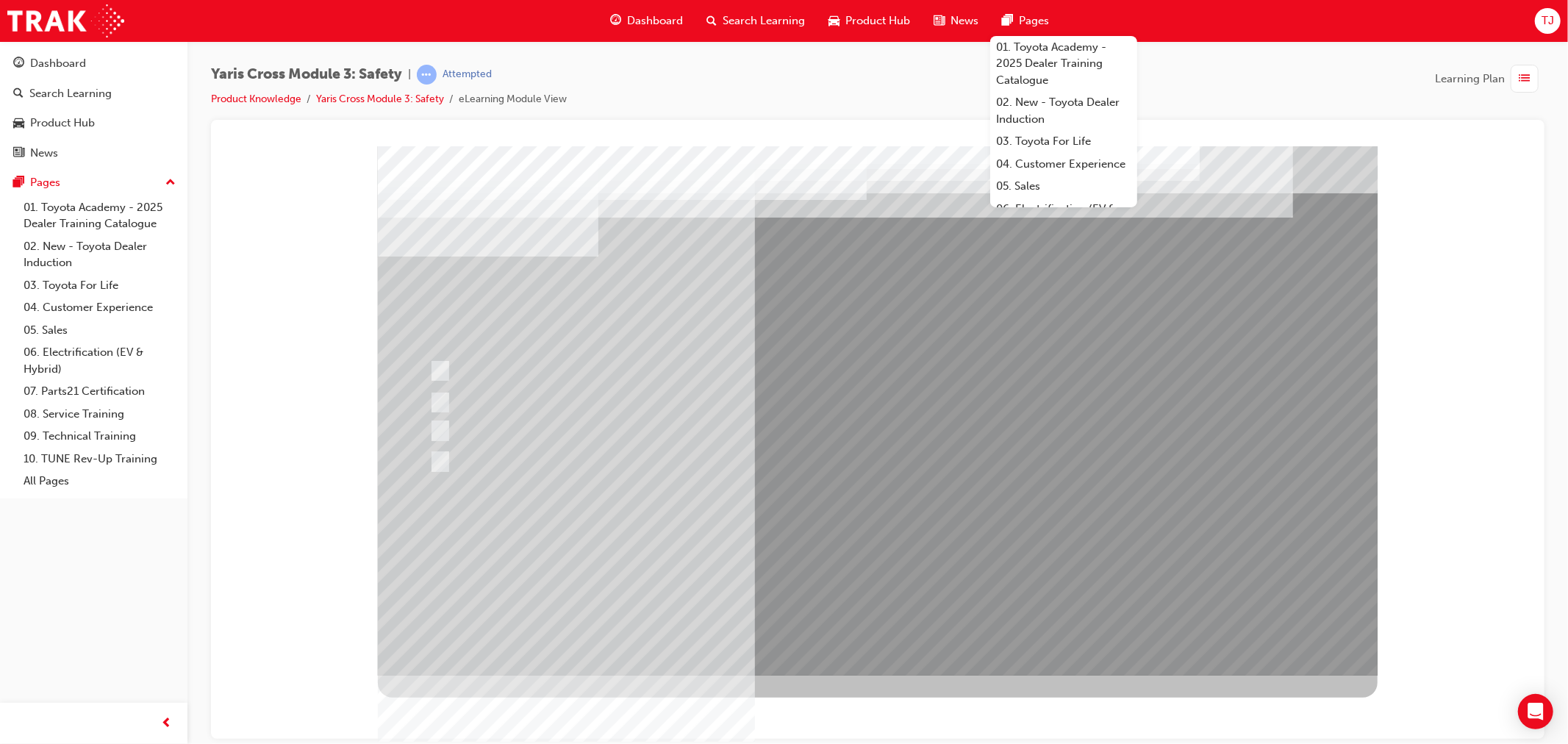
click at [568, 450] on div at bounding box center [853, 461] width 859 height 22
checkbox input "true"
click at [867, 582] on div at bounding box center [877, 410] width 999 height 529
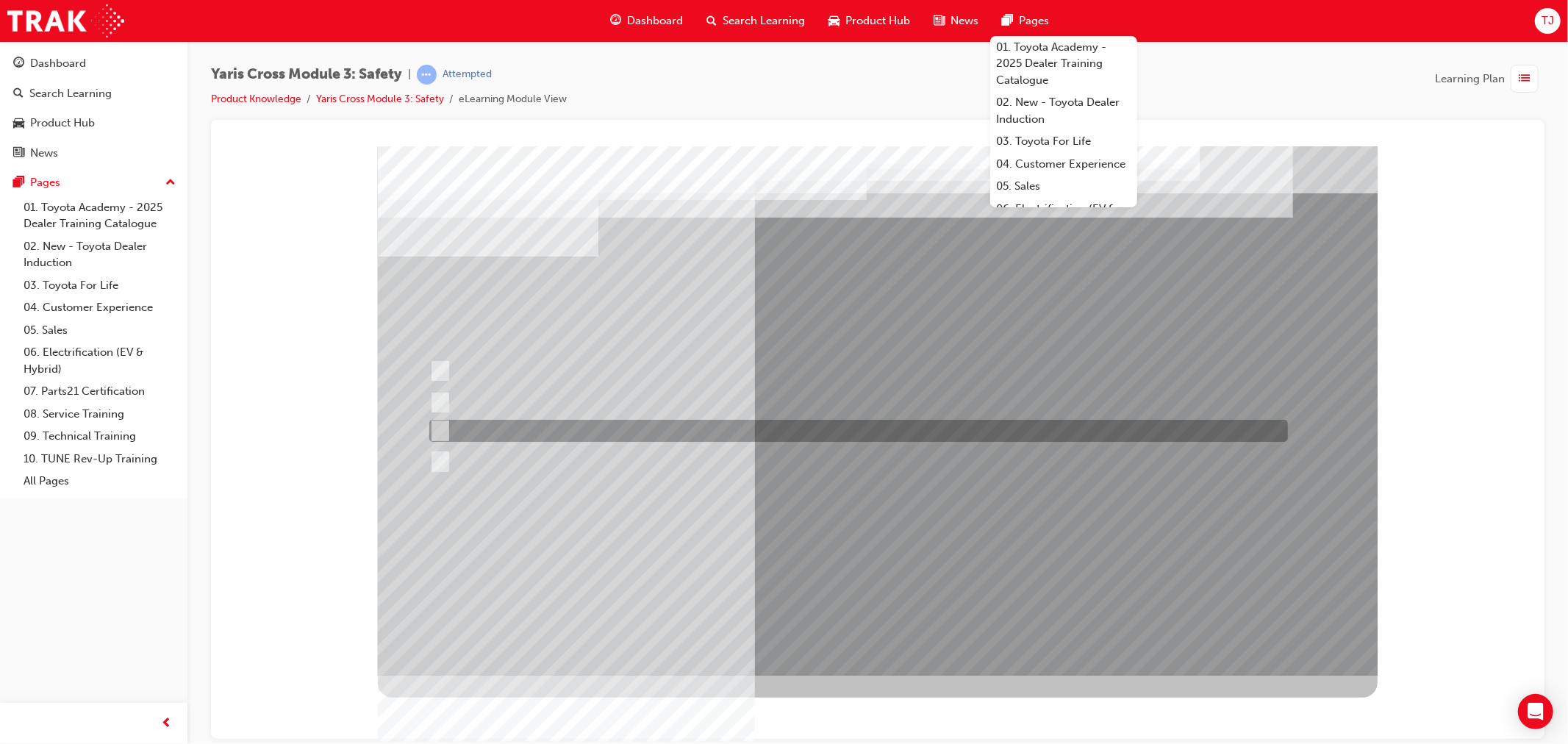
click at [537, 420] on div at bounding box center [853, 431] width 859 height 22
radio input "true"
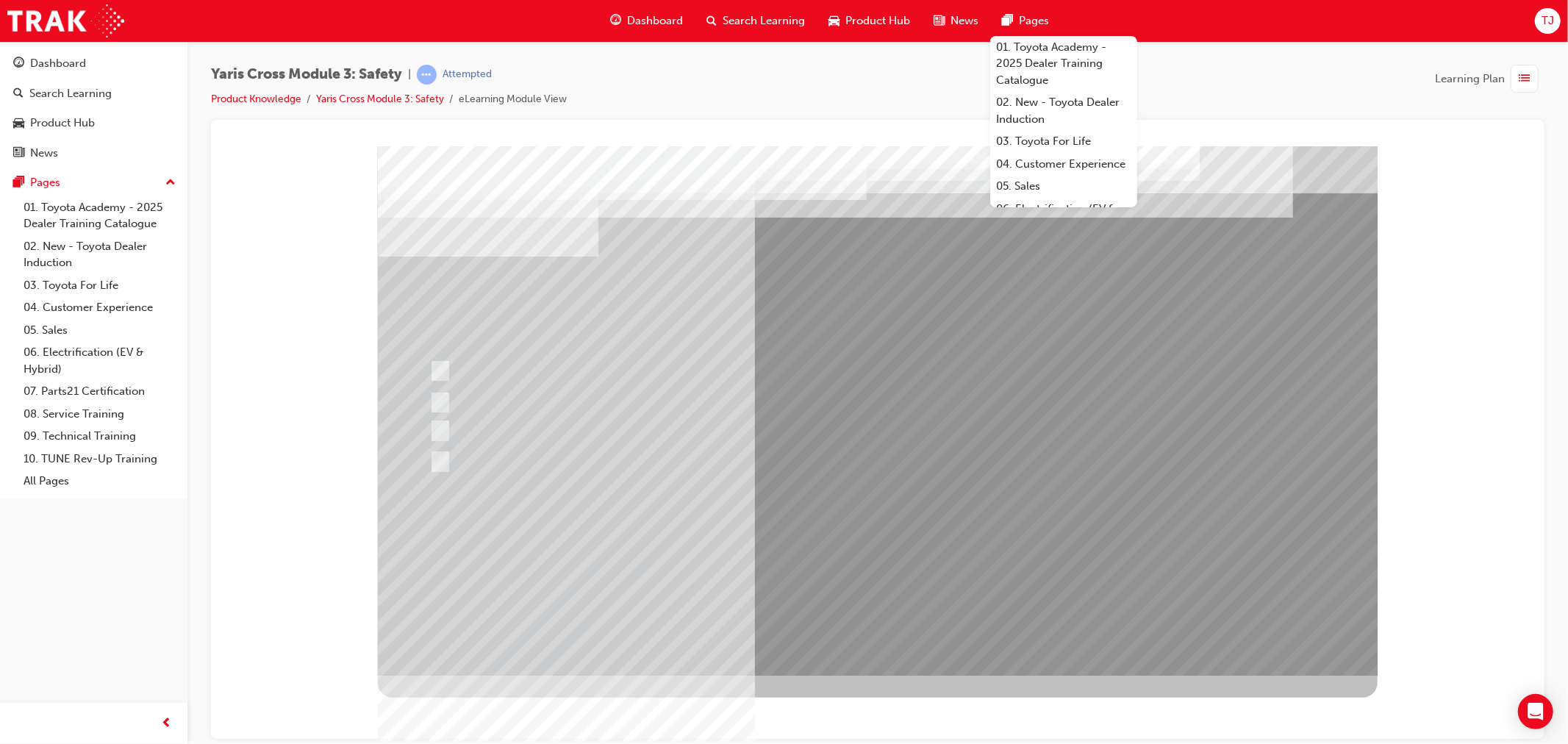
click at [861, 629] on div at bounding box center [877, 410] width 999 height 529
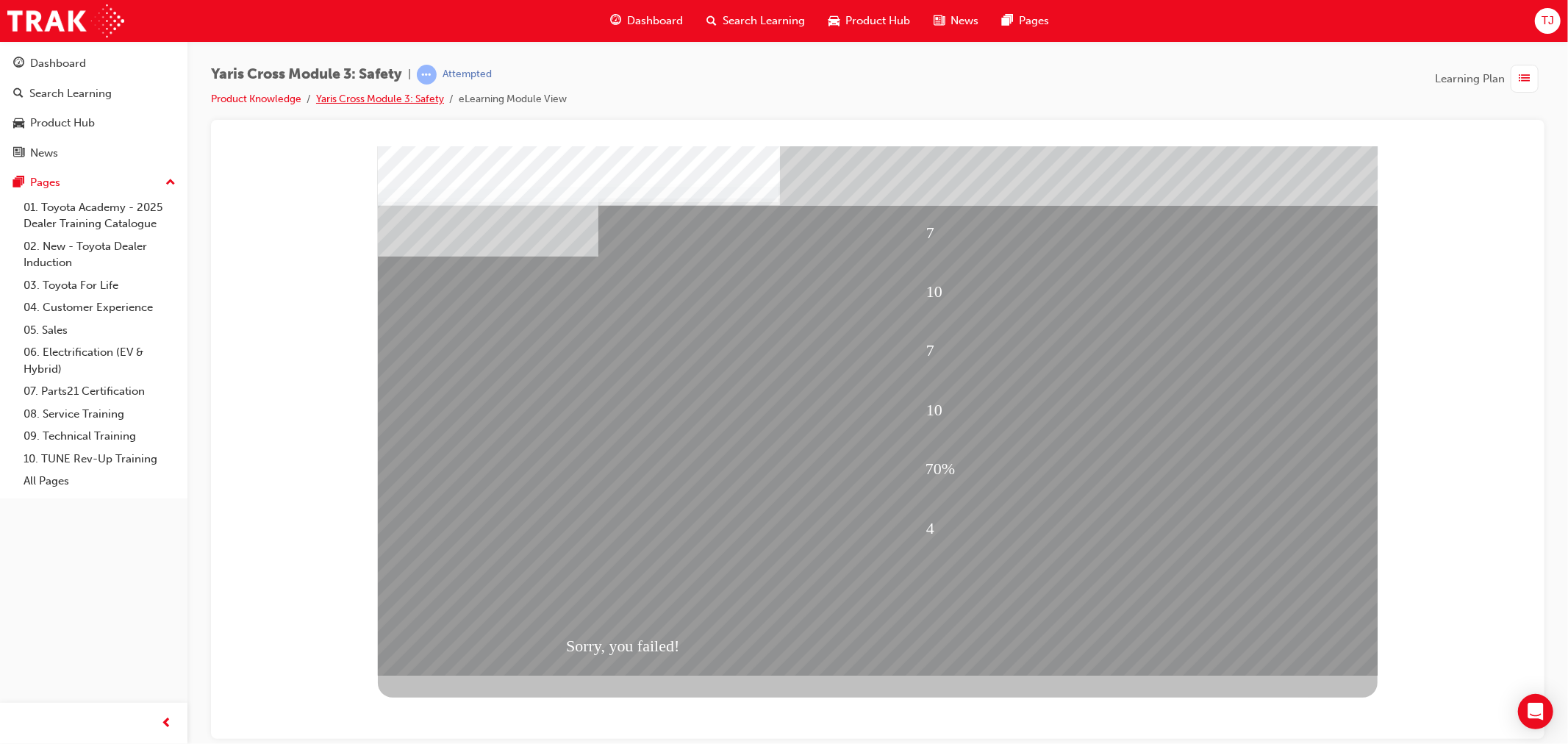
click at [408, 98] on link "Yaris Cross Module 3: Safety" at bounding box center [380, 98] width 128 height 13
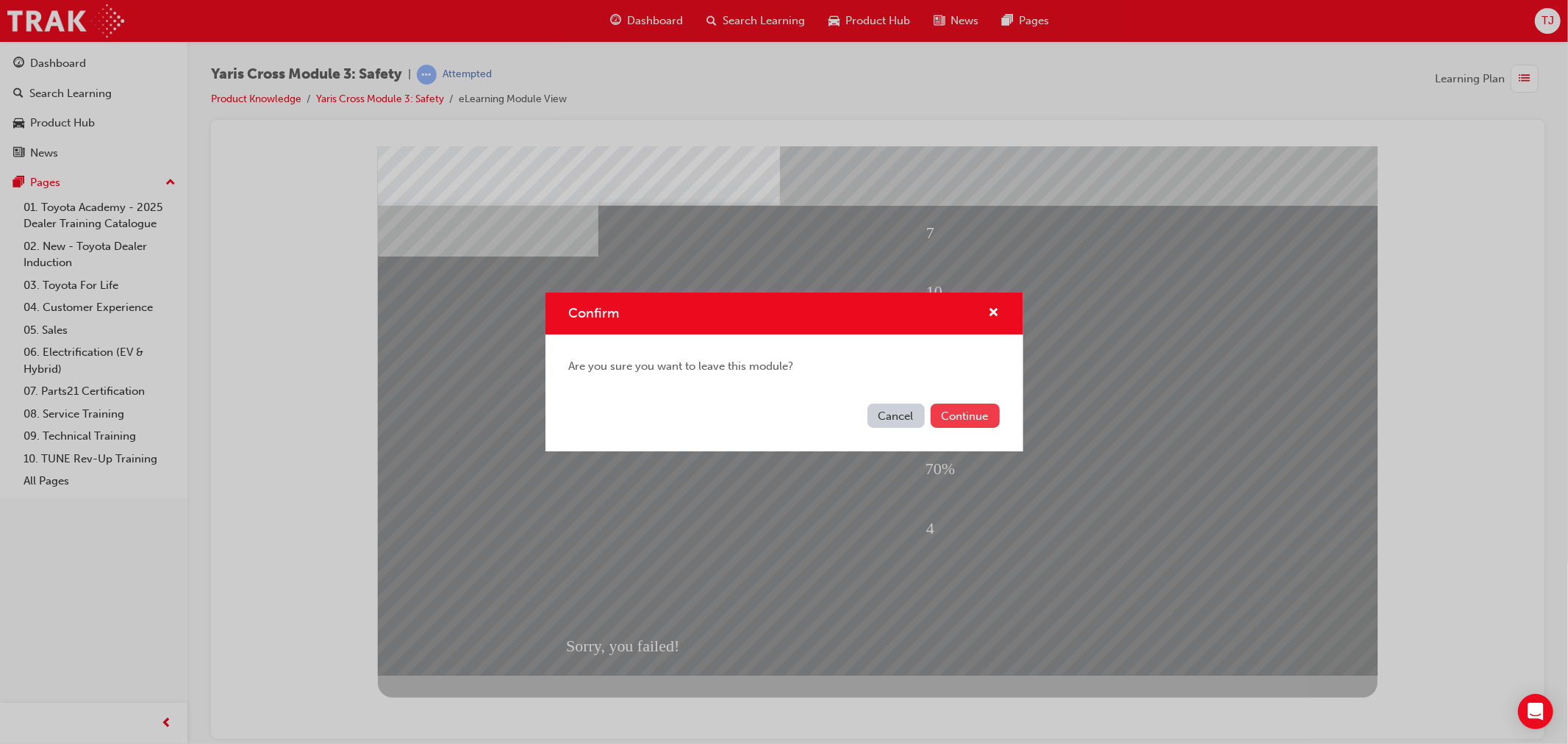
click at [964, 406] on button "Continue" at bounding box center [964, 415] width 69 height 24
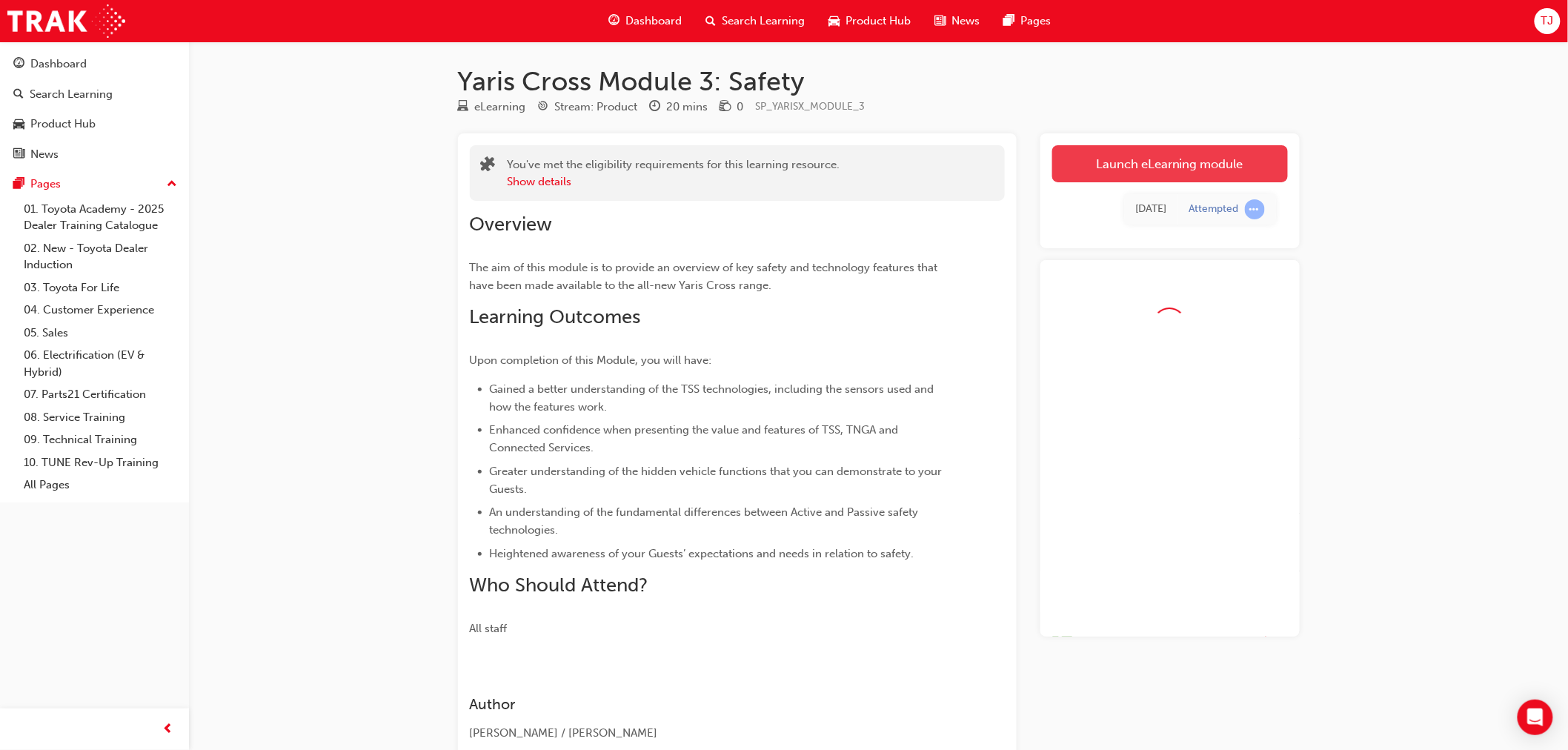
click at [1142, 162] on link "Launch eLearning module" at bounding box center [1169, 163] width 236 height 37
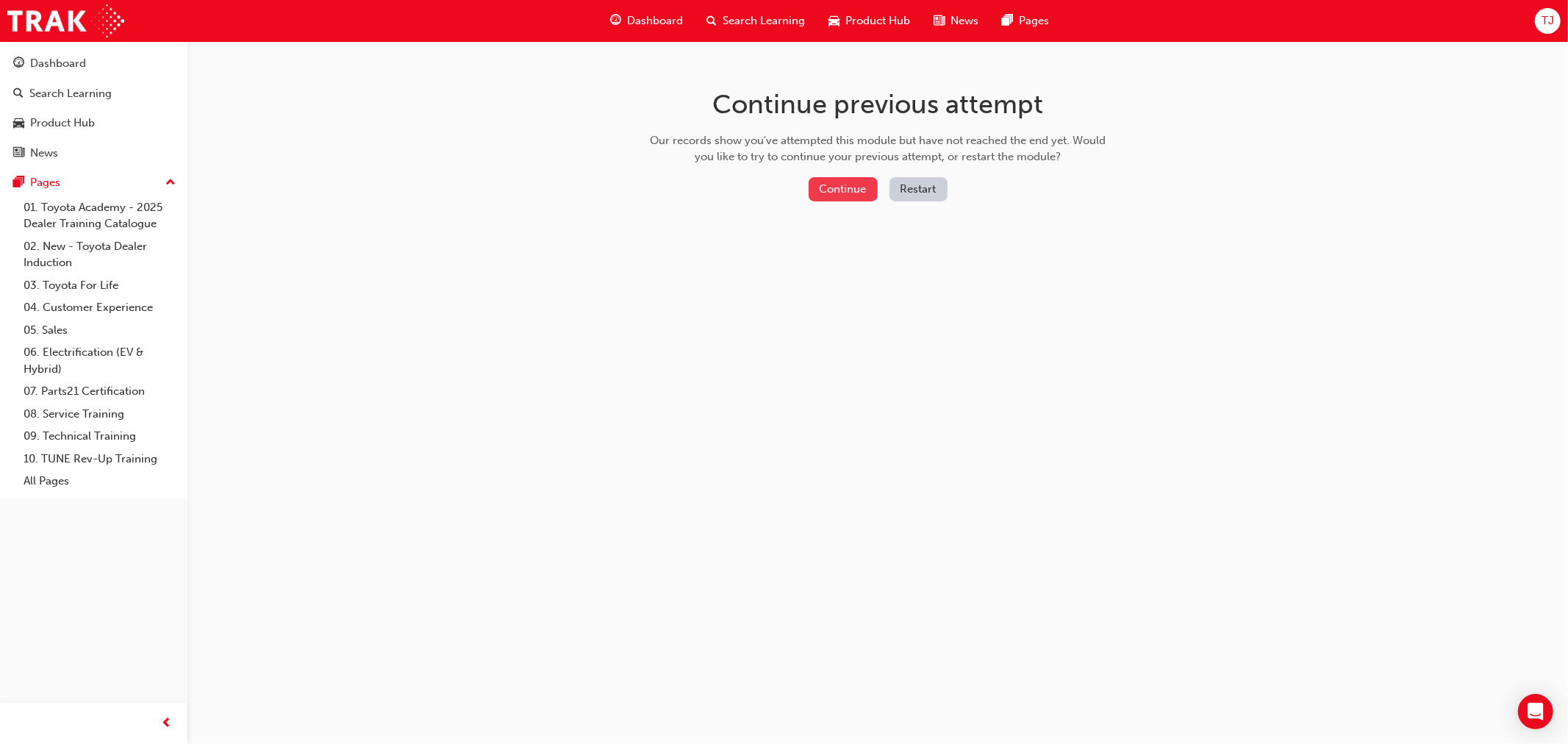
click at [857, 194] on button "Continue" at bounding box center [843, 189] width 69 height 24
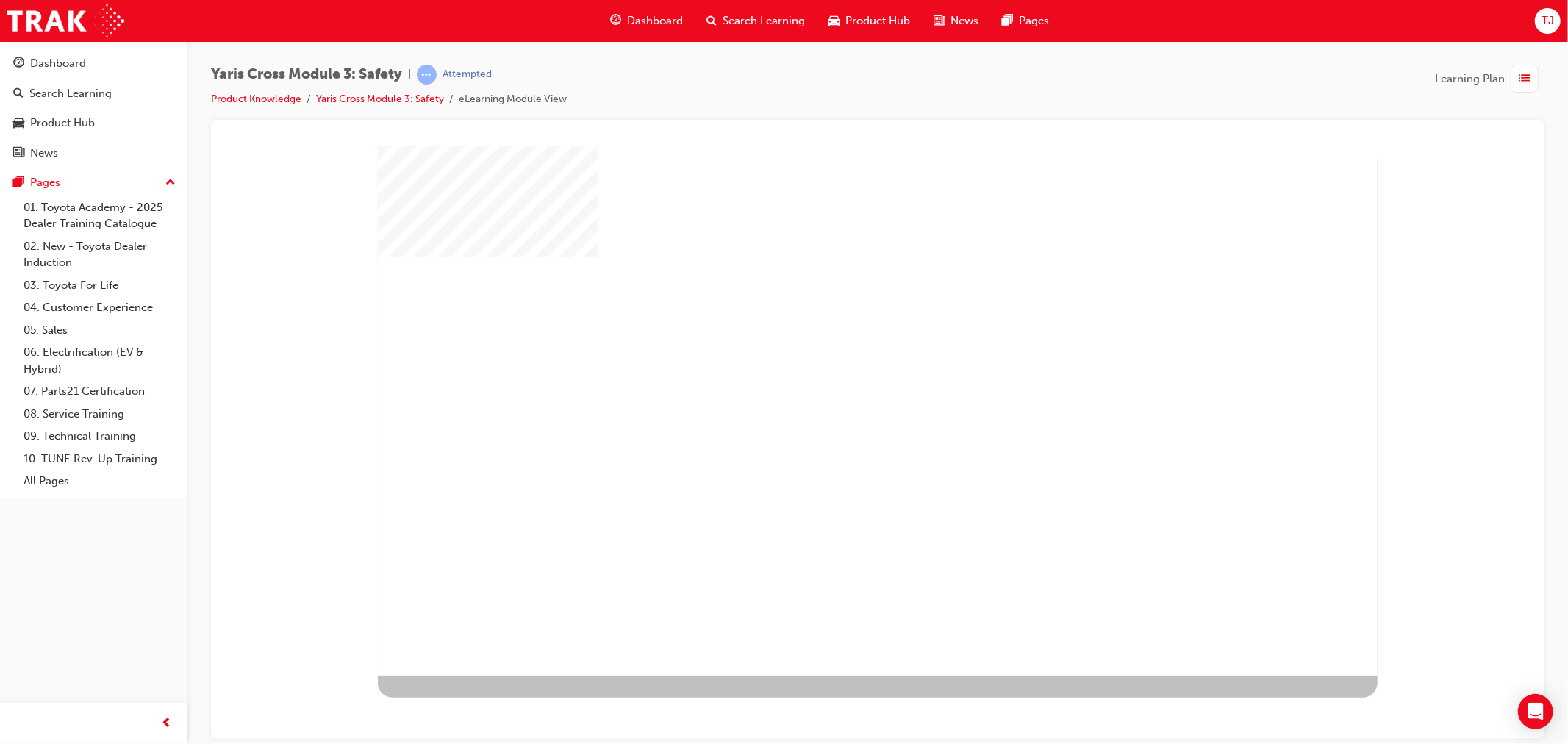
click at [835, 367] on div "play" at bounding box center [835, 367] width 0 height 0
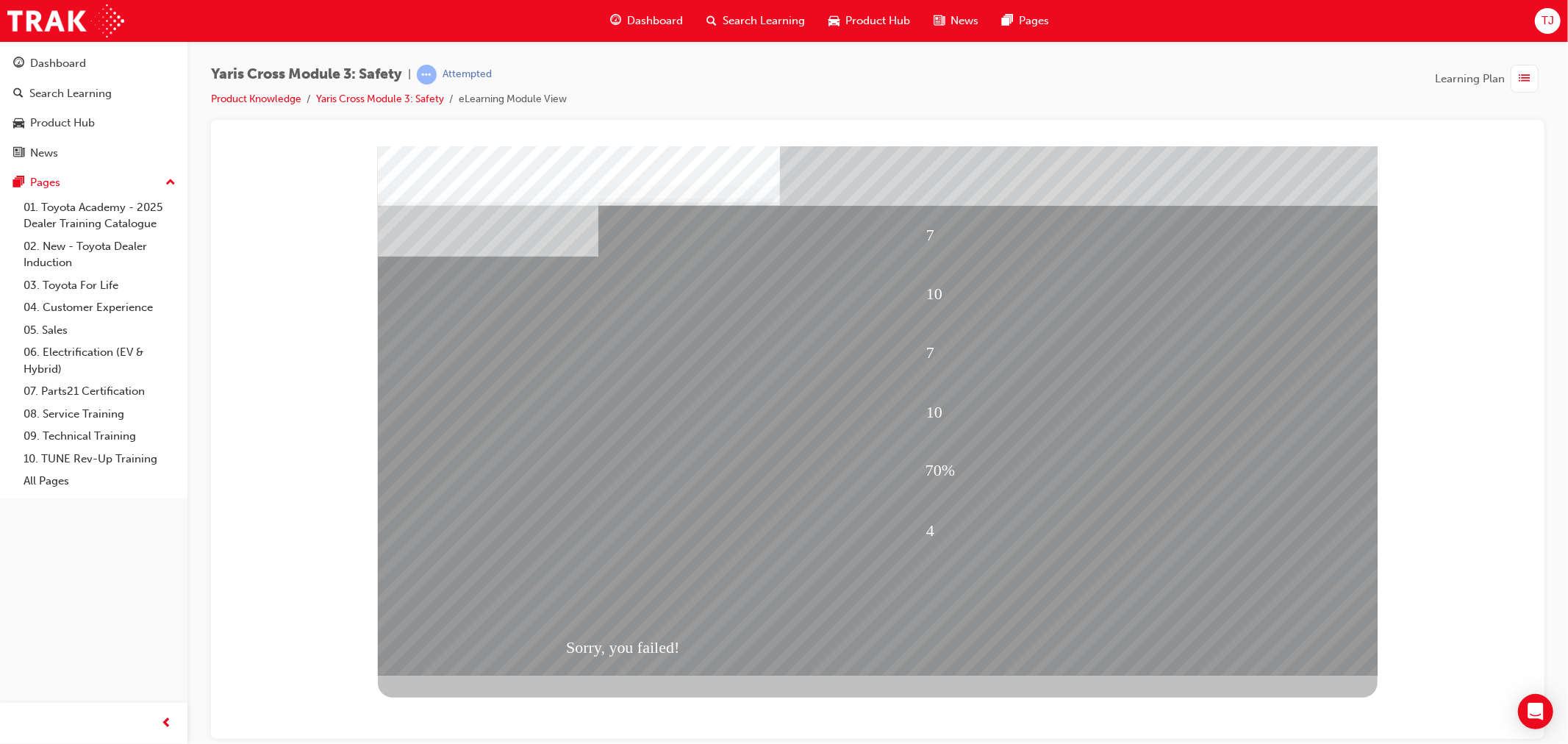
click at [874, 565] on div "7 10 7 10 70% 4 Sorry, you failed!" at bounding box center [877, 410] width 999 height 529
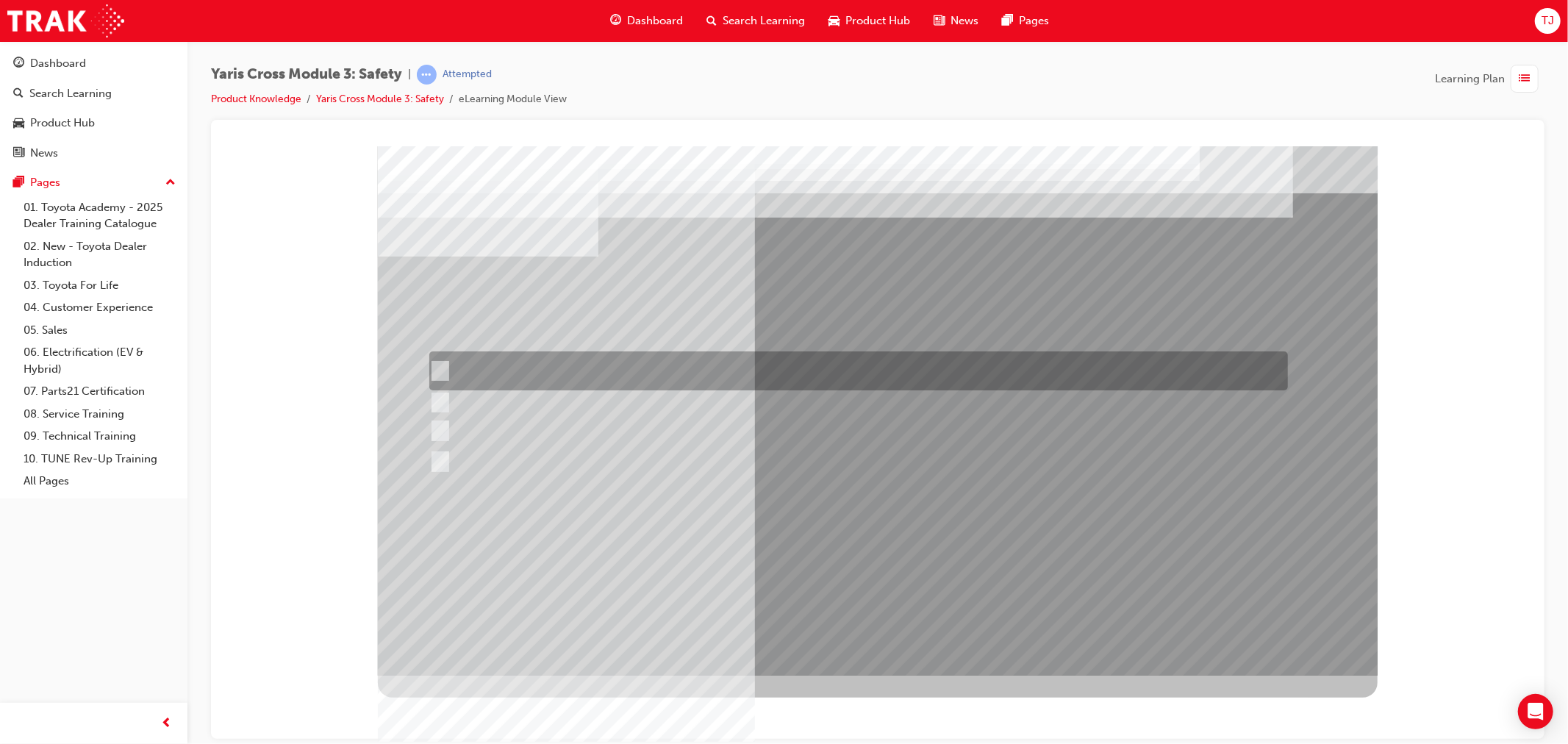
click at [680, 375] on div at bounding box center [853, 371] width 859 height 39
checkbox input "true"
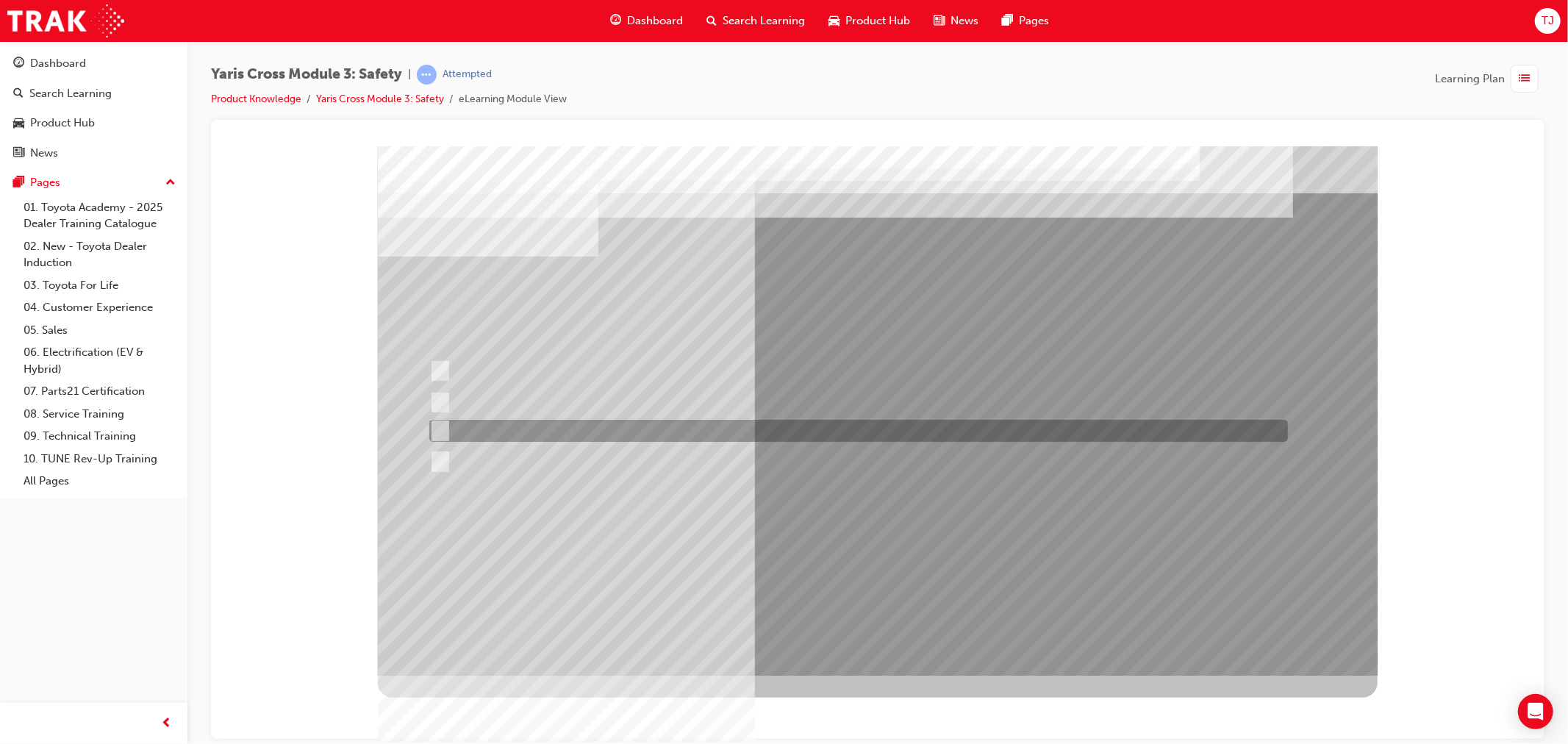
click at [664, 435] on div at bounding box center [853, 431] width 859 height 22
checkbox input "true"
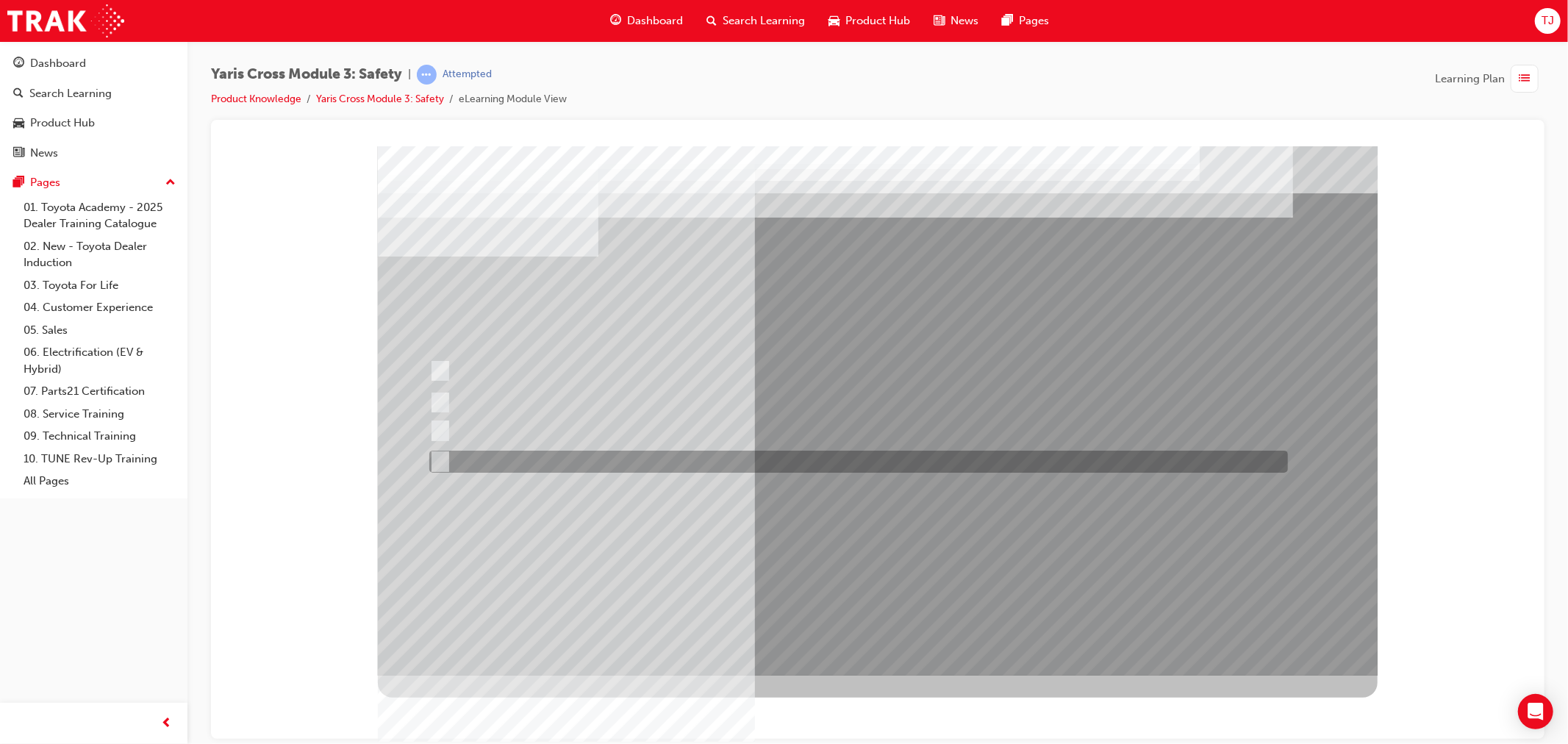
click at [658, 458] on div at bounding box center [853, 461] width 859 height 22
checkbox input "true"
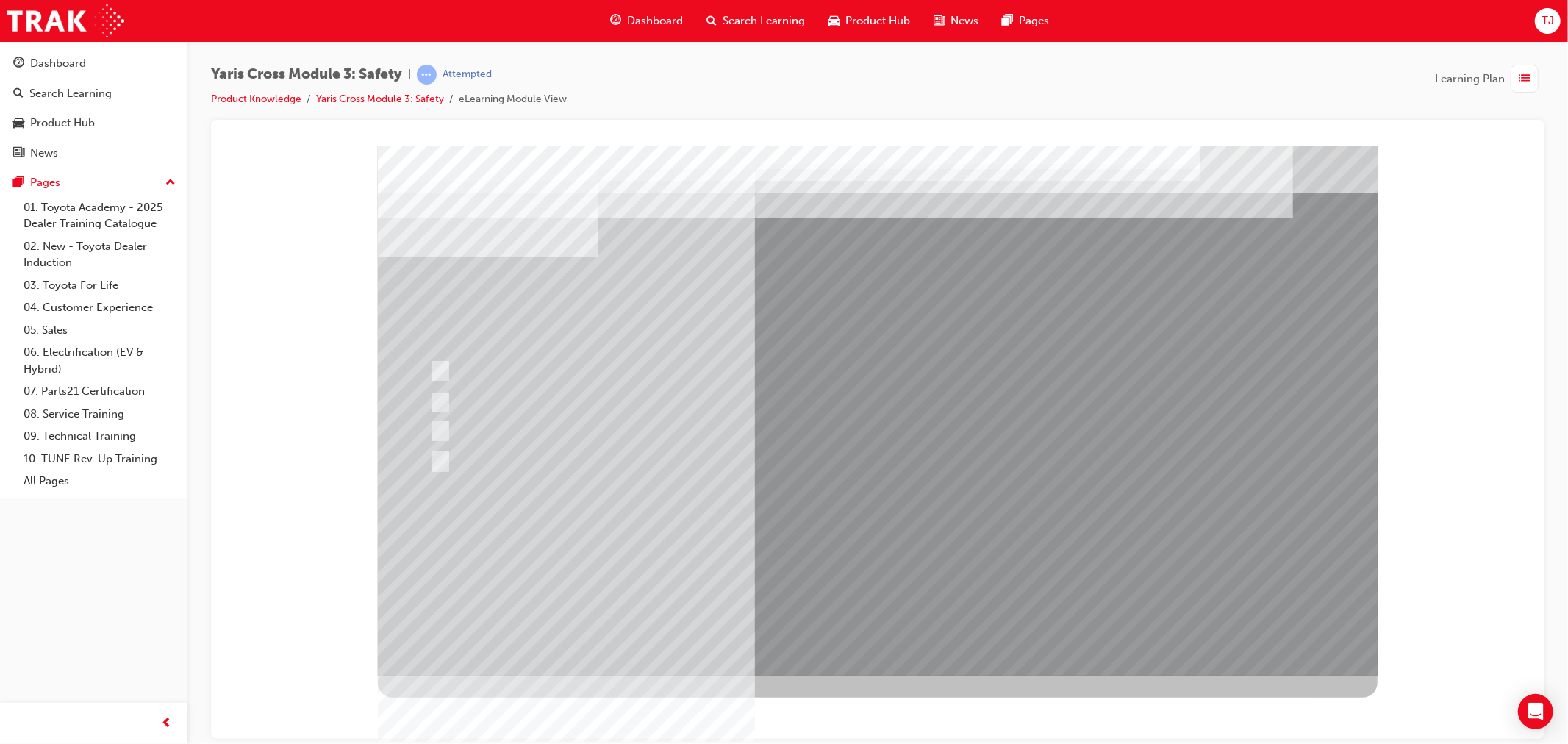
drag, startPoint x: 868, startPoint y: 603, endPoint x: 872, endPoint y: 616, distance: 13.6
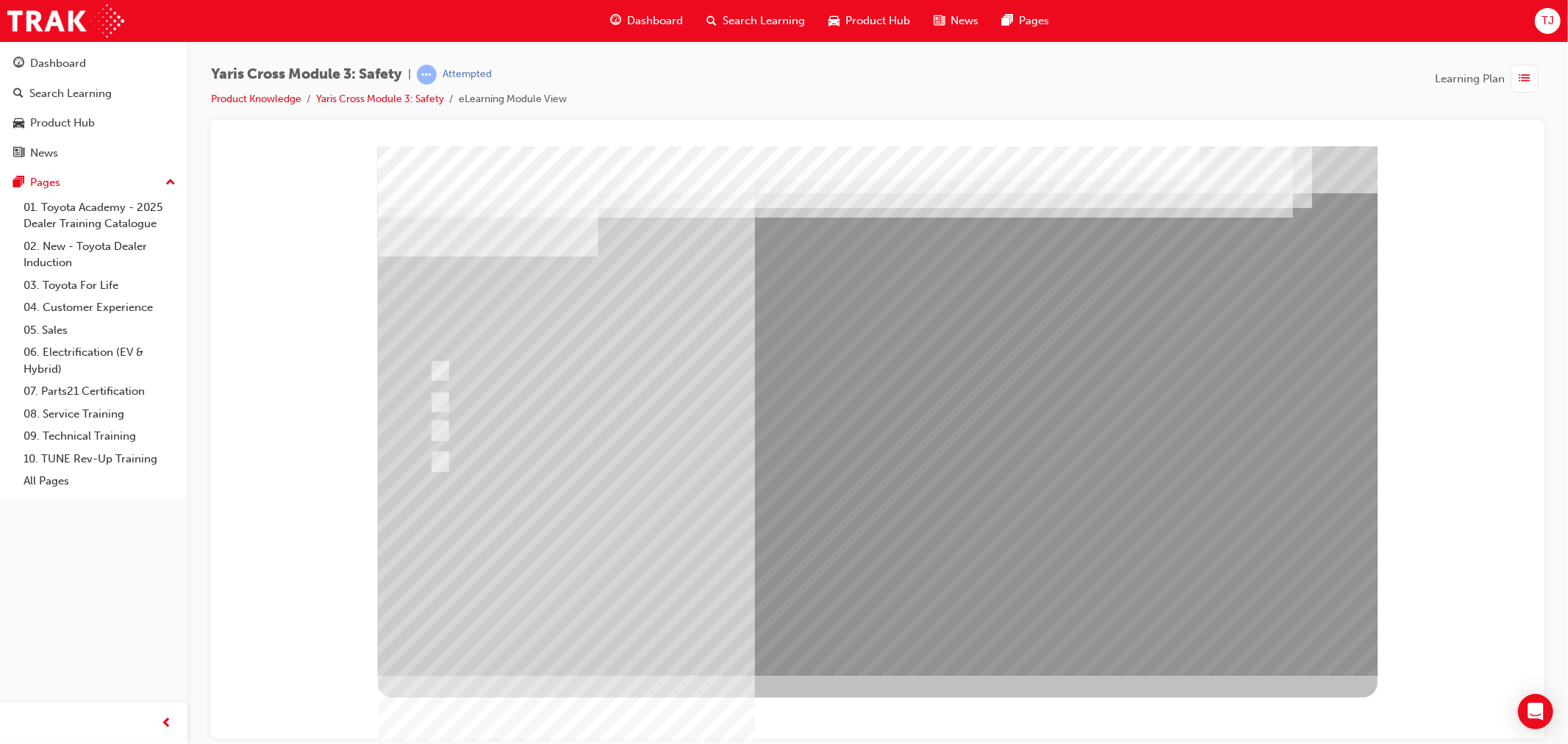
click at [884, 643] on div at bounding box center [877, 410] width 999 height 529
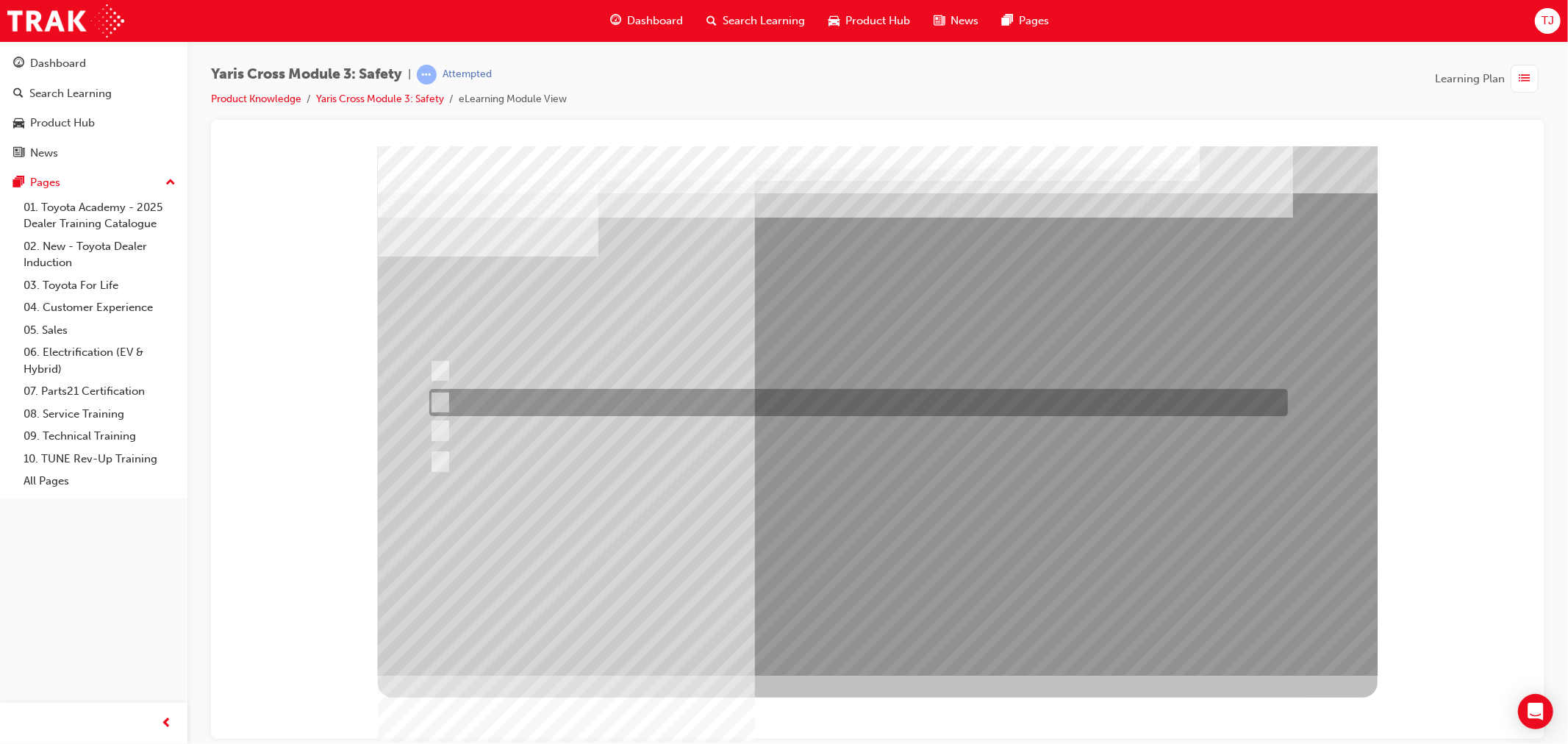
click at [539, 404] on div at bounding box center [853, 402] width 859 height 27
radio input "true"
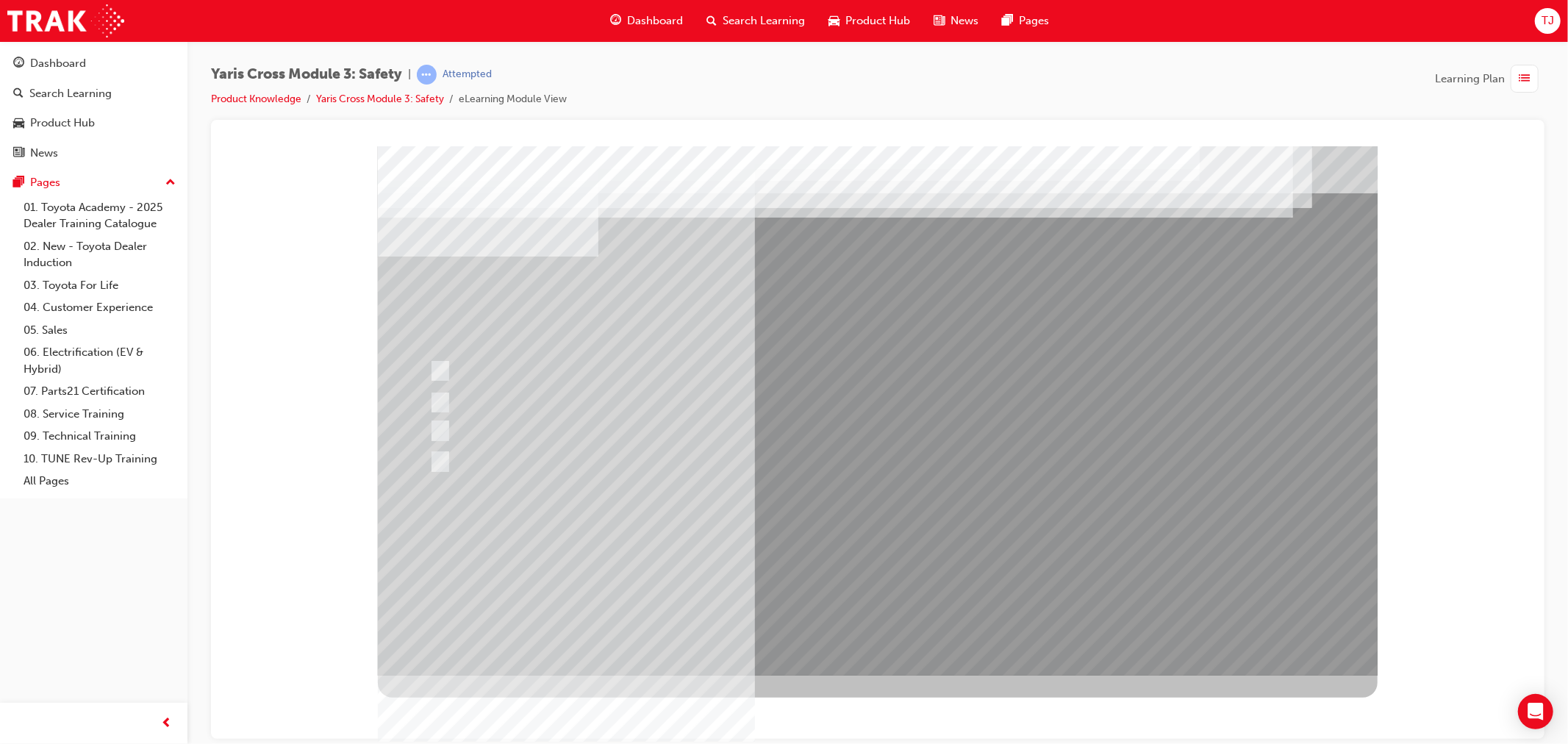
click at [806, 548] on div at bounding box center [877, 410] width 999 height 529
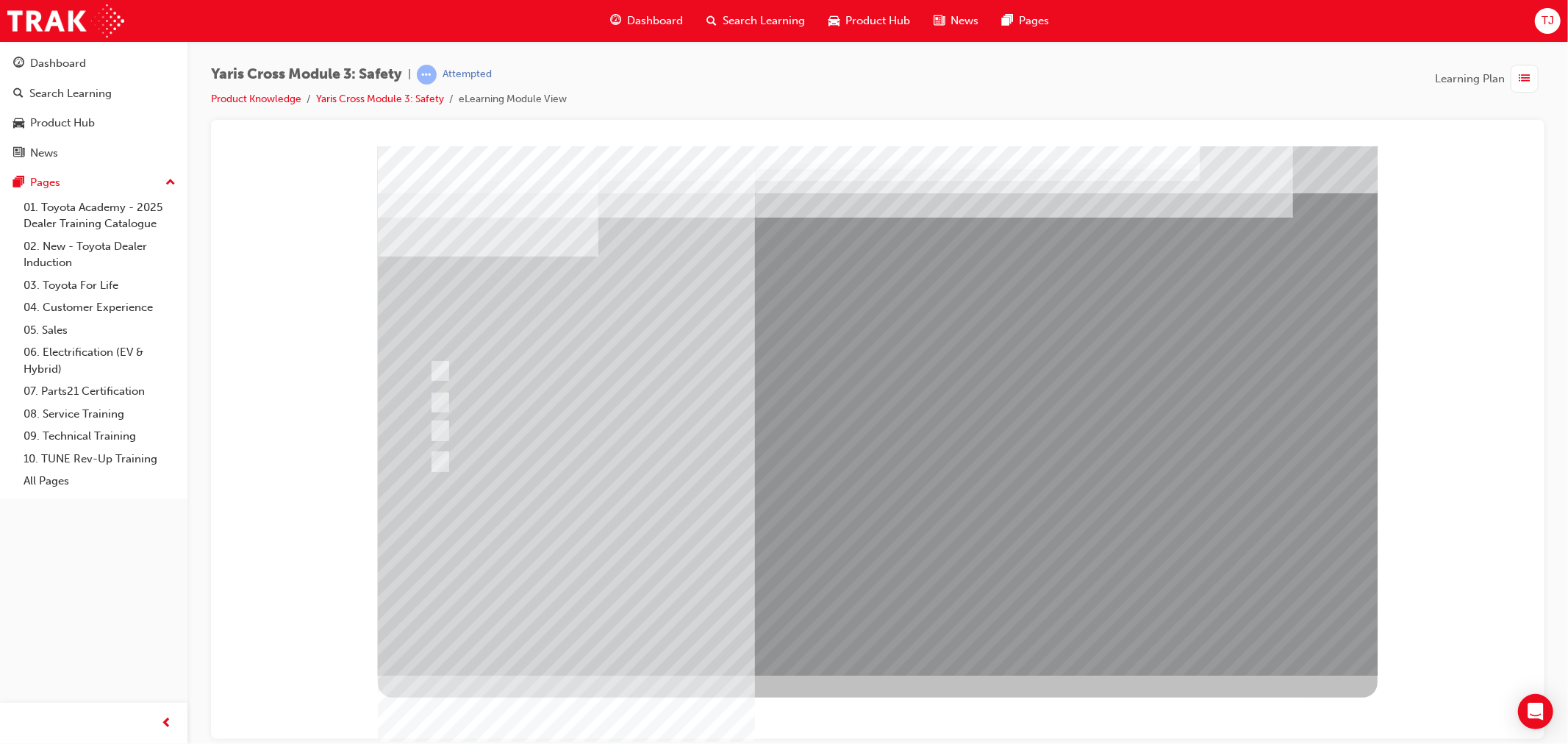
click at [542, 421] on div at bounding box center [853, 431] width 859 height 22
radio input "true"
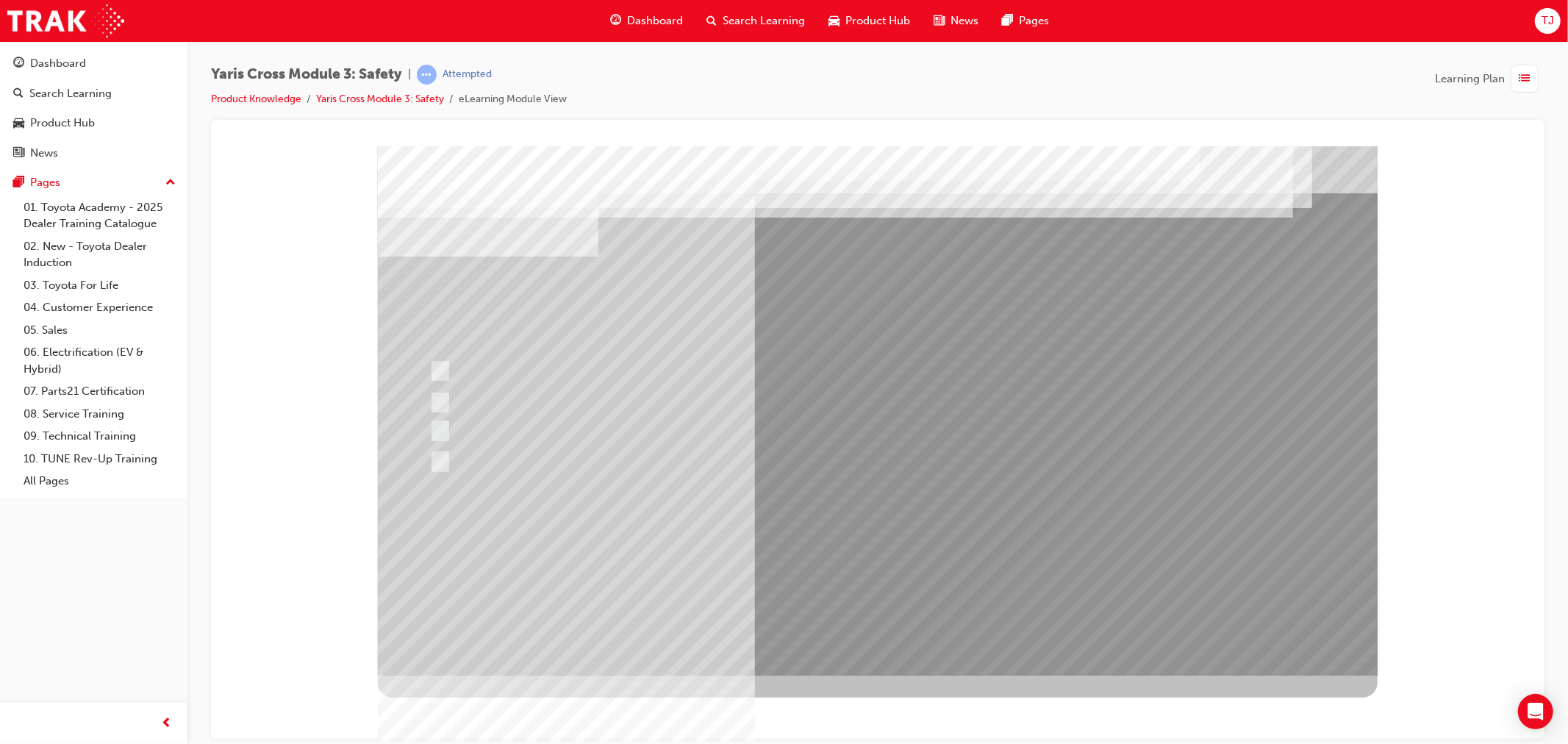
click at [837, 556] on div at bounding box center [877, 410] width 999 height 529
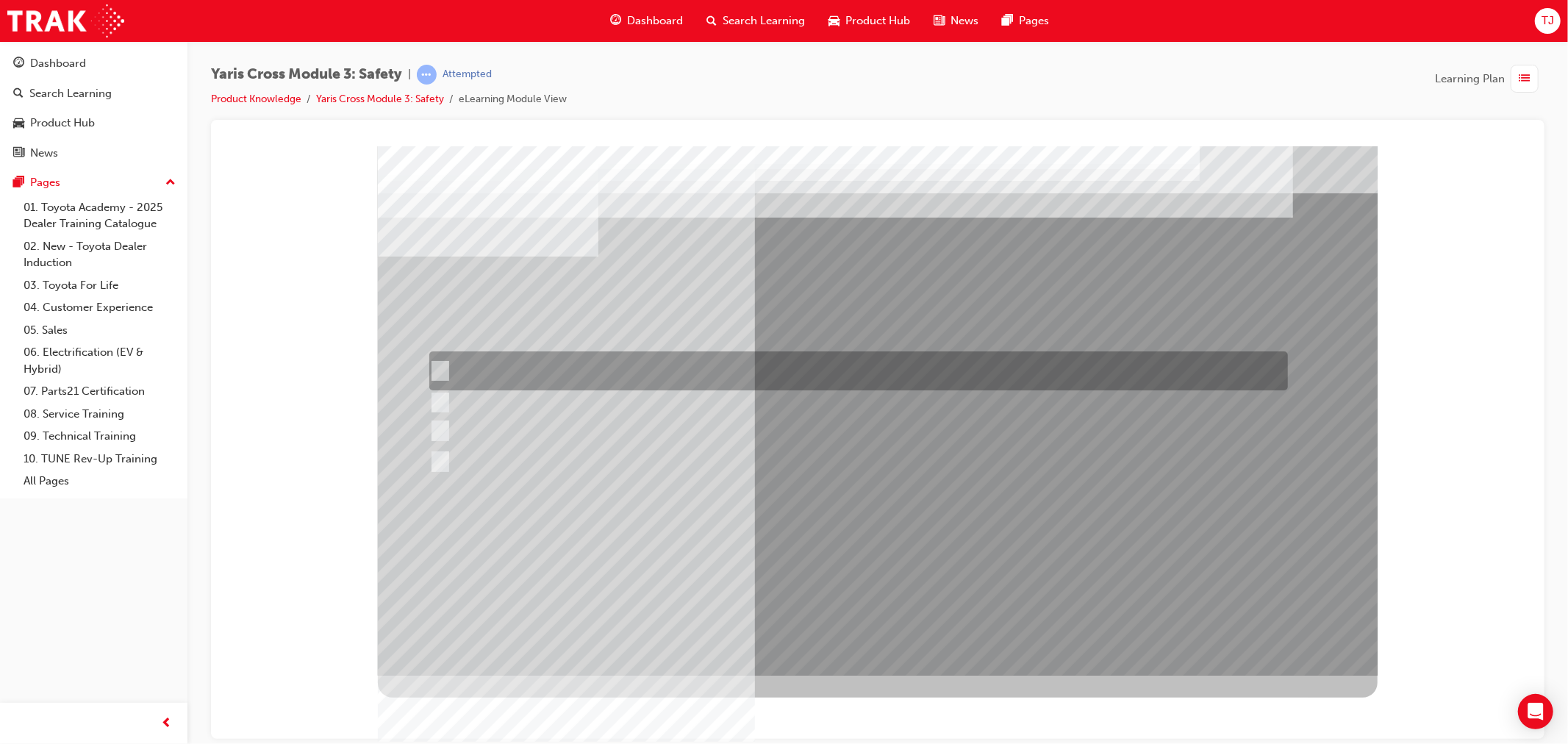
click at [617, 372] on div at bounding box center [853, 371] width 859 height 39
radio input "true"
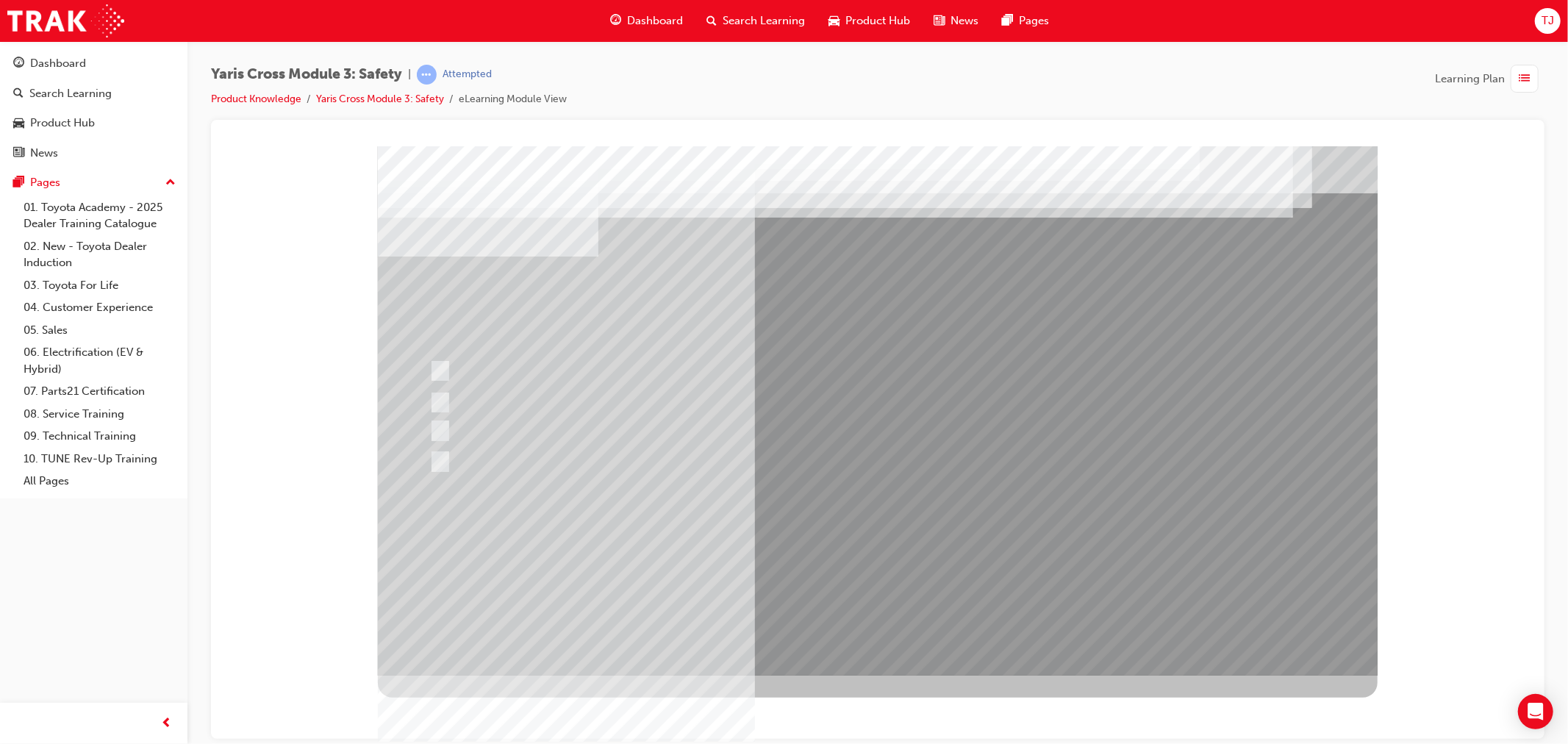
click at [875, 537] on div at bounding box center [877, 410] width 999 height 529
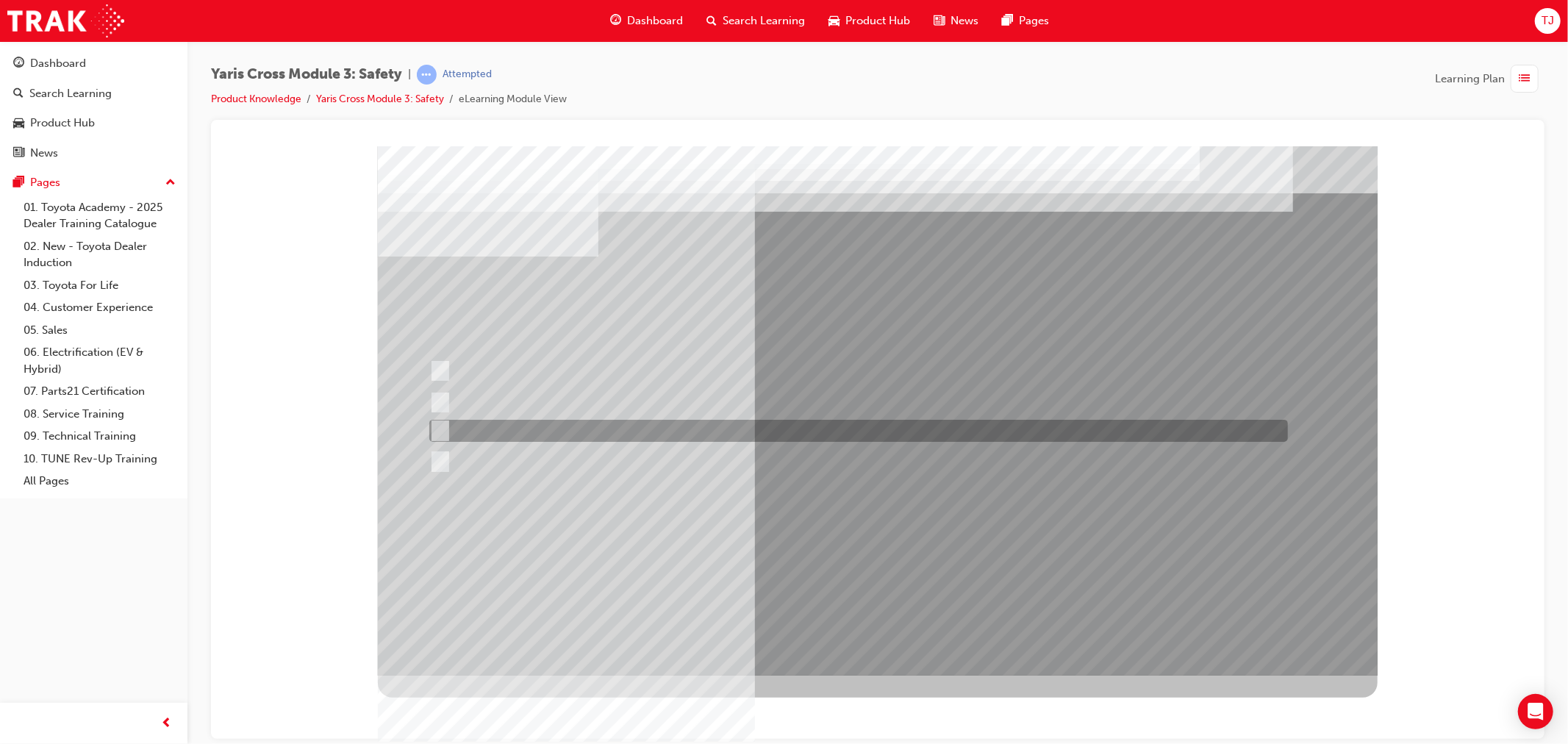
click at [620, 431] on div at bounding box center [853, 431] width 859 height 22
radio input "true"
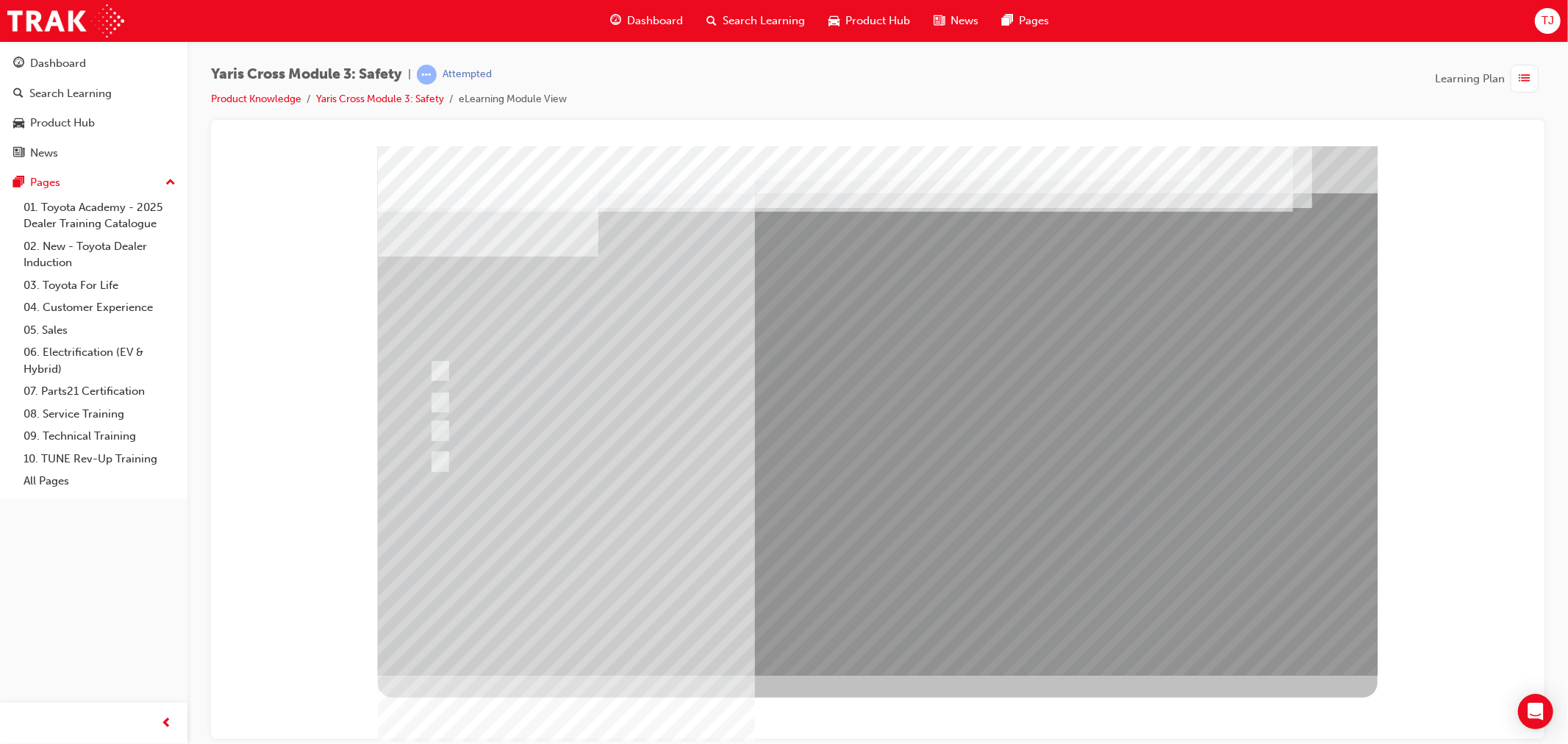
click at [830, 550] on div at bounding box center [877, 410] width 999 height 529
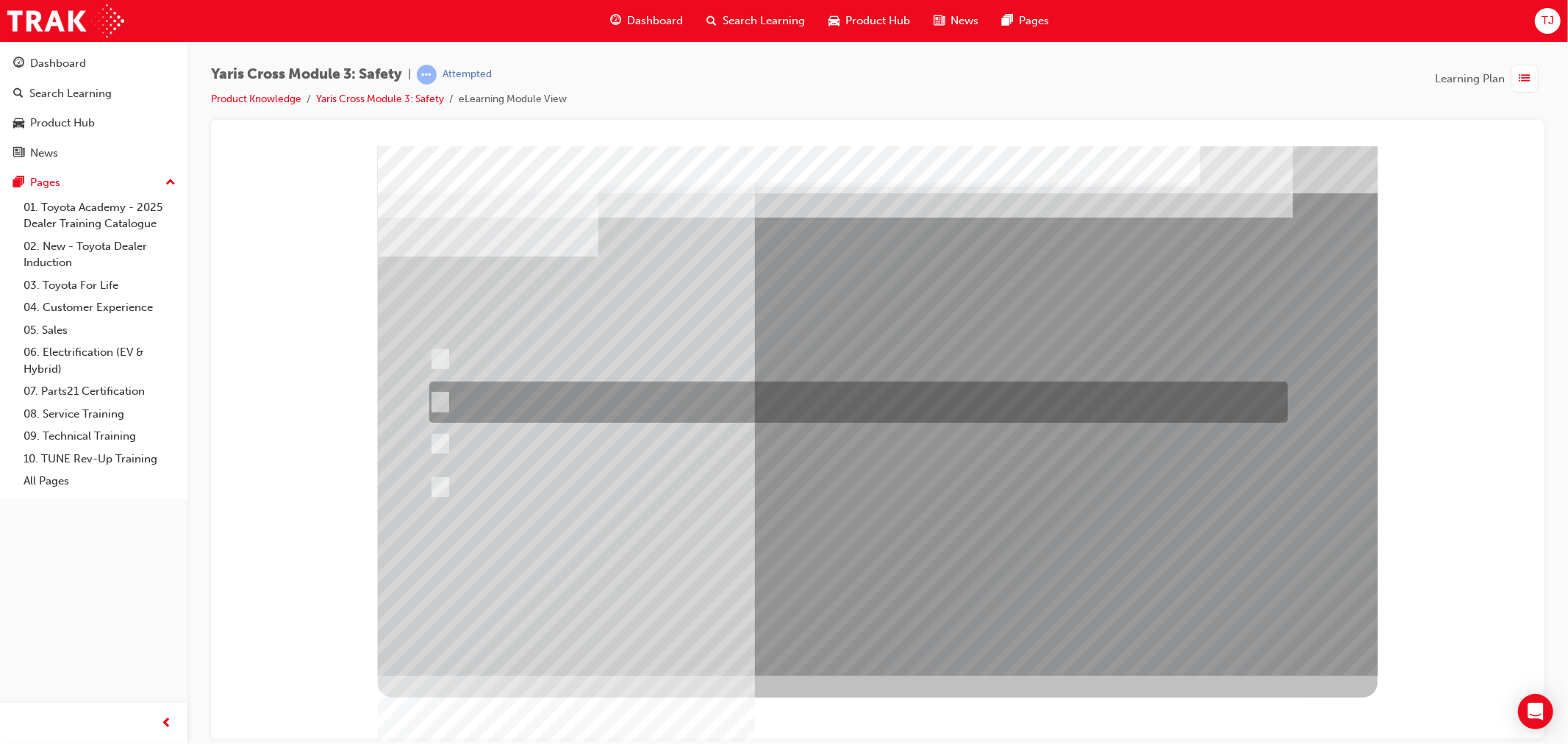
drag, startPoint x: 748, startPoint y: 404, endPoint x: 752, endPoint y: 424, distance: 20.4
click at [747, 404] on div at bounding box center [853, 402] width 859 height 41
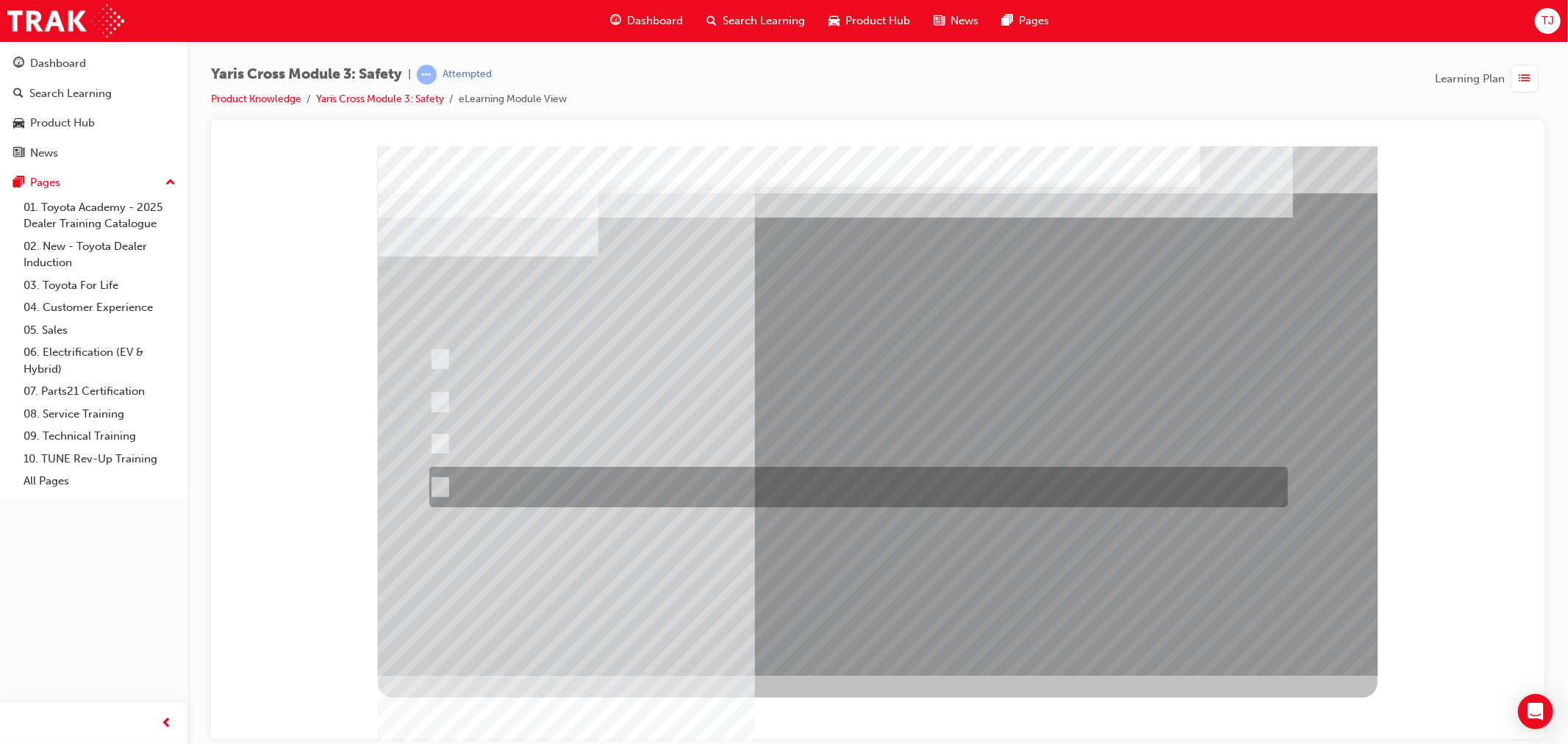
click at [774, 473] on div at bounding box center [853, 486] width 859 height 40
radio input "false"
radio input "true"
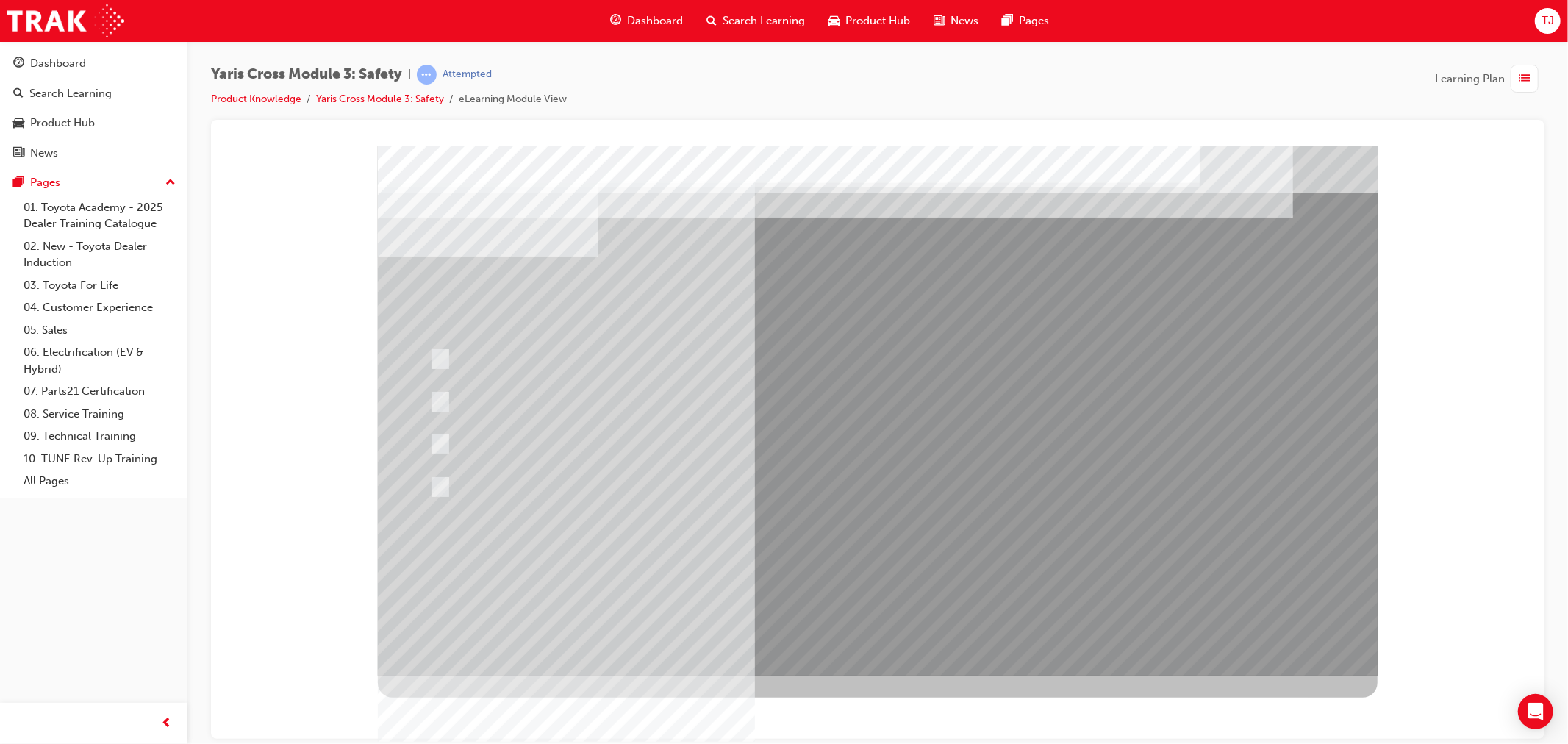
click at [794, 552] on div at bounding box center [877, 410] width 999 height 529
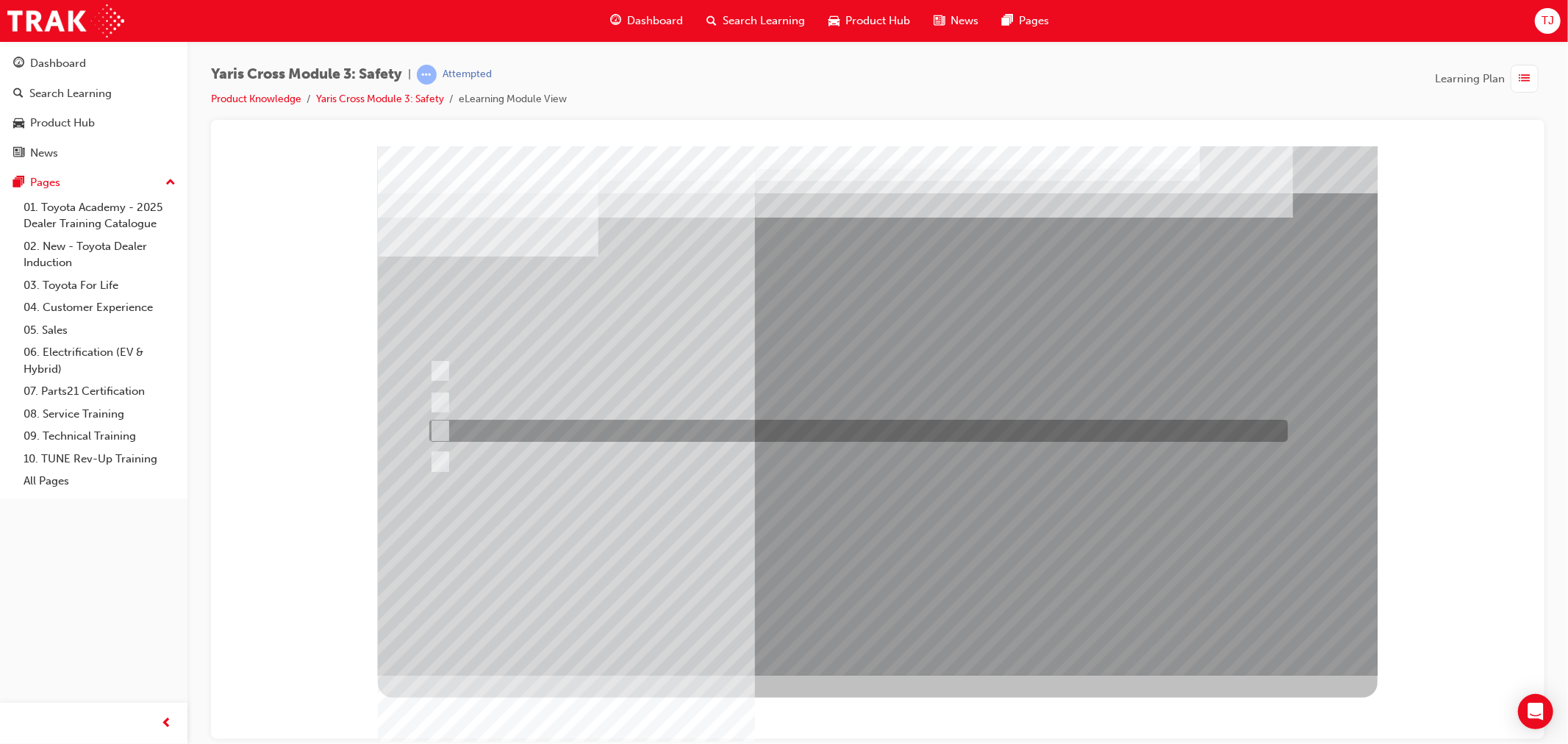
click at [686, 430] on div at bounding box center [853, 431] width 859 height 22
radio input "true"
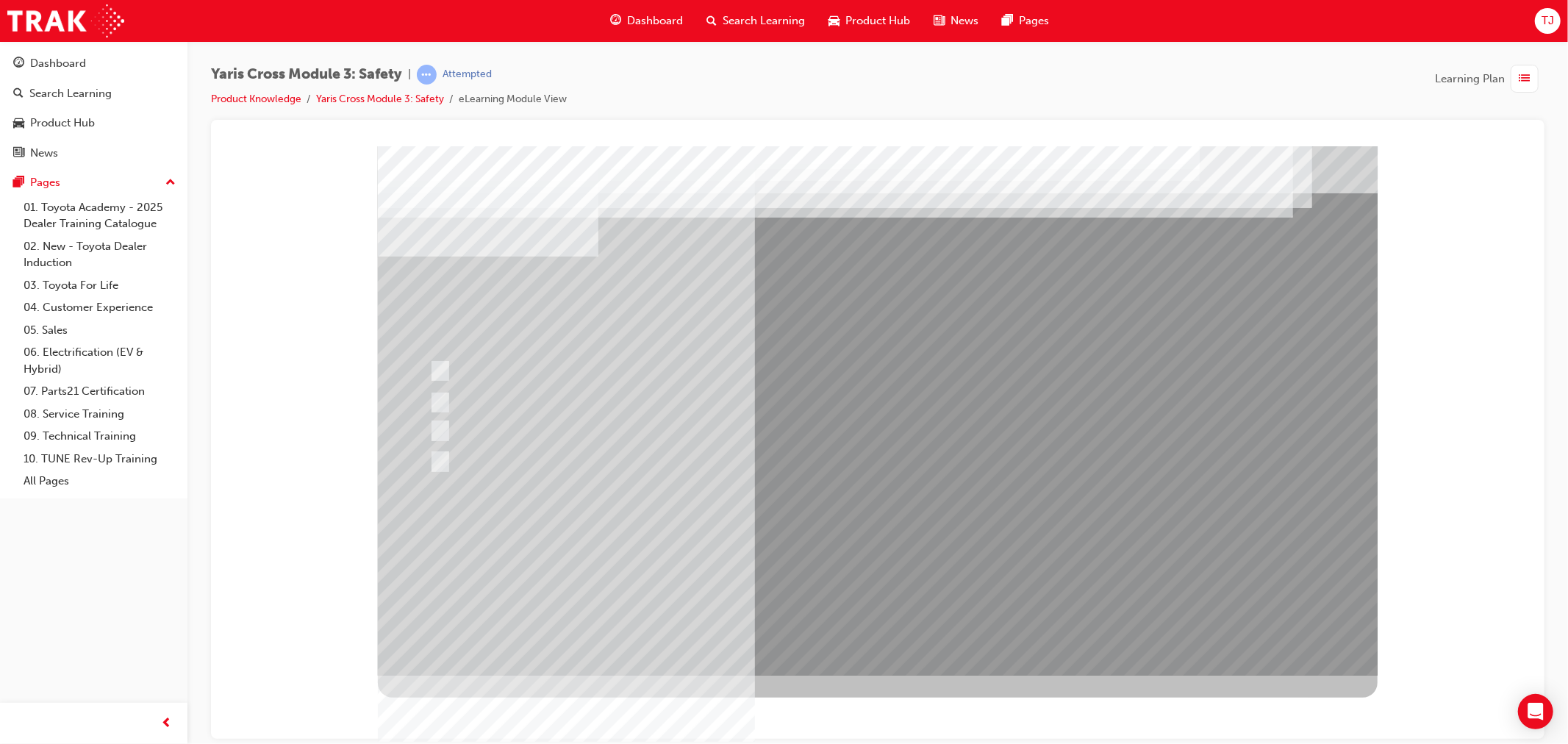
click at [875, 617] on div at bounding box center [877, 410] width 999 height 529
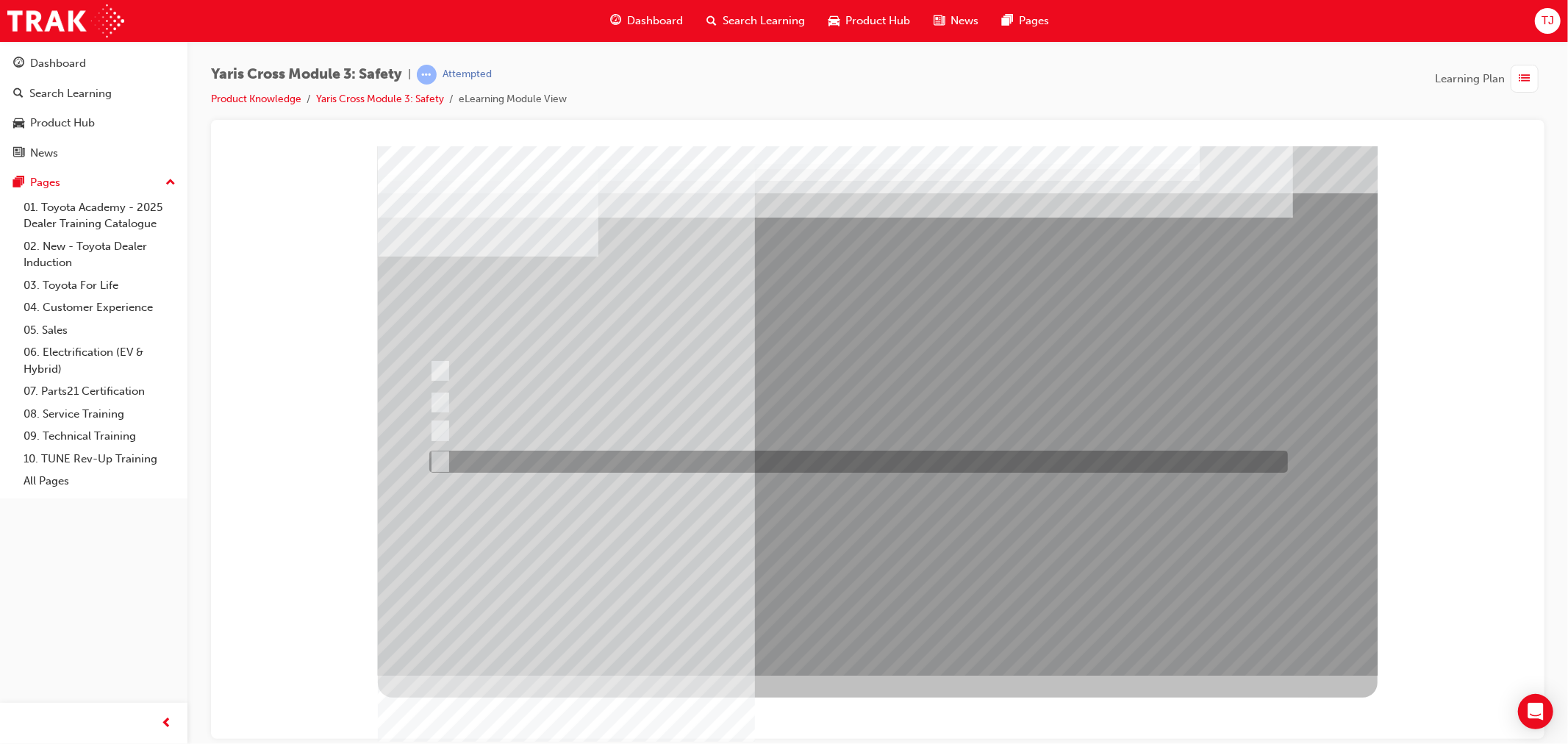
click at [625, 466] on div at bounding box center [853, 461] width 859 height 22
checkbox input "true"
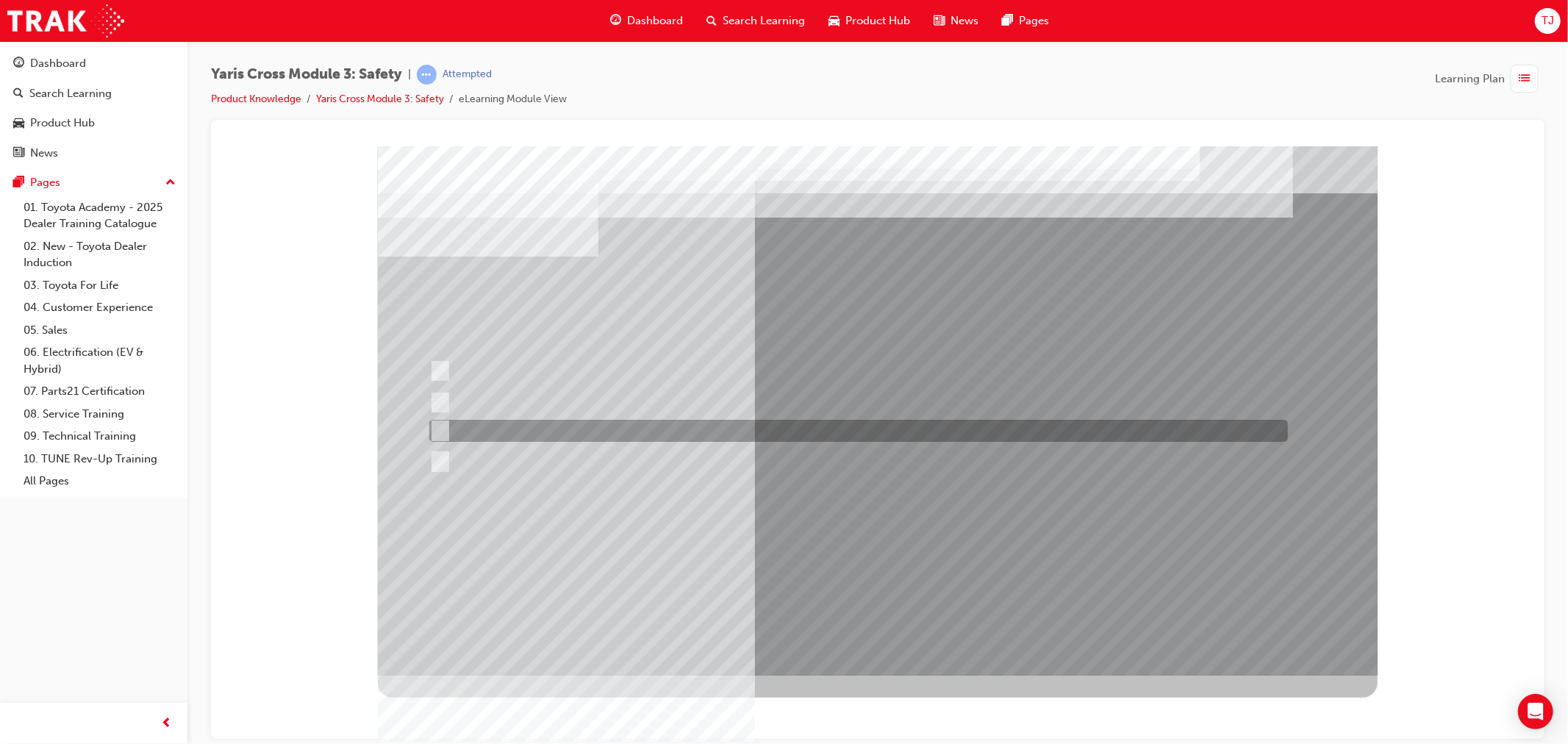
click at [621, 430] on div at bounding box center [853, 431] width 859 height 22
checkbox input "true"
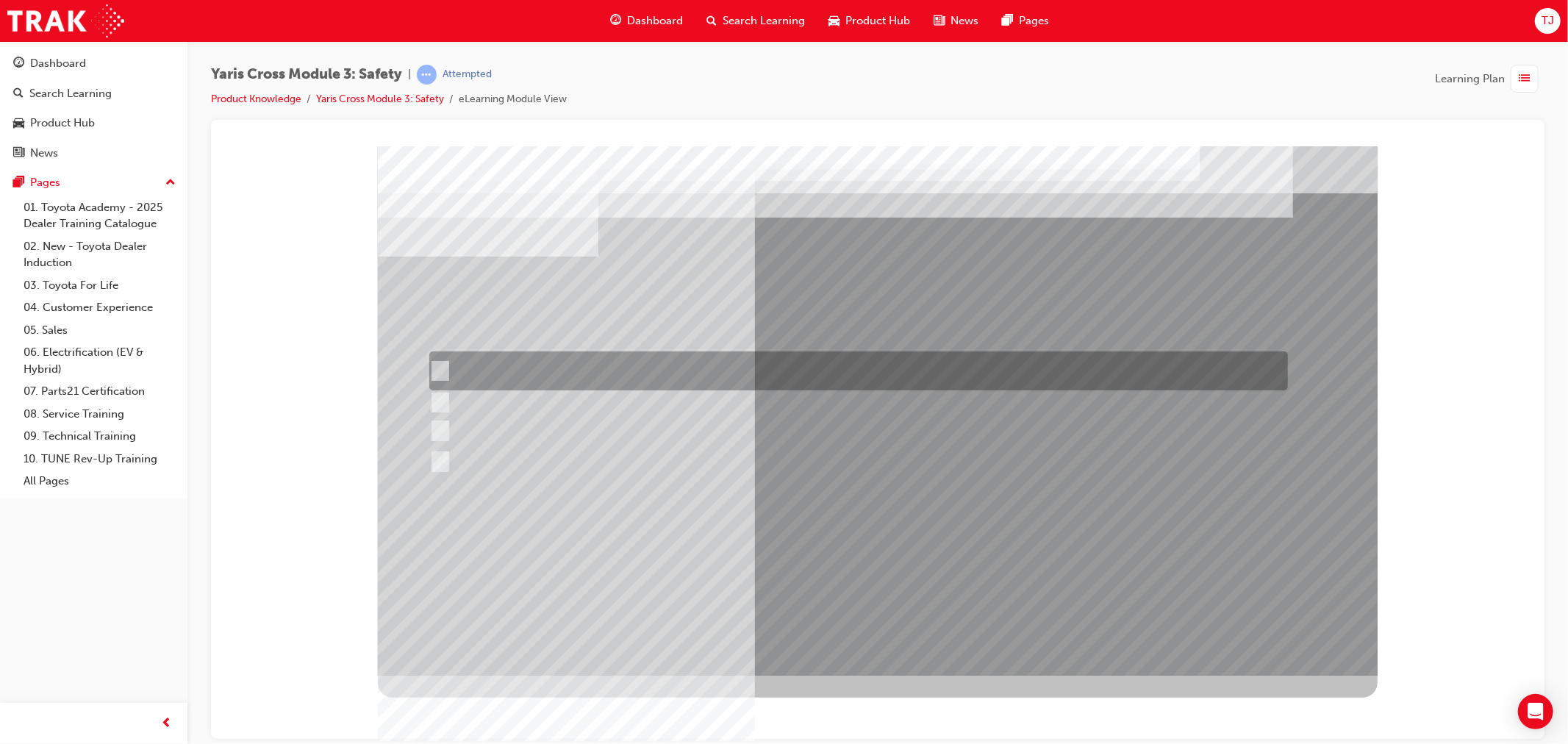
click at [603, 363] on div at bounding box center [853, 371] width 859 height 39
checkbox input "true"
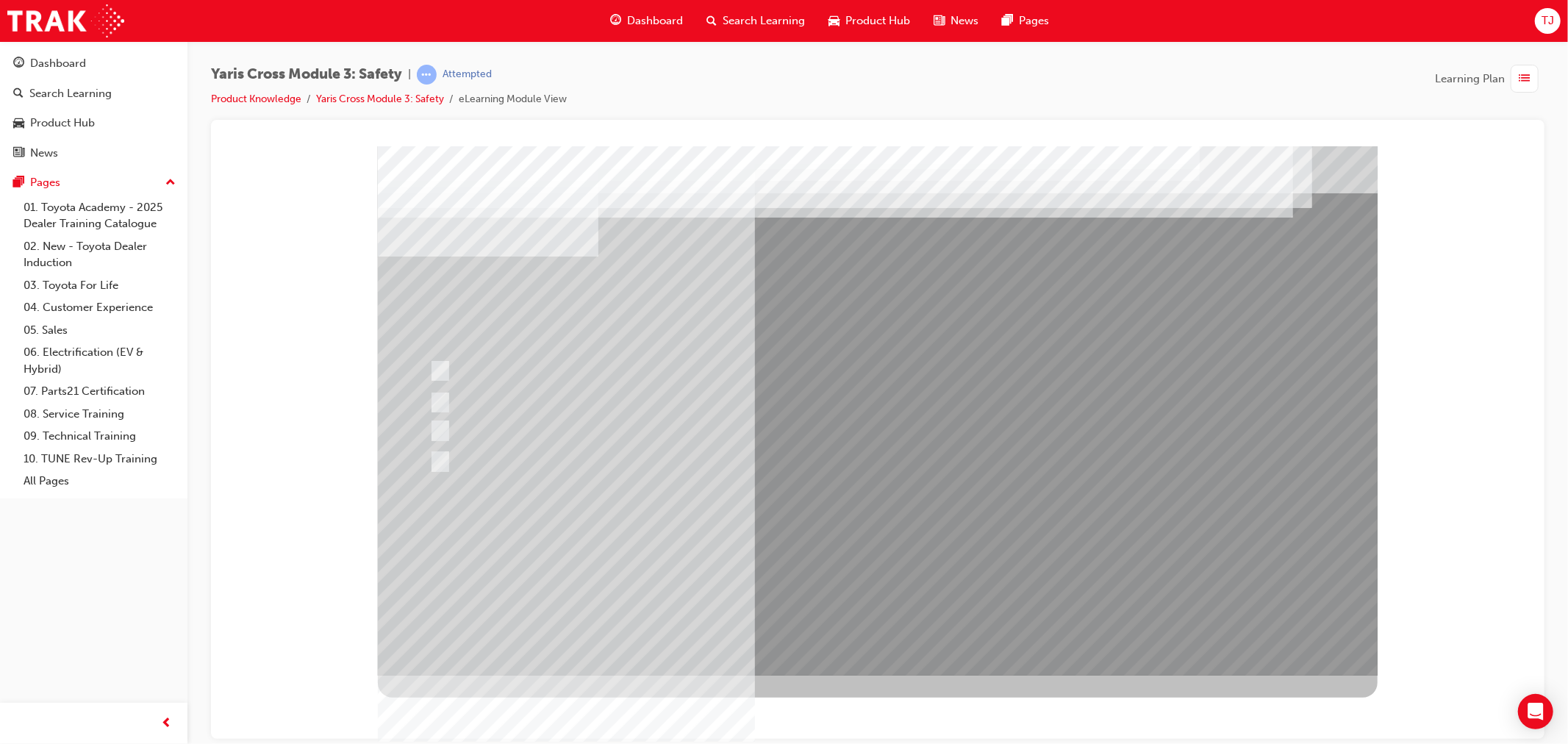
click at [828, 555] on div at bounding box center [877, 410] width 999 height 529
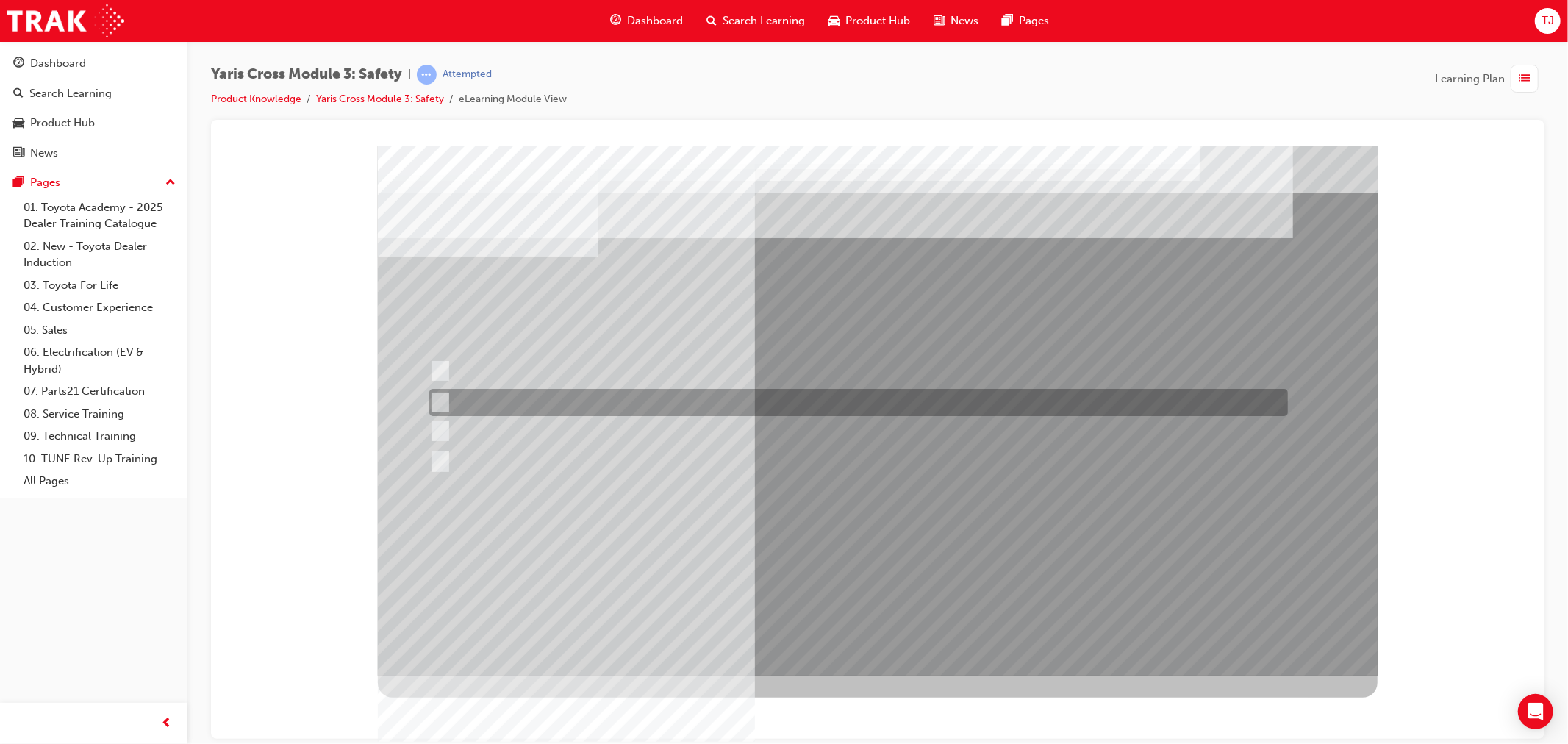
drag, startPoint x: 474, startPoint y: 410, endPoint x: 492, endPoint y: 428, distance: 25.5
click at [475, 410] on div at bounding box center [853, 402] width 859 height 27
radio input "true"
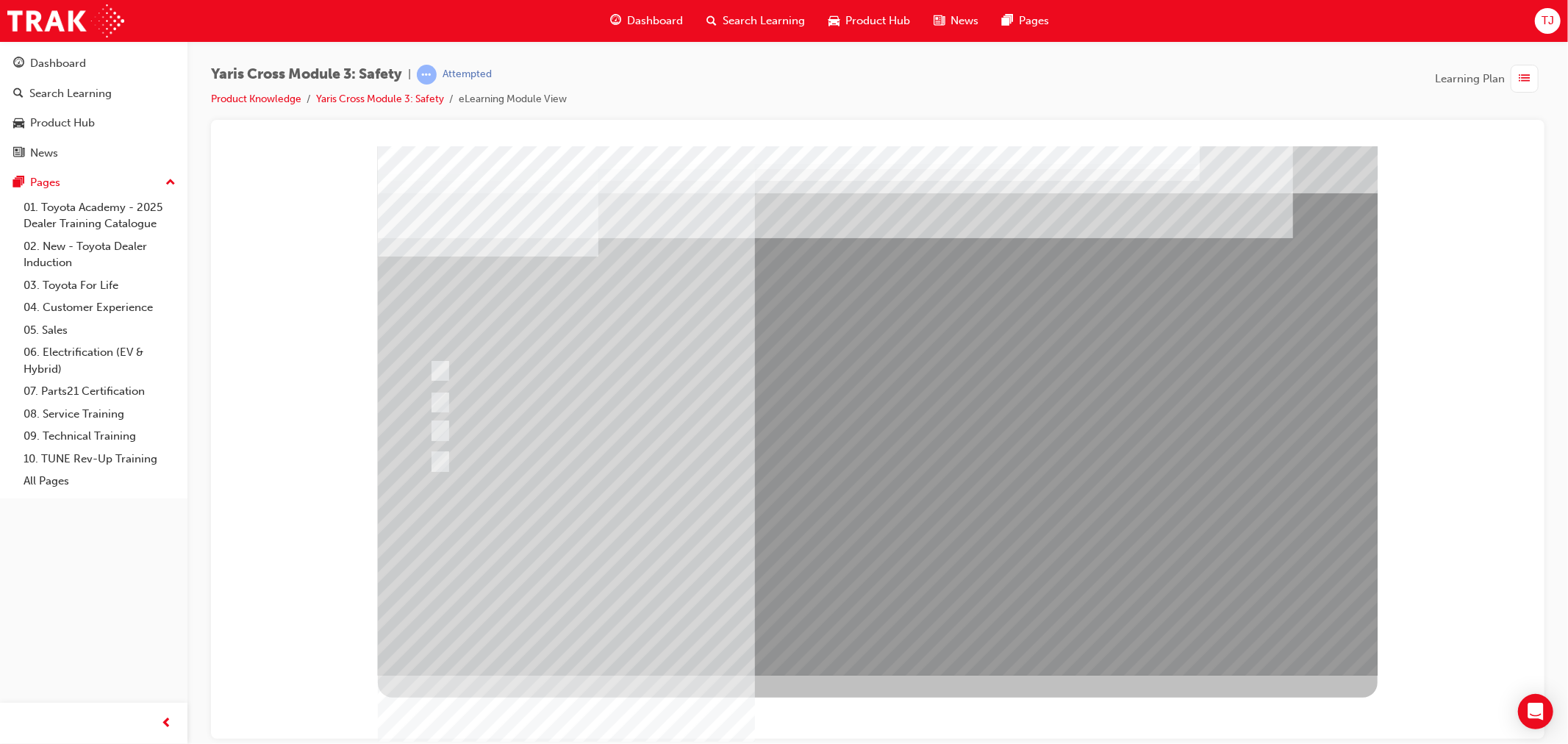
click at [504, 381] on div at bounding box center [877, 410] width 999 height 529
click at [510, 355] on div at bounding box center [853, 371] width 859 height 39
click at [508, 376] on div at bounding box center [853, 371] width 859 height 39
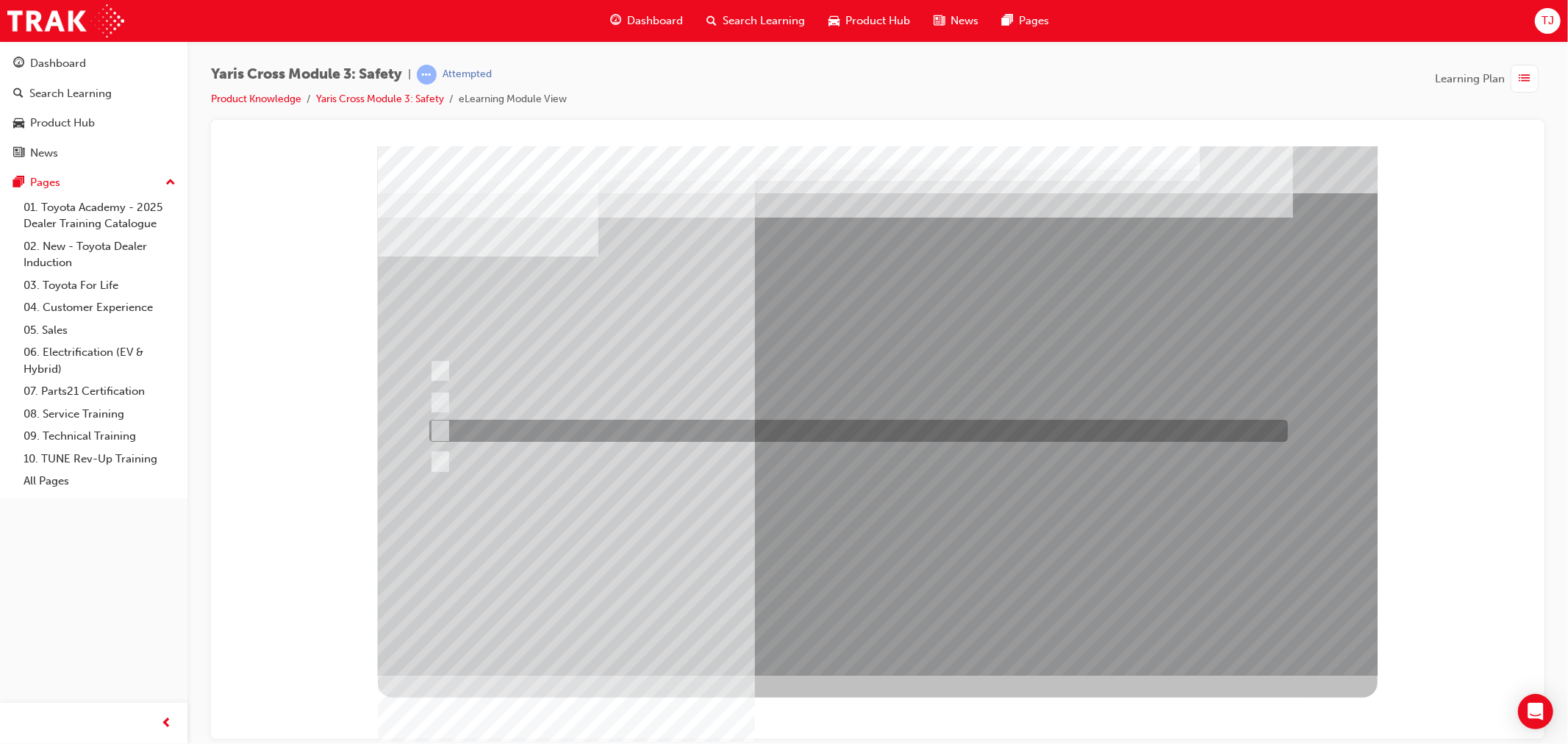
click at [463, 432] on div at bounding box center [853, 431] width 859 height 22
radio input "true"
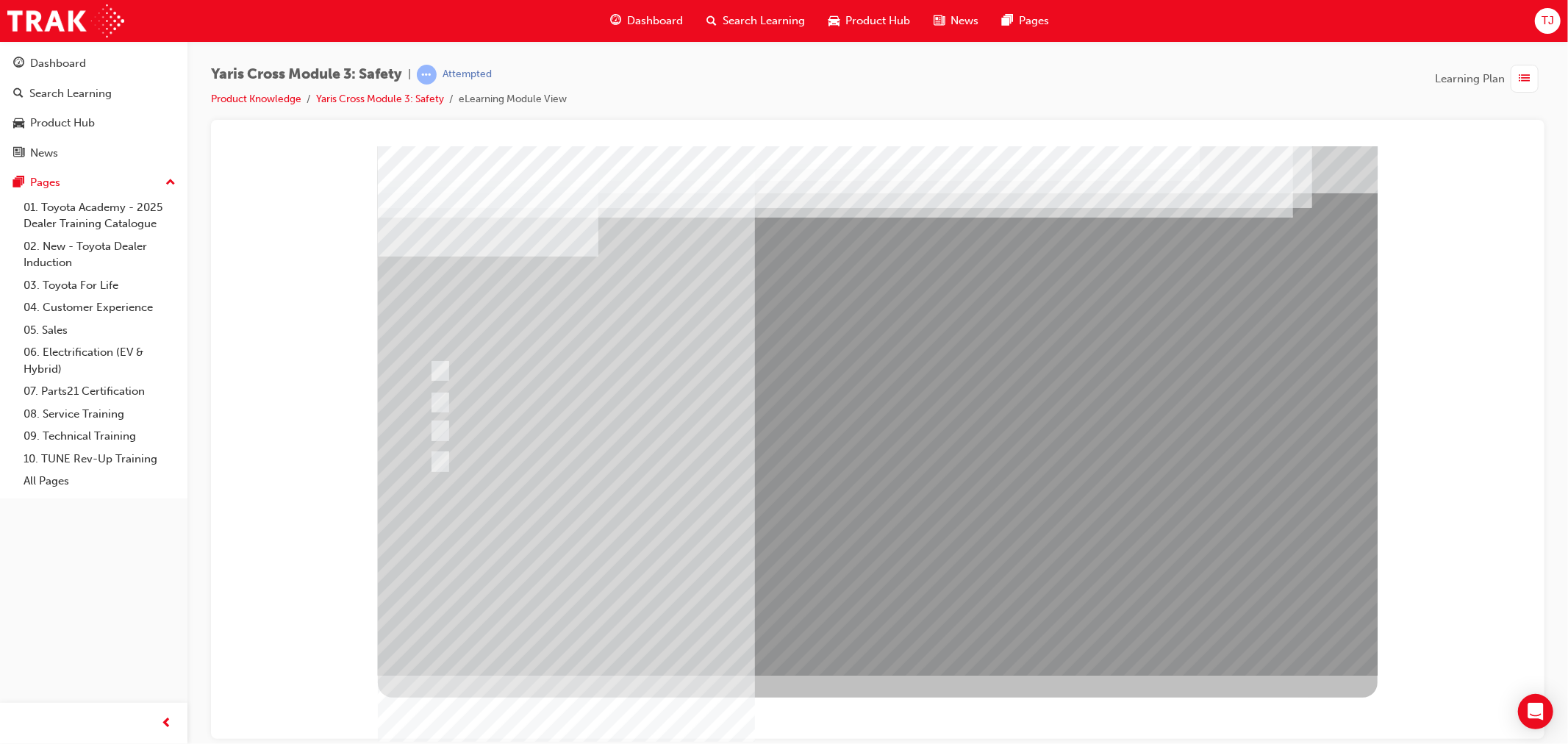
click at [842, 539] on div at bounding box center [877, 410] width 999 height 529
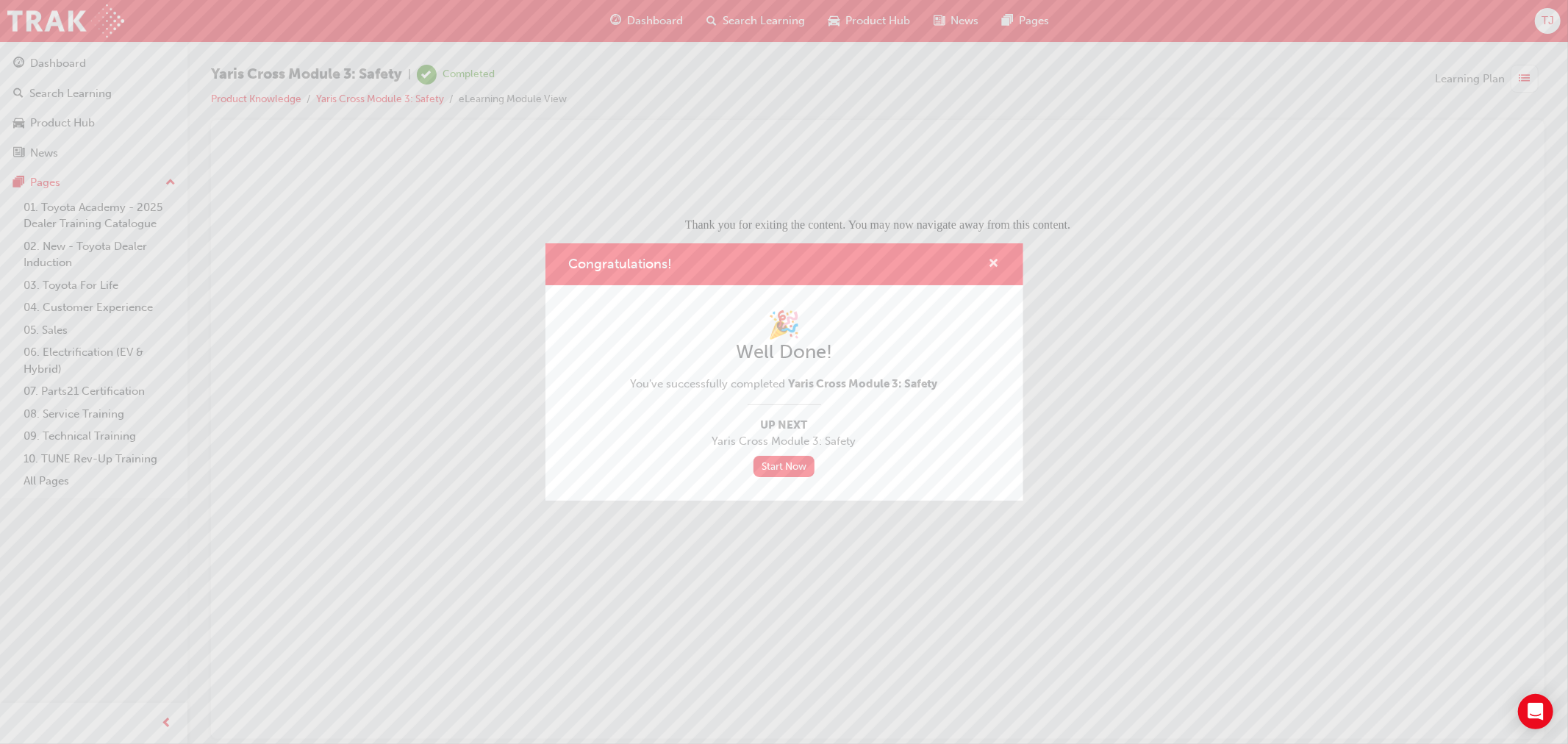
click at [995, 261] on span "cross-icon" at bounding box center [994, 264] width 11 height 13
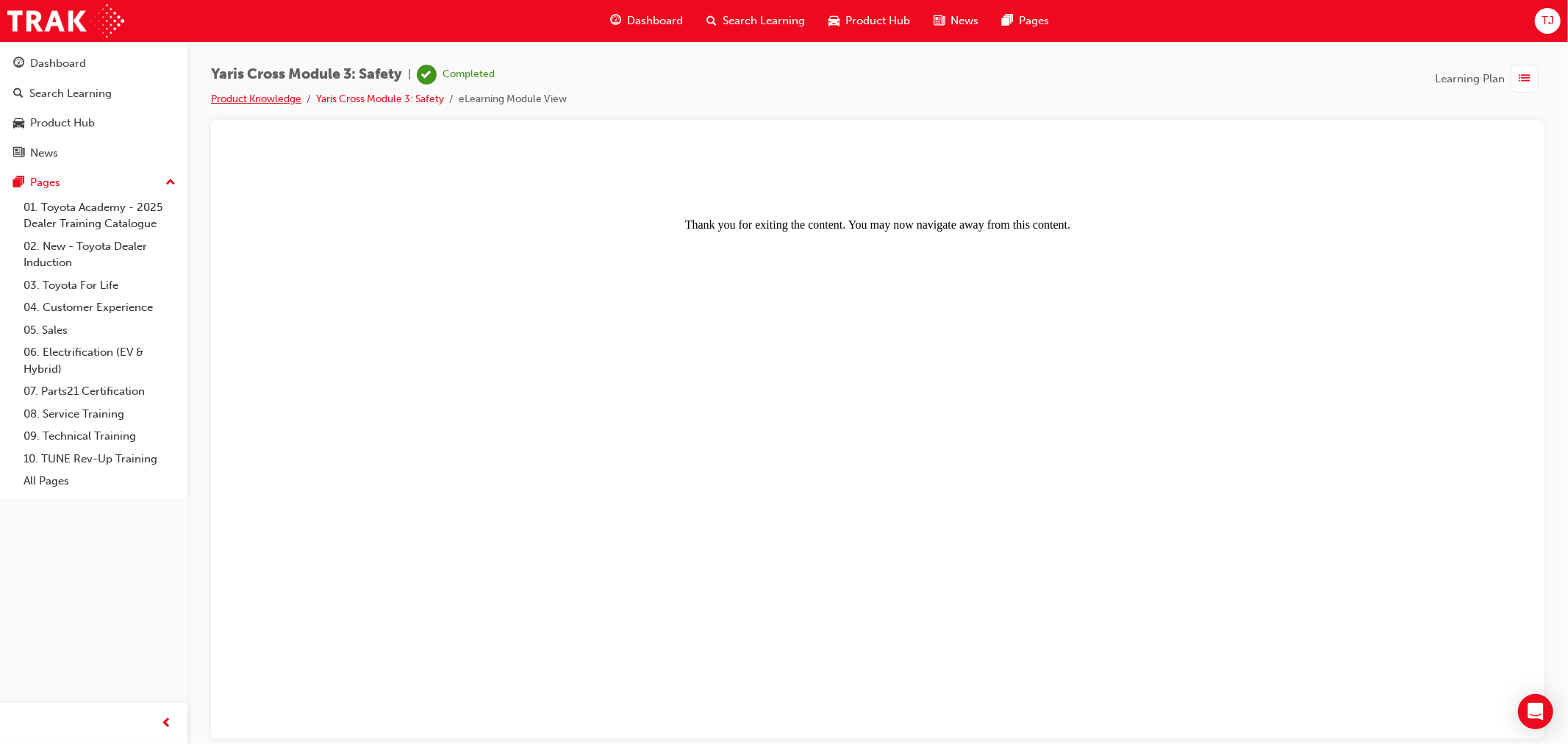
click at [248, 96] on link "Product Knowledge" at bounding box center [256, 98] width 90 height 13
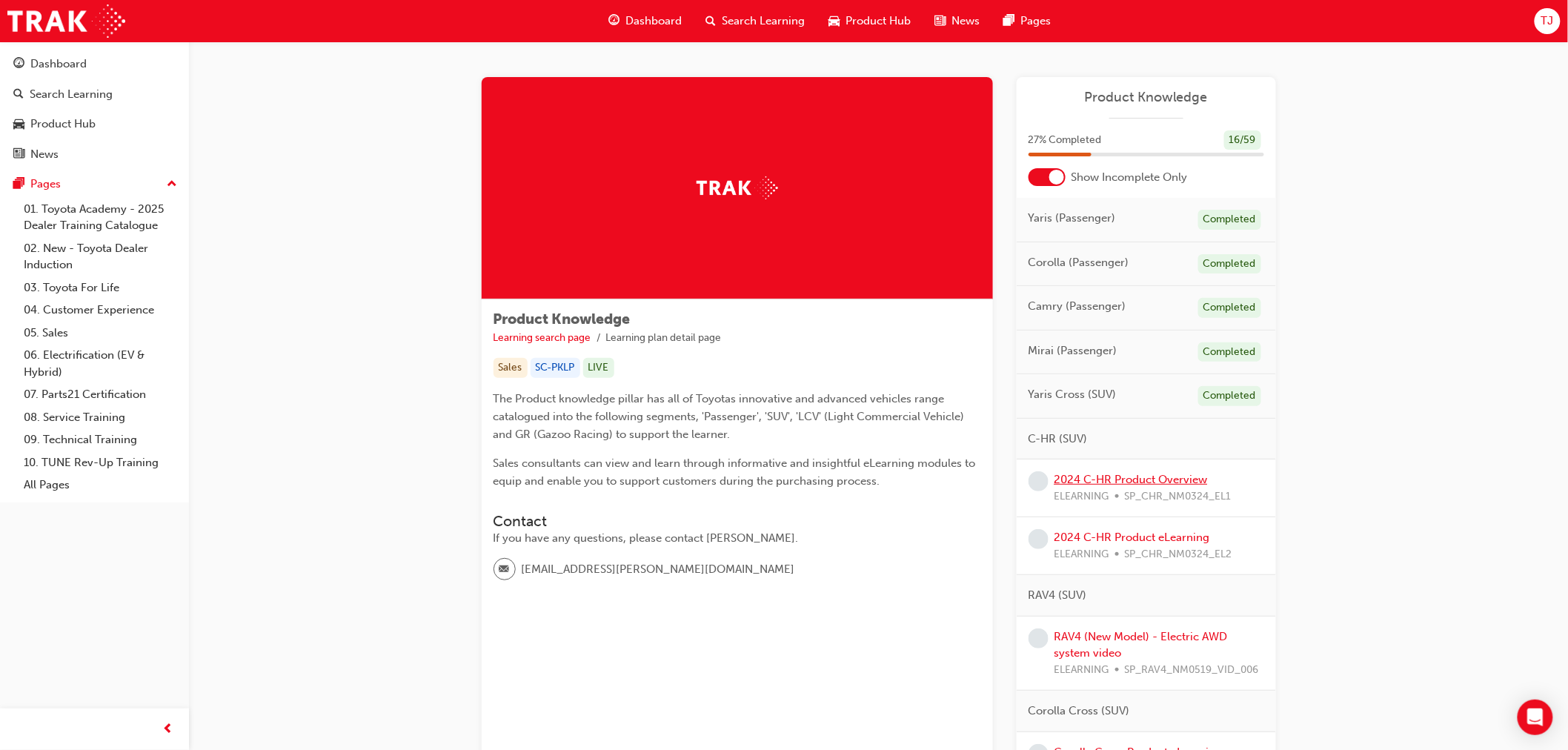
click at [1123, 482] on link "2024 C-HR Product Overview" at bounding box center [1131, 479] width 153 height 14
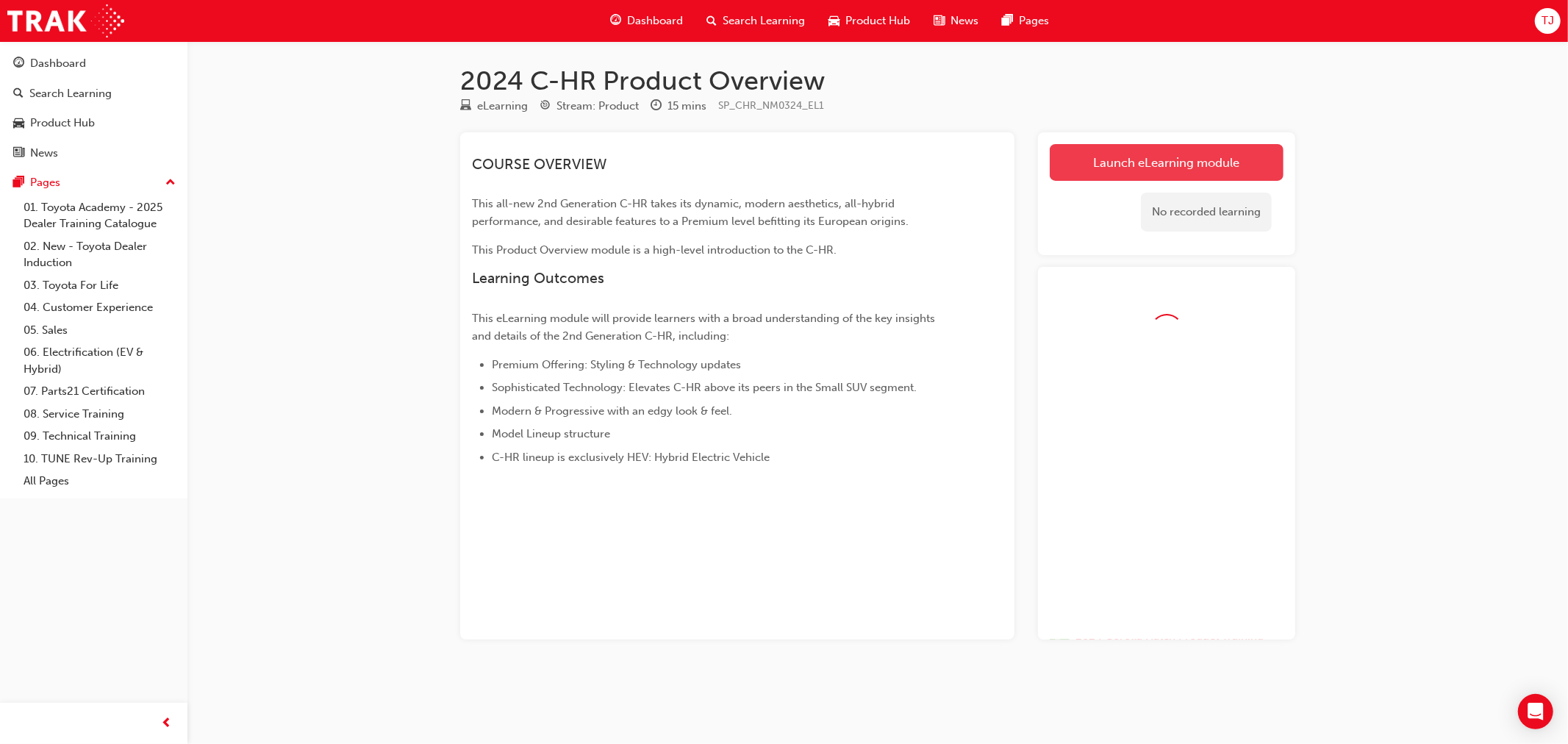
click at [1257, 170] on link "Launch eLearning module" at bounding box center [1166, 162] width 234 height 37
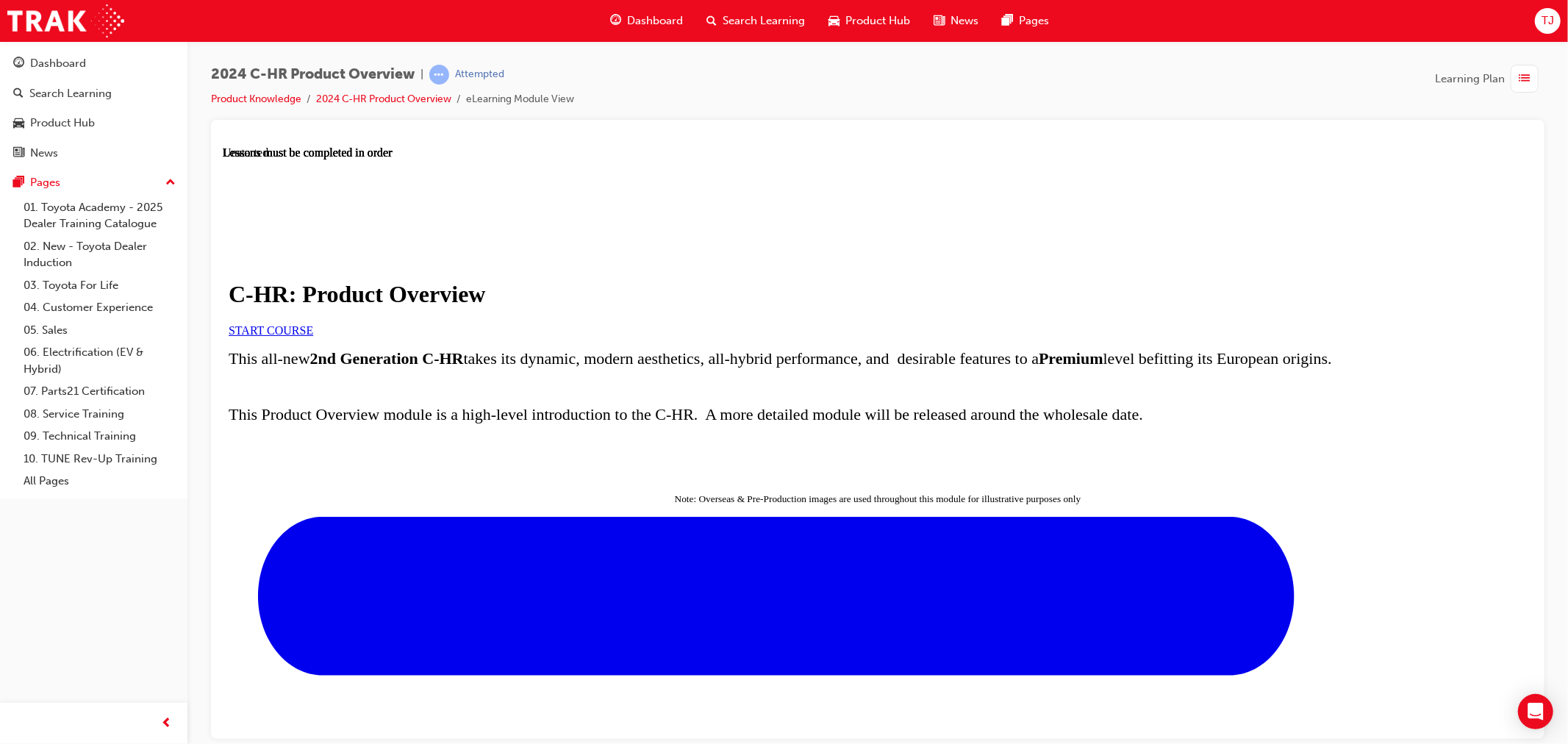
click at [313, 336] on link "START COURSE" at bounding box center [270, 329] width 84 height 13
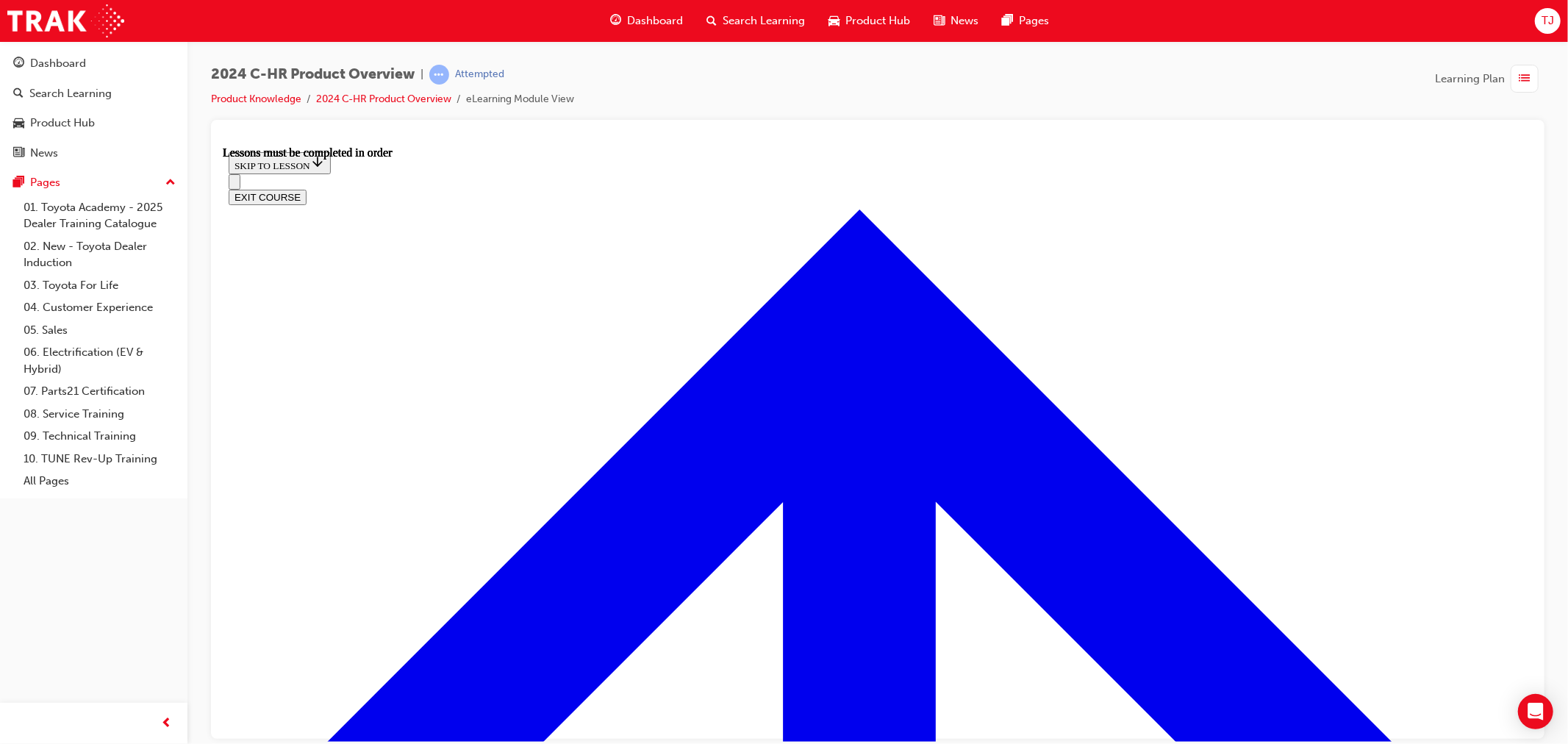
scroll to position [378, 0]
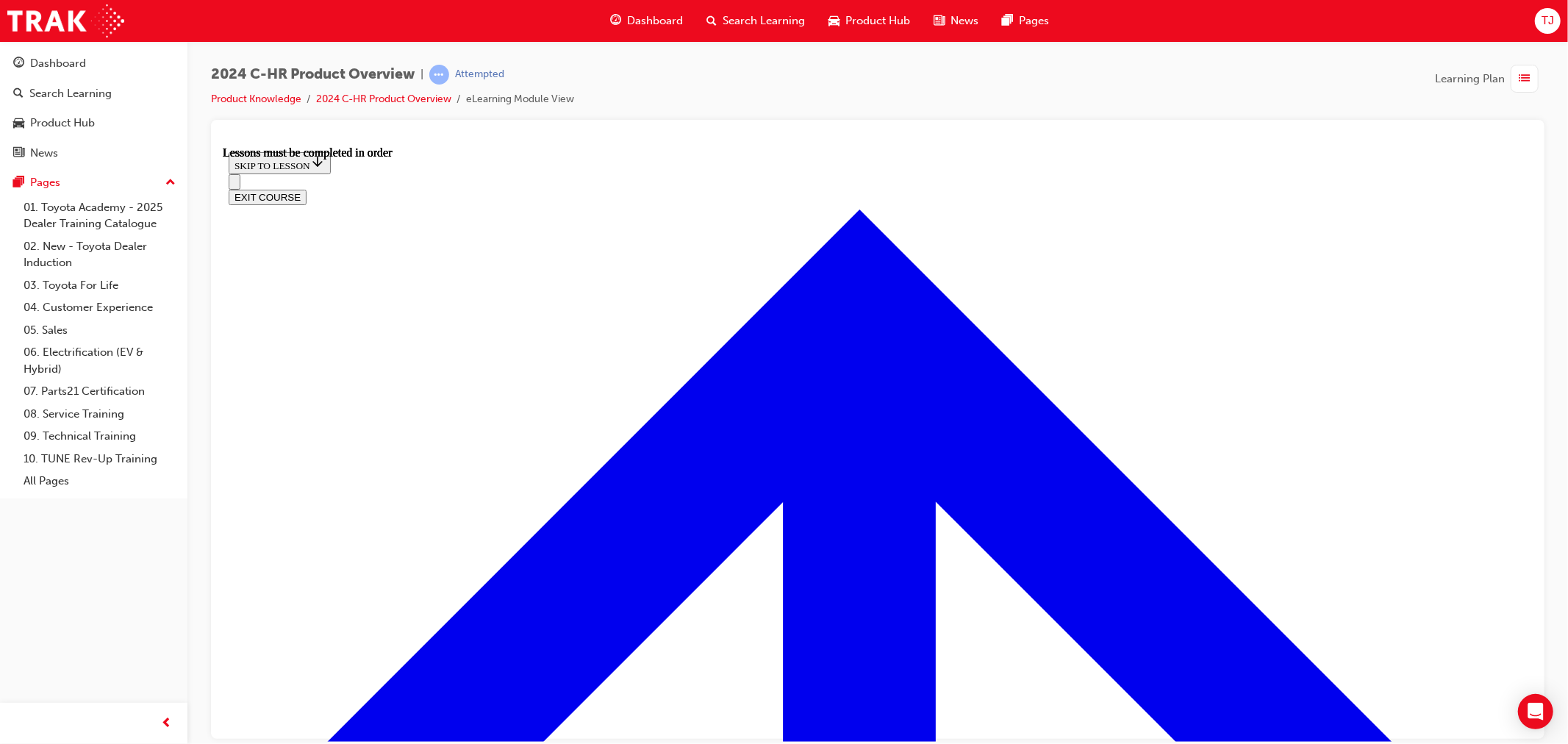
scroll to position [1356, 0]
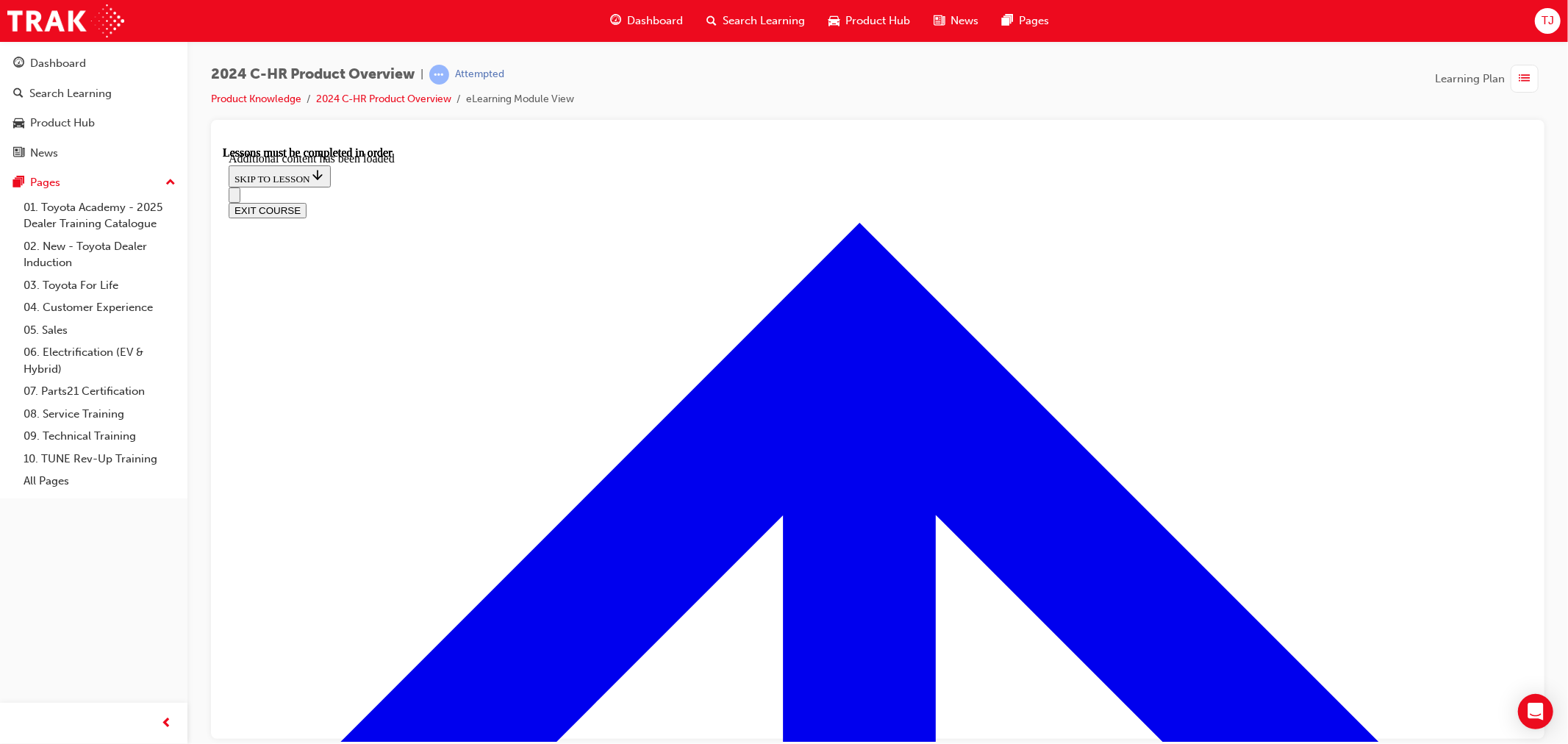
scroll to position [4000, 0]
drag, startPoint x: 870, startPoint y: 386, endPoint x: 1029, endPoint y: 373, distance: 159.5
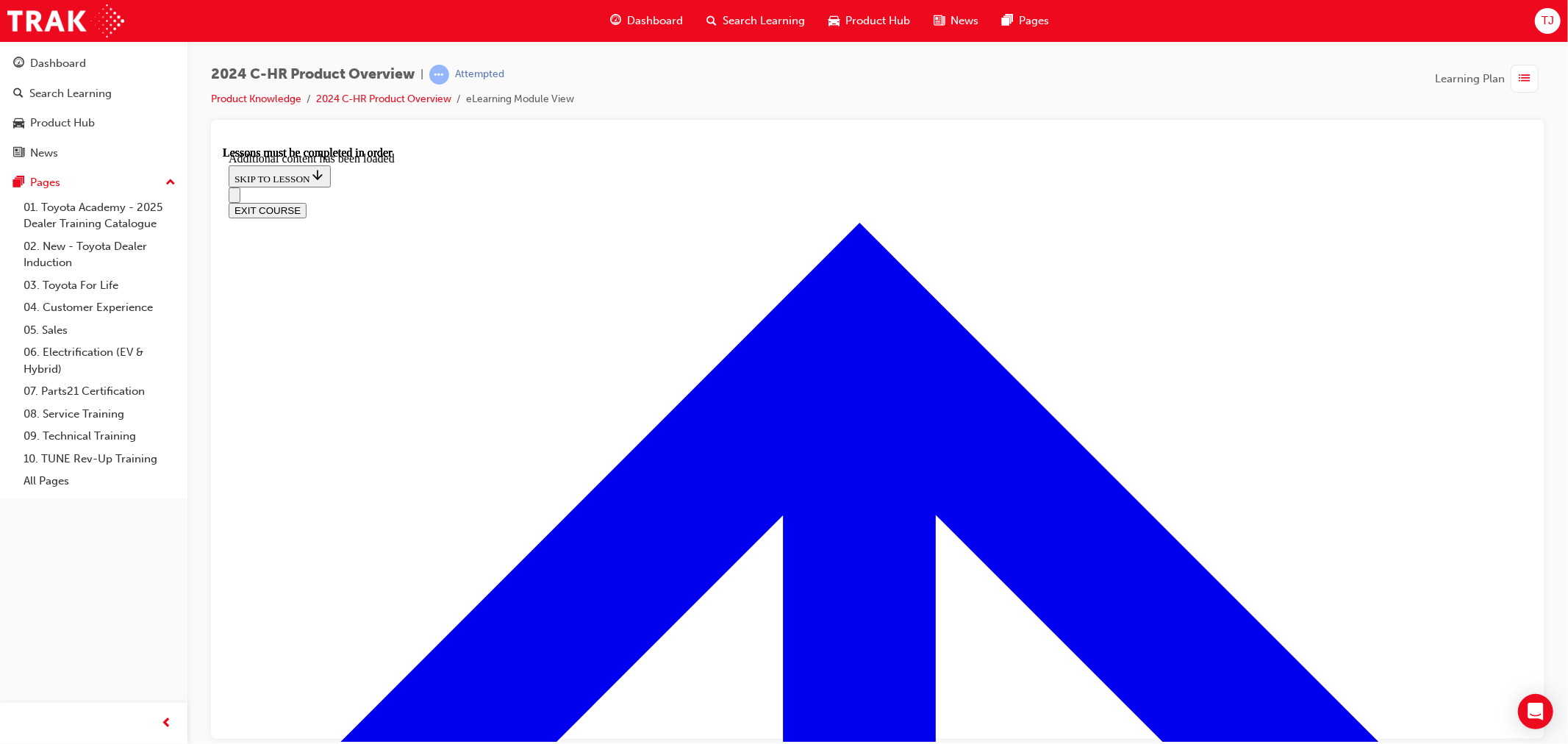
scroll to position [5241, 0]
radio input "true"
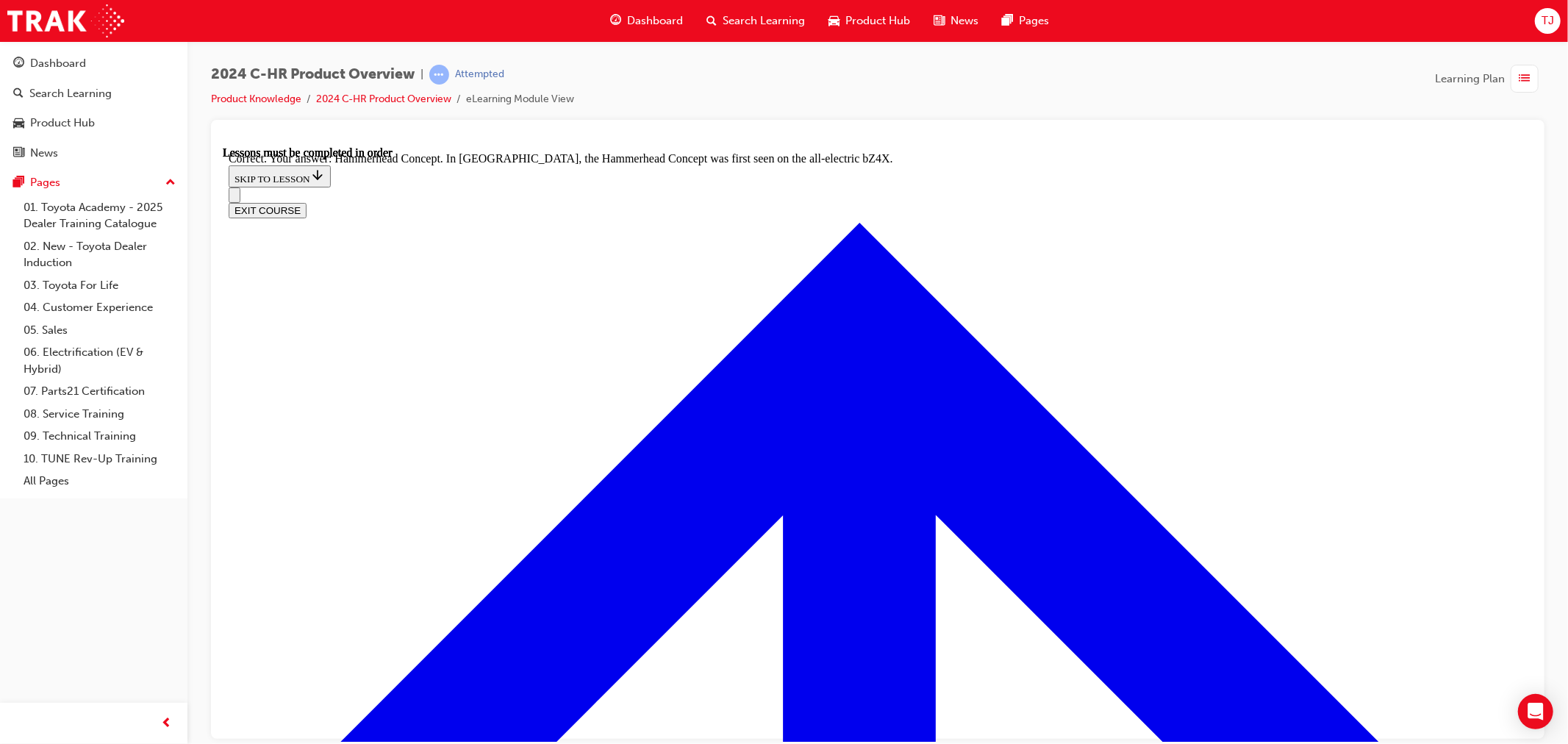
scroll to position [5812, 0]
radio input "true"
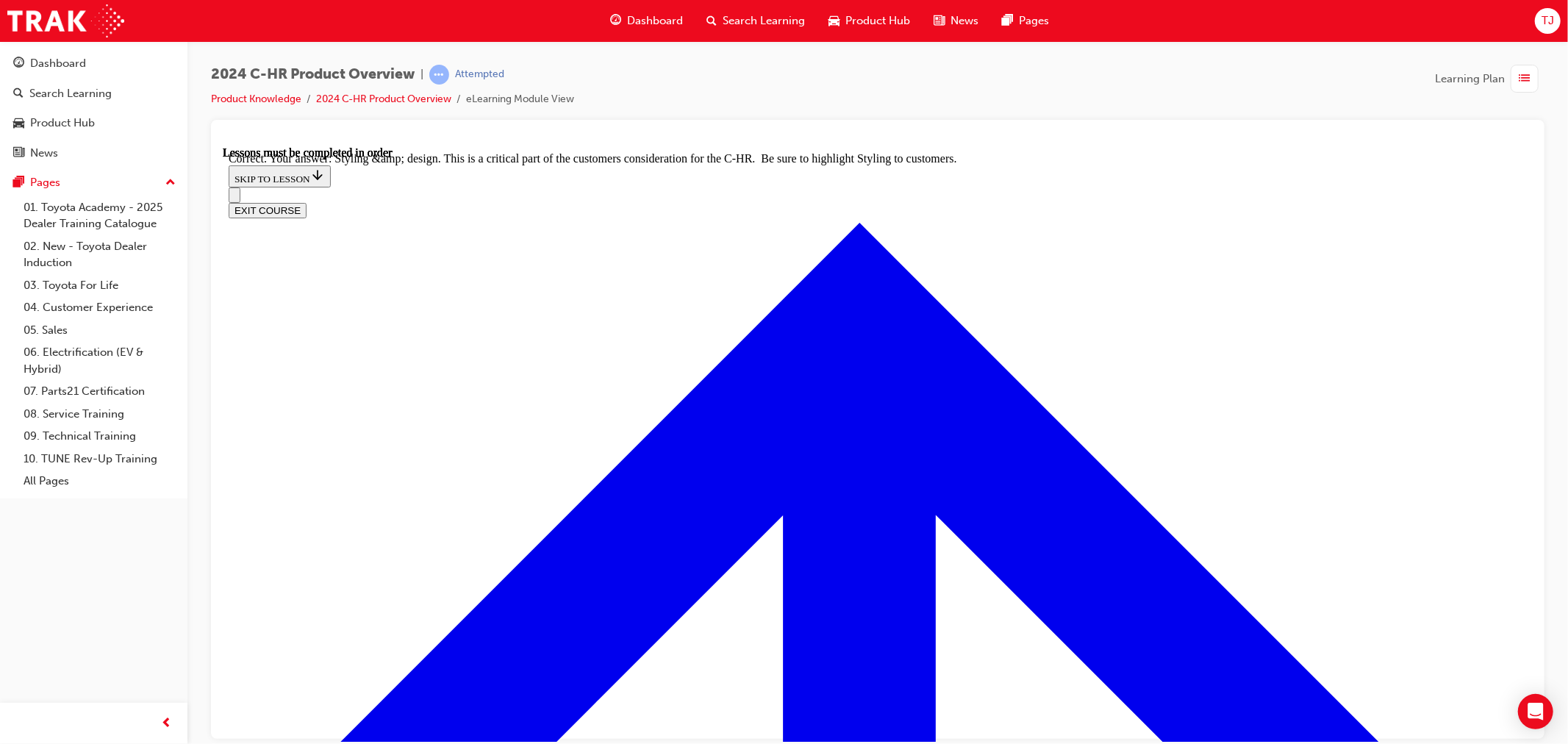
scroll to position [6070, 0]
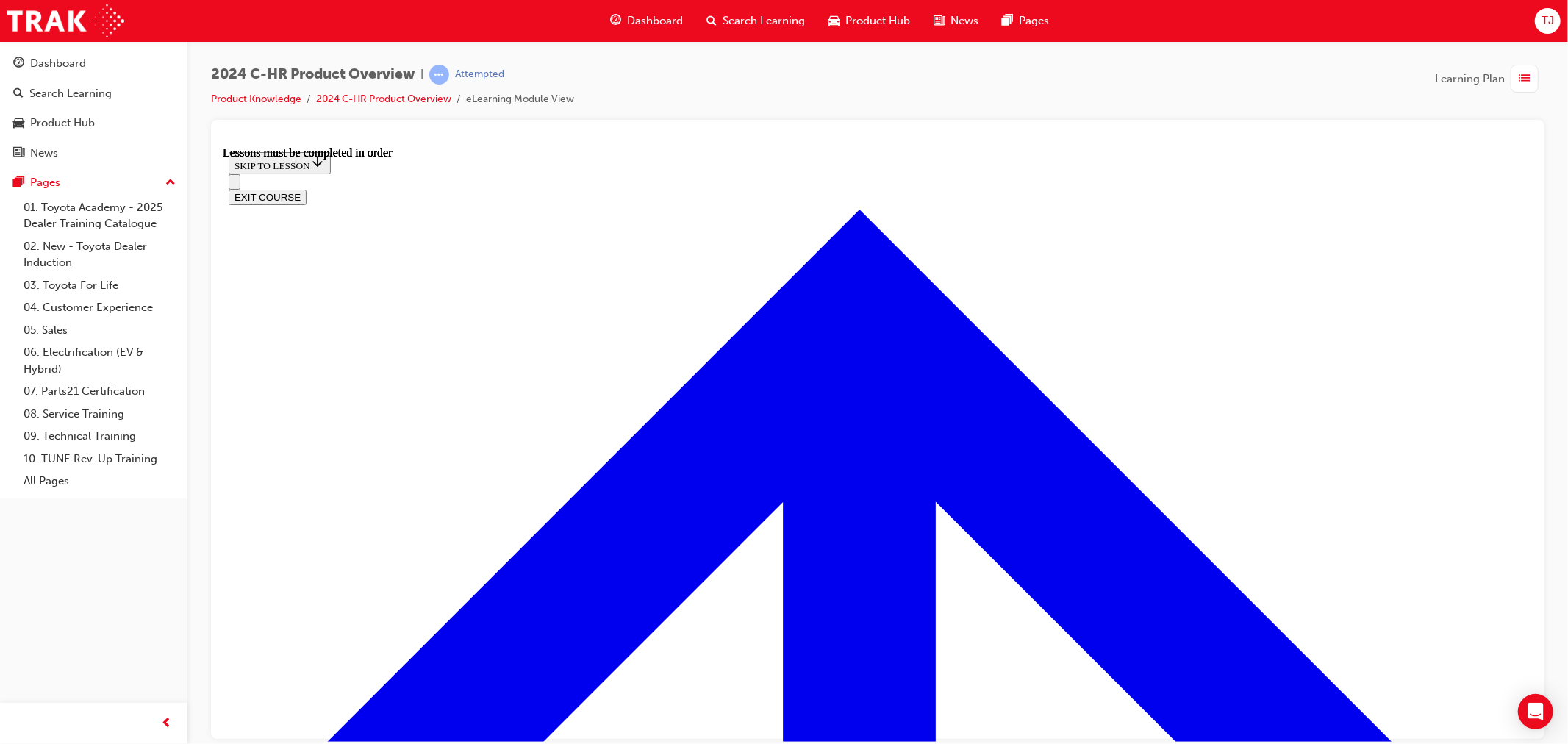
scroll to position [51, 0]
